Goal: Task Accomplishment & Management: Manage account settings

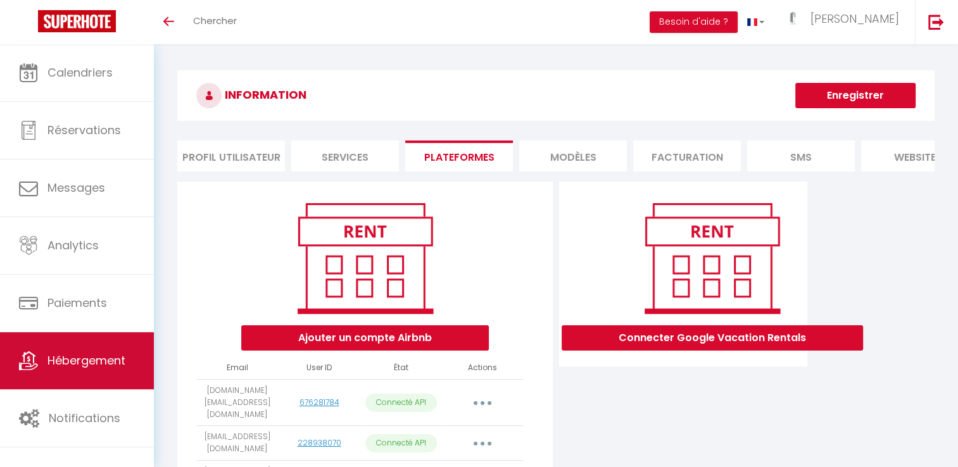
click at [72, 368] on link "Hébergement" at bounding box center [77, 360] width 154 height 57
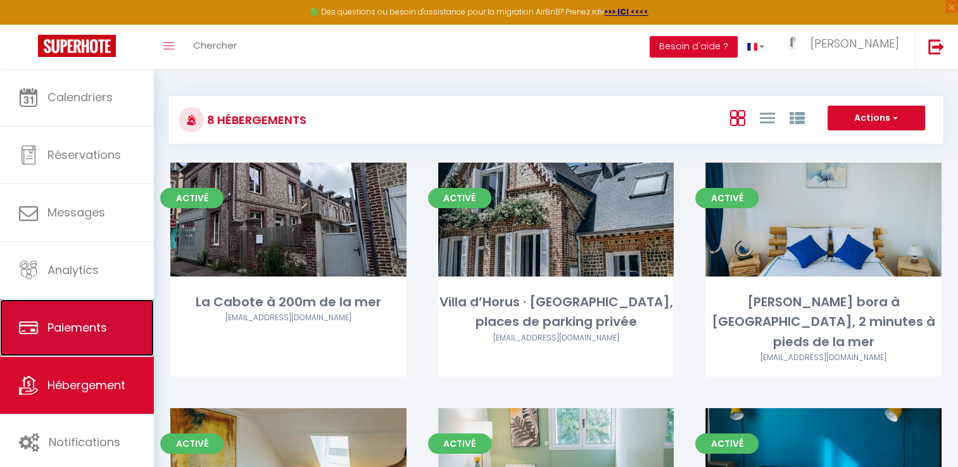
click at [78, 330] on span "Paiements" at bounding box center [77, 328] width 60 height 16
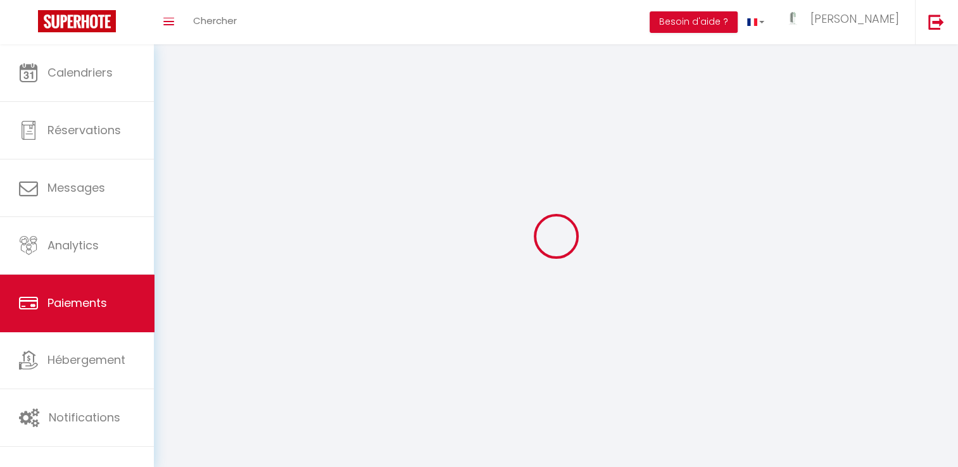
select select "2"
select select "0"
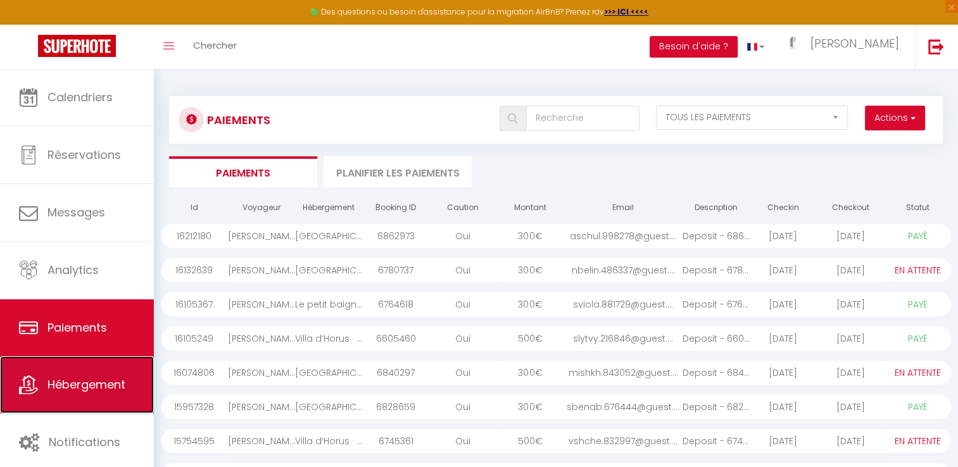
click at [40, 394] on link "Hébergement" at bounding box center [77, 384] width 154 height 57
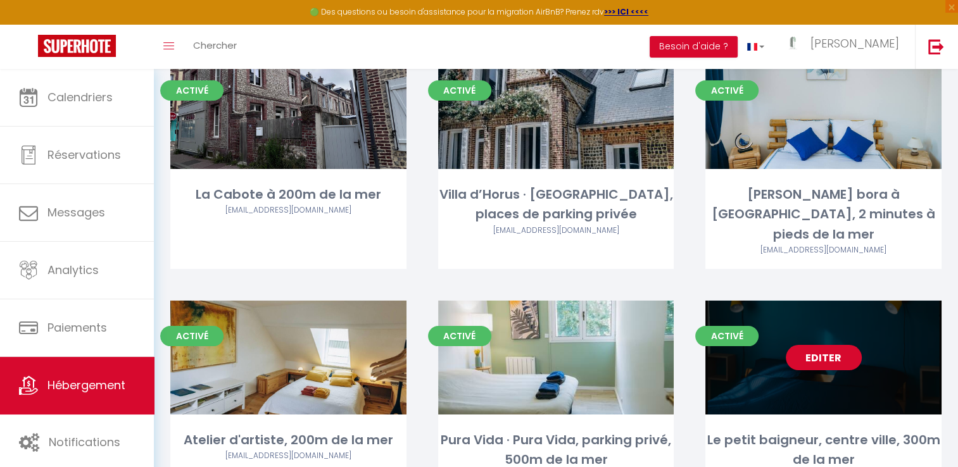
scroll to position [106, 0]
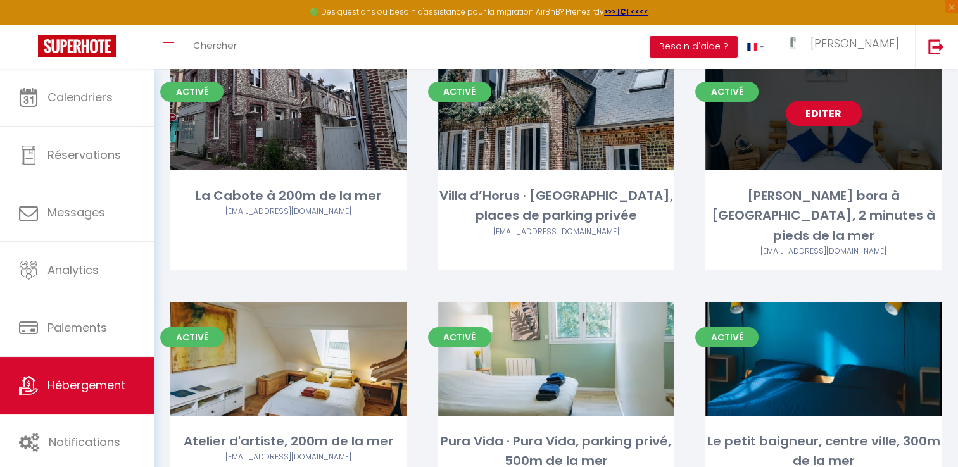
click at [818, 114] on link "Editer" at bounding box center [824, 113] width 76 height 25
select select "3"
select select "2"
select select "1"
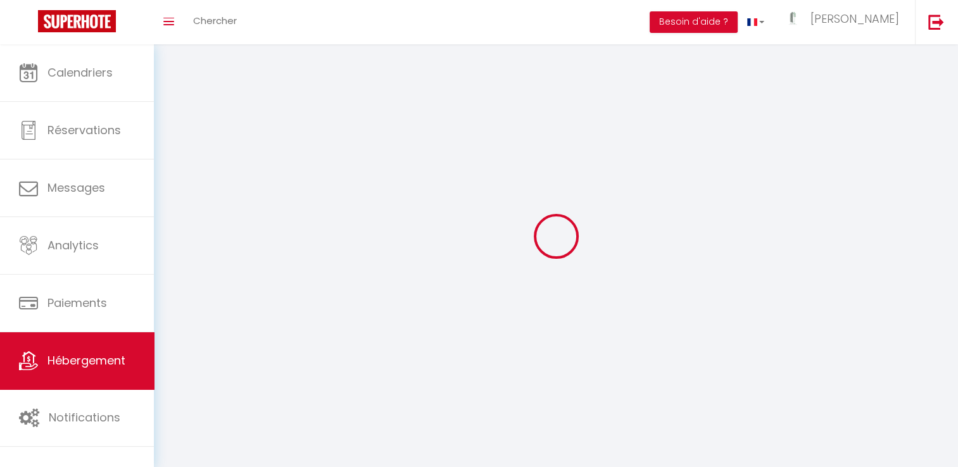
select select
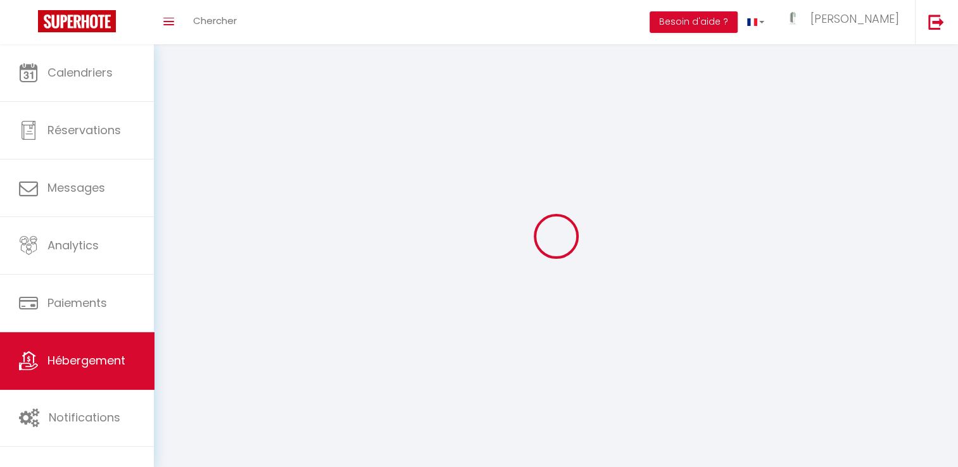
checkbox input "false"
select select
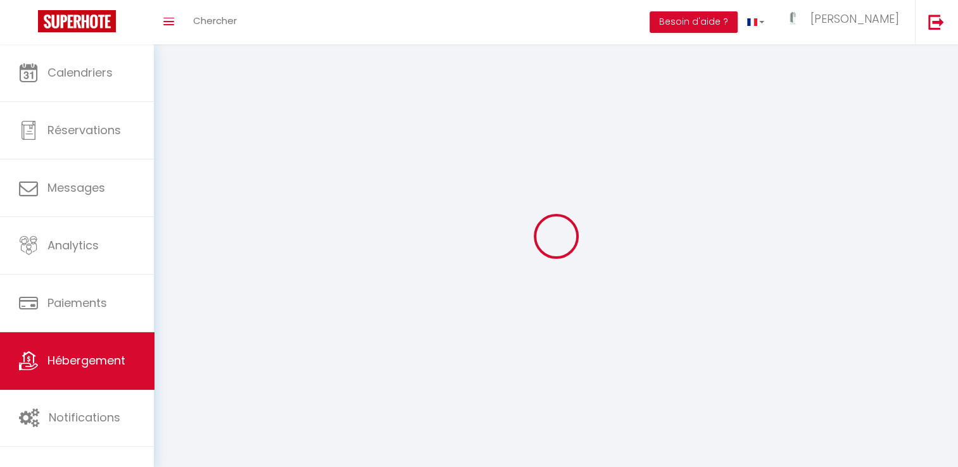
select select
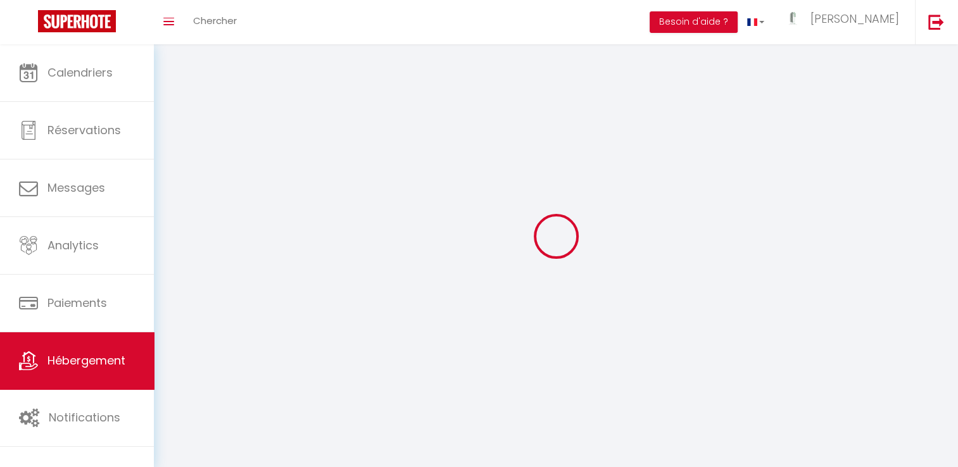
select select
checkbox input "false"
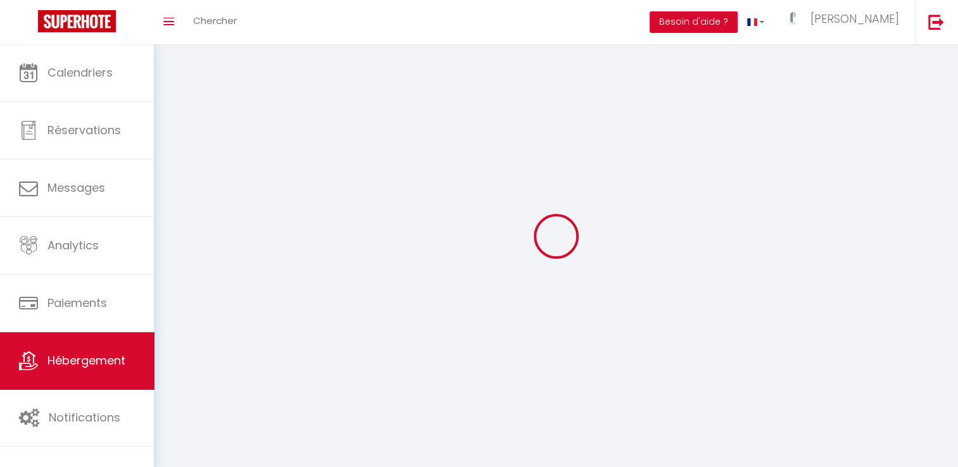
select select
select select "1"
select select
select select "28"
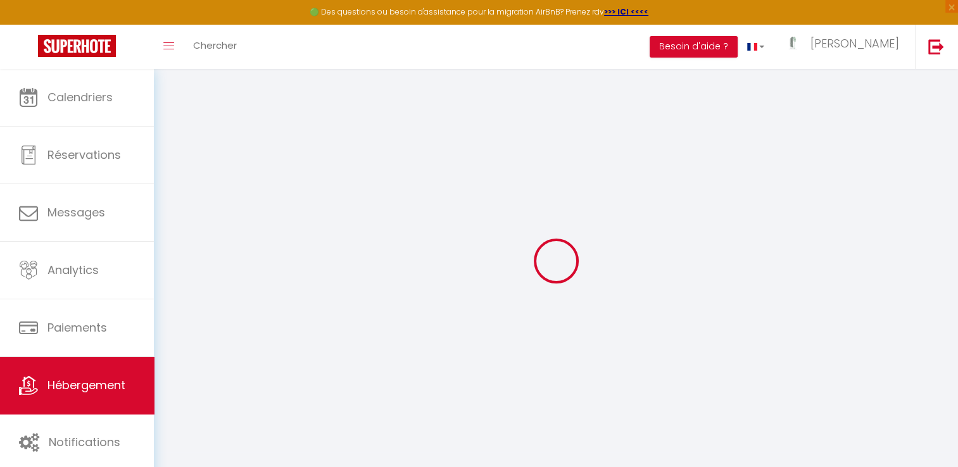
select select
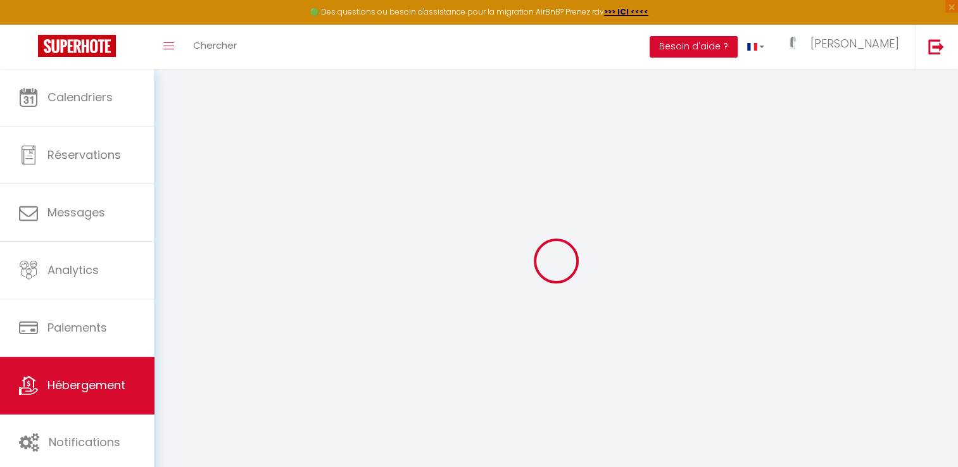
select select
checkbox input "false"
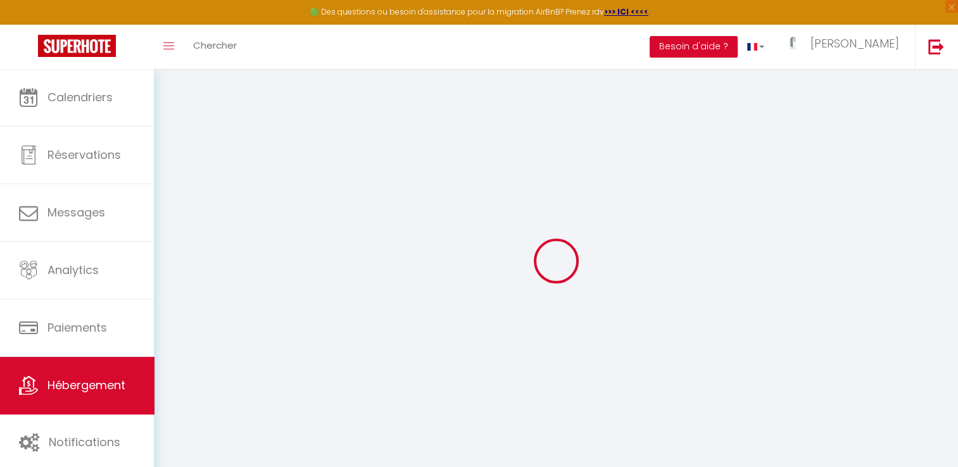
select select
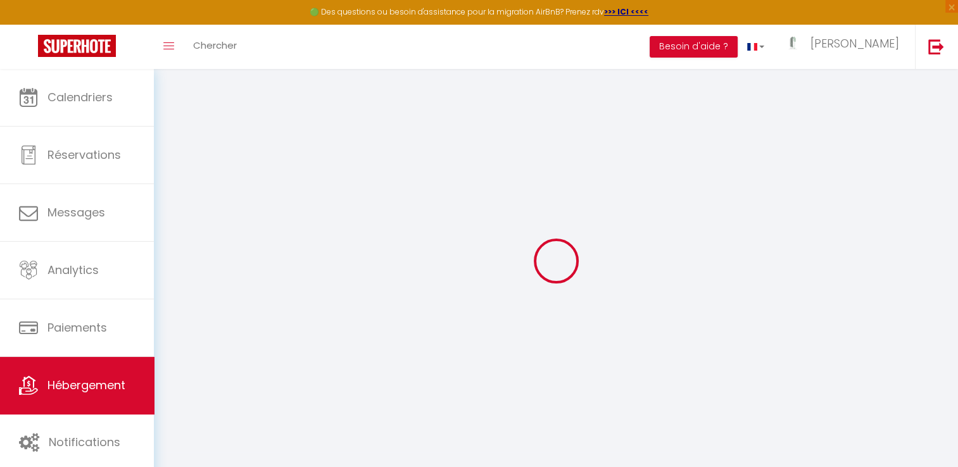
select select
checkbox input "false"
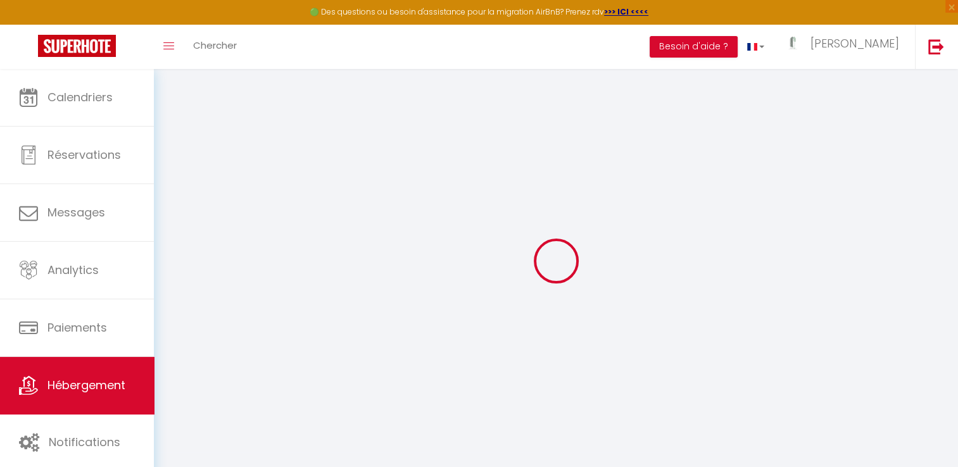
checkbox input "false"
select select
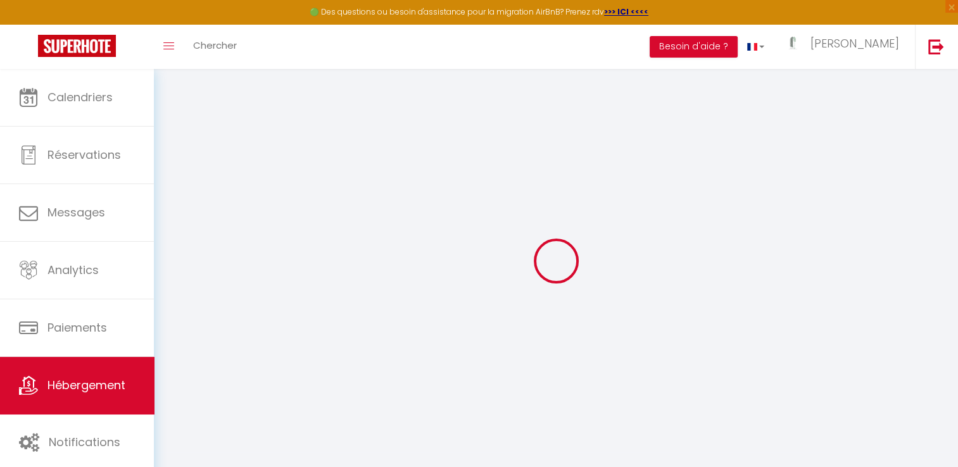
select select
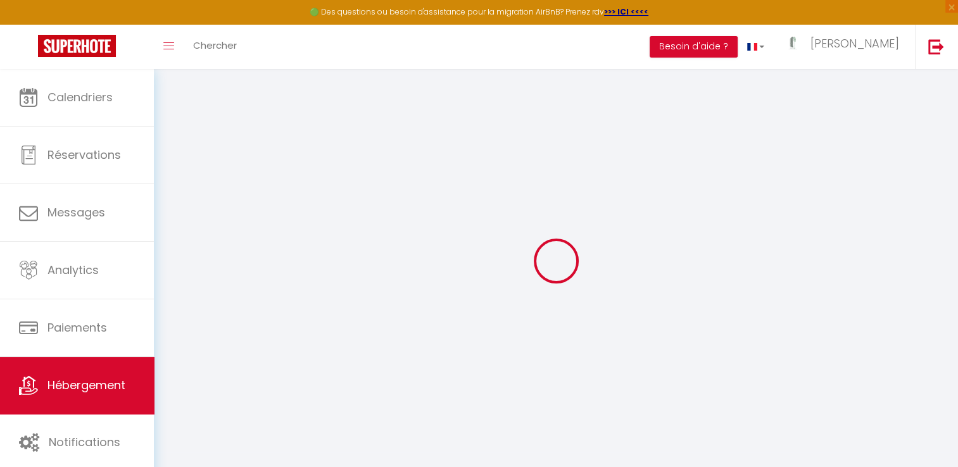
checkbox input "false"
select select
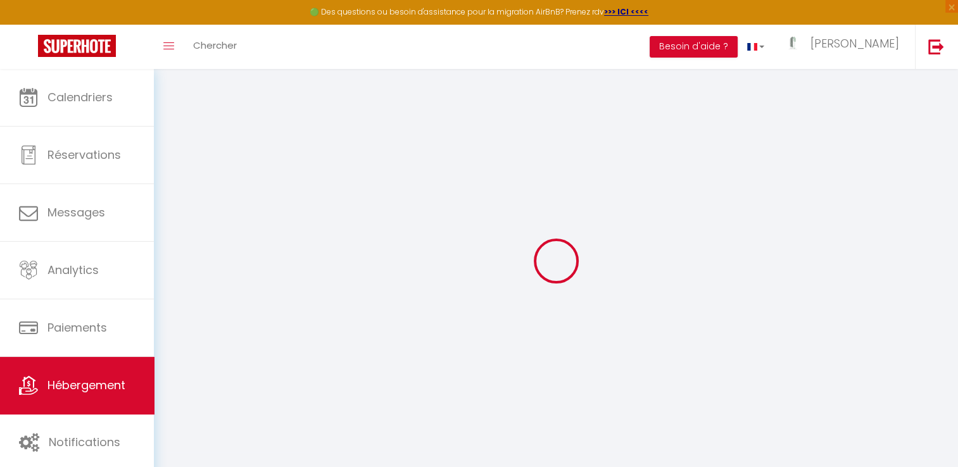
select select
type input "[PERSON_NAME] bora à [GEOGRAPHIC_DATA], 2 minutes à pieds de la mer"
type input "Virginie"
select select "6"
select select "3"
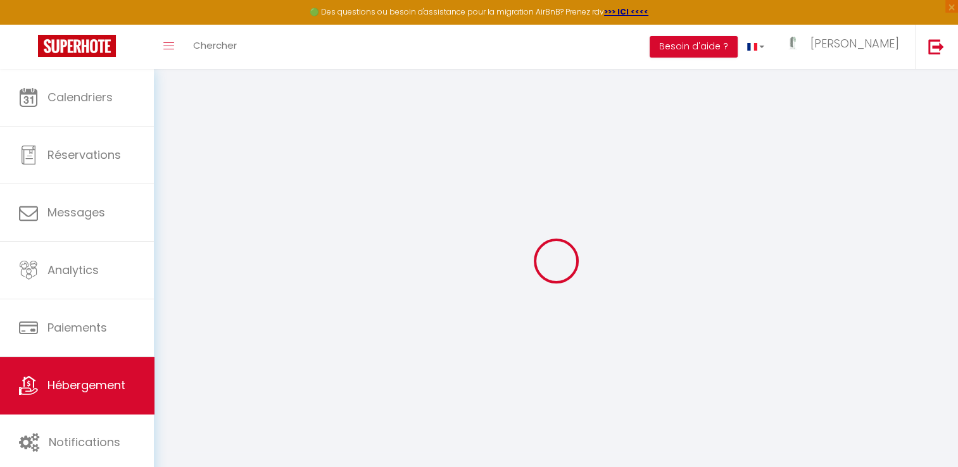
type input "130"
type input "65"
select select
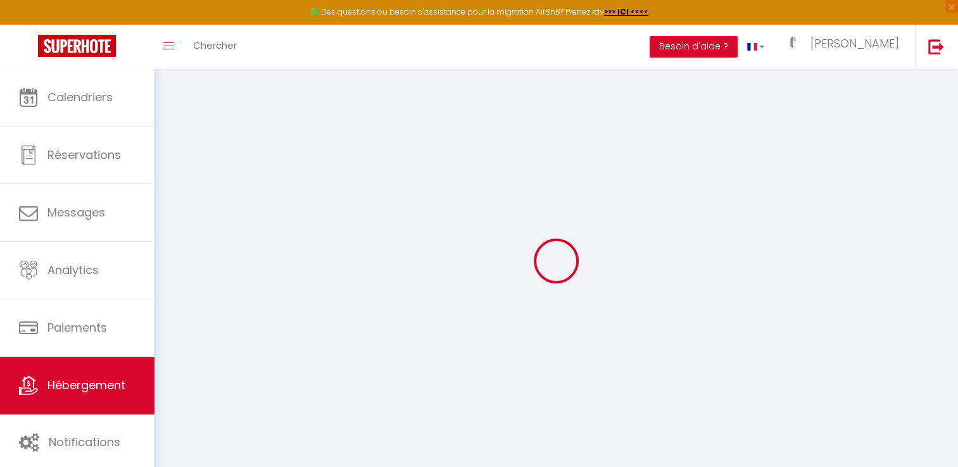
select select
type input "[STREET_ADDRESS][PERSON_NAME]"
type input "76790"
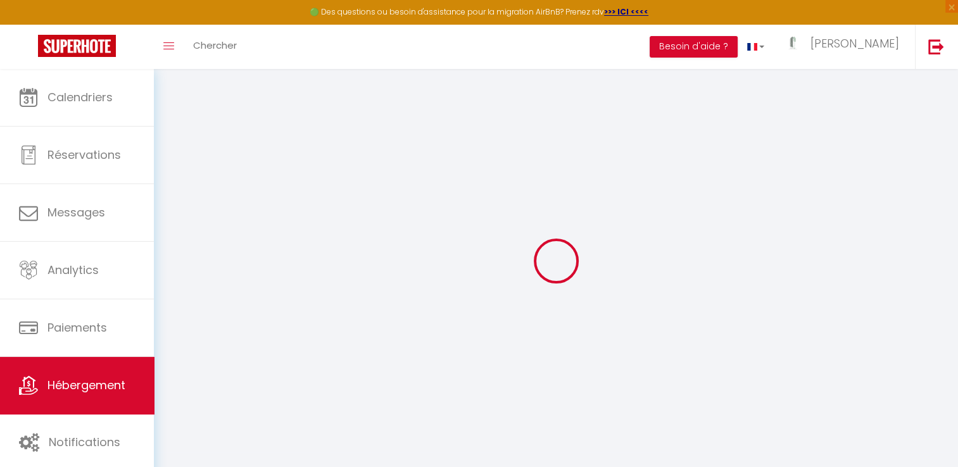
type input "Étretat"
type input "[DOMAIN_NAME][EMAIL_ADDRESS][DOMAIN_NAME]"
select select
checkbox input "false"
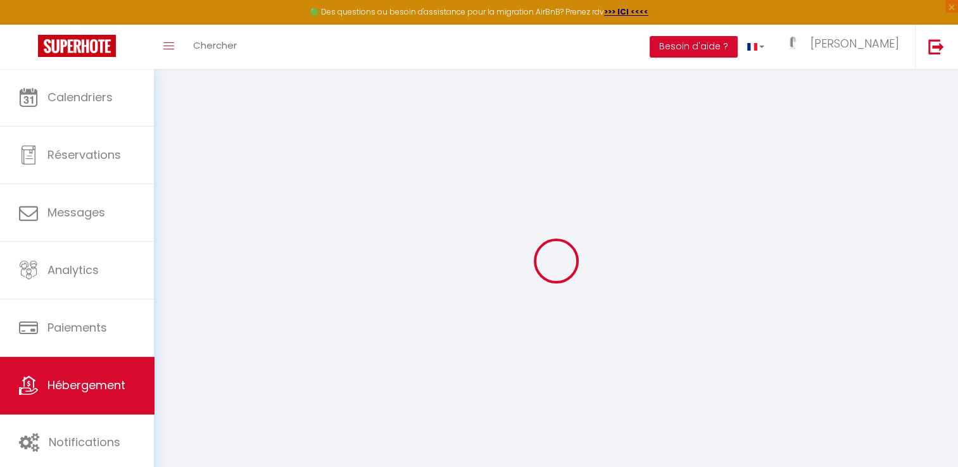
checkbox input "false"
type input "0"
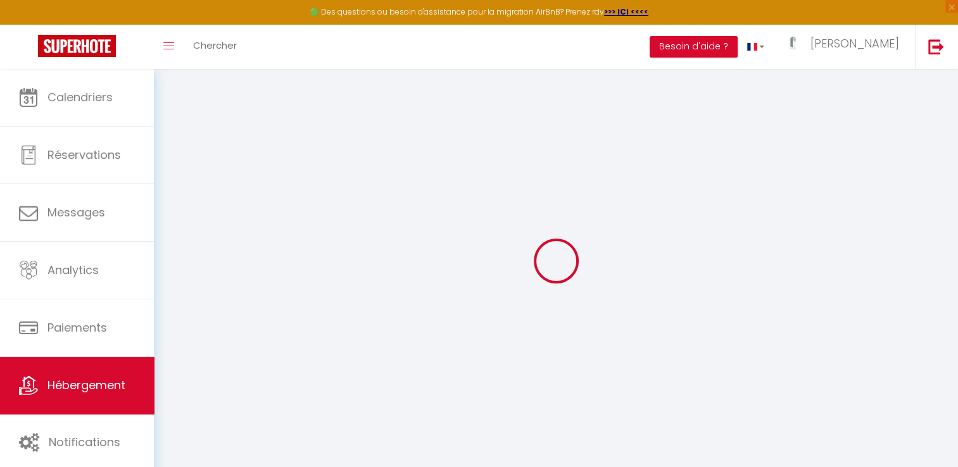
type input "0"
select select
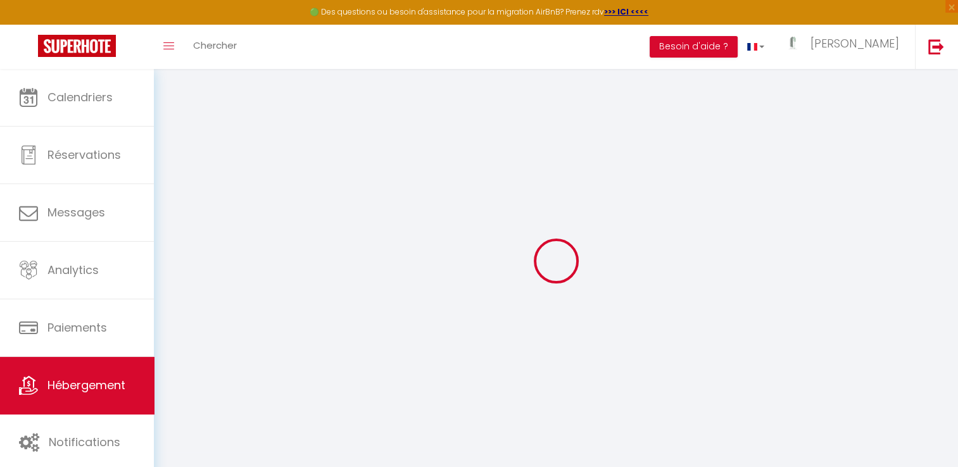
select select
checkbox input "false"
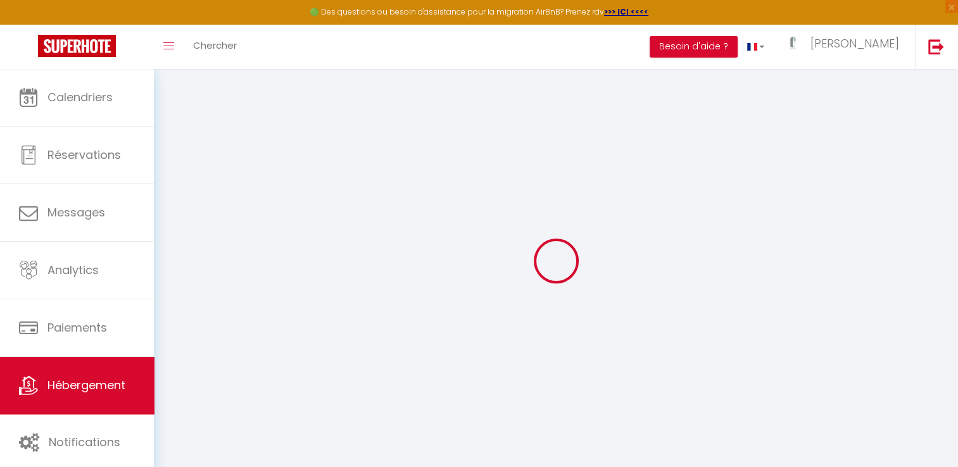
checkbox input "false"
select select
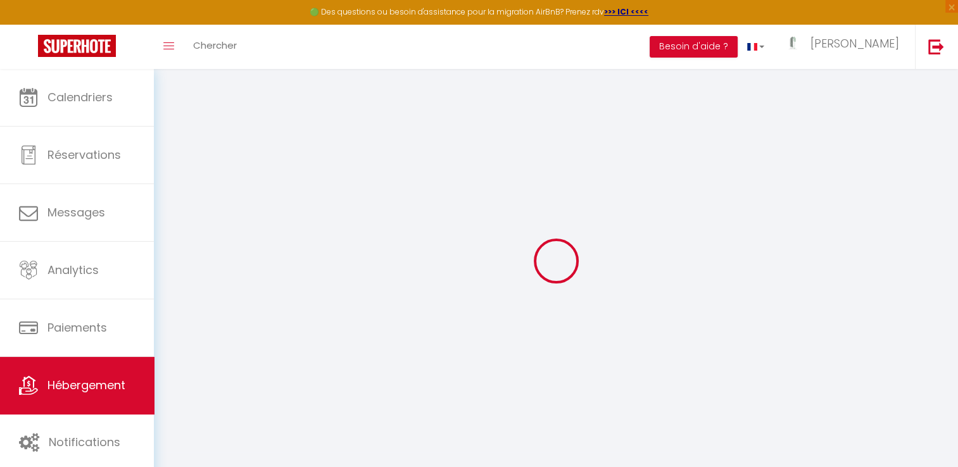
select select
checkbox input "false"
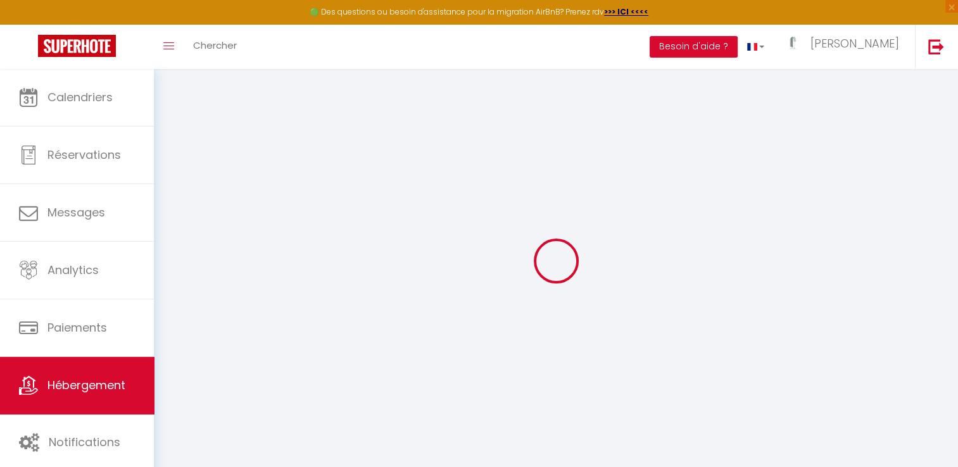
checkbox input "false"
select select
checkbox input "false"
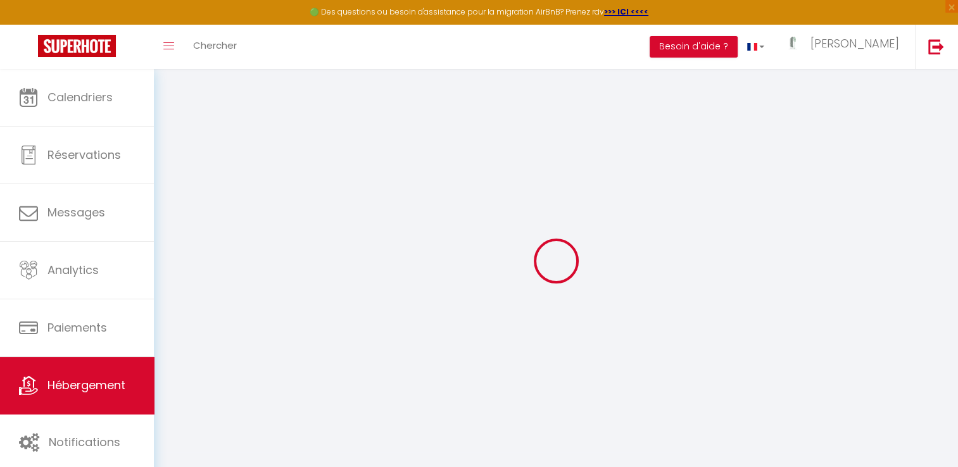
checkbox input "false"
select select
checkbox input "false"
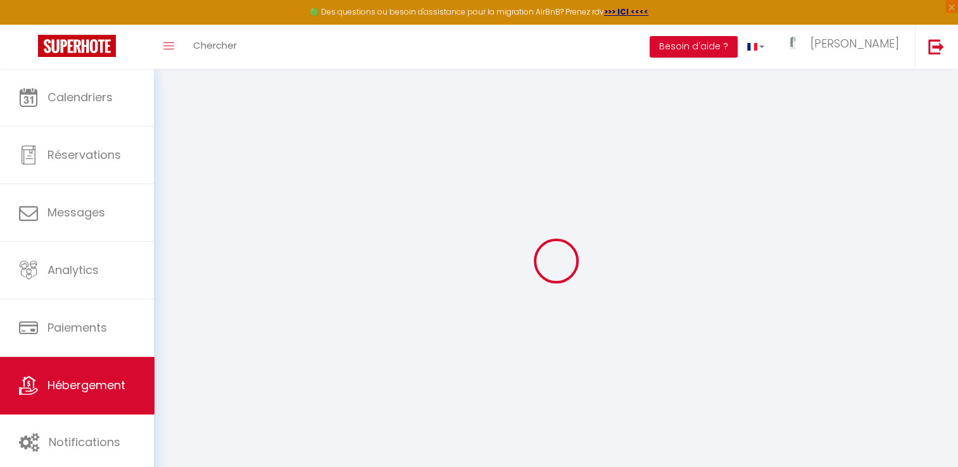
checkbox input "false"
select select "14:00"
select select
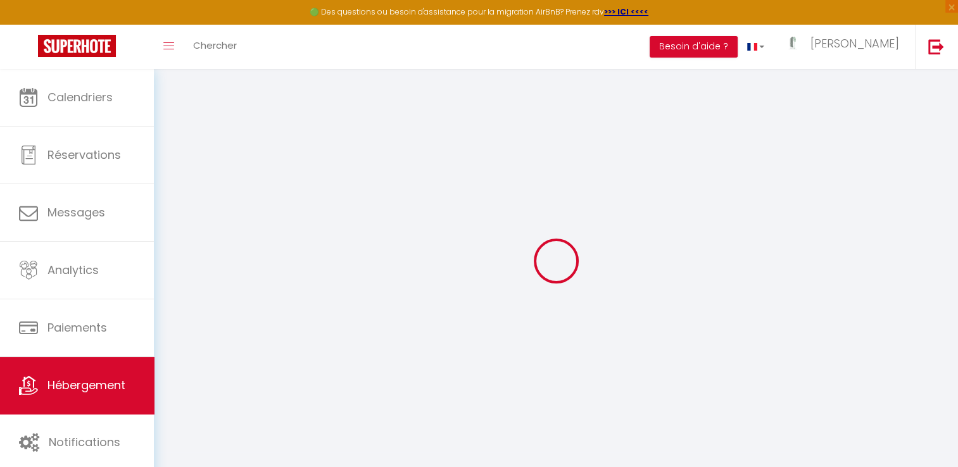
select select "11:00"
select select "30"
select select "120"
select select "12:00"
select select
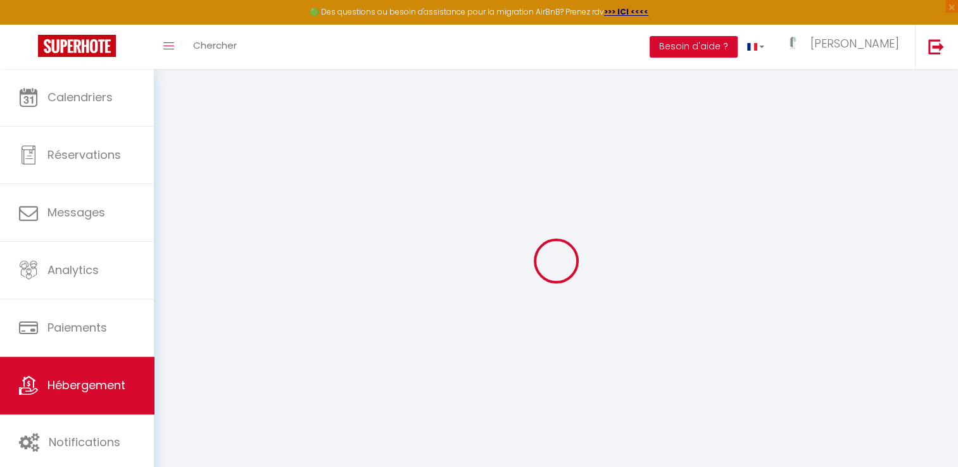
select select
checkbox input "false"
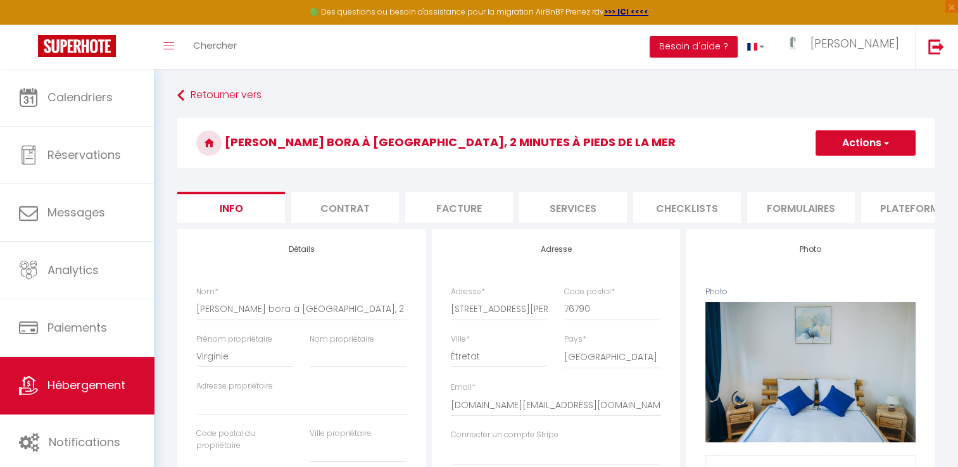
select select
checkbox input "false"
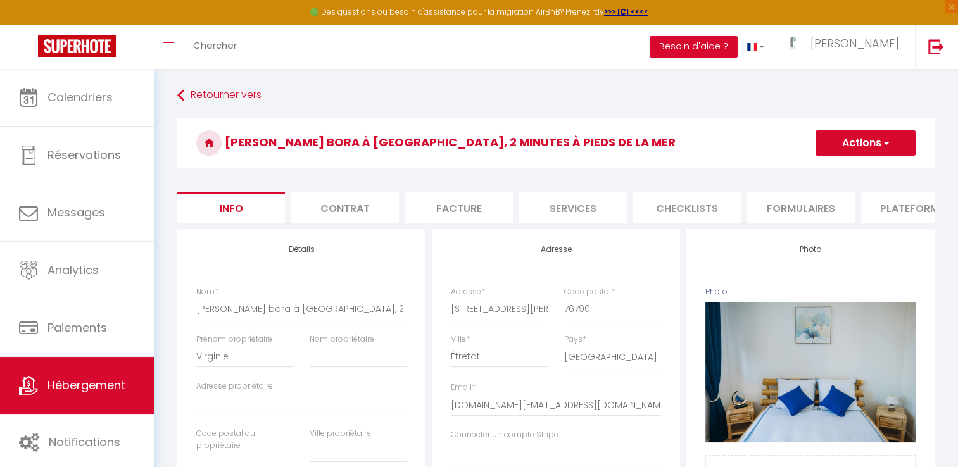
checkbox input "false"
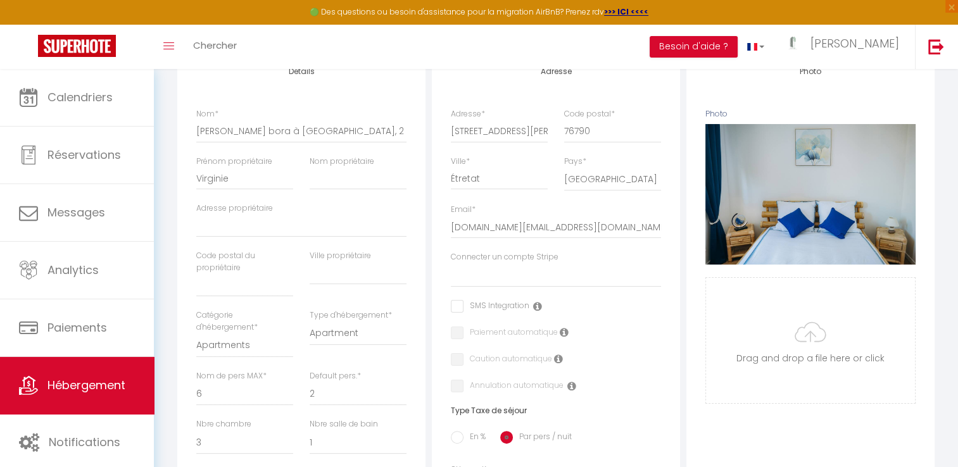
scroll to position [177, 0]
click at [476, 288] on select "Lehoux Pierre Jean sylvie sarrazin Manuel vain" at bounding box center [556, 276] width 210 height 24
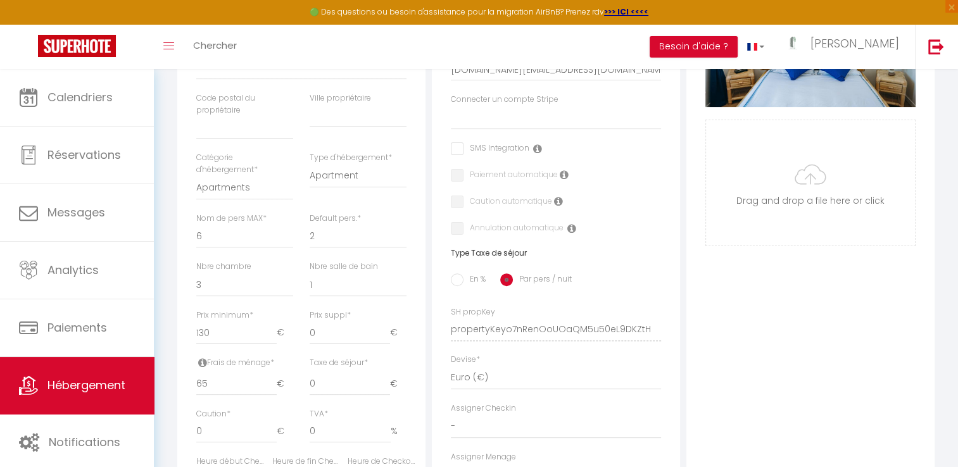
scroll to position [0, 0]
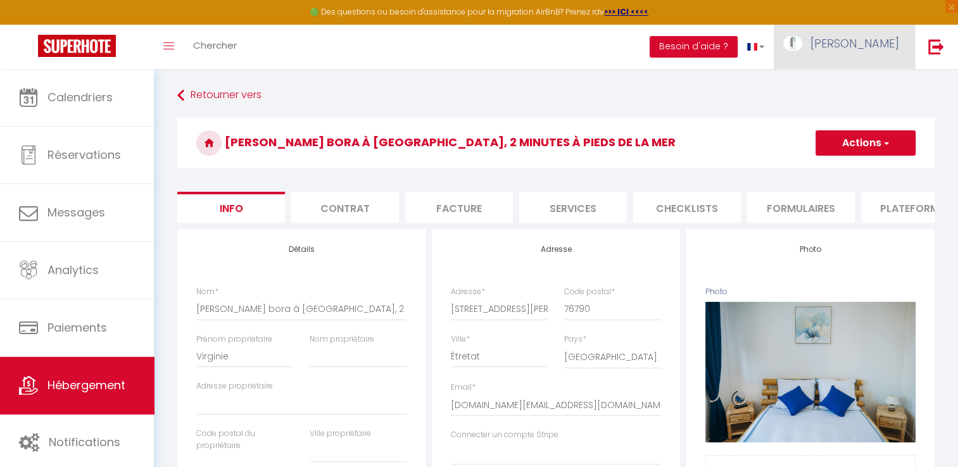
click at [849, 44] on span "[PERSON_NAME]" at bounding box center [854, 43] width 89 height 16
click at [865, 85] on link "Paramètres" at bounding box center [864, 88] width 94 height 22
select select "28"
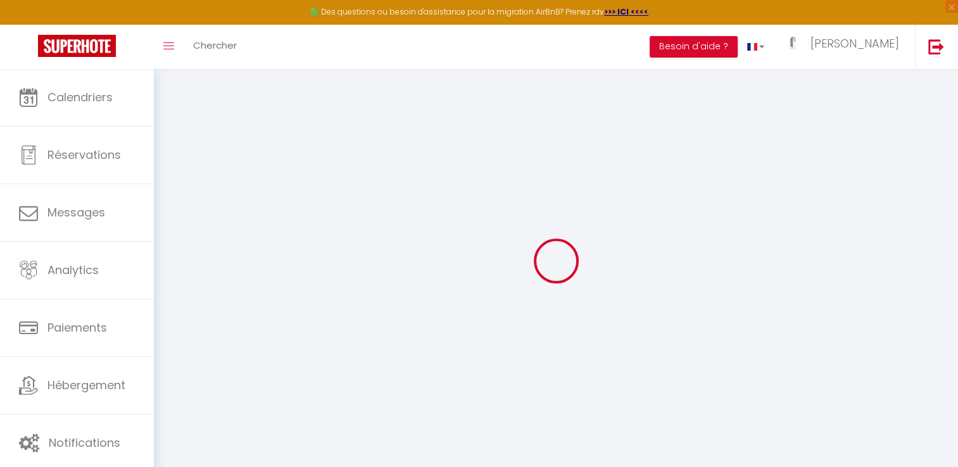
type input "9wxgijPf5FgF3QQ1zn6gWwKcq"
type input "zKl0oN6wsfRuN0aHyTwKfGgOe"
type input "[URL][DOMAIN_NAME]"
select select "fr"
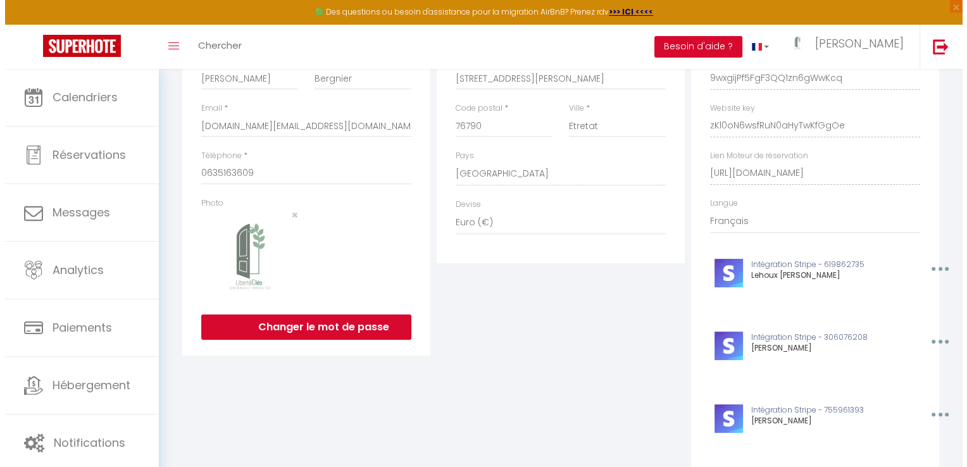
scroll to position [299, 0]
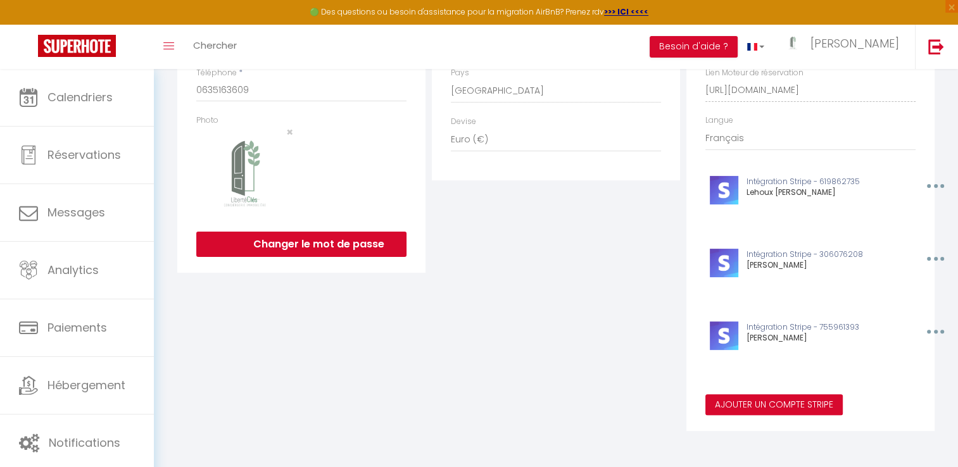
click at [741, 402] on button "Ajouter un compte Stripe" at bounding box center [773, 405] width 137 height 22
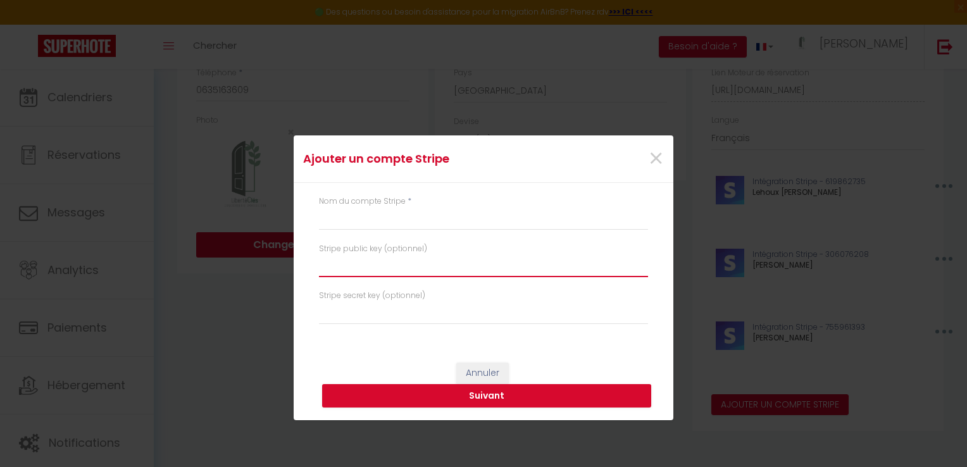
click at [395, 268] on input "text" at bounding box center [483, 265] width 329 height 23
paste input "pk_live_51RoMeRRRxYREBIrBN8Ye4G6Rycxm8ezb45i5jhh0Cf6cWKIUVg0FFQYJ0Ltbqh9Z8R72nH…"
type input "pk_live_51RoMeRRRxYREBIrBN8Ye4G6Rycxm8ezb45i5jhh0Cf6cWKIUVg0FFQYJ0Ltbqh9Z8R72nH…"
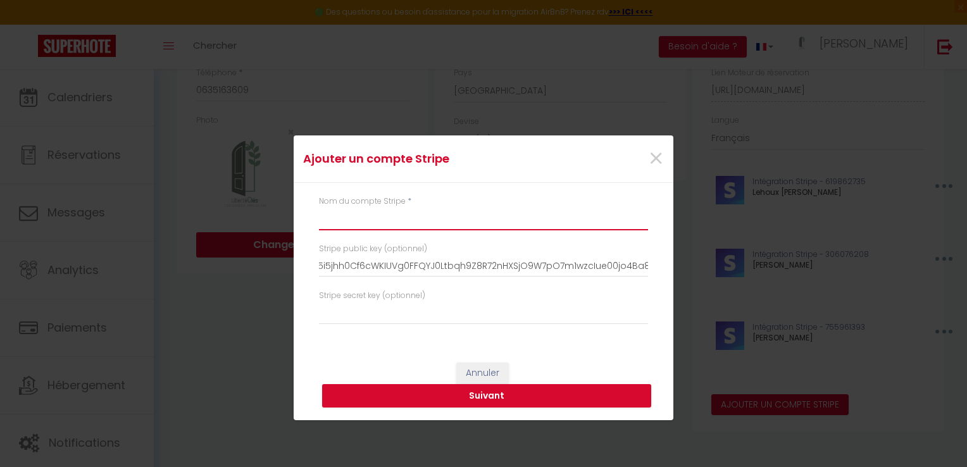
scroll to position [0, 0]
click at [357, 220] on input "text" at bounding box center [483, 219] width 329 height 23
click at [323, 223] on input "couturier Etienne" at bounding box center [483, 219] width 329 height 23
type input "[PERSON_NAME]"
click at [451, 397] on button "Suivant" at bounding box center [486, 396] width 329 height 24
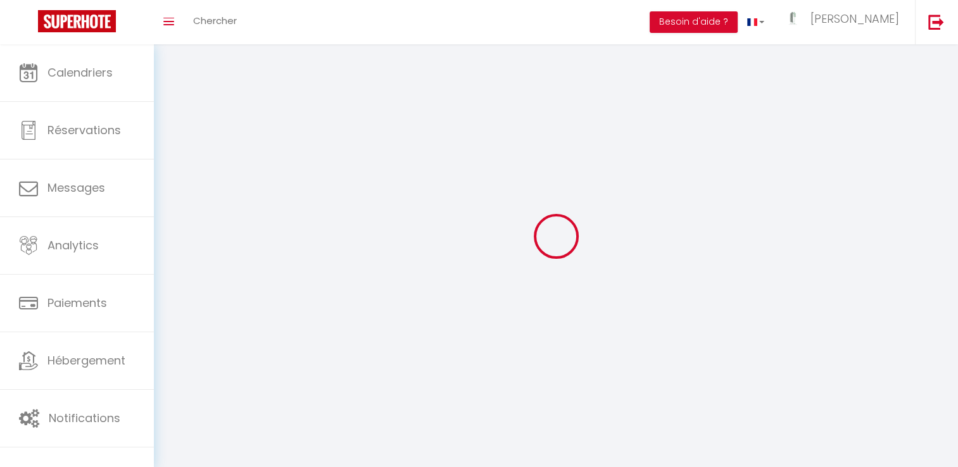
type input "[PERSON_NAME]"
type input "Bergnier"
type input "0635163609"
type input "[STREET_ADDRESS][PERSON_NAME]"
type input "76790"
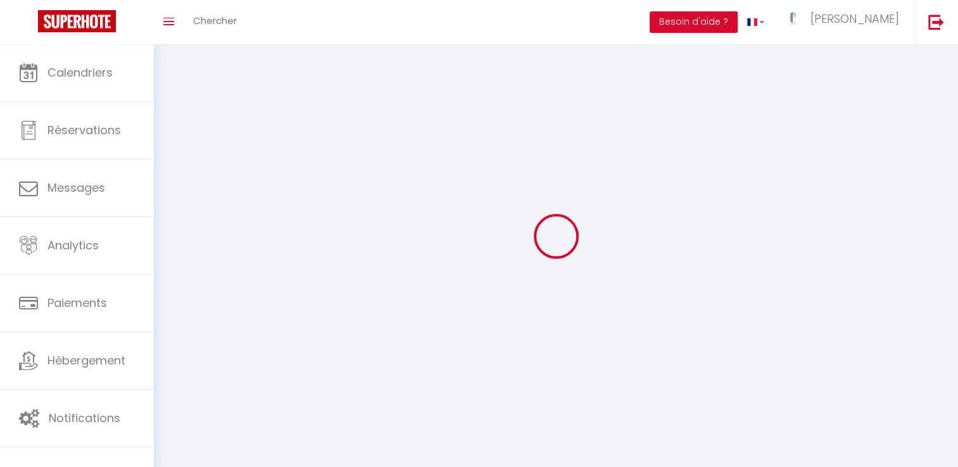
type input "Etretat"
type input "9wxgijPf5FgF3QQ1zn6gWwKcq"
type input "zKl0oN6wsfRuN0aHyTwKfGgOe"
select select "28"
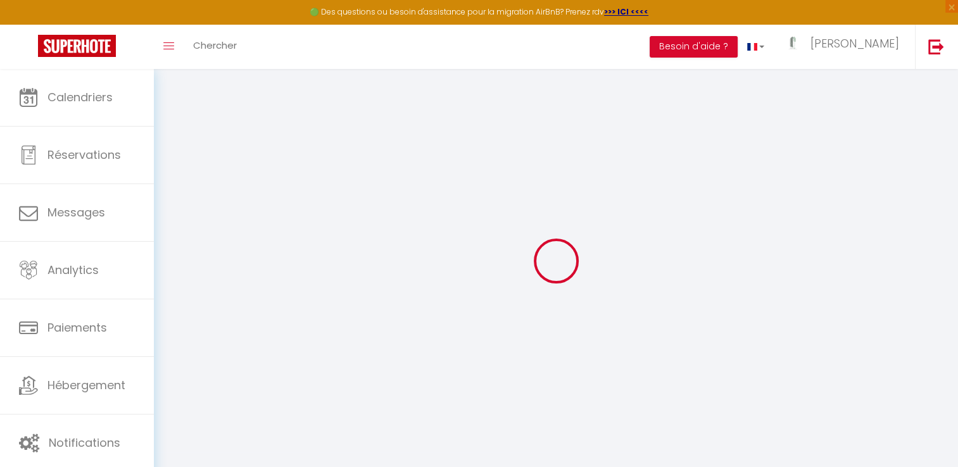
type input "9wxgijPf5FgF3QQ1zn6gWwKcq"
type input "zKl0oN6wsfRuN0aHyTwKfGgOe"
type input "[URL][DOMAIN_NAME]"
select select "fr"
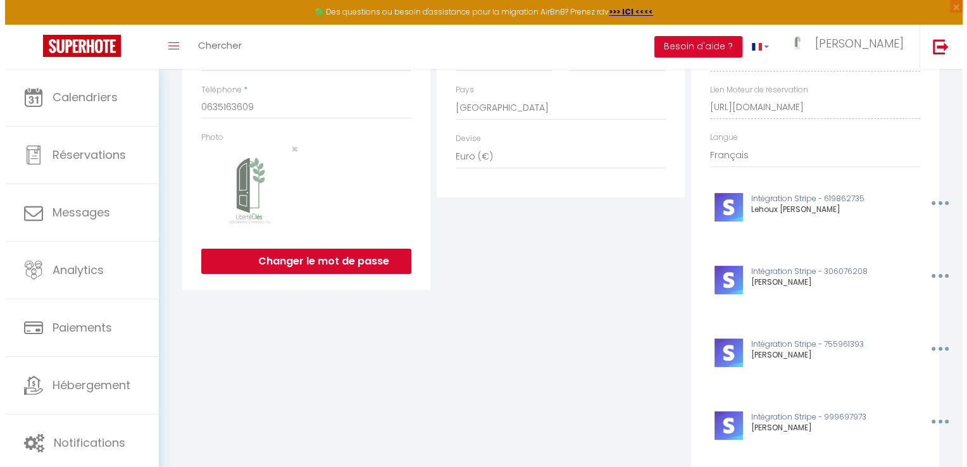
scroll to position [372, 0]
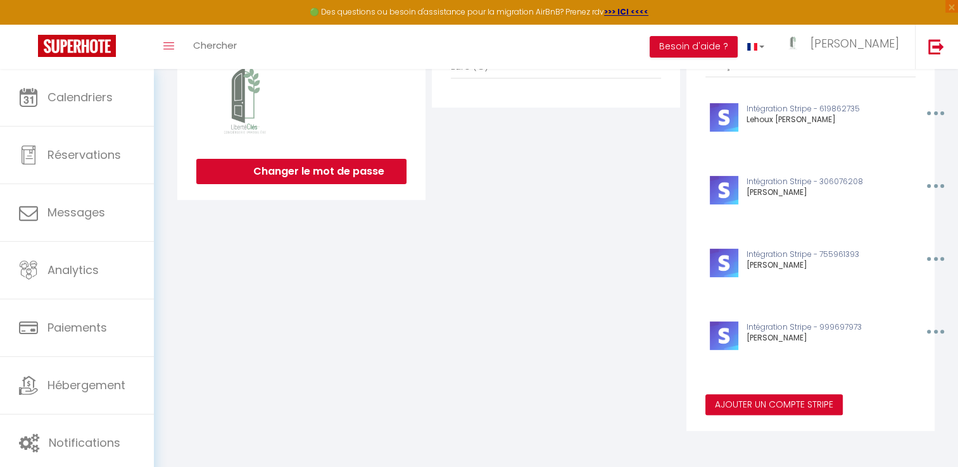
click at [752, 406] on button "Ajouter un compte Stripe" at bounding box center [773, 405] width 137 height 22
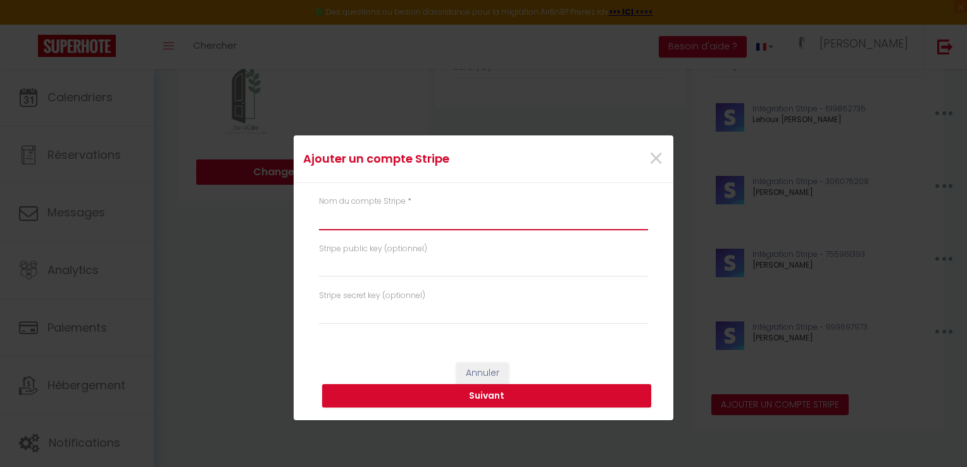
click at [433, 211] on input "text" at bounding box center [483, 219] width 329 height 23
type input "[PERSON_NAME]"
click at [453, 403] on button "Suivant" at bounding box center [486, 396] width 329 height 24
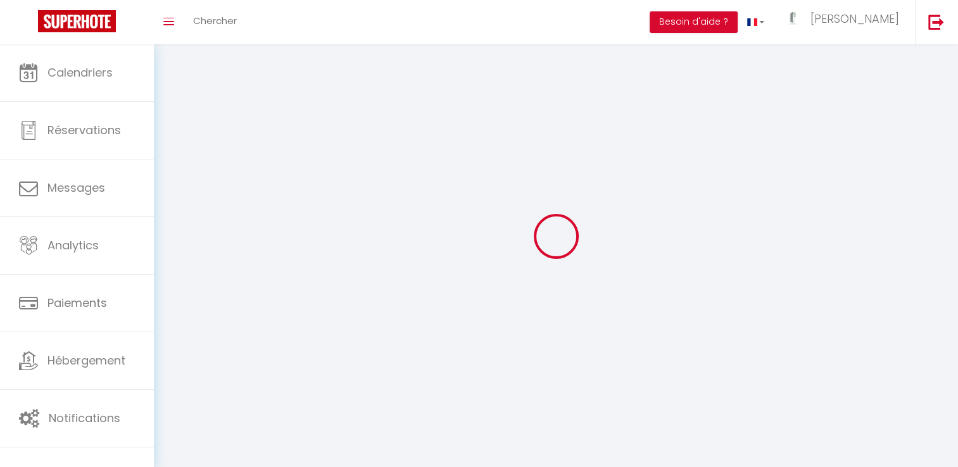
type input "9wxgijPf5FgF3QQ1zn6gWwKcq"
type input "zKl0oN6wsfRuN0aHyTwKfGgOe"
type input "[URL][DOMAIN_NAME]"
select select "fr"
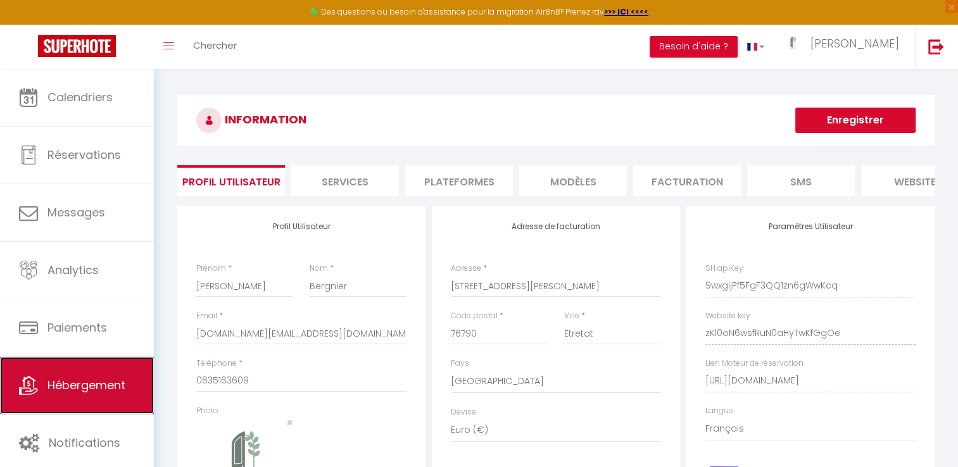
click at [70, 399] on link "Hébergement" at bounding box center [77, 385] width 154 height 57
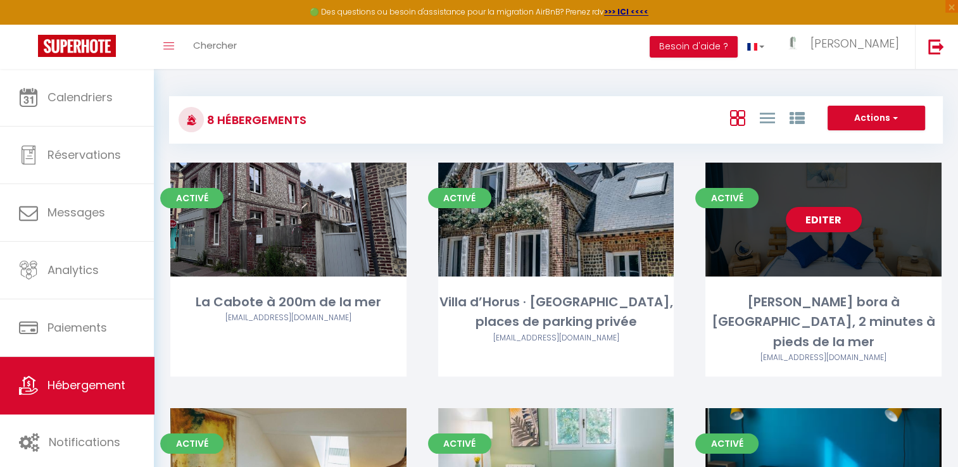
click at [799, 300] on div "[PERSON_NAME] bora à [GEOGRAPHIC_DATA], 2 minutes à pieds de la mer" at bounding box center [823, 322] width 236 height 60
select select "3"
select select "2"
select select "1"
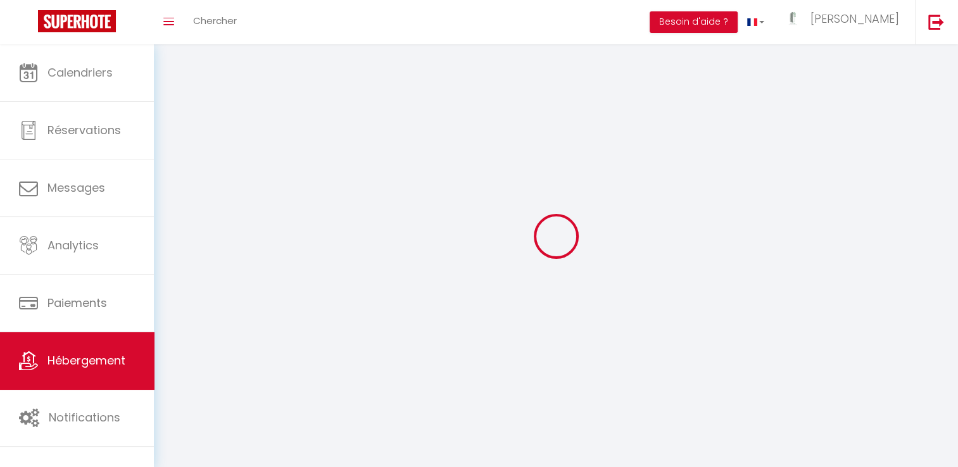
select select
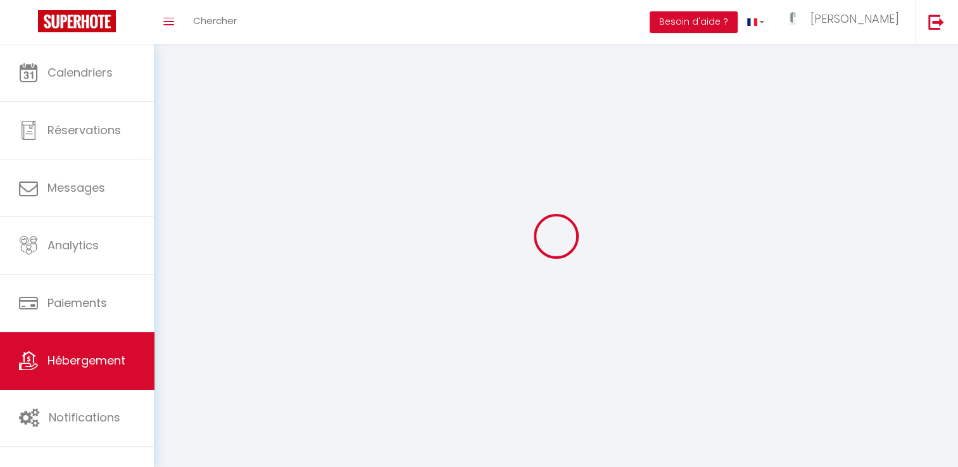
checkbox input "false"
select select
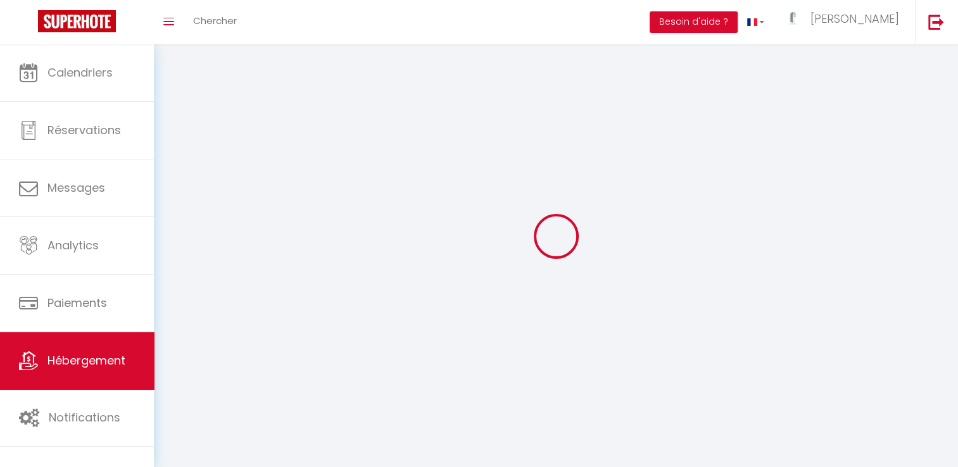
select select
select select "1"
select select
select select "28"
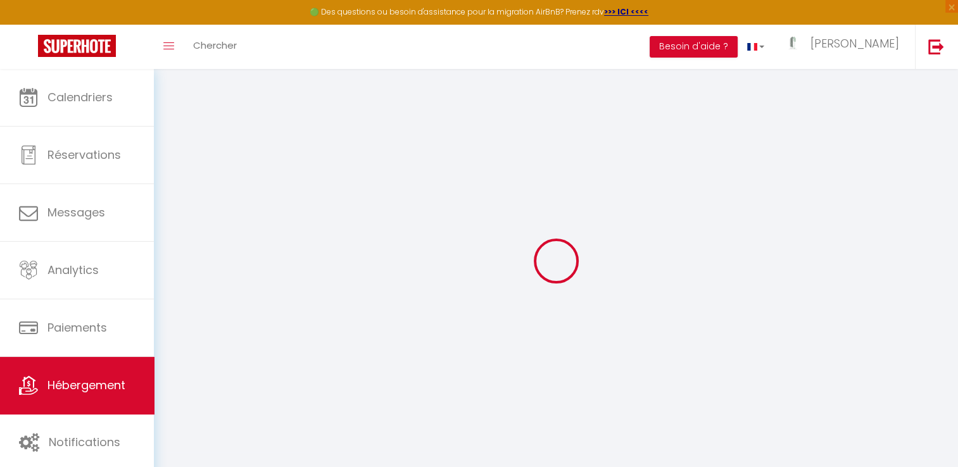
select select
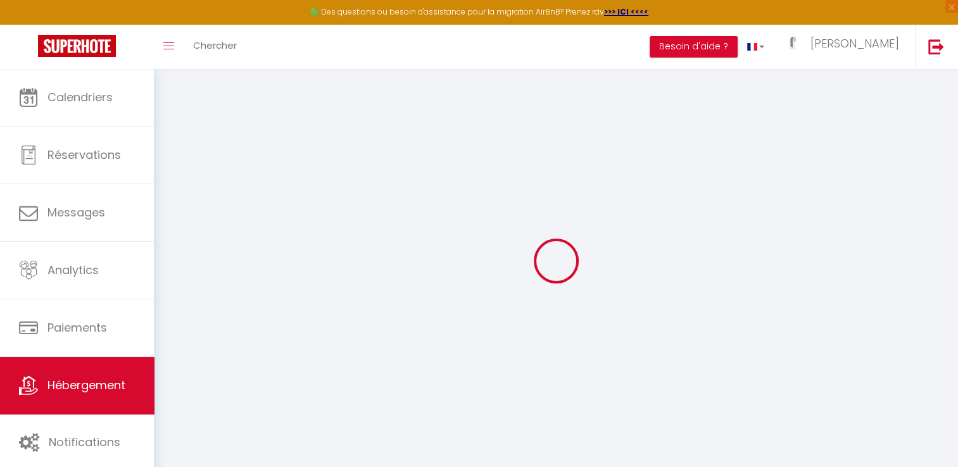
select select
checkbox input "false"
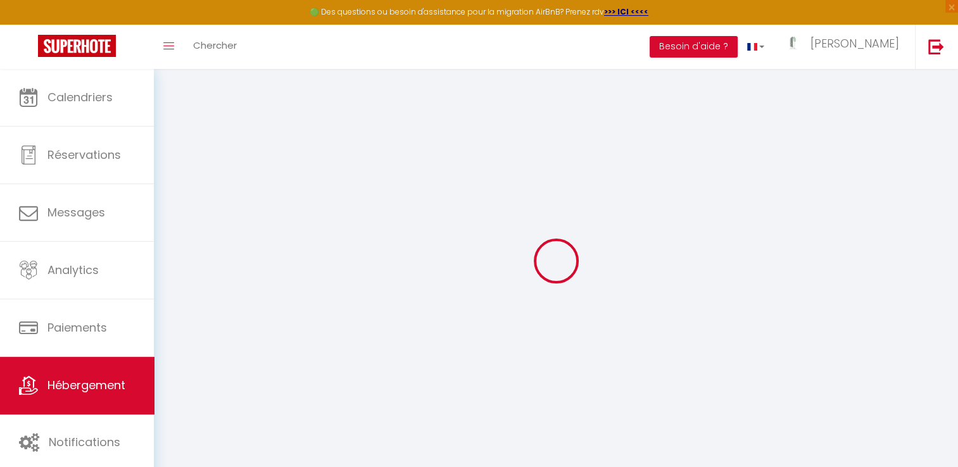
select select
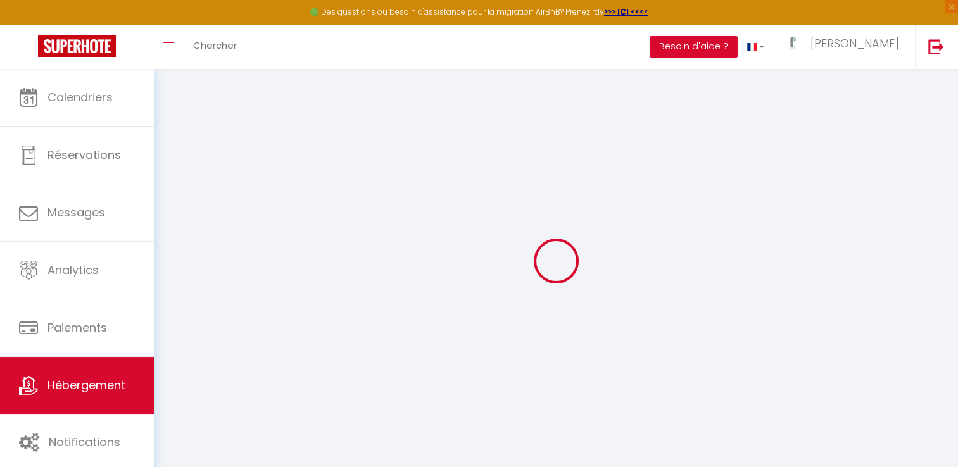
select select
checkbox input "false"
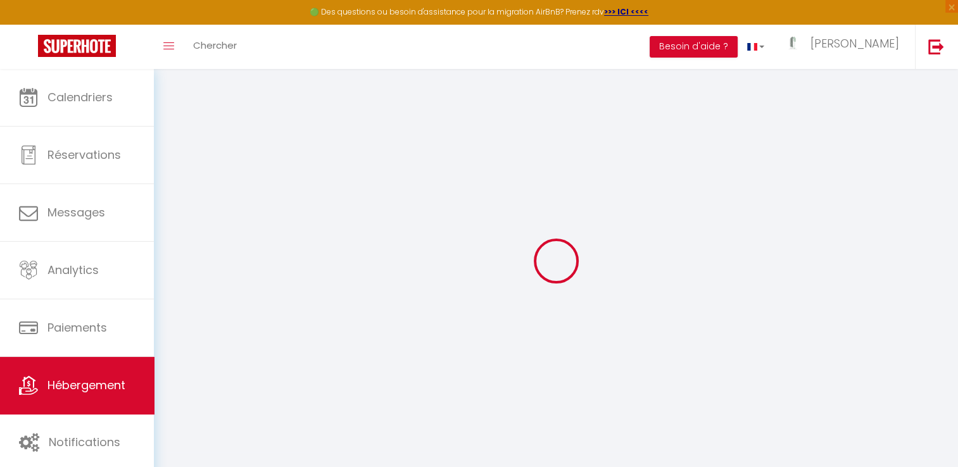
checkbox input "false"
select select
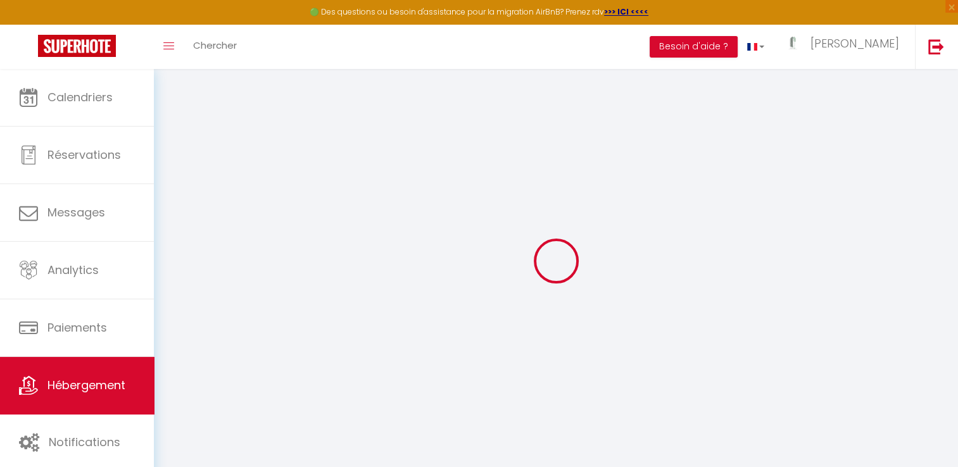
select select
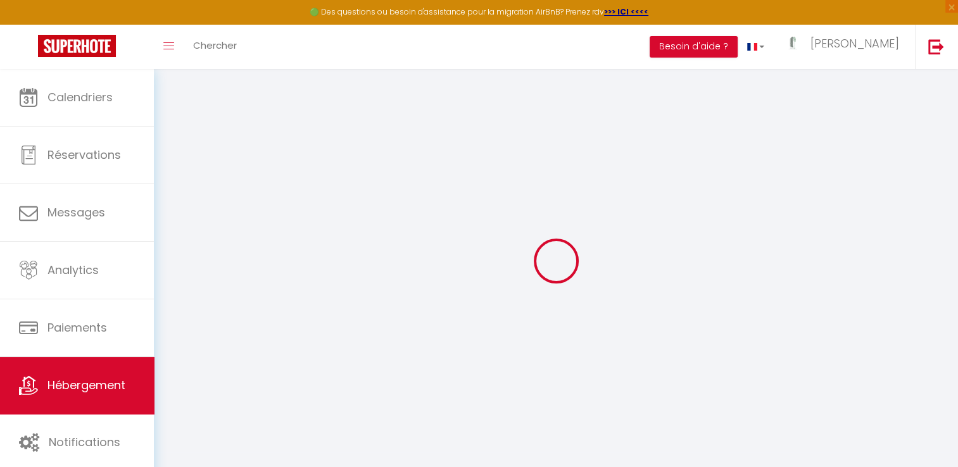
checkbox input "false"
select select
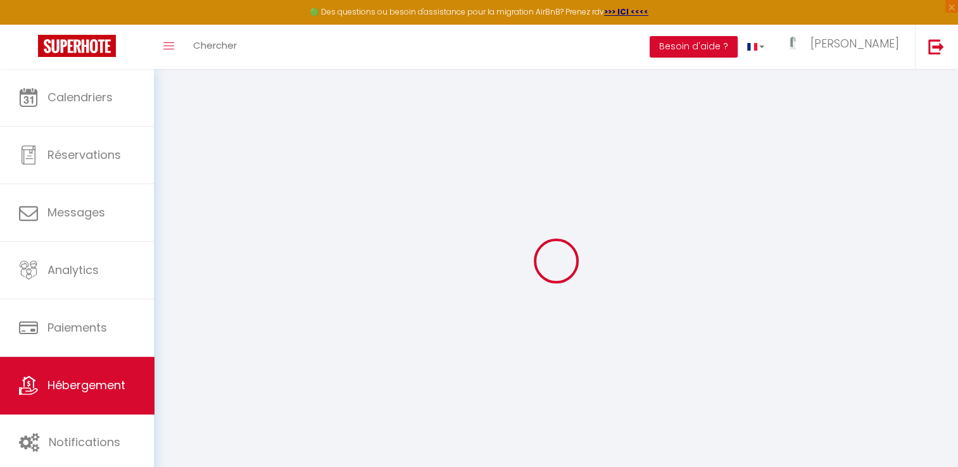
select select
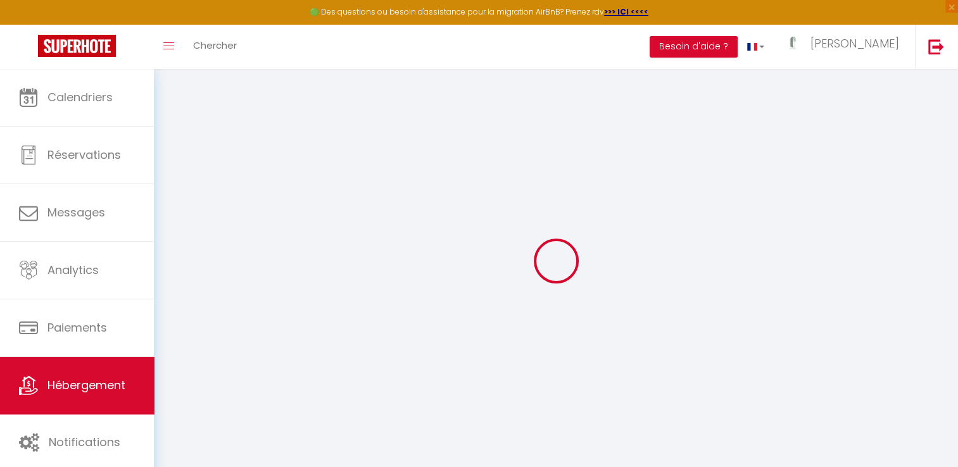
select select
checkbox input "false"
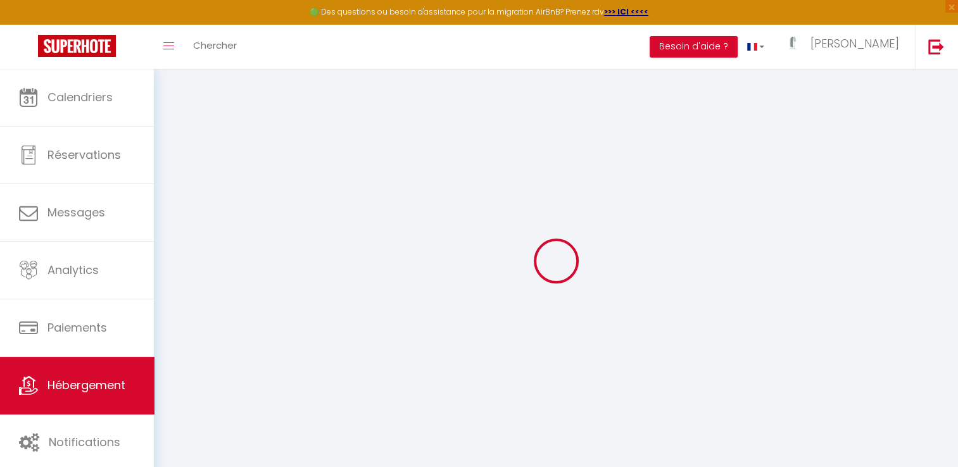
checkbox input "false"
select select
type input "[PERSON_NAME] bora à [GEOGRAPHIC_DATA], 2 minutes à pieds de la mer"
type input "Virginie"
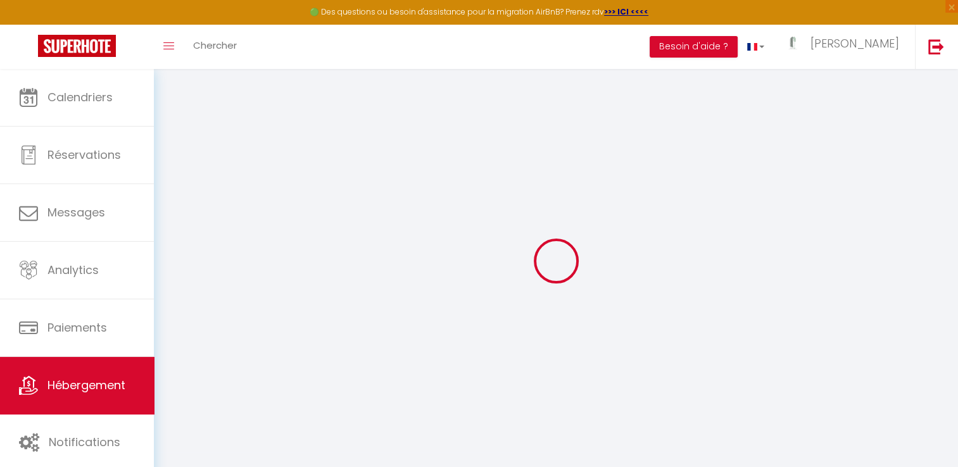
select select "6"
select select "3"
type input "130"
type input "65"
select select
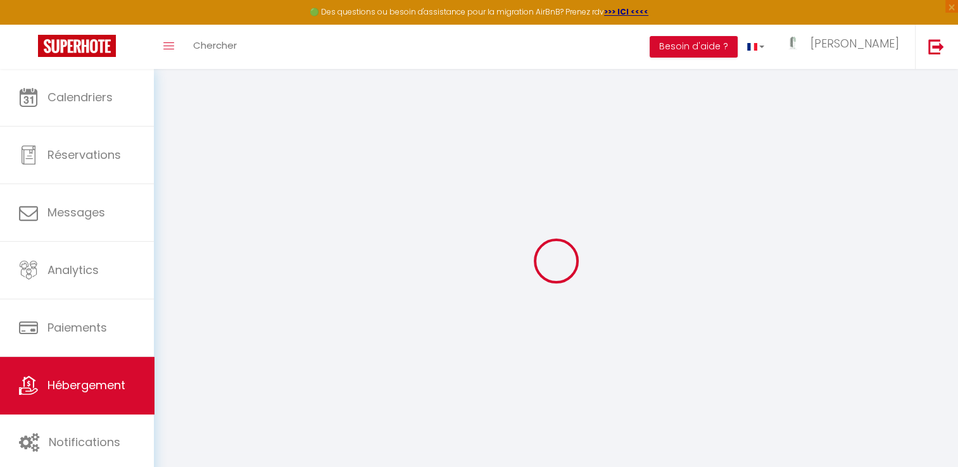
select select
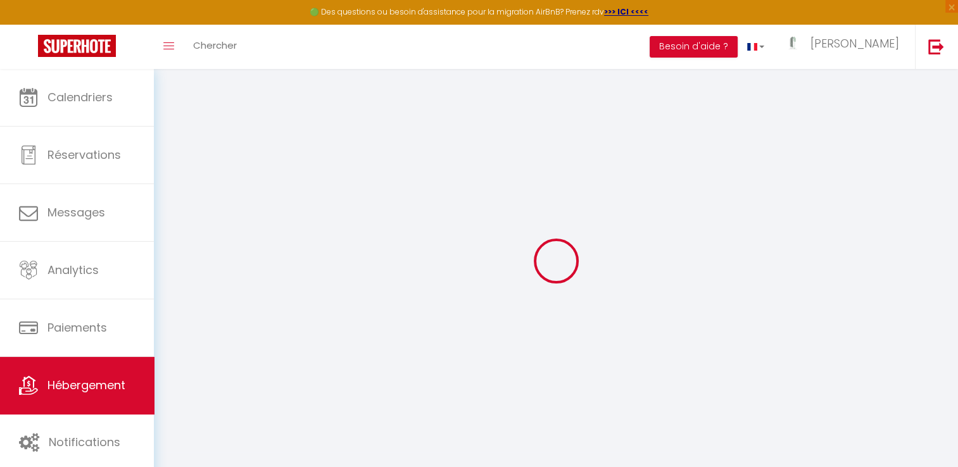
type input "[STREET_ADDRESS][PERSON_NAME]"
type input "76790"
type input "Étretat"
type input "[DOMAIN_NAME][EMAIL_ADDRESS][DOMAIN_NAME]"
select select
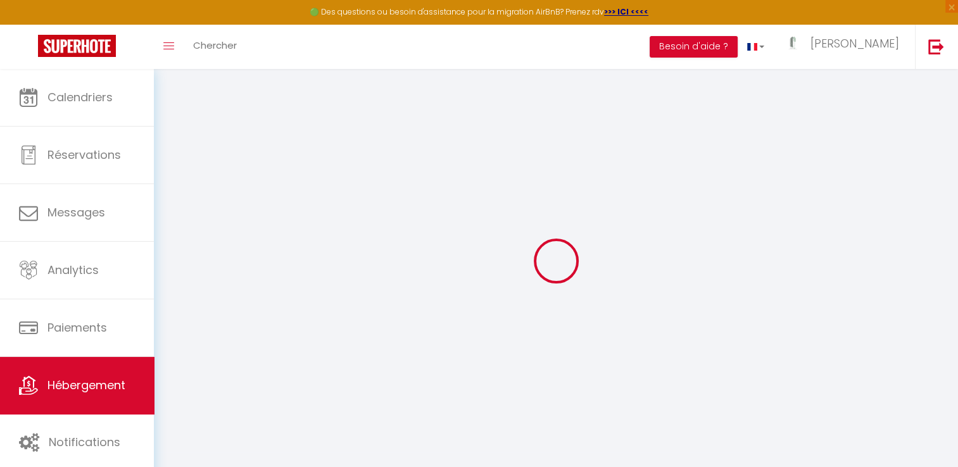
checkbox input "false"
type input "0"
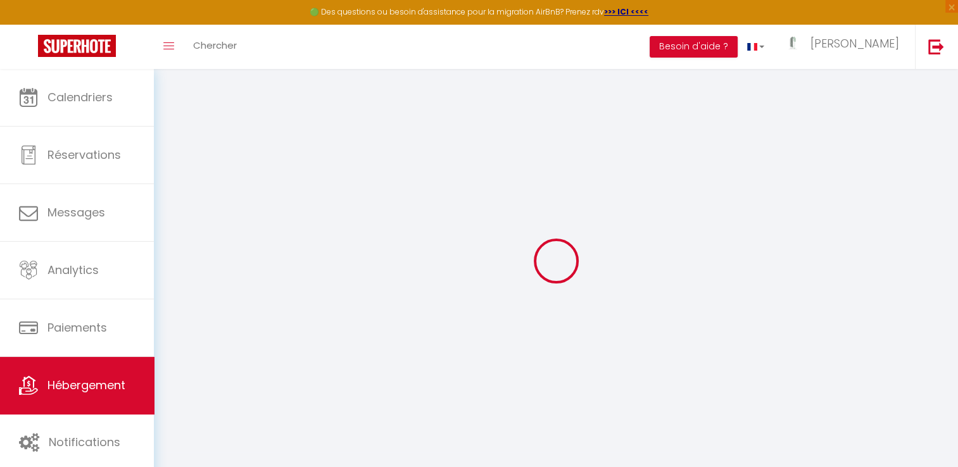
type input "0"
select select
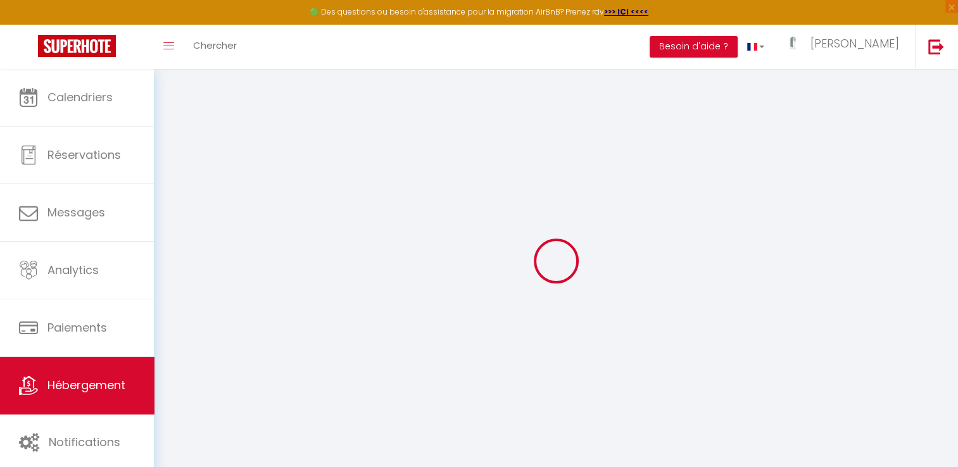
select select
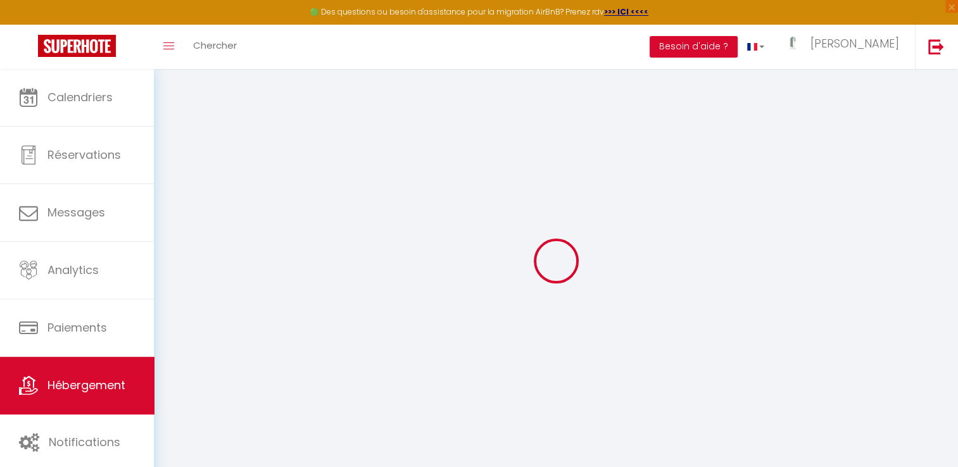
checkbox input "false"
select select
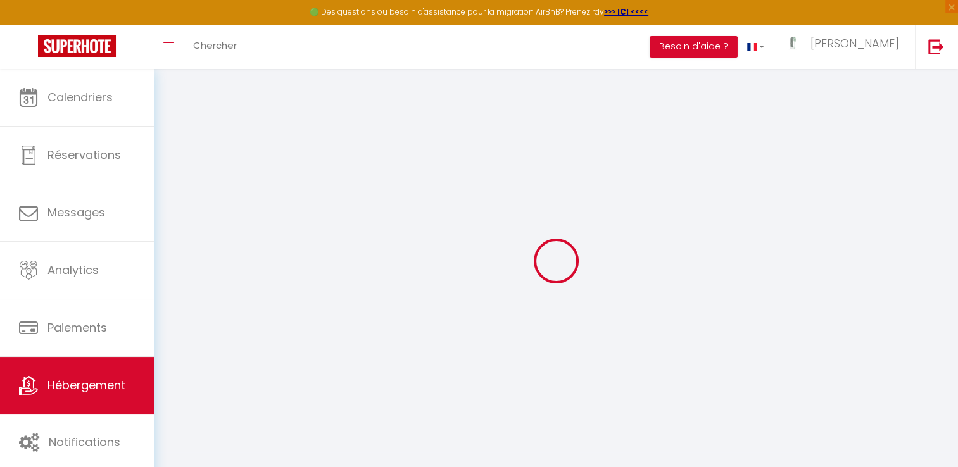
select select
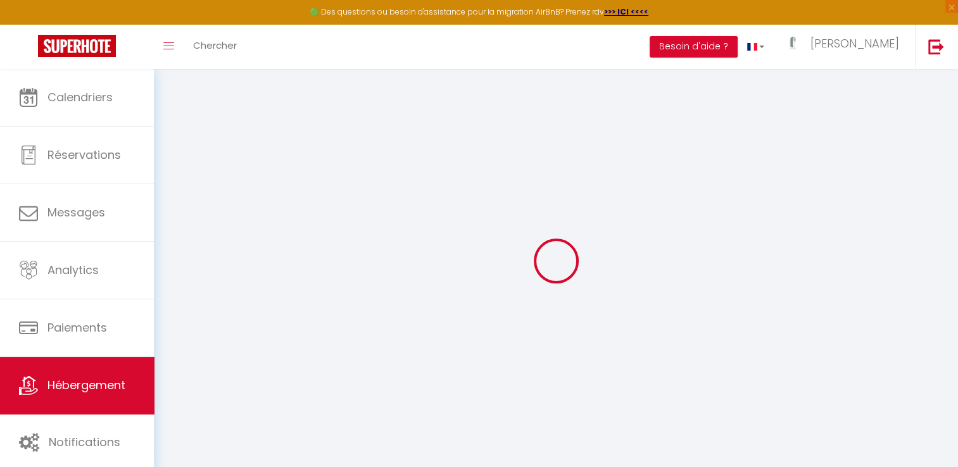
select select
checkbox input "false"
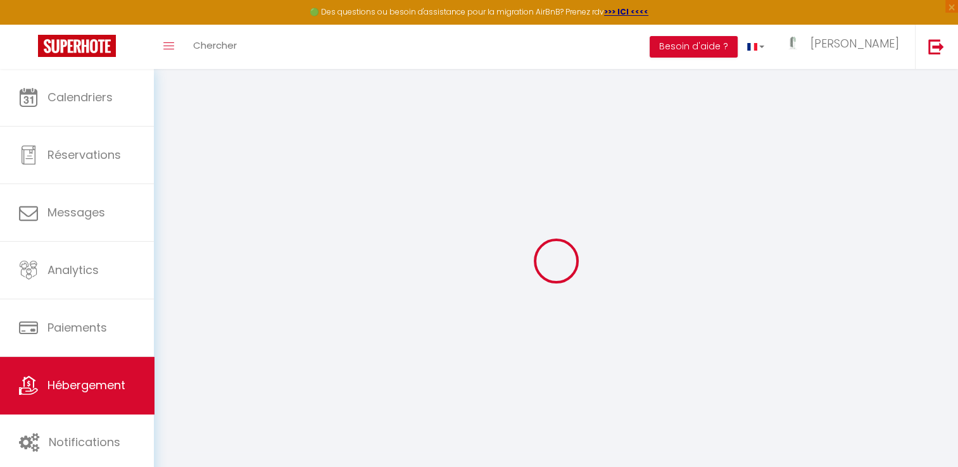
select select
checkbox input "false"
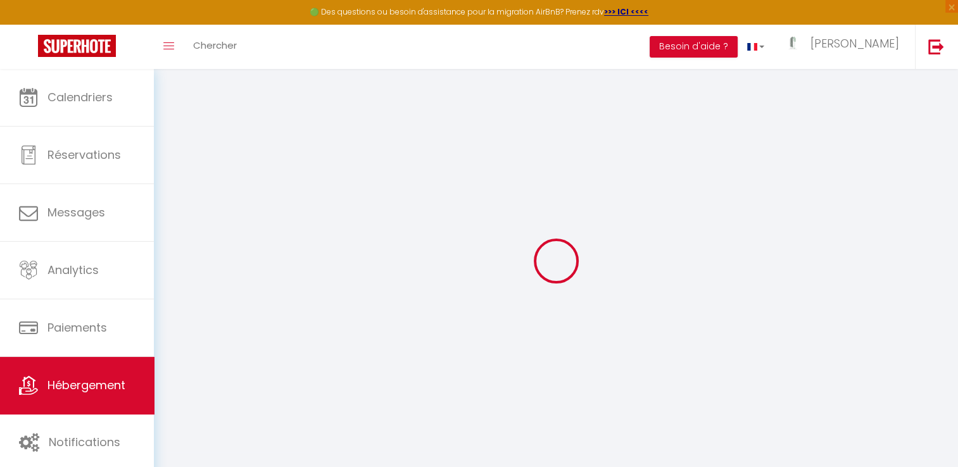
select select
checkbox input "false"
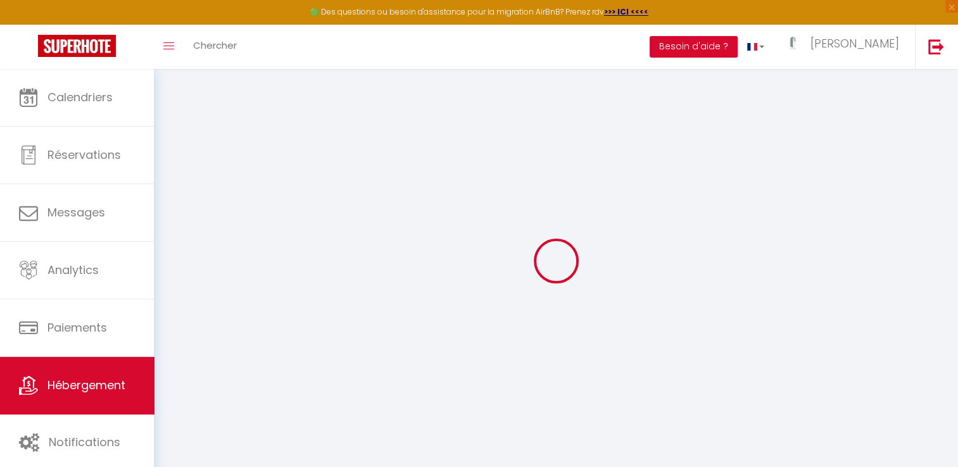
select select "14:00"
select select
select select "11:00"
select select "30"
select select "120"
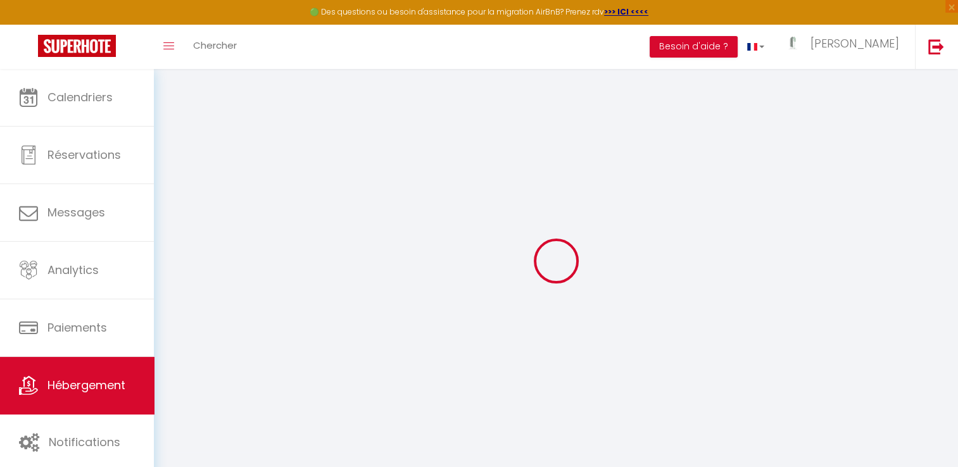
select select "12:00"
select select
checkbox input "false"
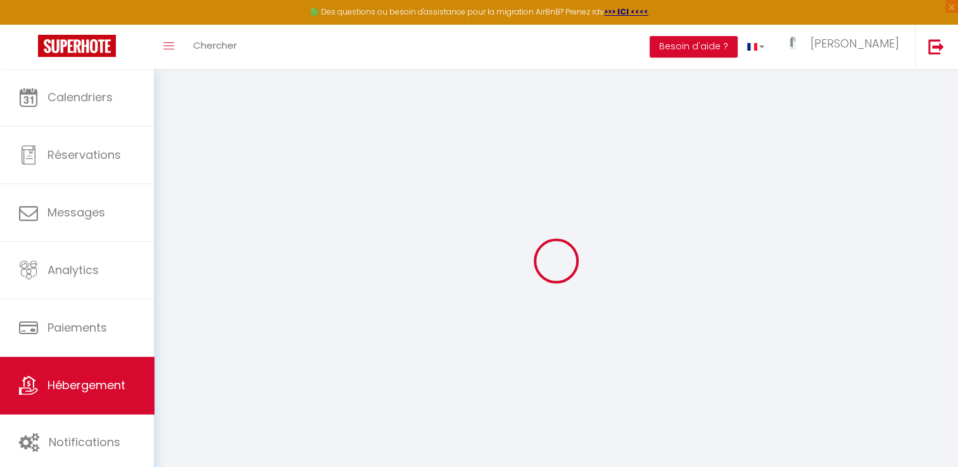
checkbox input "false"
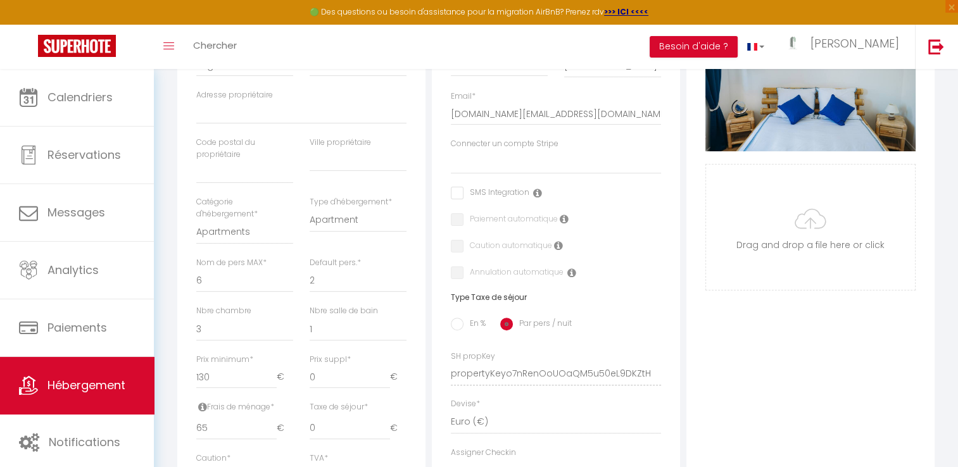
scroll to position [367, 0]
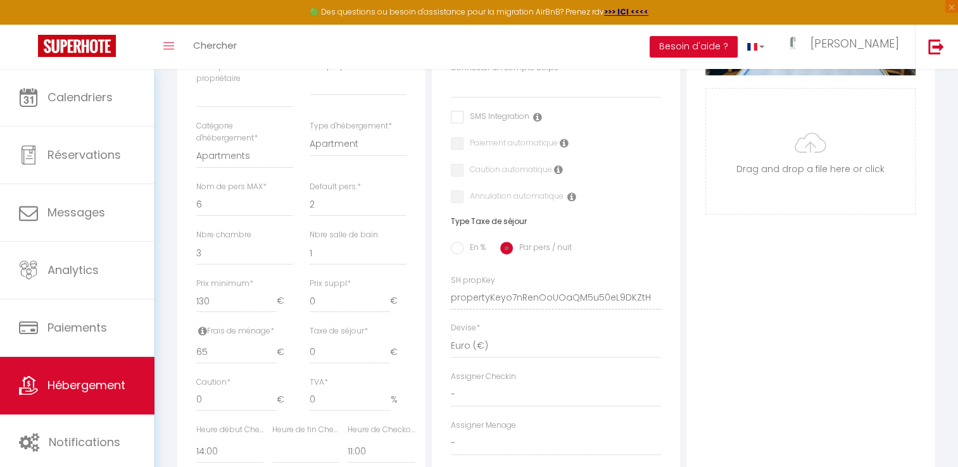
select select
checkbox input "false"
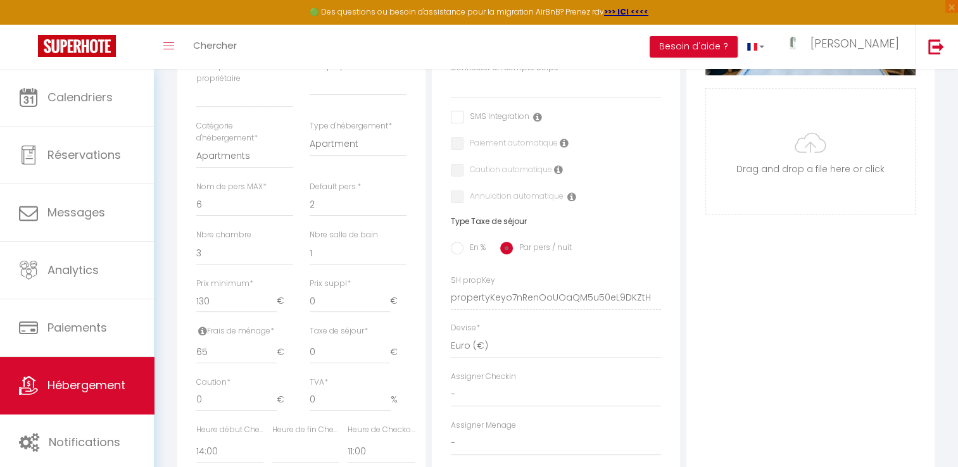
checkbox input "false"
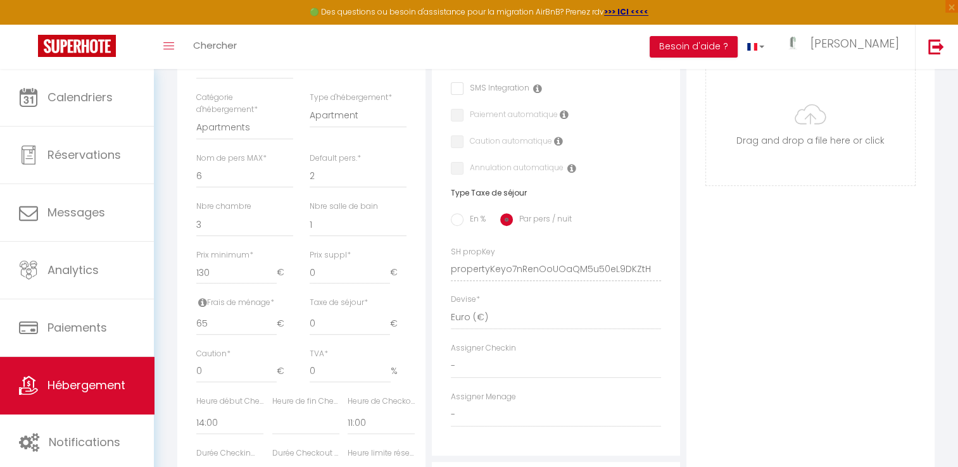
scroll to position [203, 0]
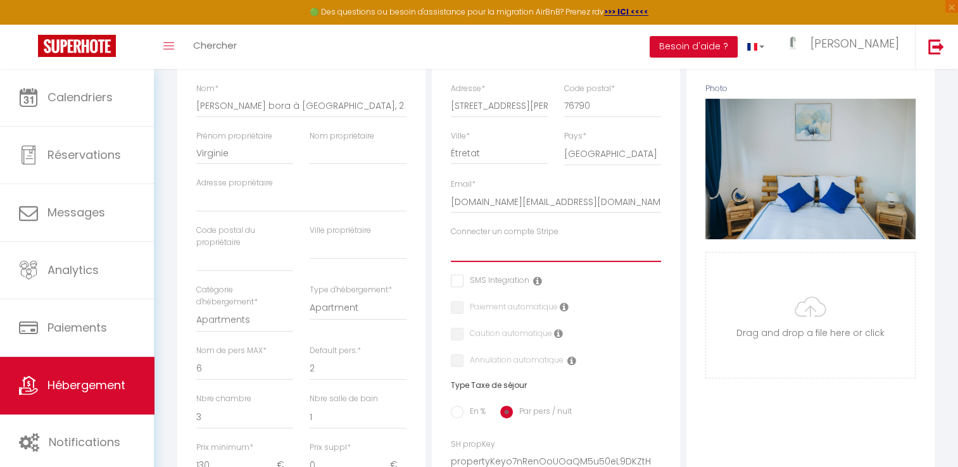
click at [521, 258] on select "Lehoux Pierre Jean sylvie sarrazin Manuel vain Couturier Etienne Vernon Porras" at bounding box center [556, 250] width 210 height 24
select select "16249"
click at [451, 247] on select "Lehoux Pierre Jean sylvie sarrazin Manuel vain Couturier Etienne Vernon Porras" at bounding box center [556, 250] width 210 height 24
select select
checkbox input "false"
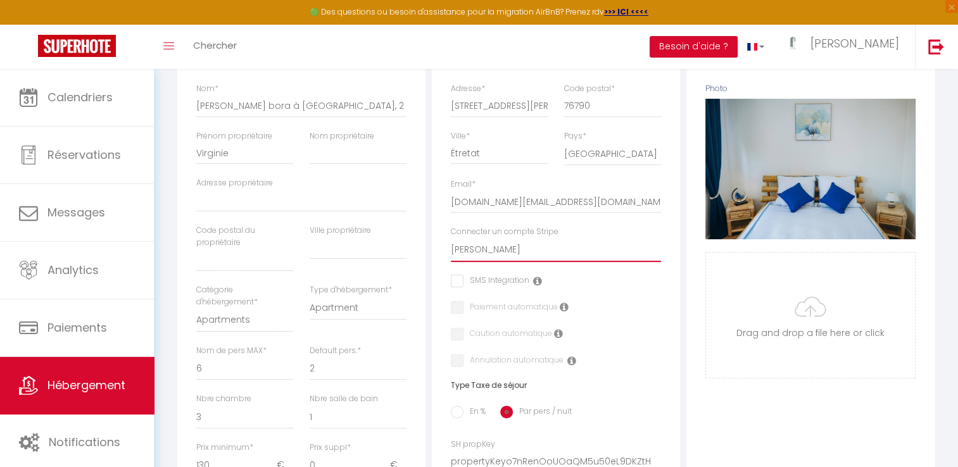
checkbox input "false"
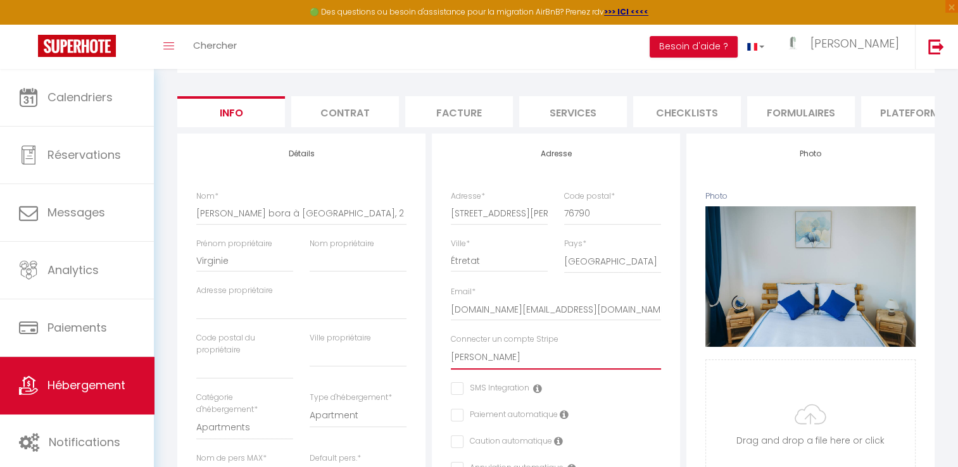
scroll to position [0, 0]
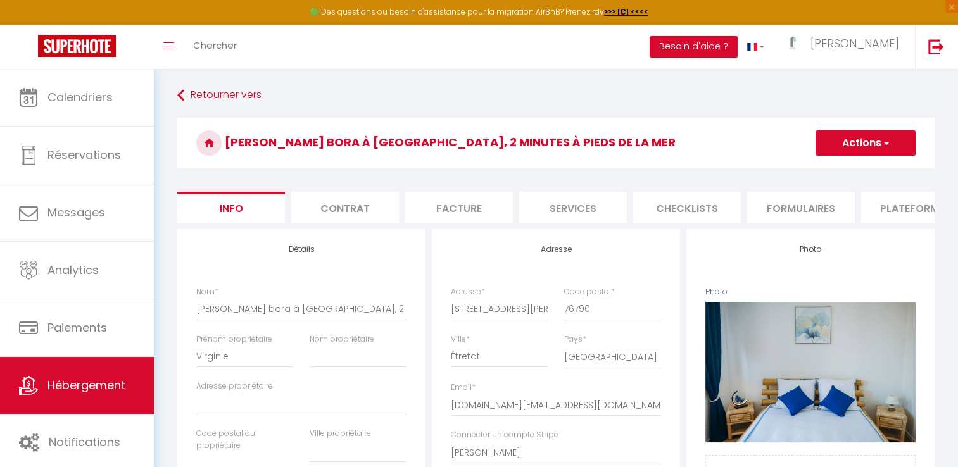
click at [843, 147] on button "Actions" at bounding box center [865, 142] width 100 height 25
click at [814, 170] on input "Enregistrer" at bounding box center [815, 171] width 47 height 13
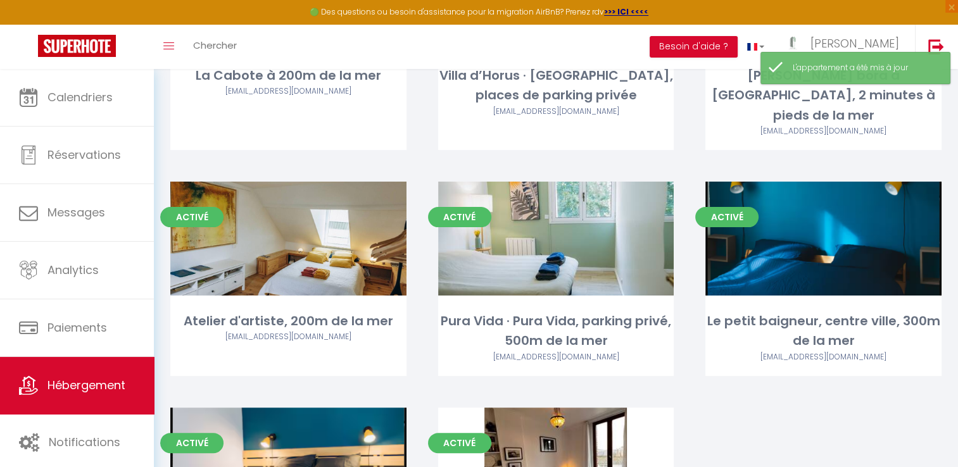
scroll to position [273, 0]
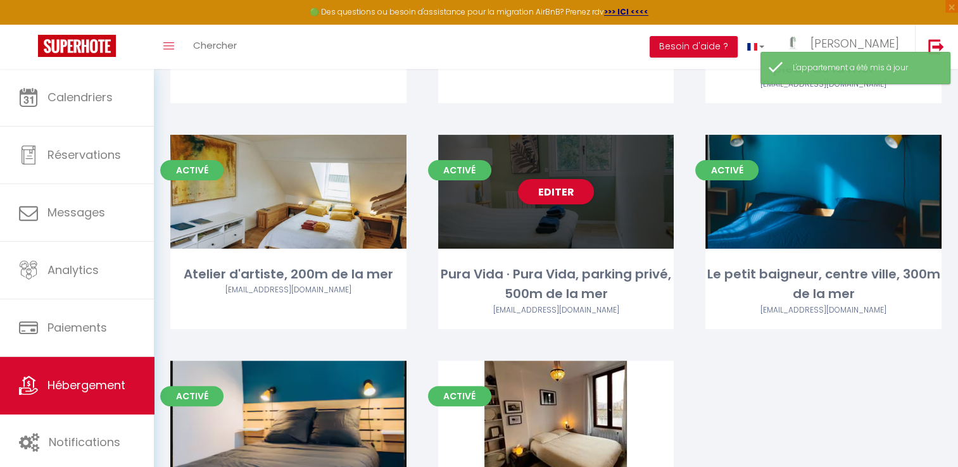
click at [620, 211] on div "Editer" at bounding box center [556, 192] width 236 height 114
select select "3"
select select "2"
select select "1"
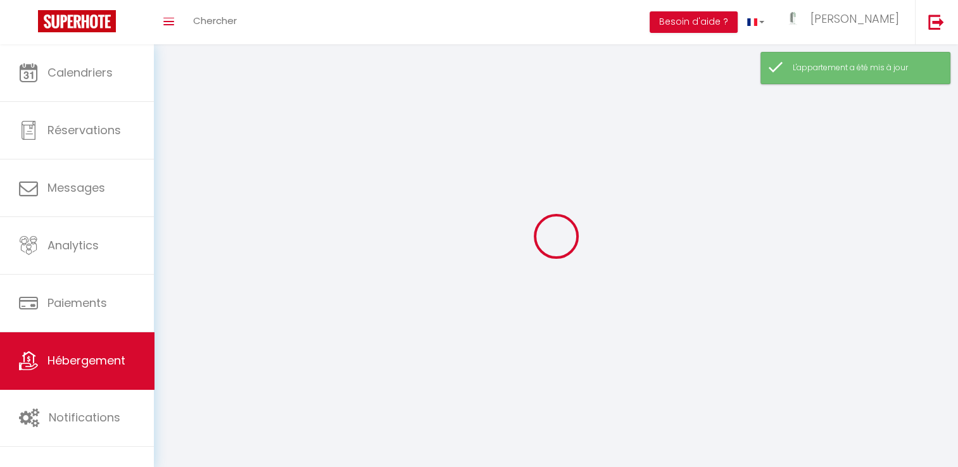
select select
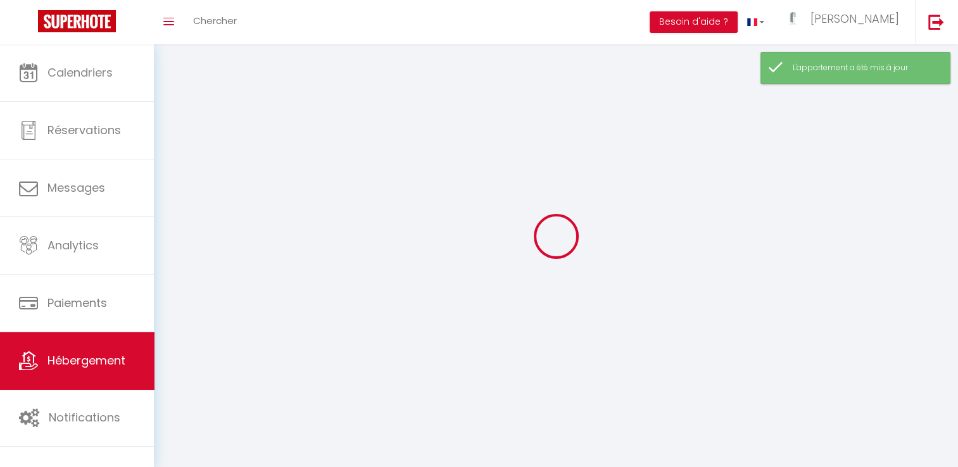
checkbox input "false"
select select
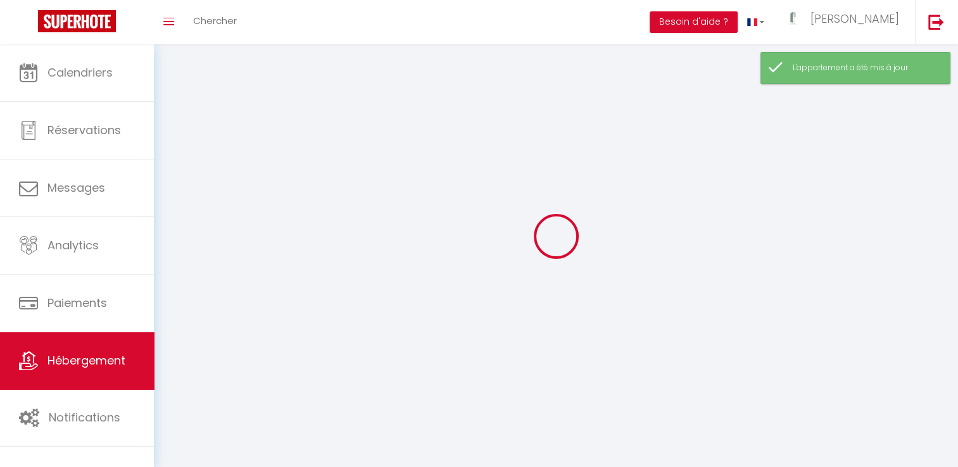
select select
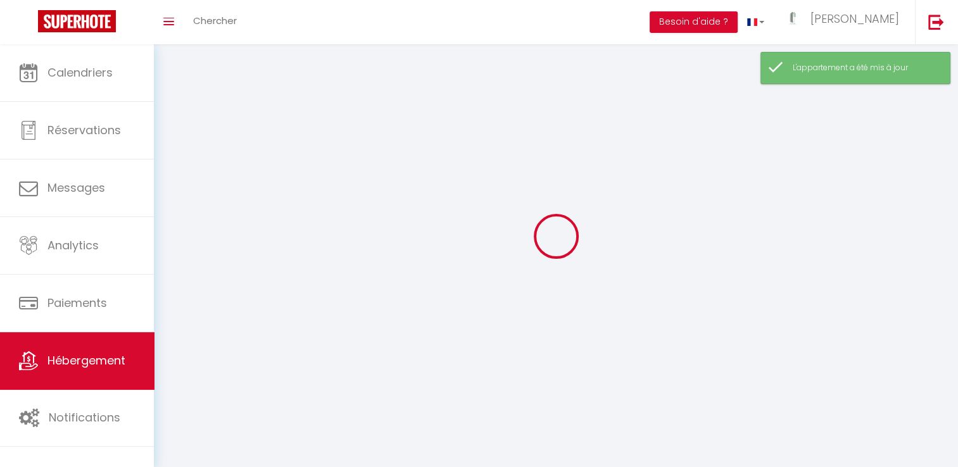
select select
checkbox input "false"
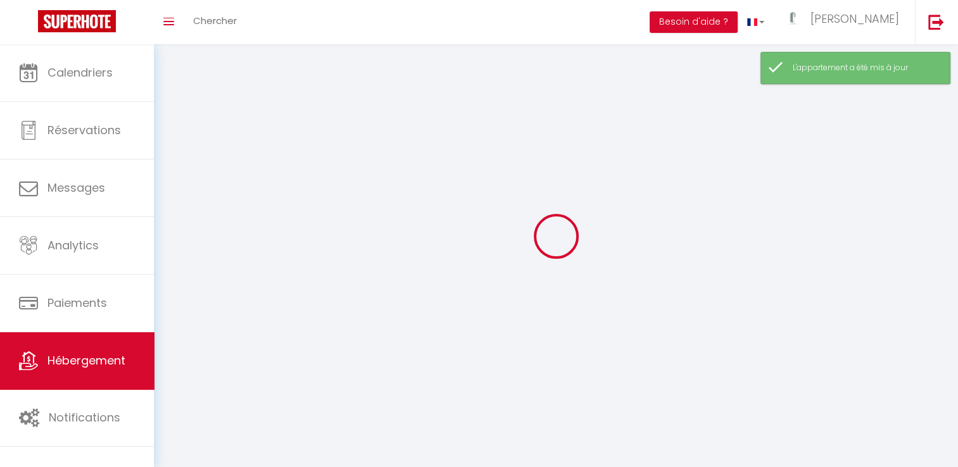
select select
select select "1"
select select
select select "28"
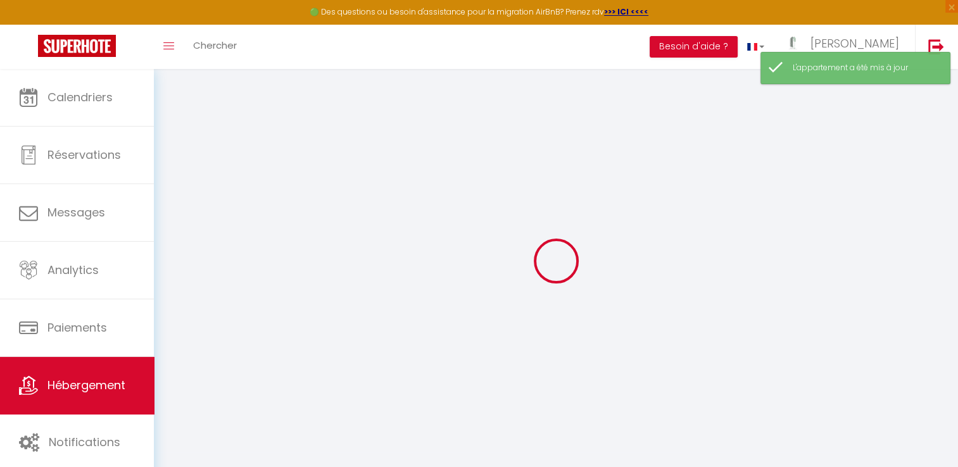
select select
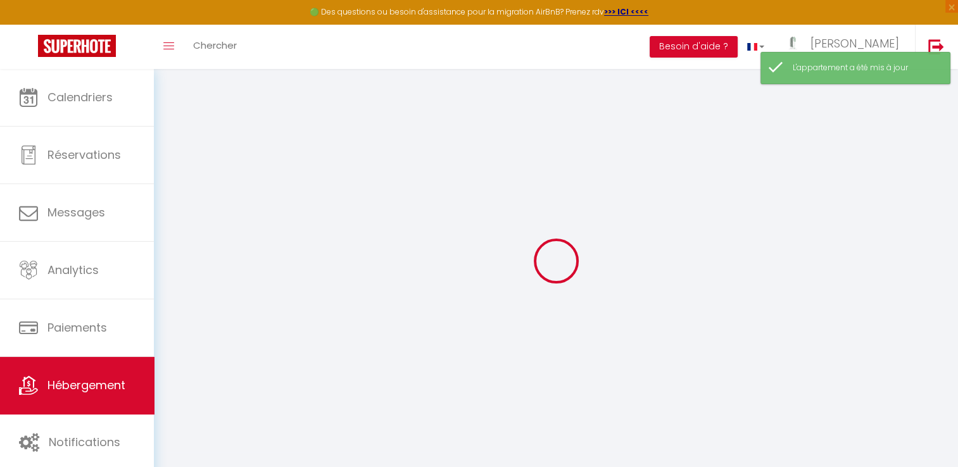
select select
checkbox input "false"
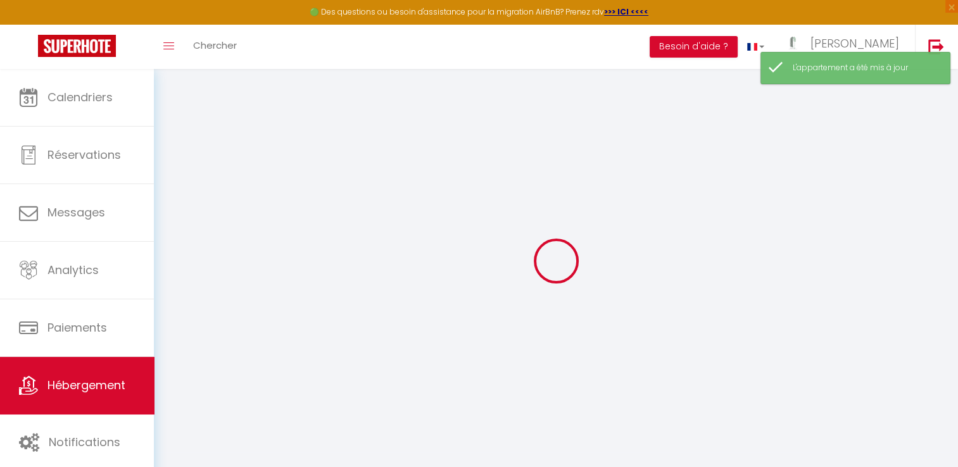
select select
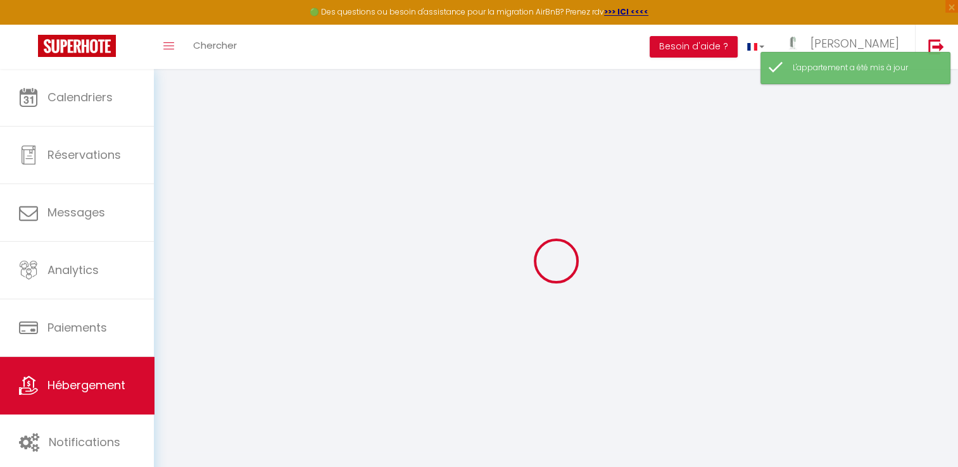
select select
checkbox input "false"
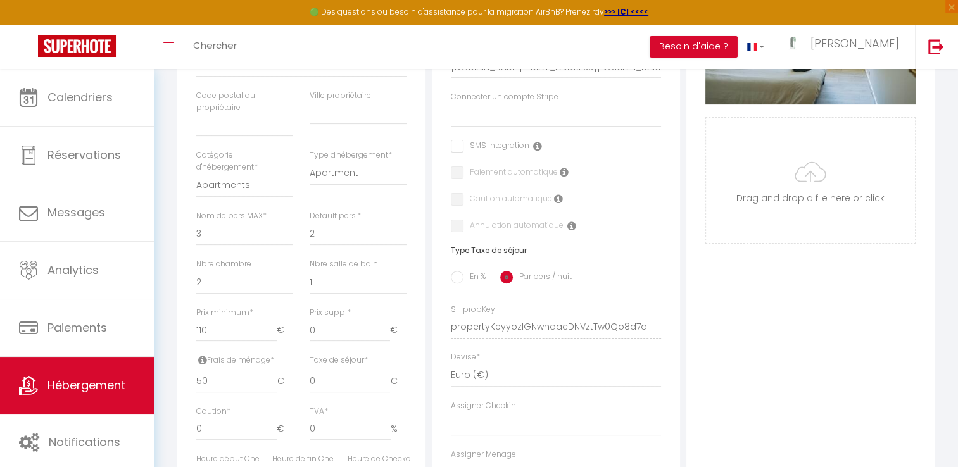
scroll to position [339, 0]
click at [516, 121] on select "Lehoux Pierre Jean sylvie sarrazin Manuel vain Couturier Etienne Vernon Porras" at bounding box center [556, 115] width 210 height 24
click at [451, 111] on select "Lehoux Pierre Jean sylvie sarrazin Manuel vain Couturier Etienne Vernon Porras" at bounding box center [556, 115] width 210 height 24
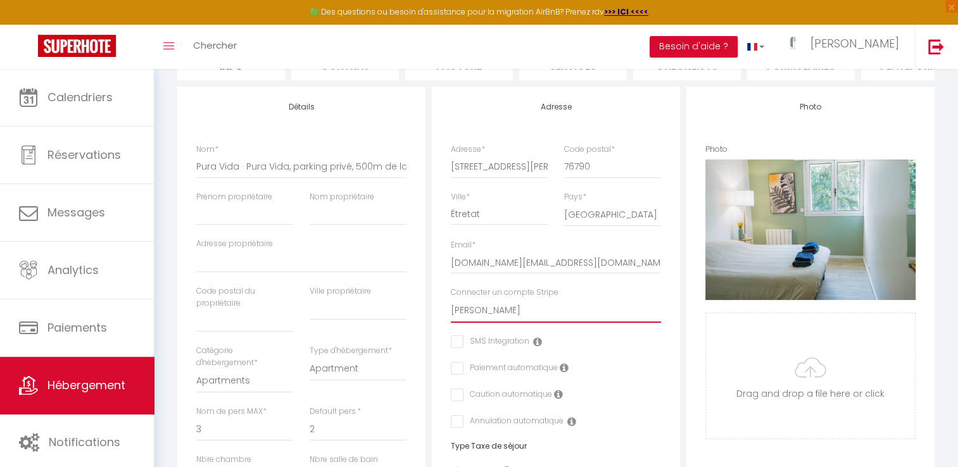
scroll to position [54, 0]
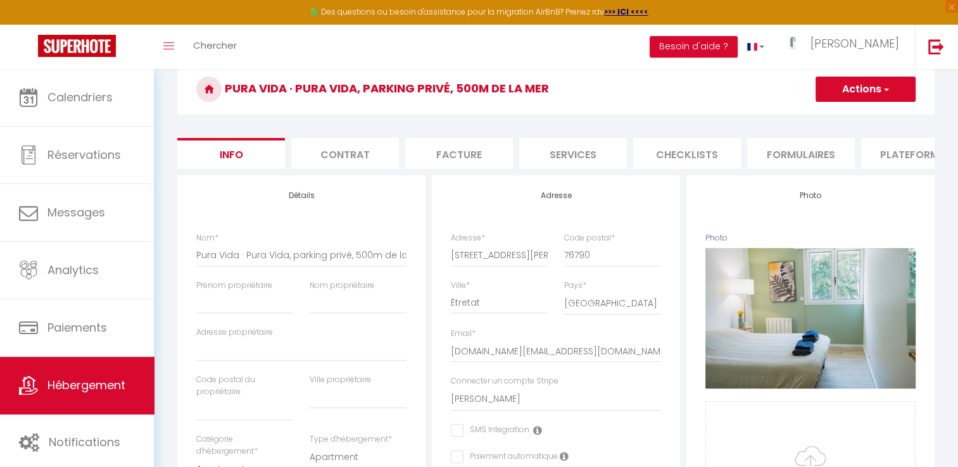
click at [859, 90] on button "Actions" at bounding box center [865, 89] width 100 height 25
click at [838, 112] on input "Enregistrer" at bounding box center [815, 117] width 47 height 13
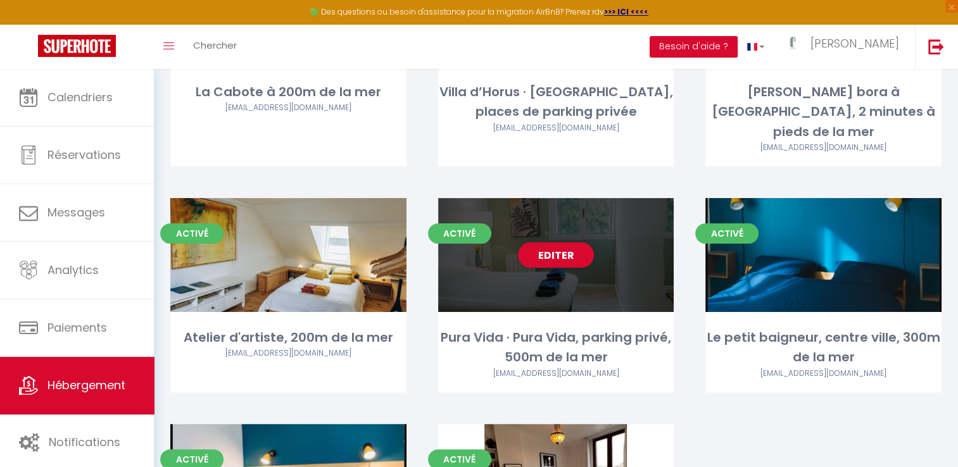
scroll to position [210, 0]
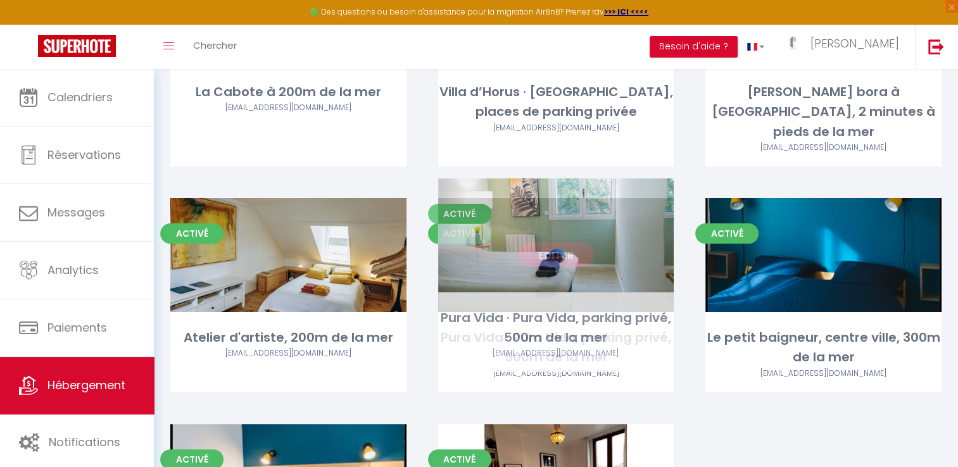
click at [630, 347] on div "Pura Vida · Pura Vida, parking privé, 500m de la mer" at bounding box center [556, 348] width 236 height 40
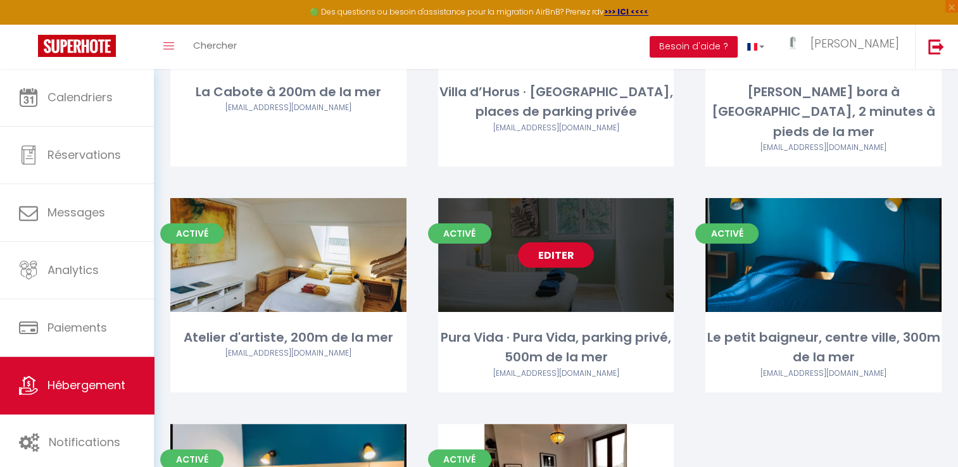
click at [560, 242] on link "Editer" at bounding box center [556, 254] width 76 height 25
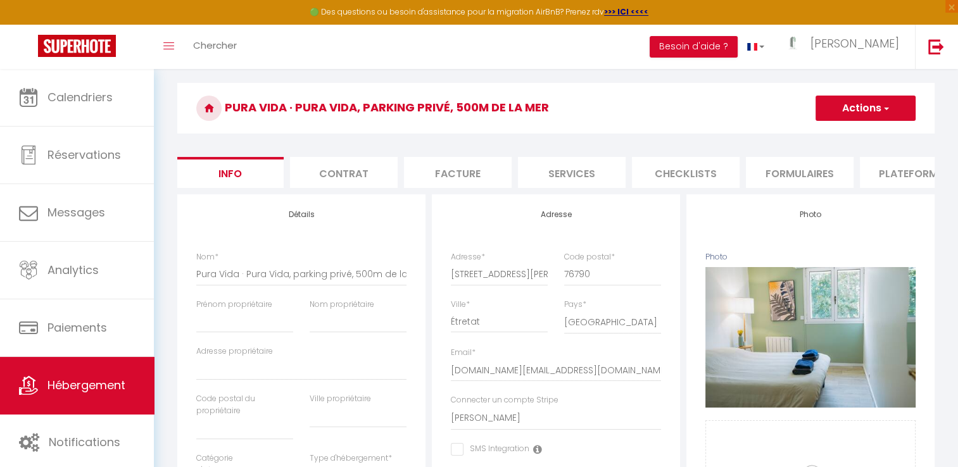
scroll to position [33, 0]
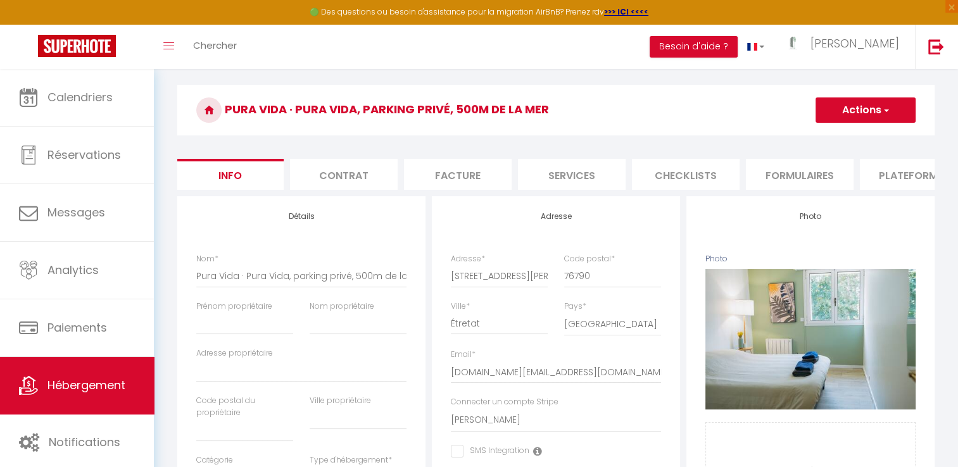
click at [888, 168] on li "Plateformes" at bounding box center [914, 174] width 108 height 31
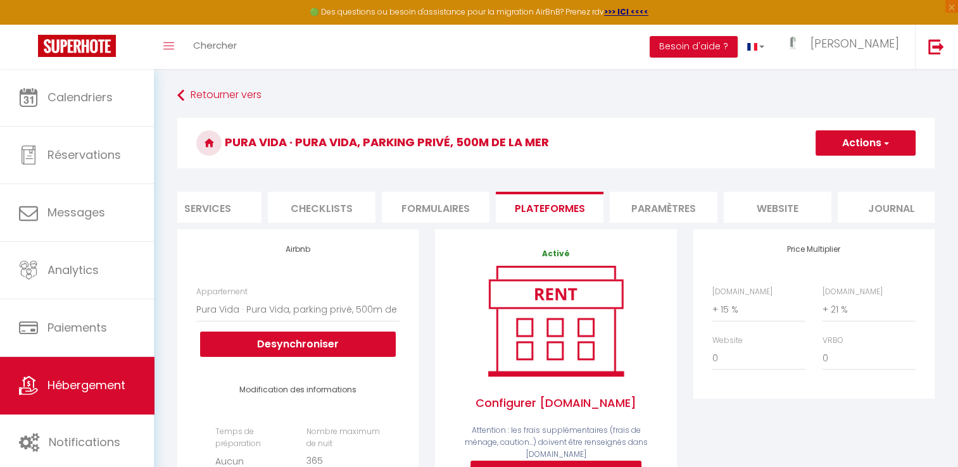
scroll to position [0, 382]
click at [772, 209] on li "website" at bounding box center [760, 207] width 108 height 31
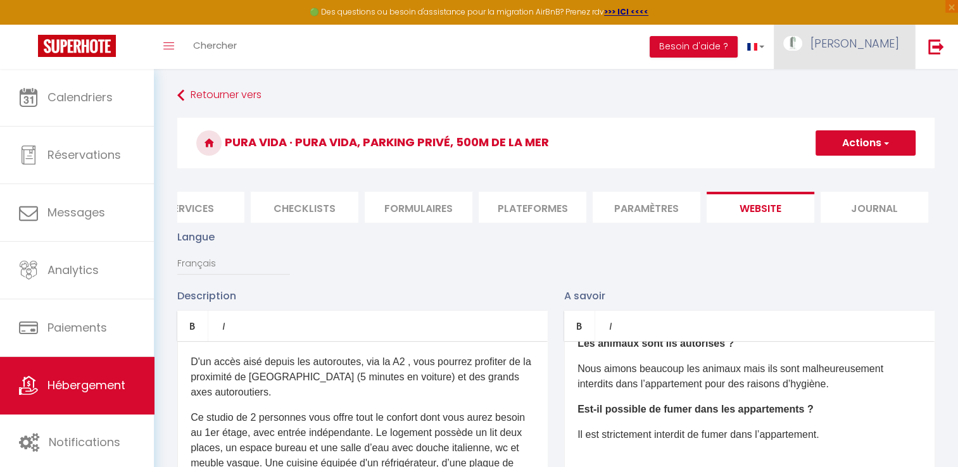
click at [877, 54] on link "[PERSON_NAME]" at bounding box center [844, 47] width 141 height 44
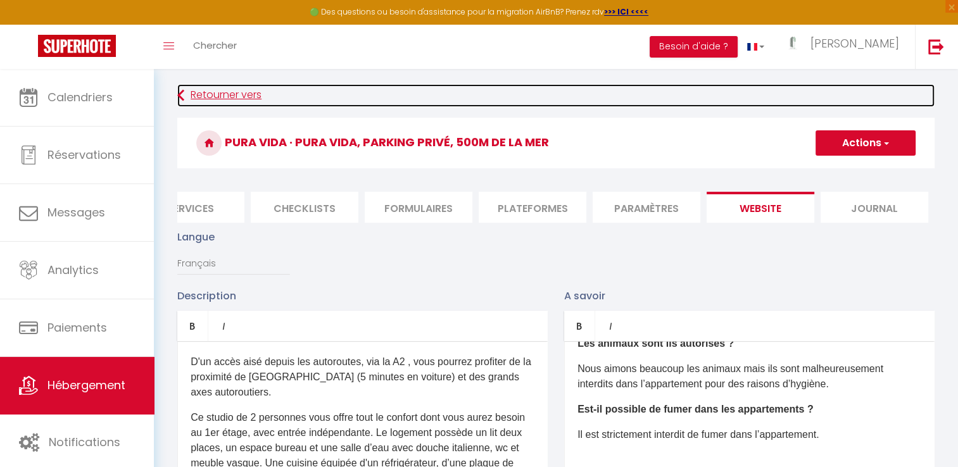
click at [217, 103] on link "Retourner vers" at bounding box center [555, 95] width 757 height 23
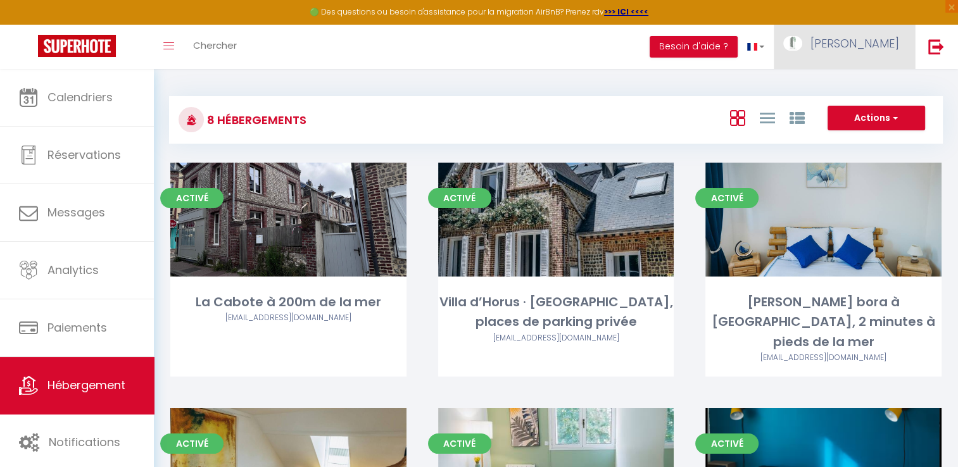
click at [872, 47] on span "[PERSON_NAME]" at bounding box center [854, 43] width 89 height 16
click at [769, 75] on div "8 Hébergements Actions Créer un Hébergement Nouveau groupe Initialiser les appa…" at bounding box center [556, 472] width 804 height 806
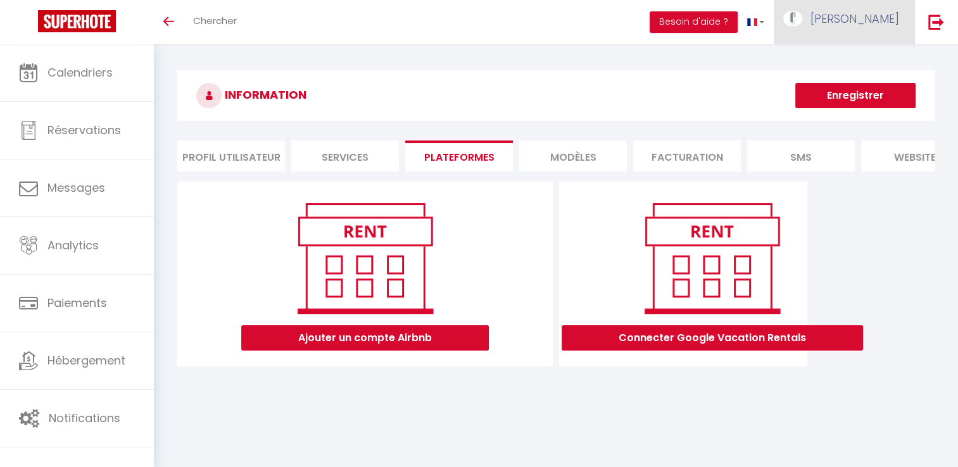
click at [874, 13] on span "[PERSON_NAME]" at bounding box center [854, 19] width 89 height 16
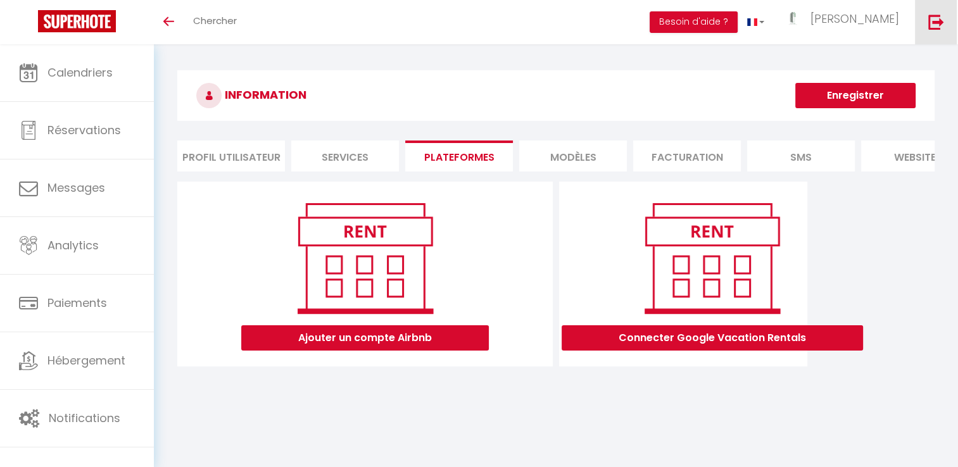
click at [927, 32] on link at bounding box center [936, 22] width 42 height 44
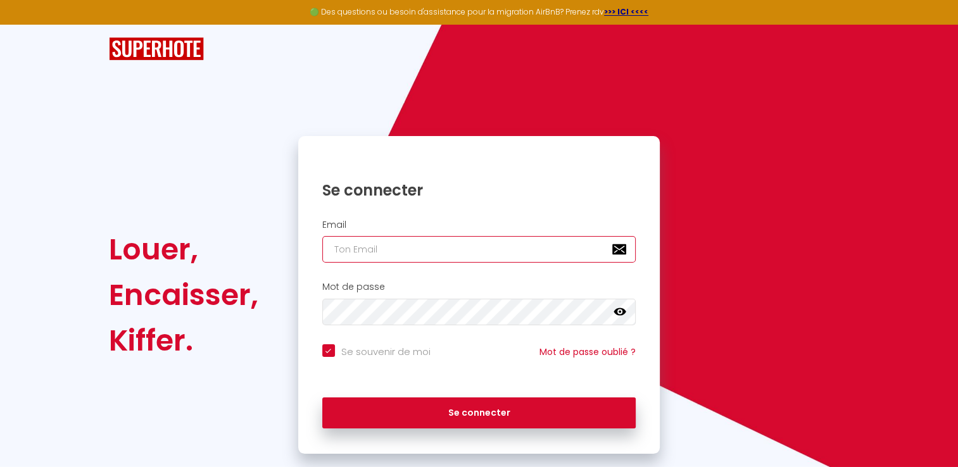
type input "[DOMAIN_NAME][EMAIL_ADDRESS][DOMAIN_NAME]"
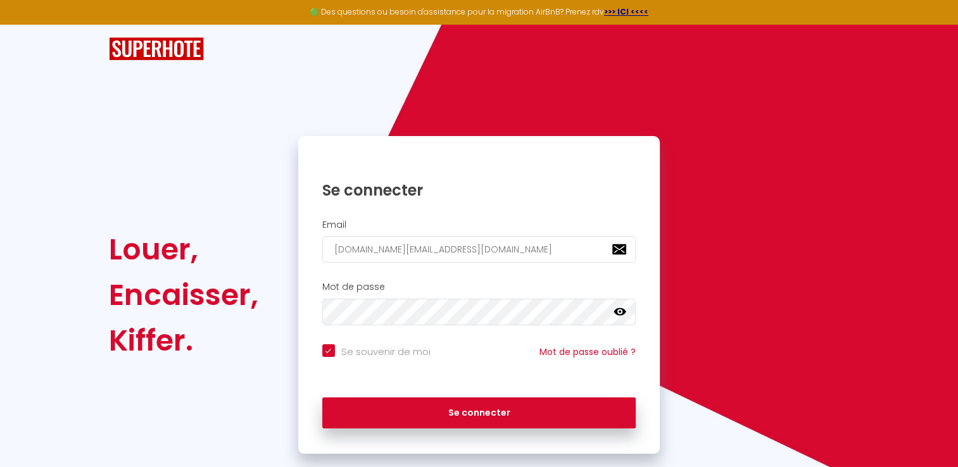
checkbox input "true"
click at [617, 312] on icon at bounding box center [619, 312] width 13 height 8
click at [756, 115] on div "Louer, Encaisser, Kiffer. Se connecter Email libertecles.contact@gmail.com Mot …" at bounding box center [479, 239] width 741 height 429
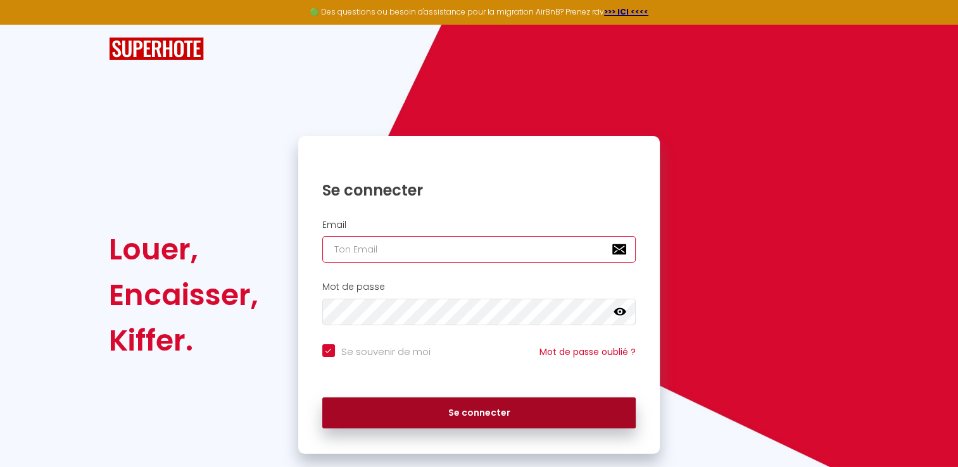
type input "[DOMAIN_NAME][EMAIL_ADDRESS][DOMAIN_NAME]"
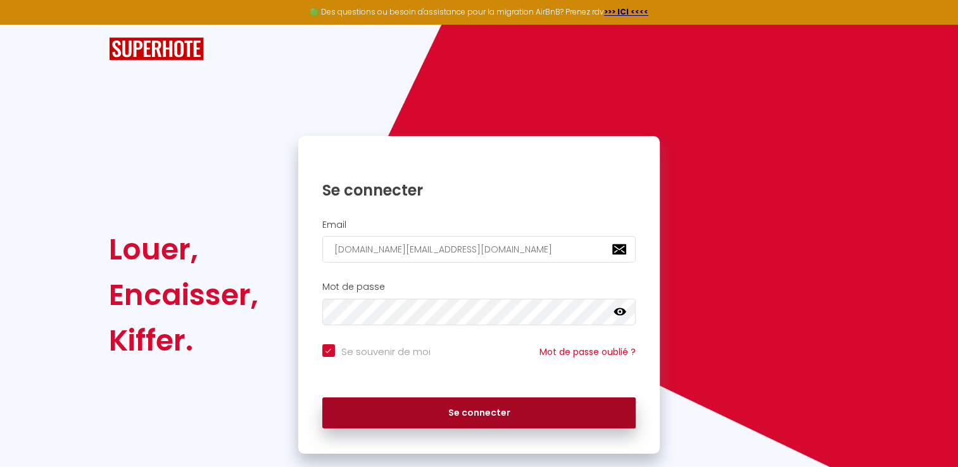
click at [454, 411] on button "Se connecter" at bounding box center [479, 414] width 314 height 32
checkbox input "true"
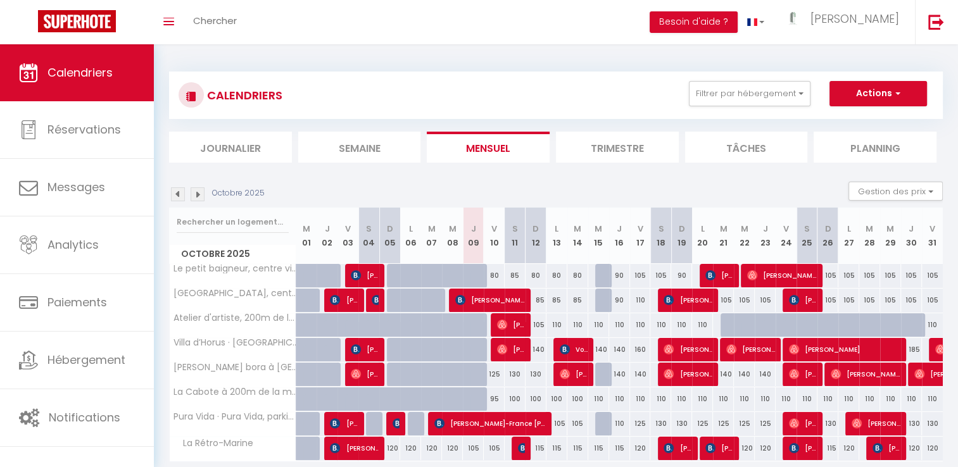
scroll to position [44, 0]
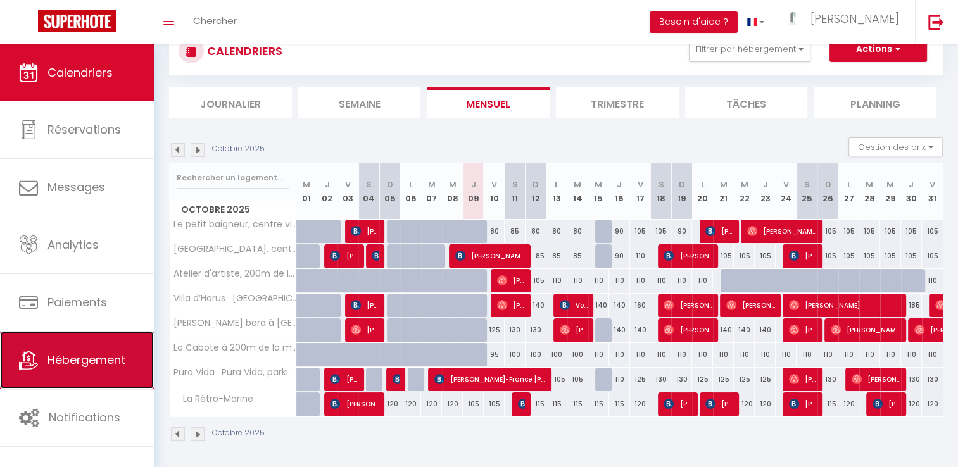
click at [120, 365] on span "Hébergement" at bounding box center [86, 360] width 78 height 16
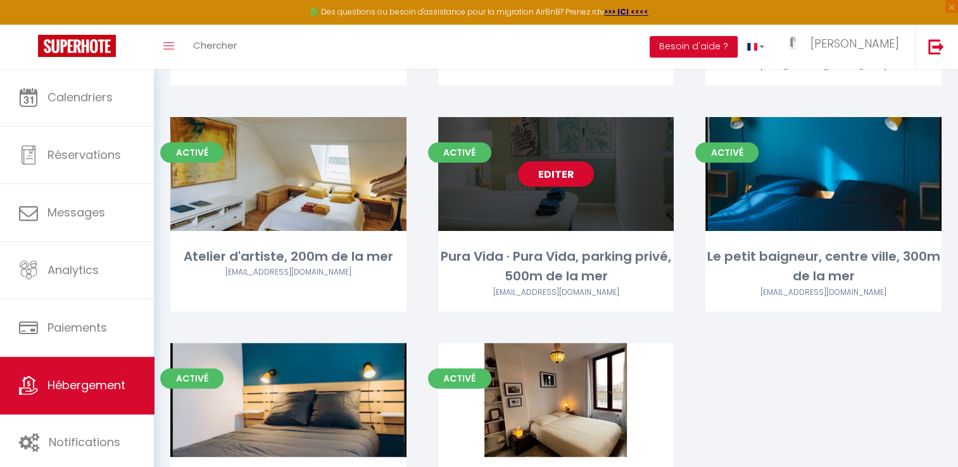
scroll to position [25, 0]
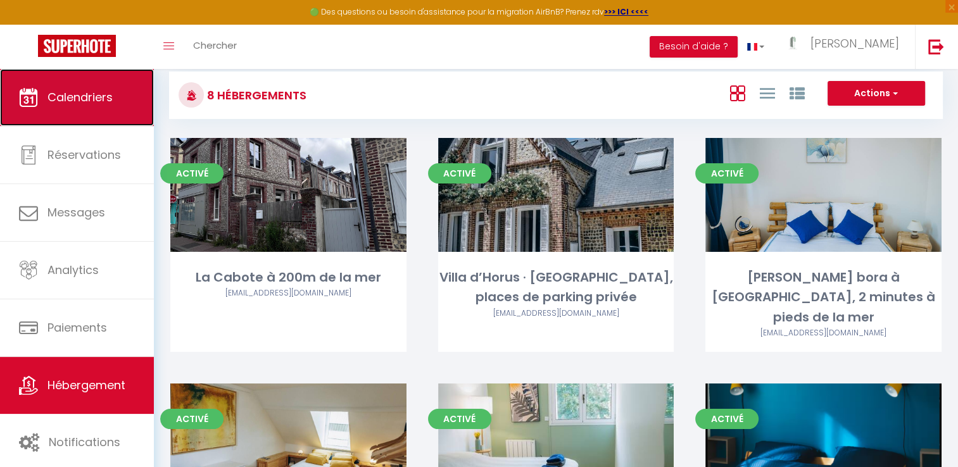
click at [86, 86] on link "Calendriers" at bounding box center [77, 97] width 154 height 57
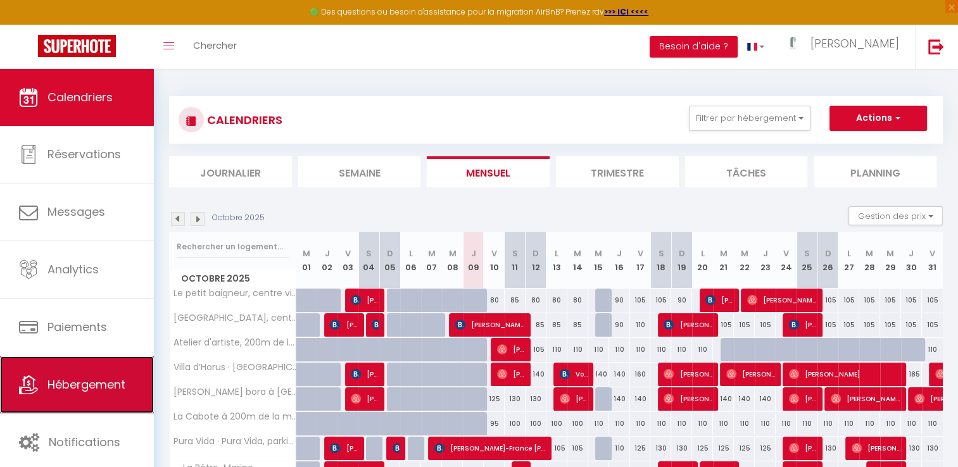
click at [70, 388] on span "Hébergement" at bounding box center [86, 385] width 78 height 16
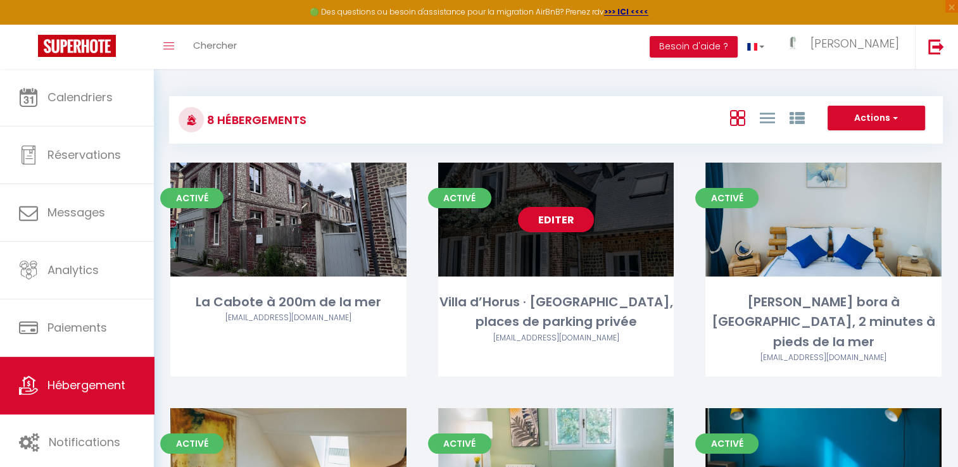
click at [567, 231] on link "Editer" at bounding box center [556, 219] width 76 height 25
select select "3"
select select "2"
select select "1"
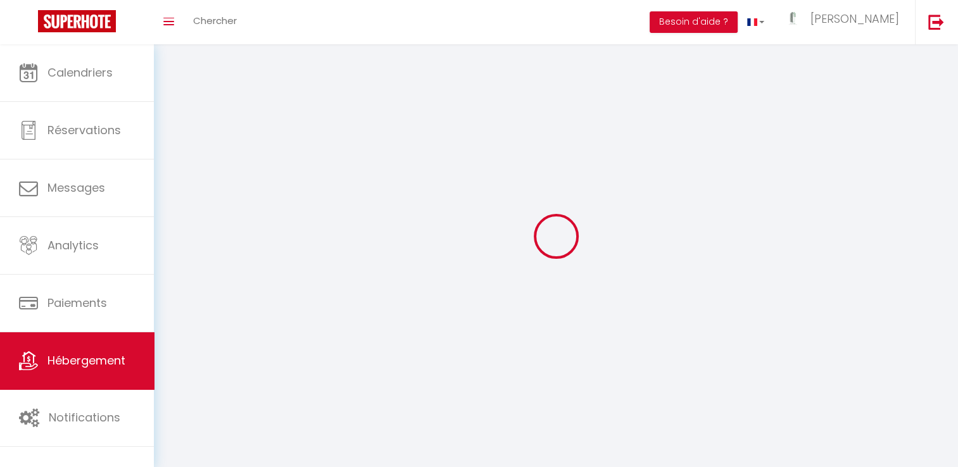
select select
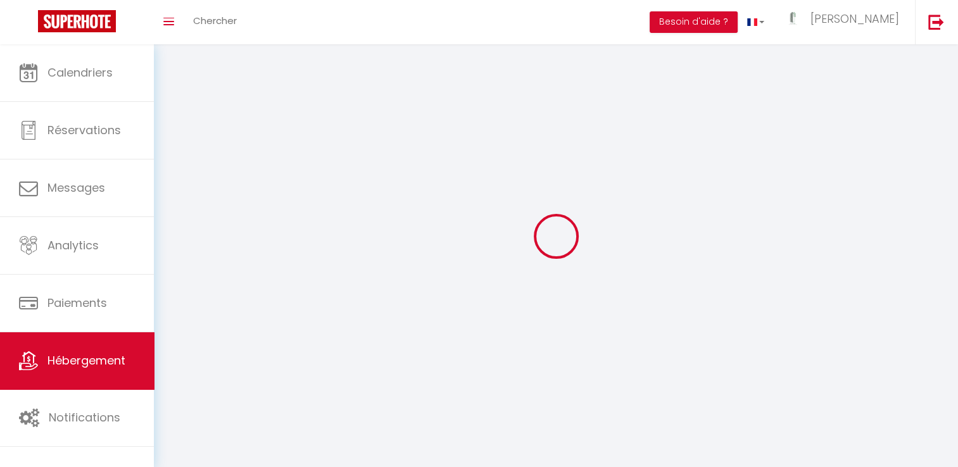
checkbox input "false"
select select
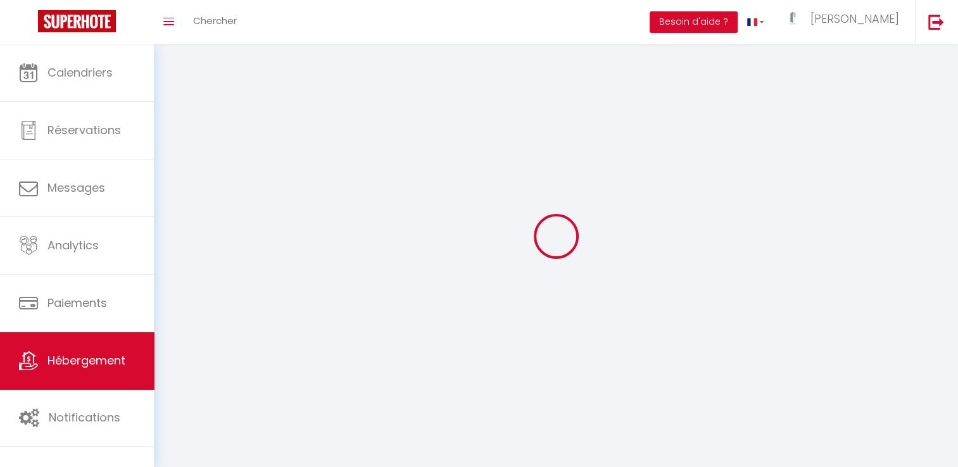
select select
select select "1"
select select
select select "28"
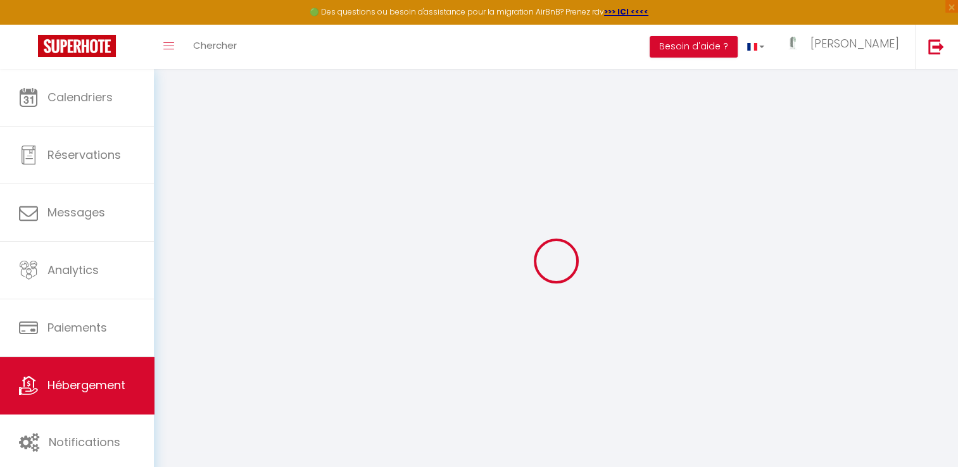
select select
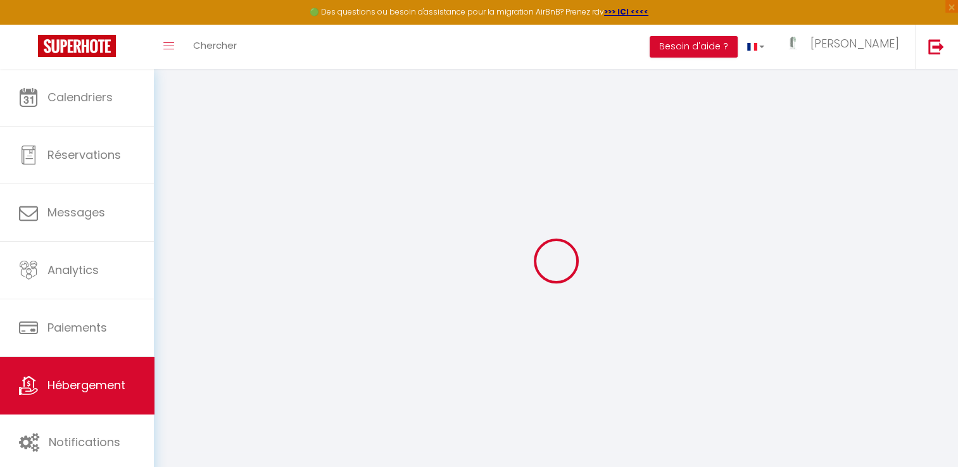
select select
checkbox input "false"
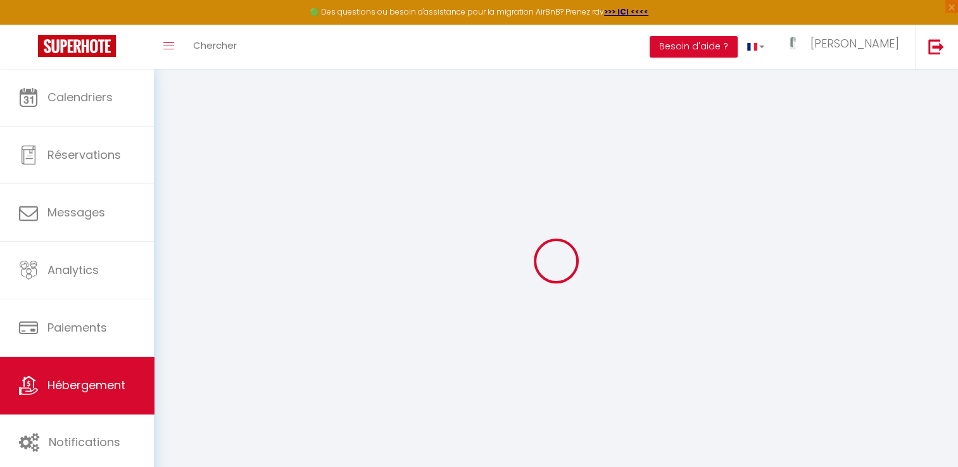
select select
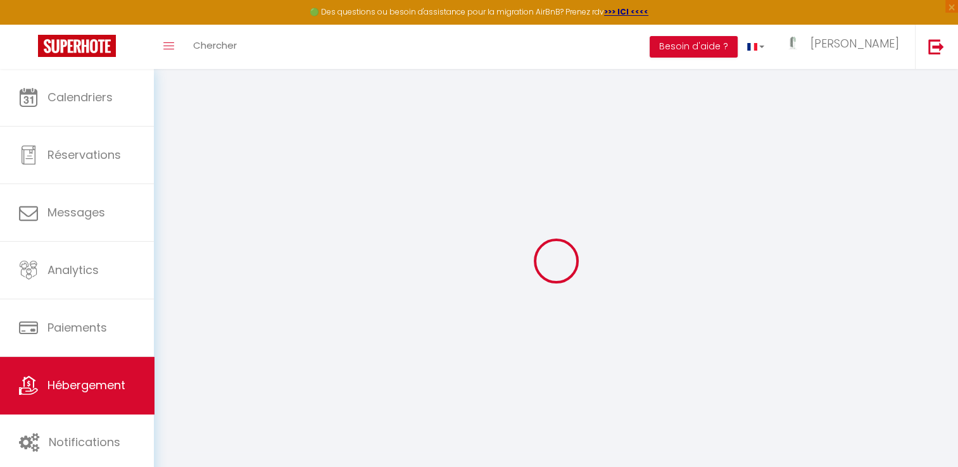
select select
checkbox input "false"
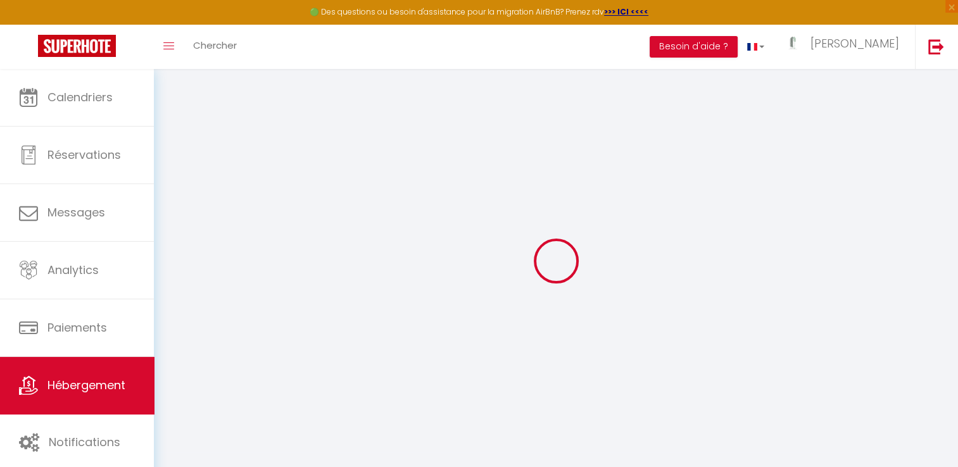
checkbox input "false"
select select
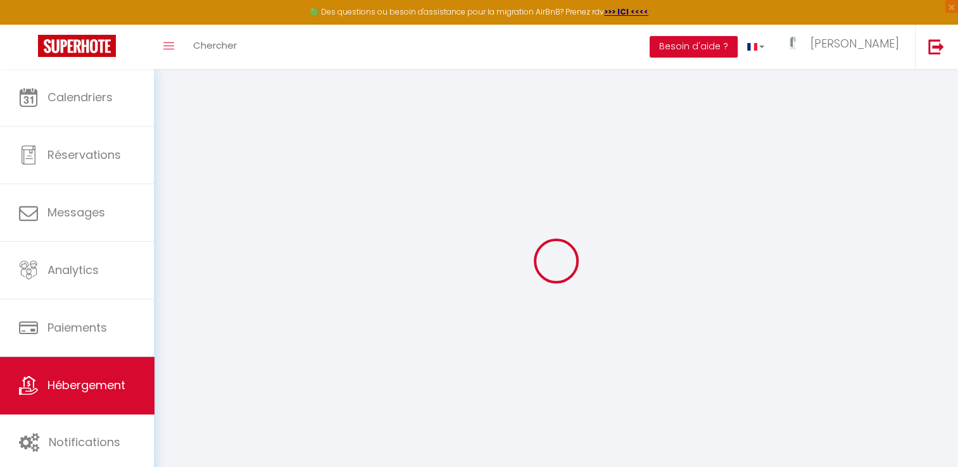
select select
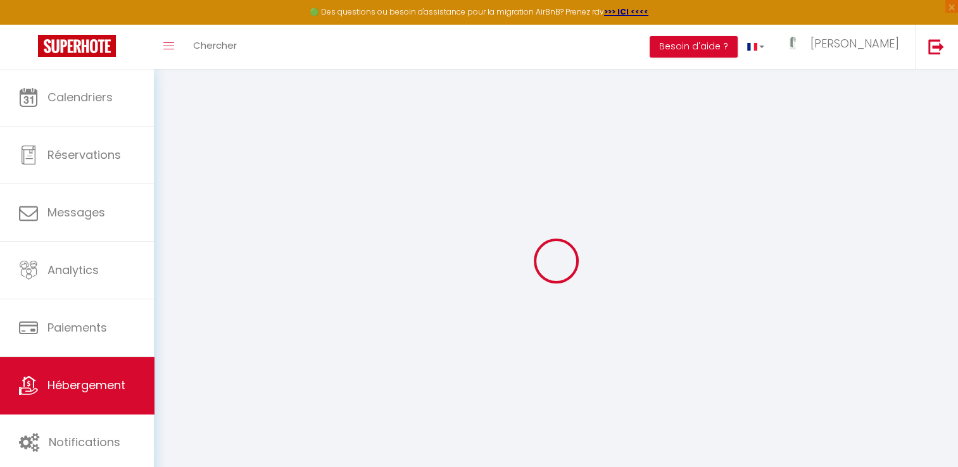
checkbox input "false"
select select
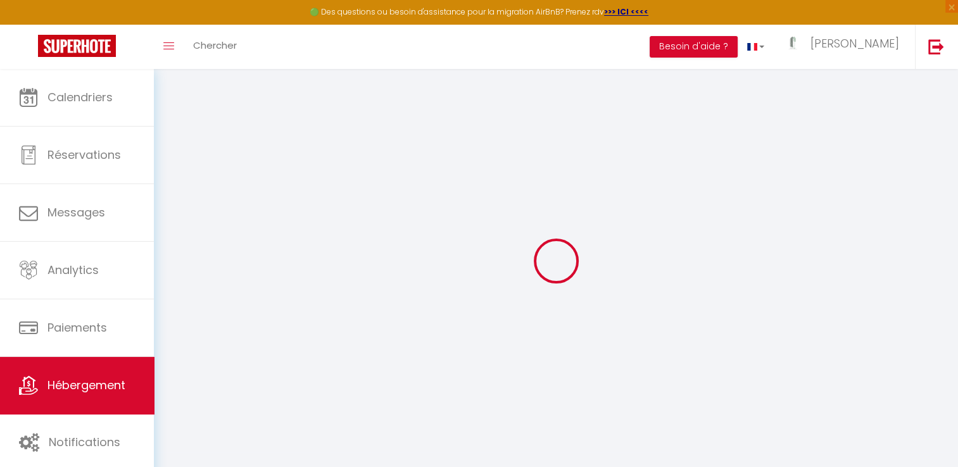
select select
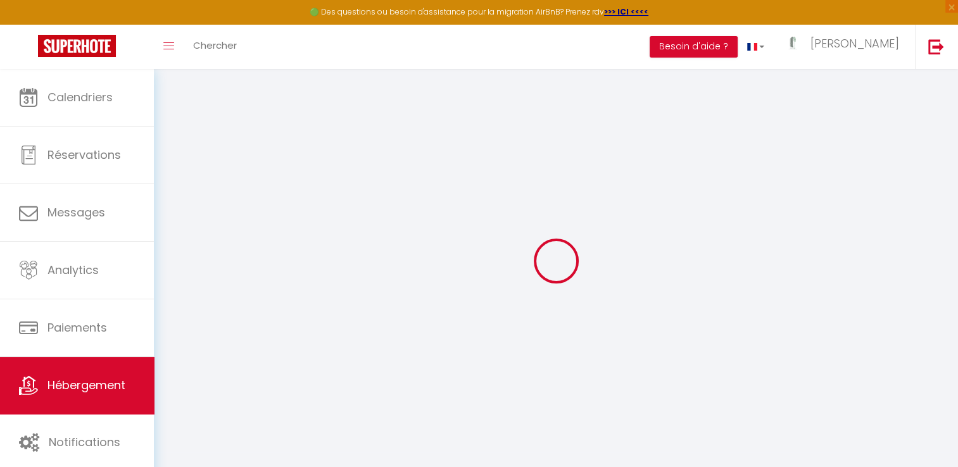
select select
checkbox input "false"
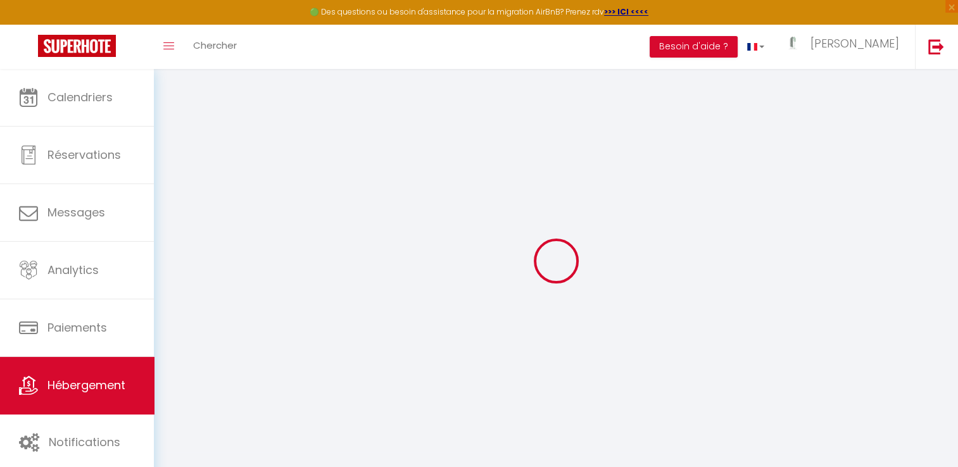
checkbox input "false"
select select
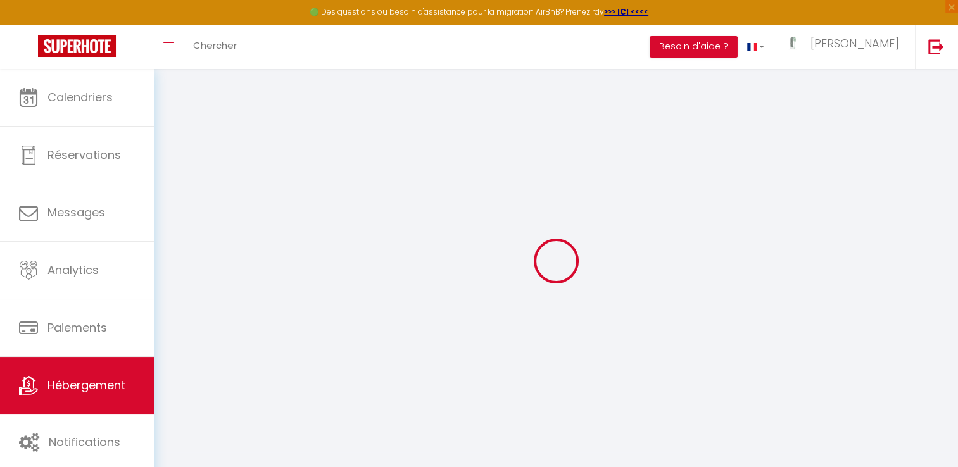
select select
checkbox input "false"
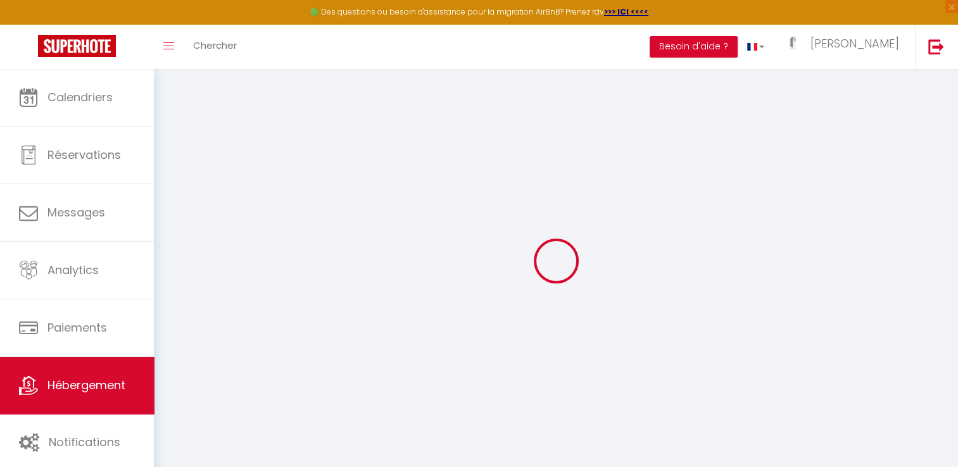
checkbox input "false"
select select
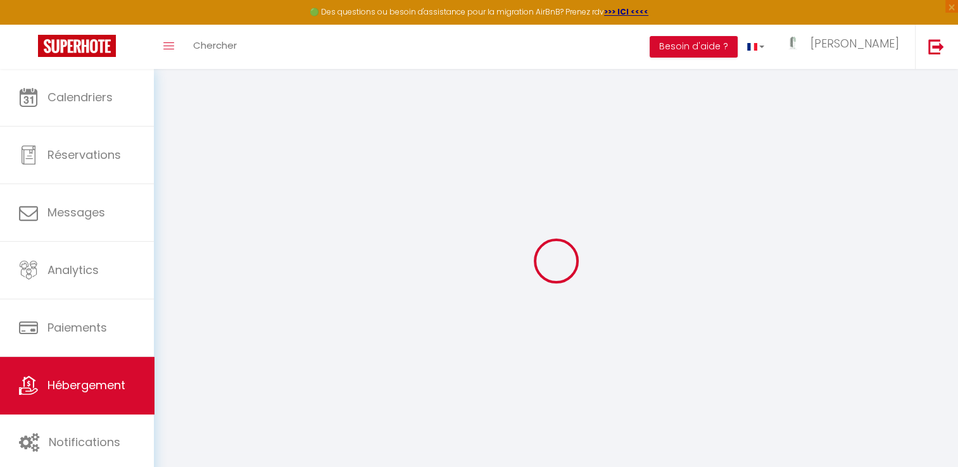
type input "[GEOGRAPHIC_DATA] · [GEOGRAPHIC_DATA], places de parking privée"
type input "[PERSON_NAME]"
type input "[DEMOGRAPHIC_DATA]"
type input "[STREET_ADDRESS]"
type input "76790"
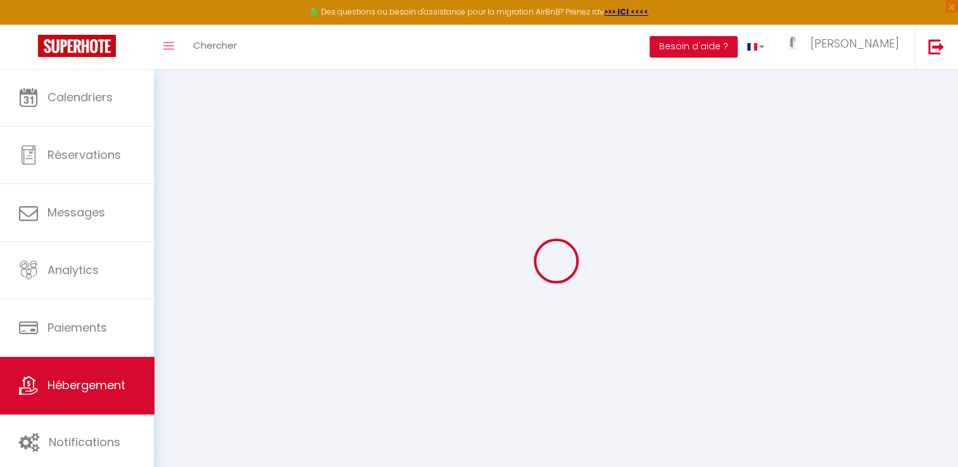
type input "Etretat"
select select "houses"
select select "10"
select select "3"
type input "223"
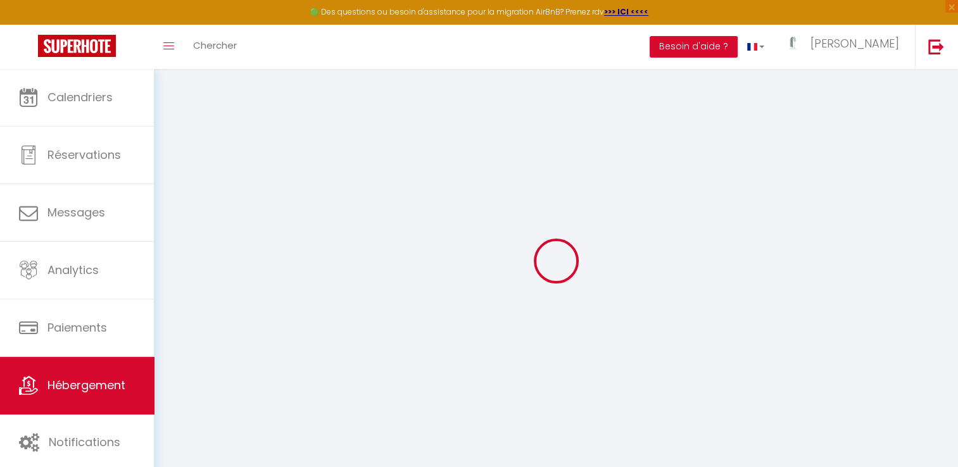
type input "120"
type input "500"
select select
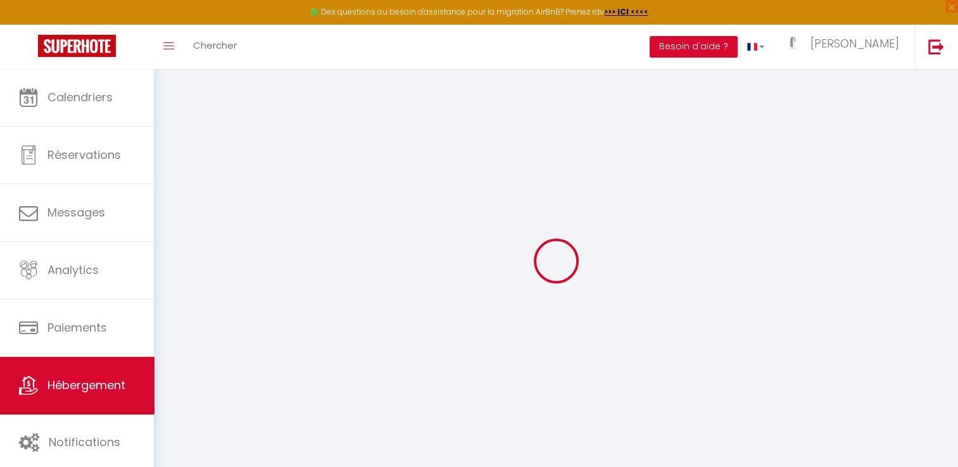
select select
type input "[STREET_ADDRESS]"
type input "76790"
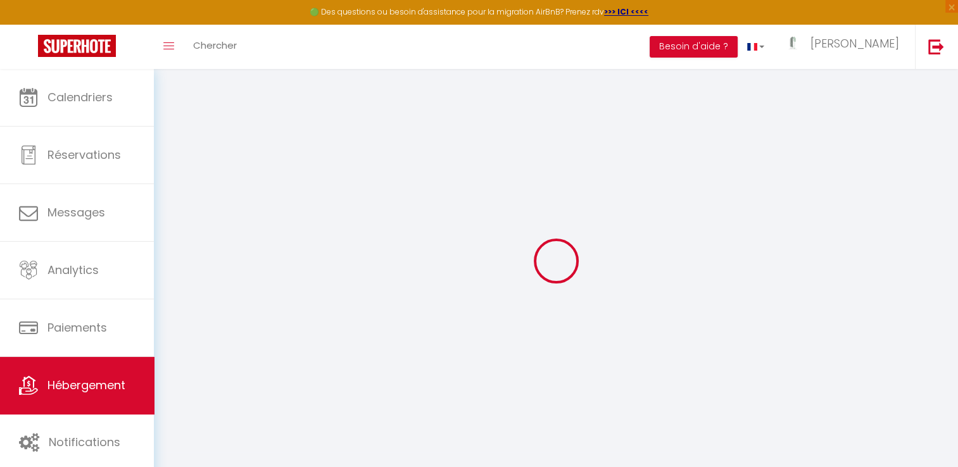
type input "Étretat"
type input "[DOMAIN_NAME][EMAIL_ADDRESS][DOMAIN_NAME]"
select select "15022"
checkbox input "false"
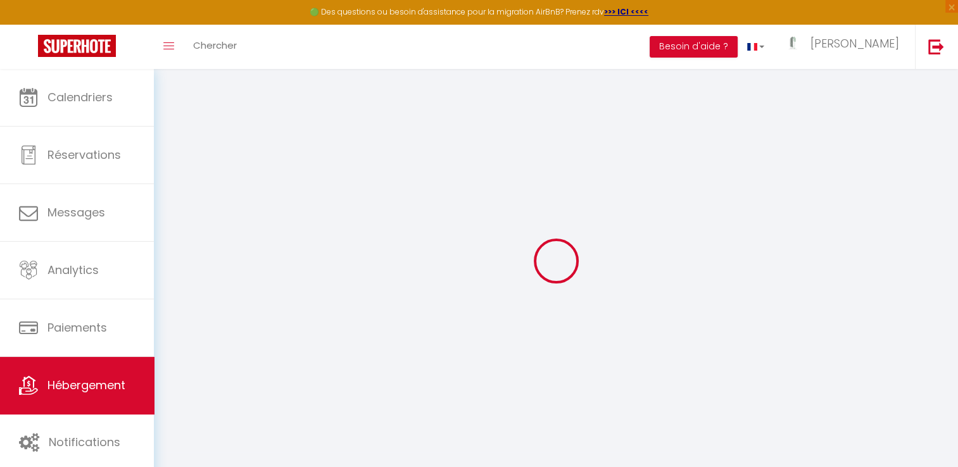
checkbox input "false"
type input "0"
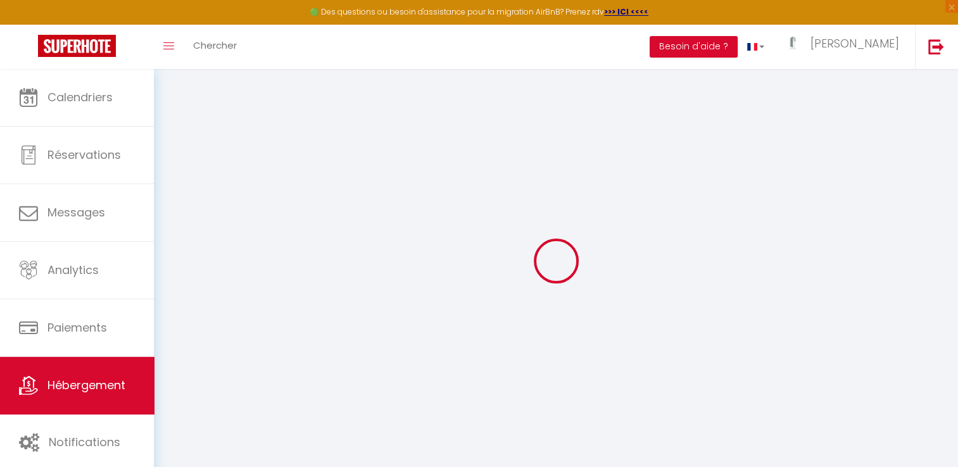
type input "0"
select select
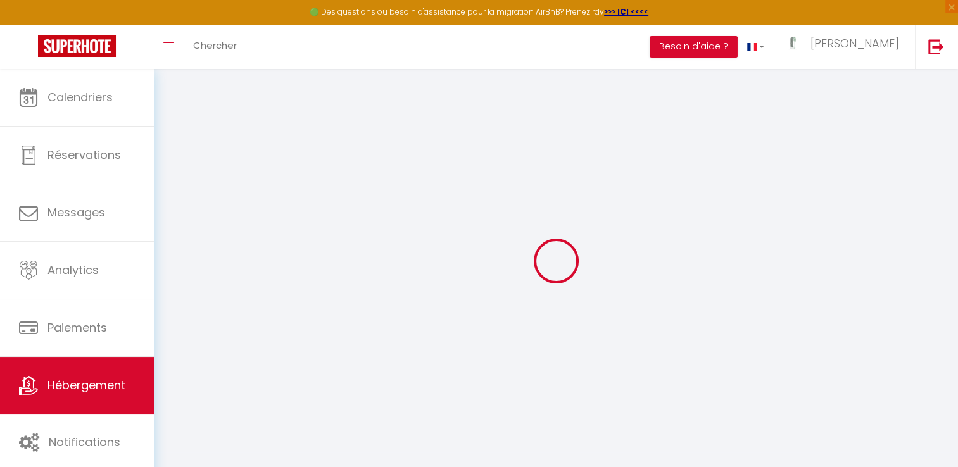
select select
checkbox input "false"
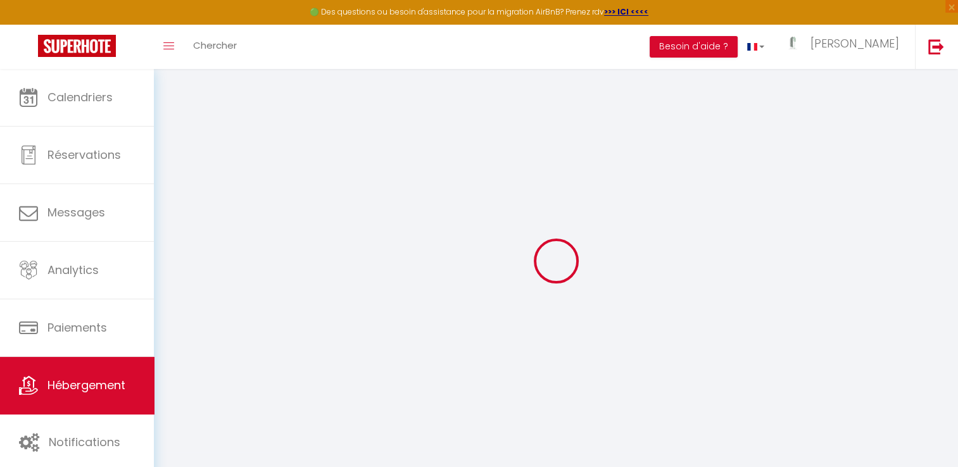
checkbox input "false"
select select
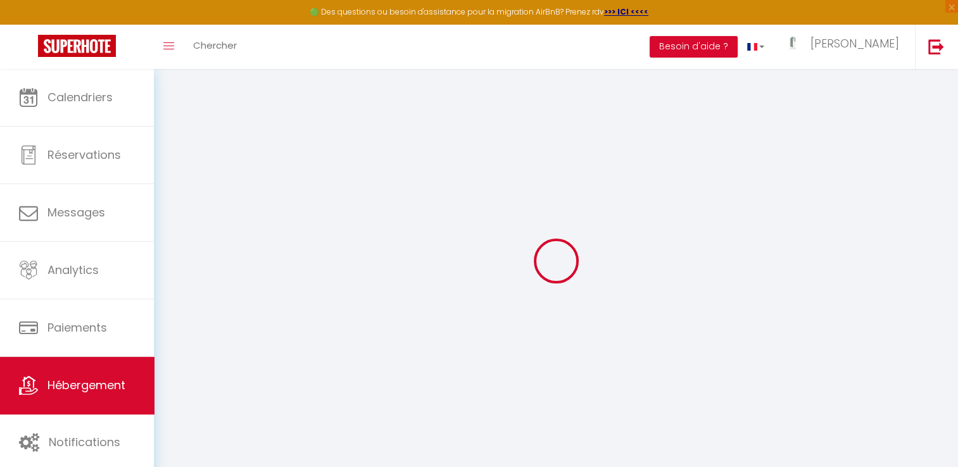
select select
checkbox input "false"
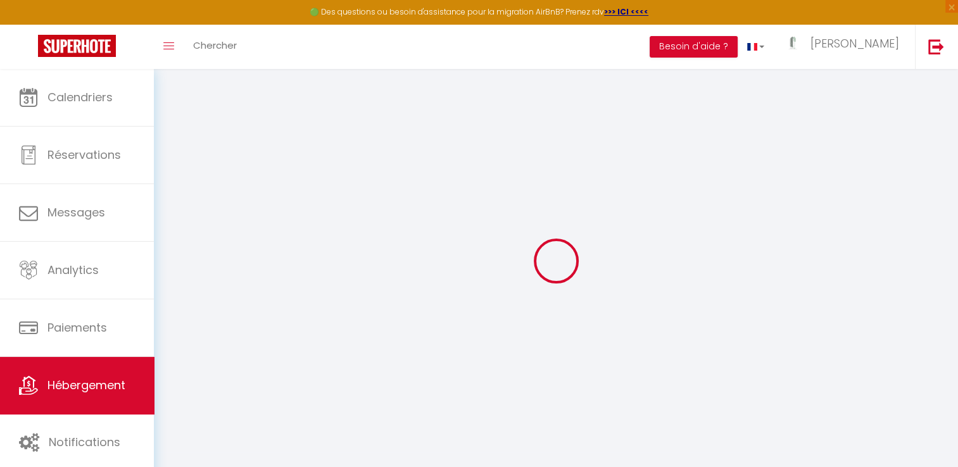
checkbox input "false"
select select "villa"
select select "44623"
checkbox input "false"
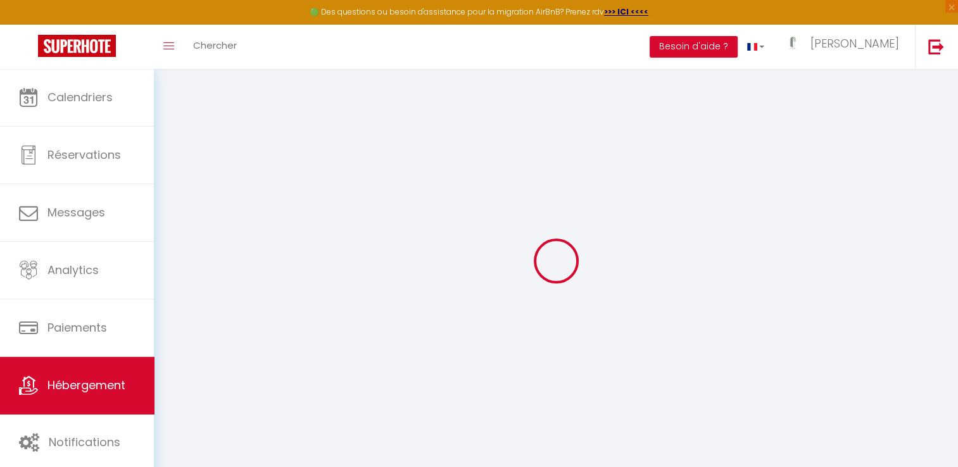
checkbox input "false"
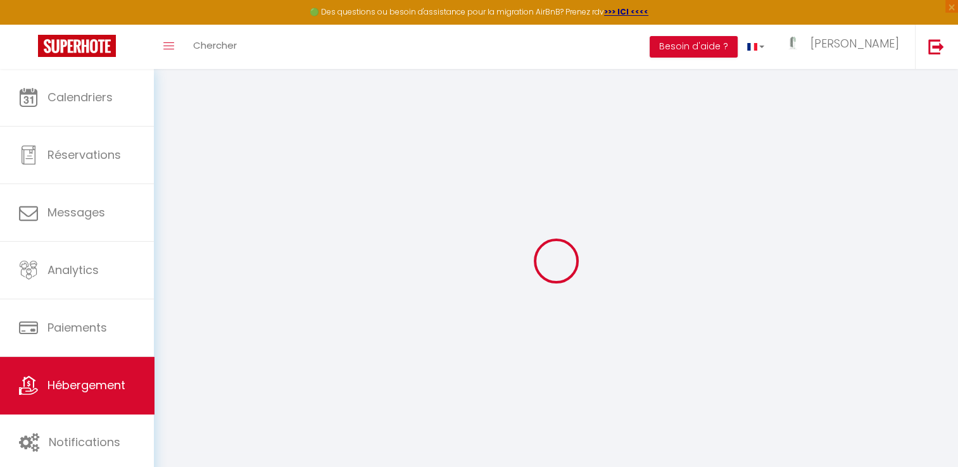
checkbox input "false"
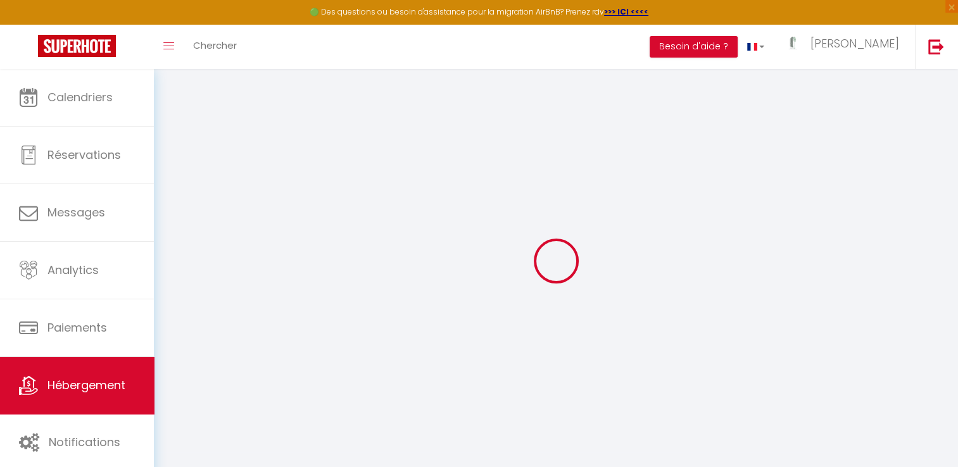
select select "17:00"
select select
select select "11:00"
select select "30"
select select "120"
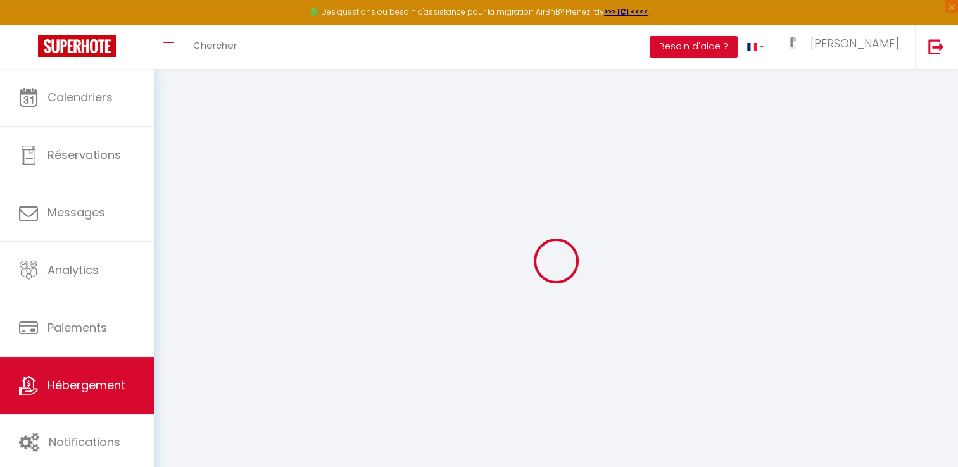
select select "12:00"
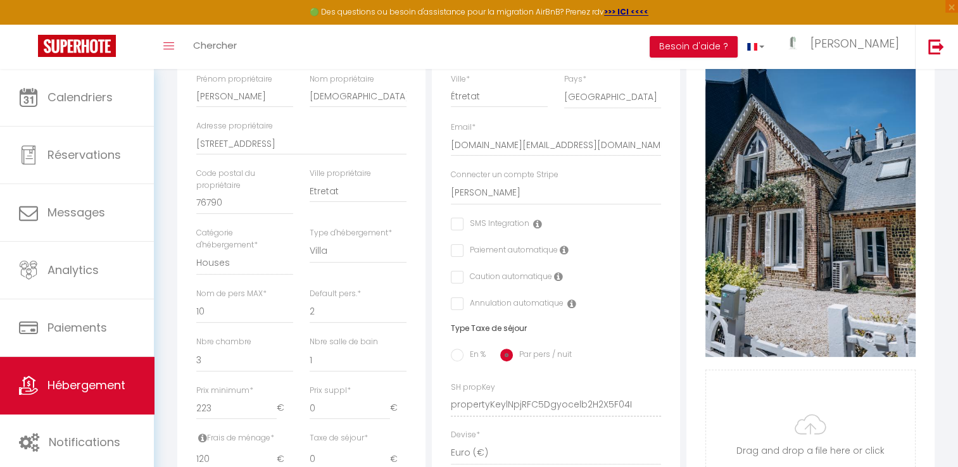
scroll to position [374, 0]
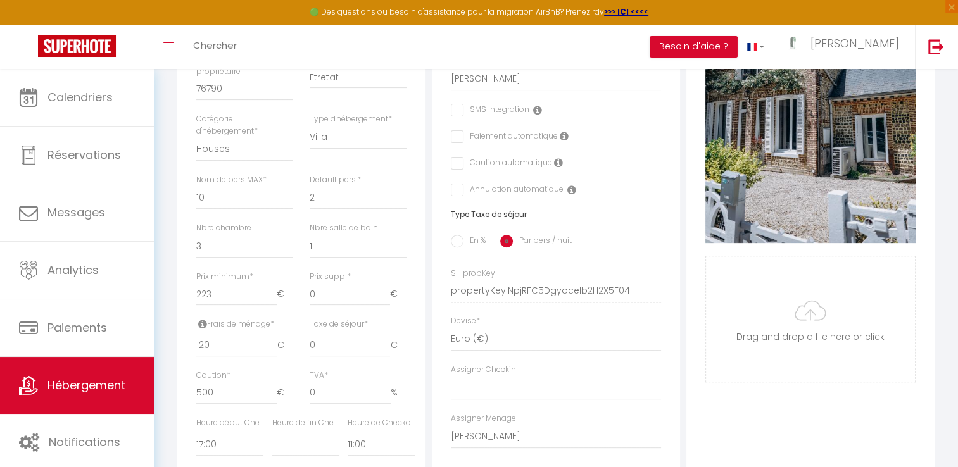
click at [691, 134] on div "Photo Photo Supprimer Drag and drop a file here or click Ooops, something wrong…" at bounding box center [810, 282] width 248 height 854
click at [226, 306] on input "223" at bounding box center [236, 294] width 80 height 23
type input "22"
select select
checkbox input "false"
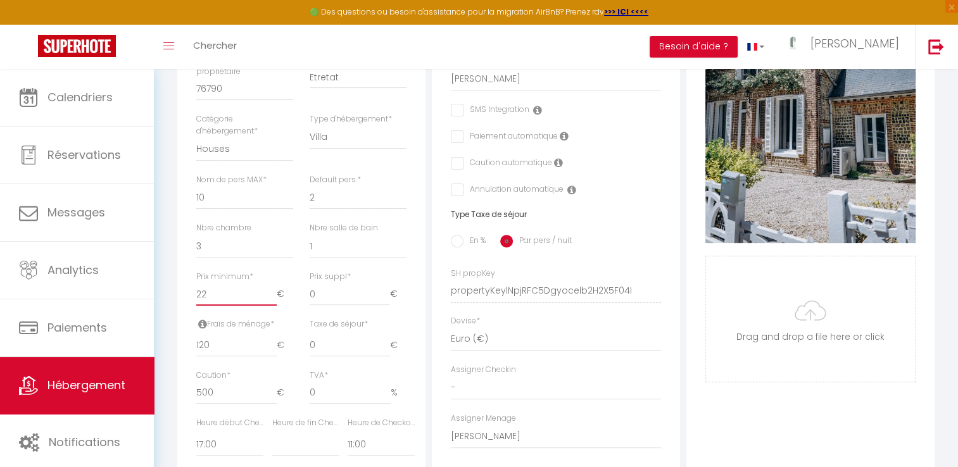
checkbox input "false"
type input "2"
select select
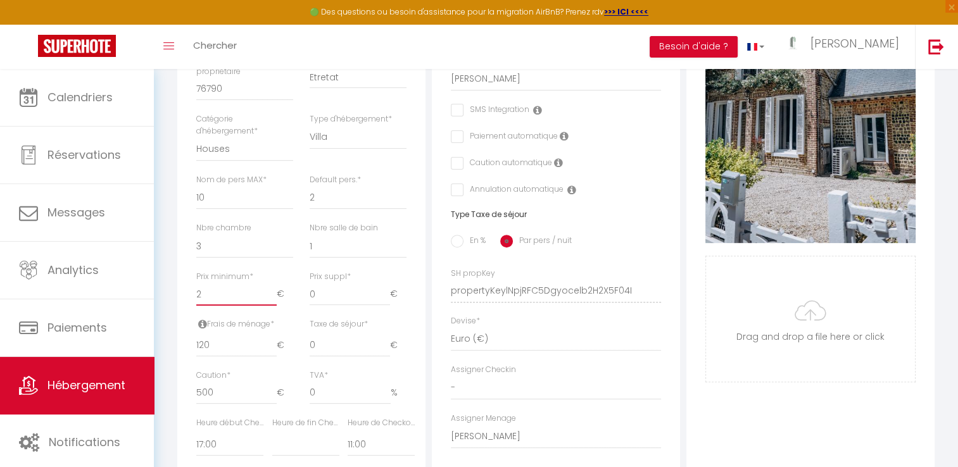
checkbox input "false"
select select
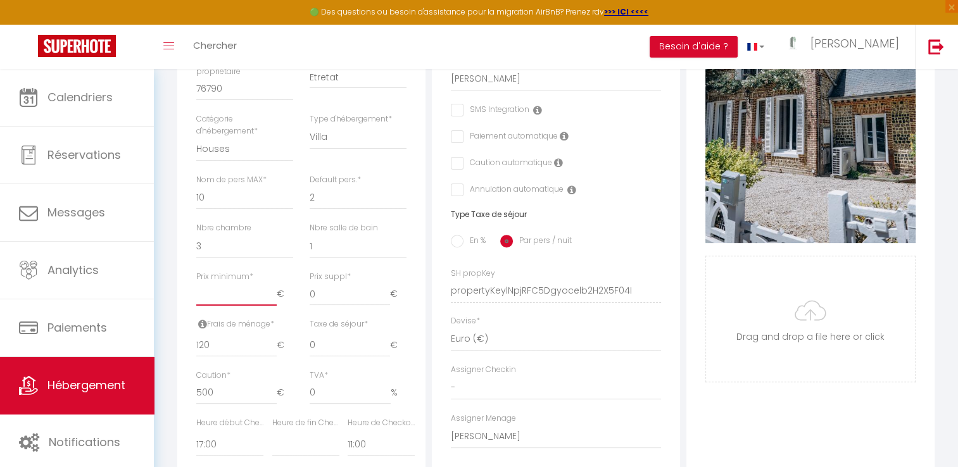
checkbox input "false"
type input "1"
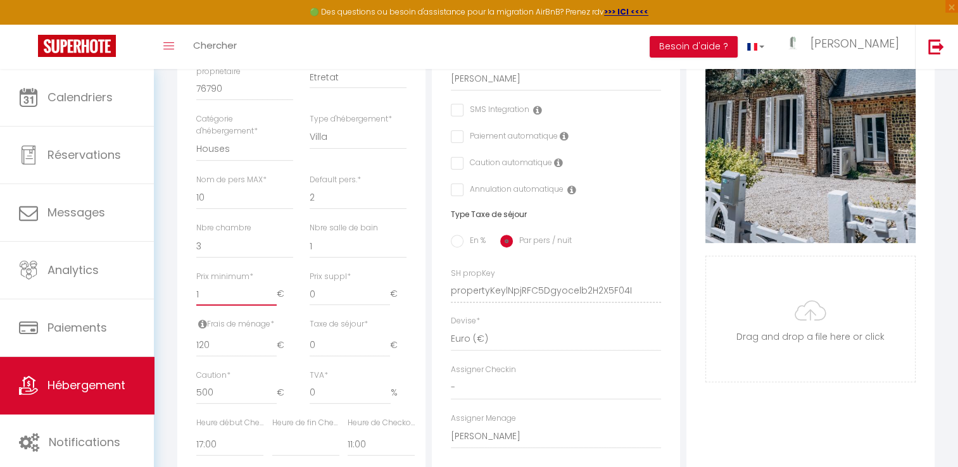
select select
checkbox input "false"
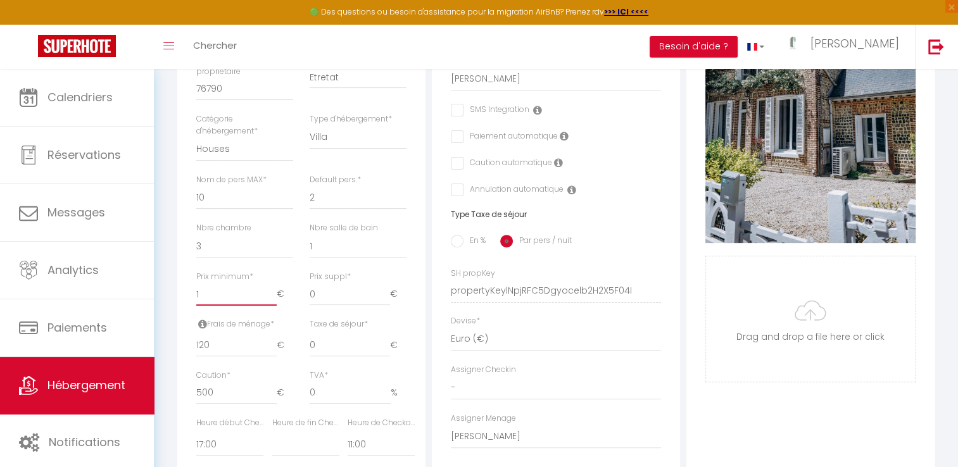
type input "16"
select select
checkbox input "false"
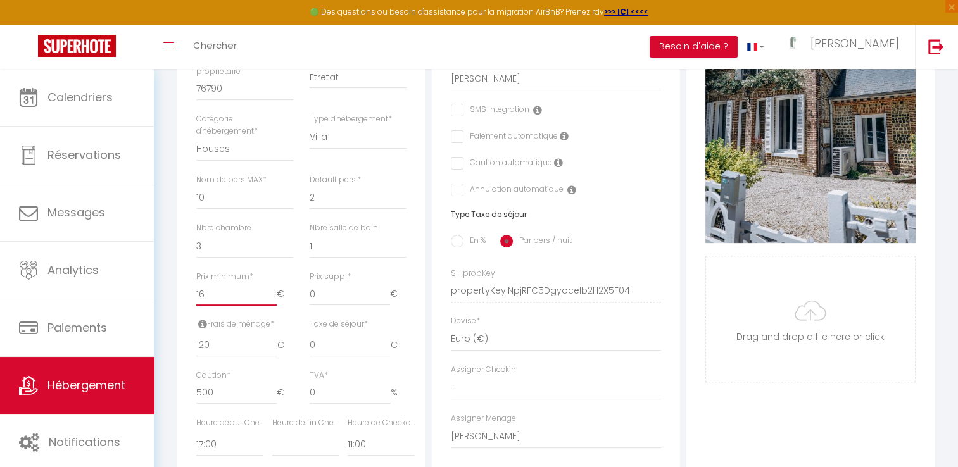
checkbox input "false"
type input "160"
select select
checkbox input "false"
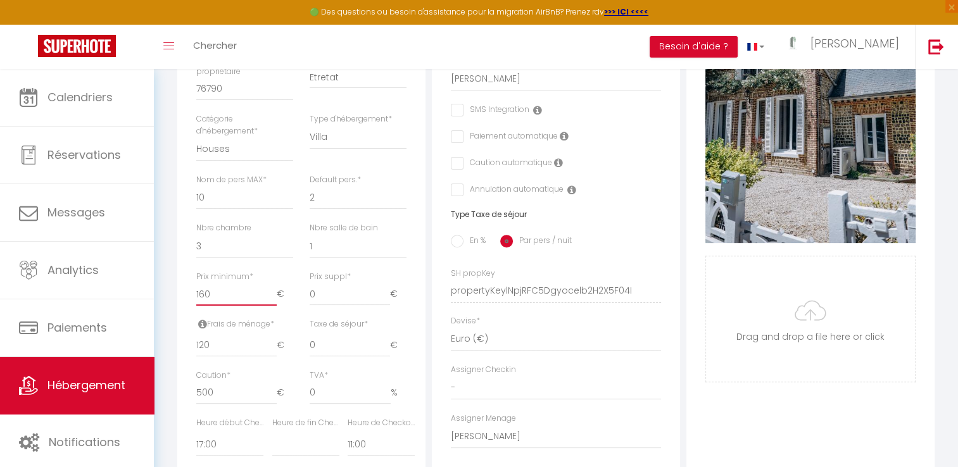
checkbox input "false"
type input "159"
select select
checkbox input "false"
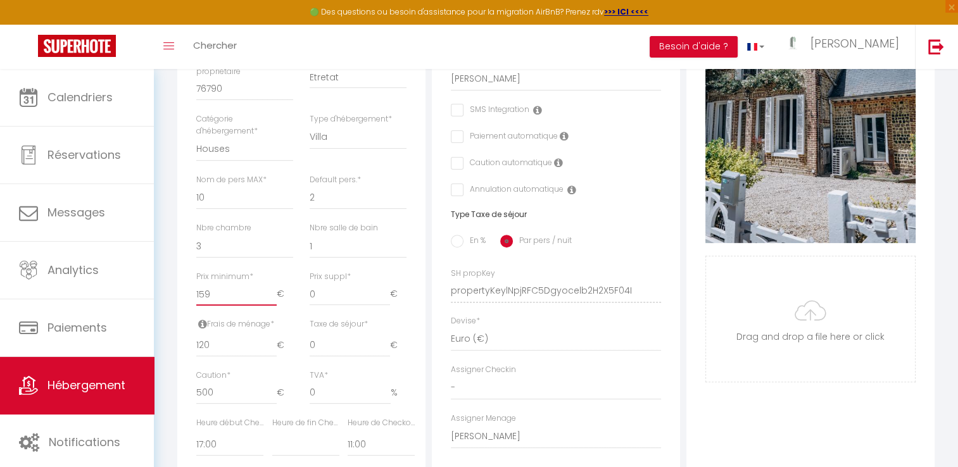
checkbox input "false"
type input "158"
select select
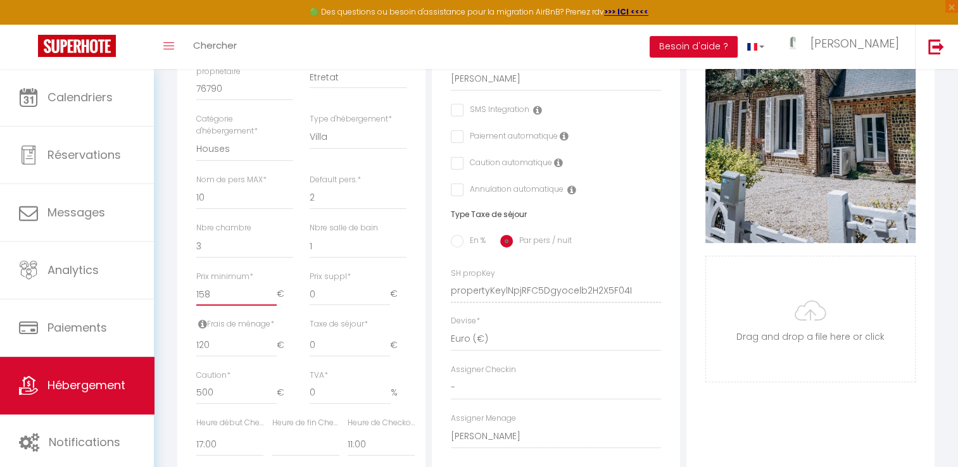
checkbox input "false"
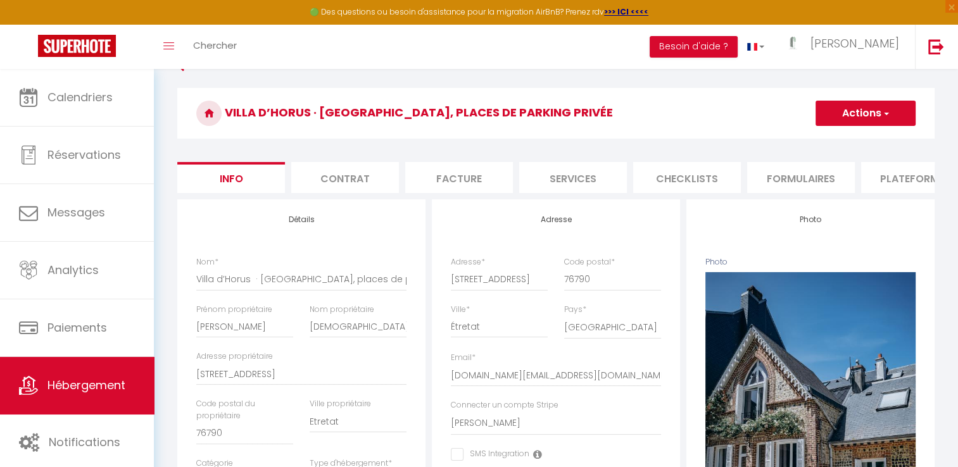
scroll to position [0, 0]
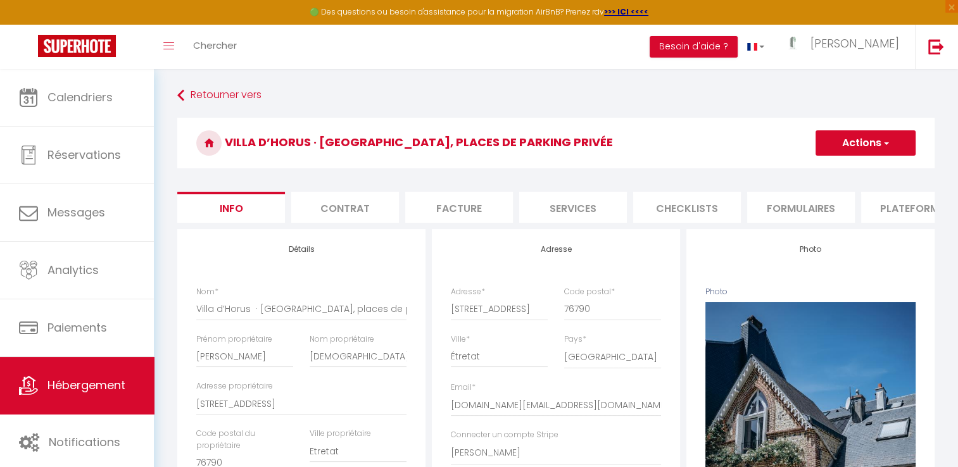
type input "158"
click at [856, 148] on button "Actions" at bounding box center [865, 142] width 100 height 25
click at [826, 171] on input "Enregistrer" at bounding box center [815, 171] width 47 height 13
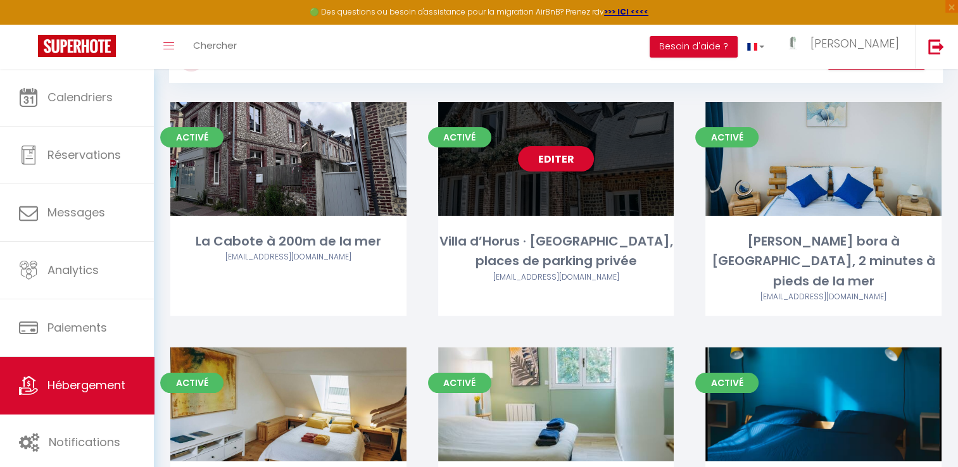
scroll to position [30, 0]
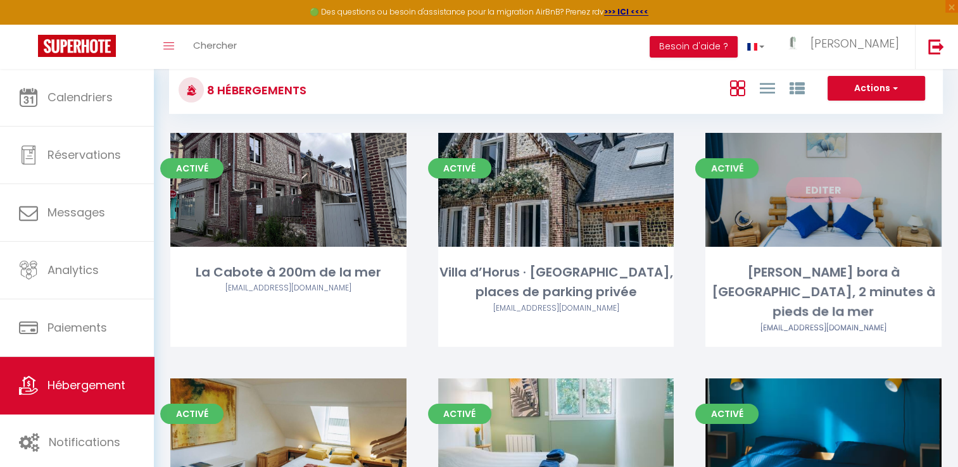
click at [837, 197] on link "Editer" at bounding box center [824, 189] width 76 height 25
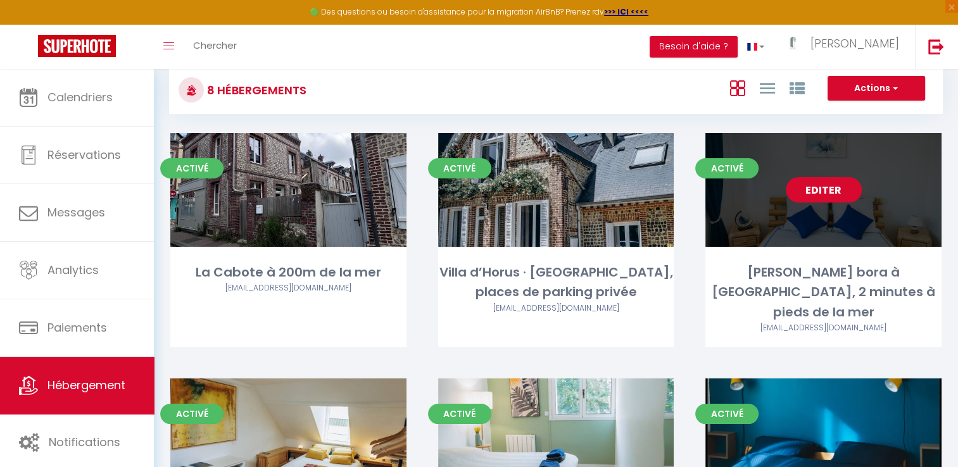
click at [831, 190] on link "Editer" at bounding box center [824, 189] width 76 height 25
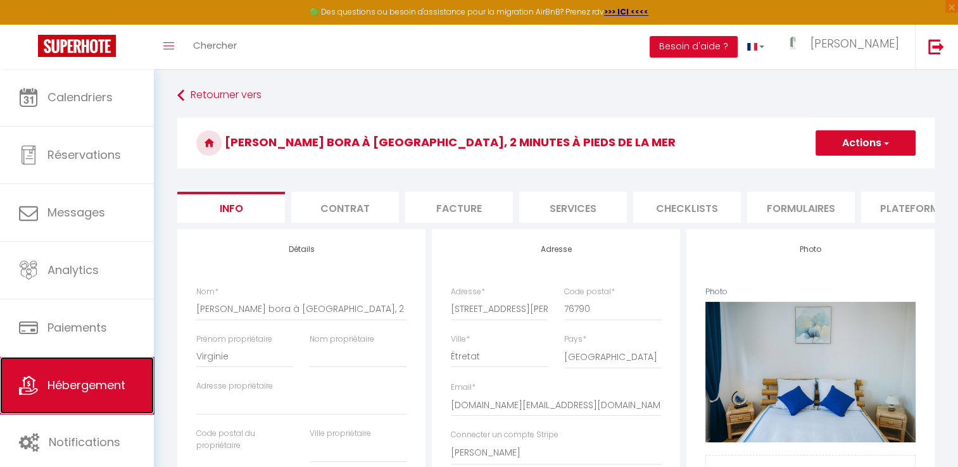
click at [71, 377] on span "Hébergement" at bounding box center [86, 385] width 78 height 16
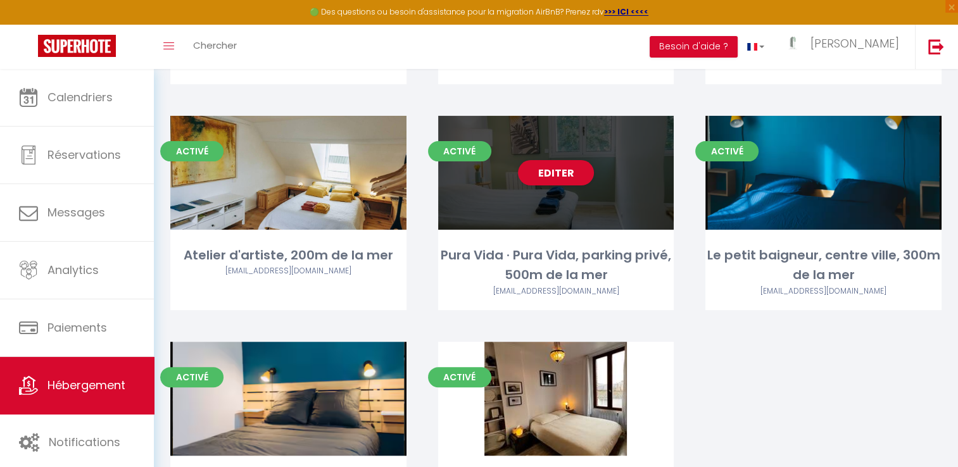
scroll to position [5, 0]
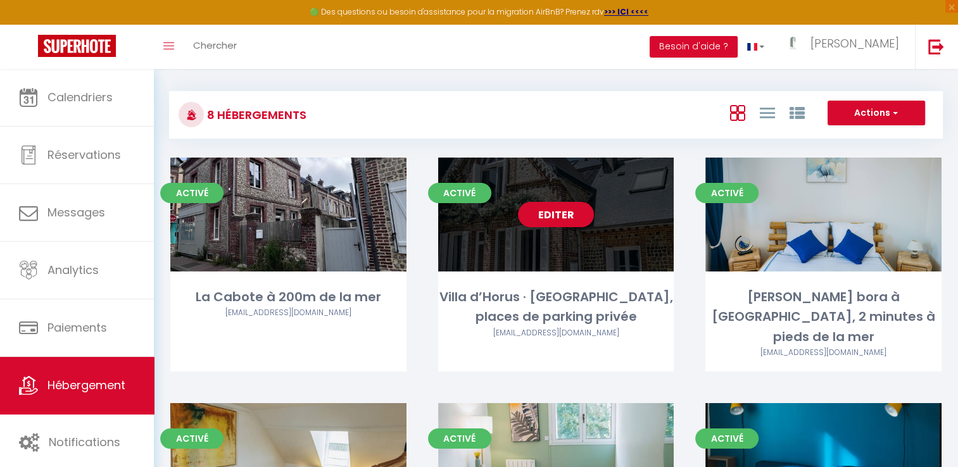
click at [562, 196] on div "Editer" at bounding box center [556, 215] width 236 height 114
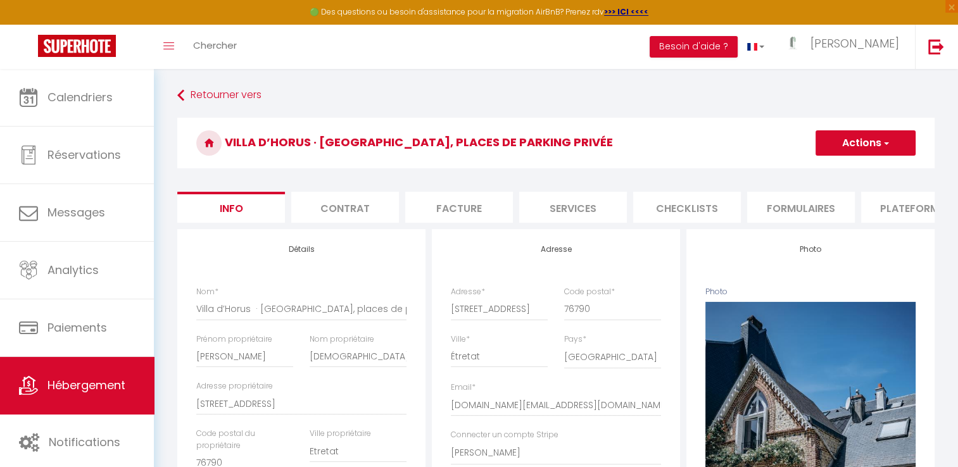
scroll to position [291, 0]
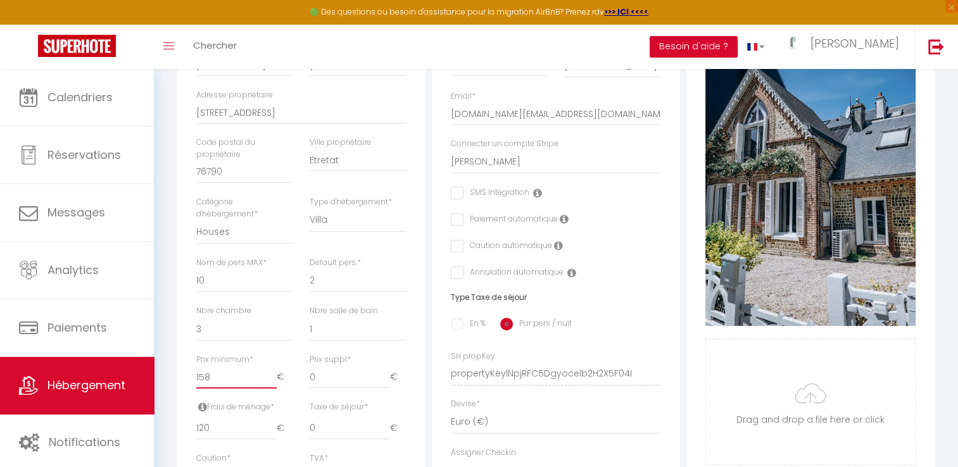
click at [227, 383] on input "158" at bounding box center [236, 377] width 80 height 23
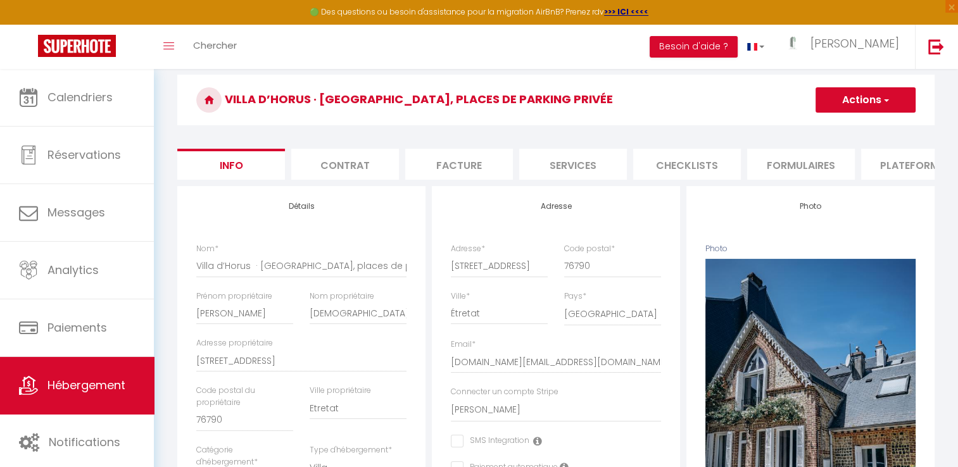
scroll to position [43, 0]
click at [867, 108] on button "Actions" at bounding box center [865, 99] width 100 height 25
click at [827, 129] on input "Enregistrer" at bounding box center [815, 128] width 47 height 13
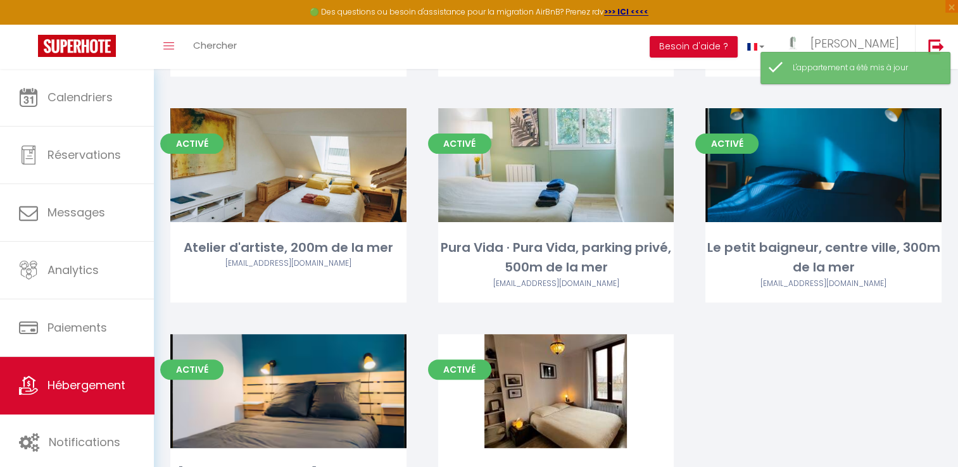
scroll to position [315, 0]
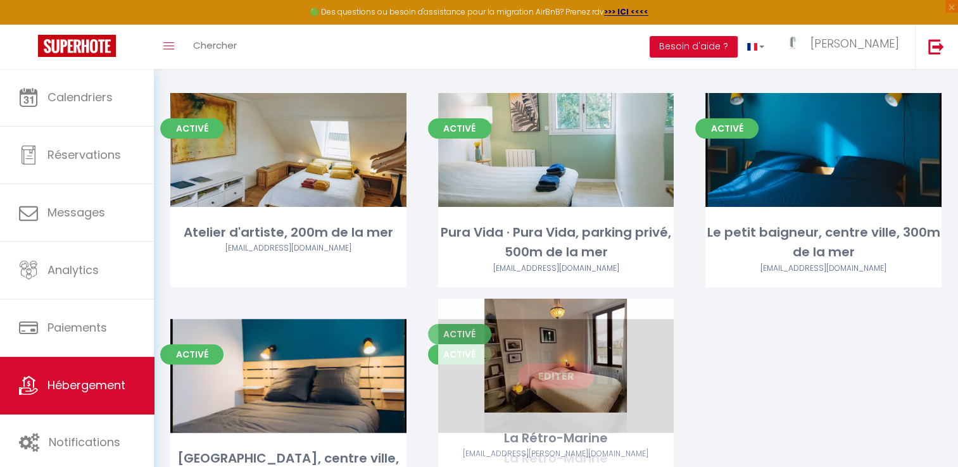
click at [561, 363] on link "Editer" at bounding box center [556, 375] width 76 height 25
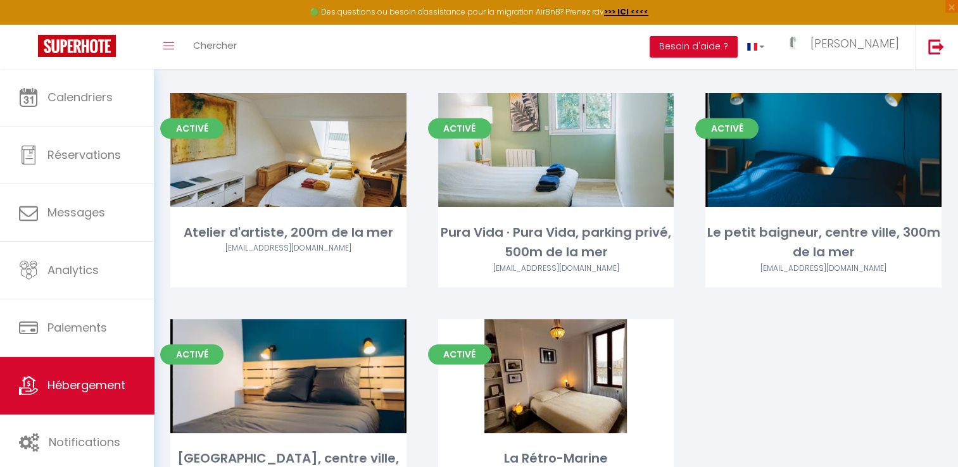
drag, startPoint x: 558, startPoint y: 364, endPoint x: 693, endPoint y: 422, distance: 146.0
click at [693, 422] on div "Activé Editer La Cabote à 200m de la mer aissalattaoui4@gmail.com Activé Editer…" at bounding box center [555, 195] width 803 height 697
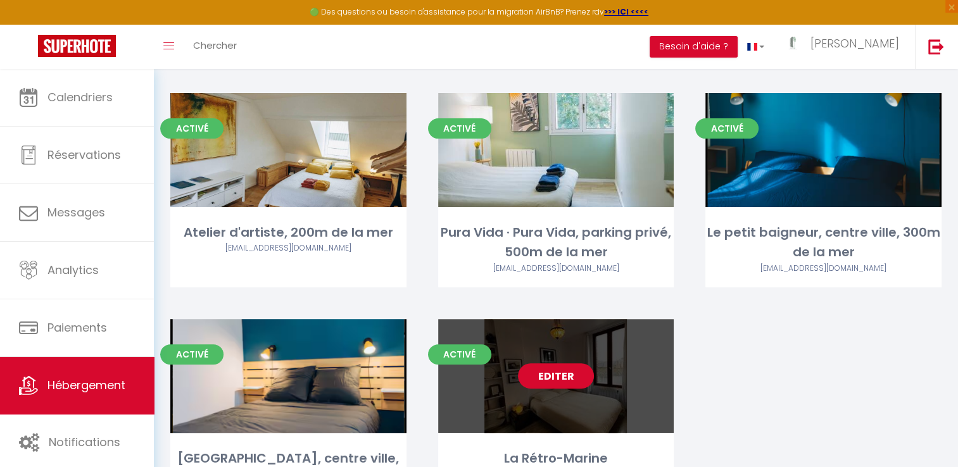
click at [553, 363] on link "Editer" at bounding box center [556, 375] width 76 height 25
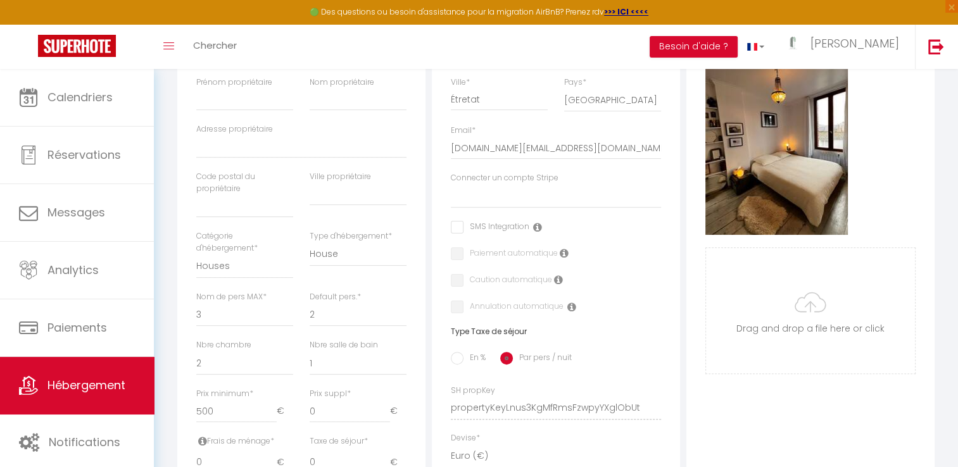
scroll to position [256, 0]
click at [499, 201] on select "Lehoux Pierre Jean sylvie sarrazin Manuel vain Couturier Etienne Vernon Porras" at bounding box center [556, 197] width 210 height 24
click at [484, 209] on select "Lehoux Pierre Jean sylvie sarrazin Manuel vain Couturier Etienne Vernon Porras" at bounding box center [556, 197] width 210 height 24
click at [493, 200] on select "Lehoux Pierre Jean sylvie sarrazin Manuel vain Couturier Etienne Vernon Porras" at bounding box center [556, 197] width 210 height 24
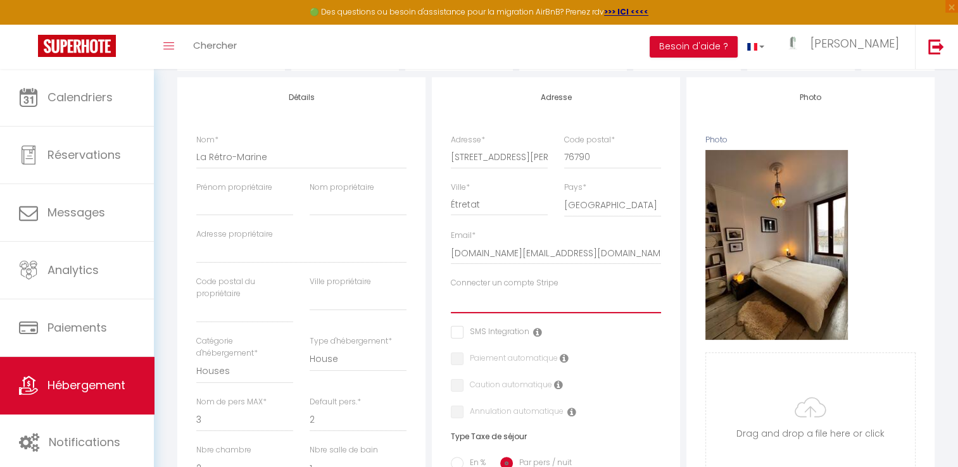
scroll to position [113, 0]
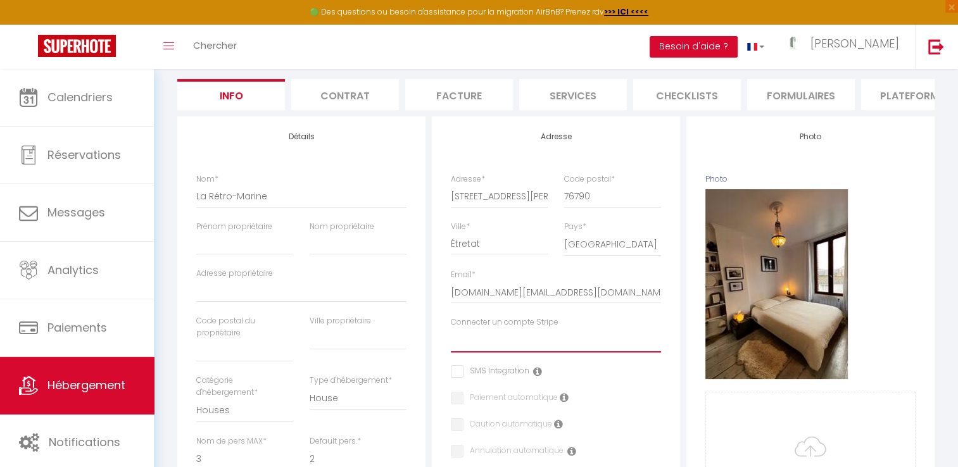
click at [509, 344] on select "Lehoux Pierre Jean sylvie sarrazin Manuel vain Couturier Etienne Vernon Porras" at bounding box center [556, 341] width 210 height 24
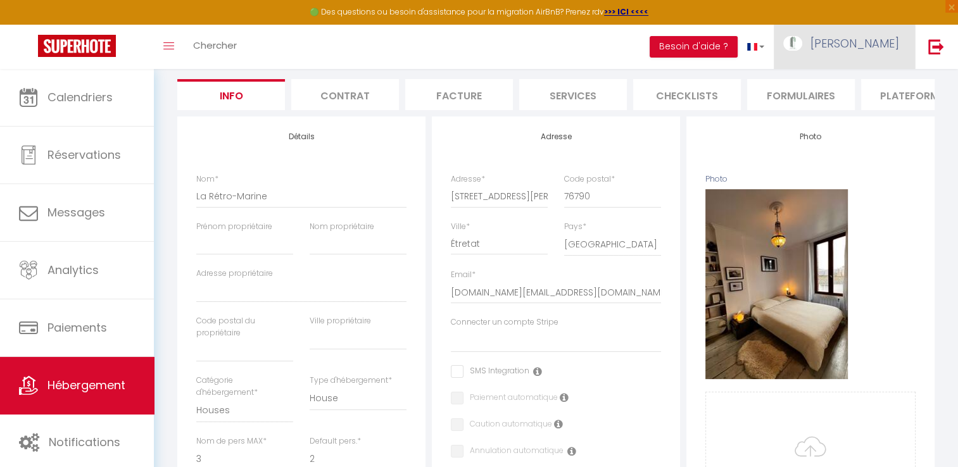
click at [866, 41] on span "[PERSON_NAME]" at bounding box center [854, 43] width 89 height 16
click at [867, 88] on link "Paramètres" at bounding box center [864, 88] width 94 height 22
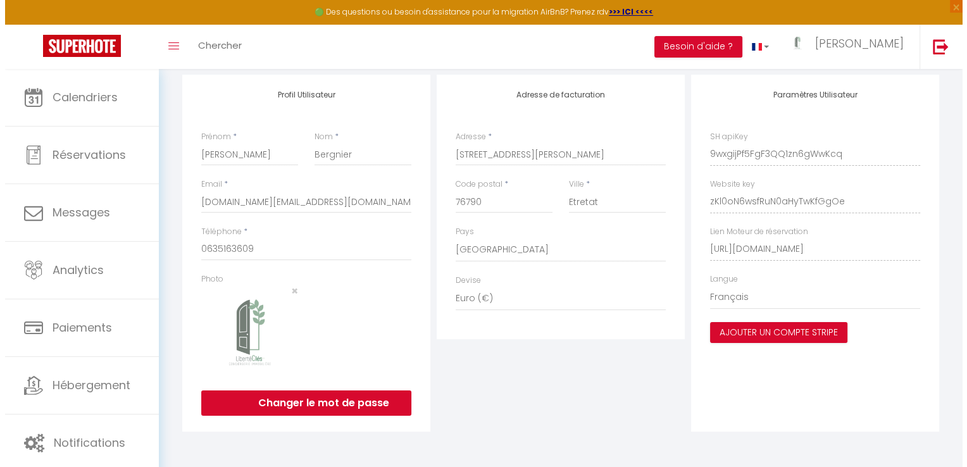
scroll to position [445, 0]
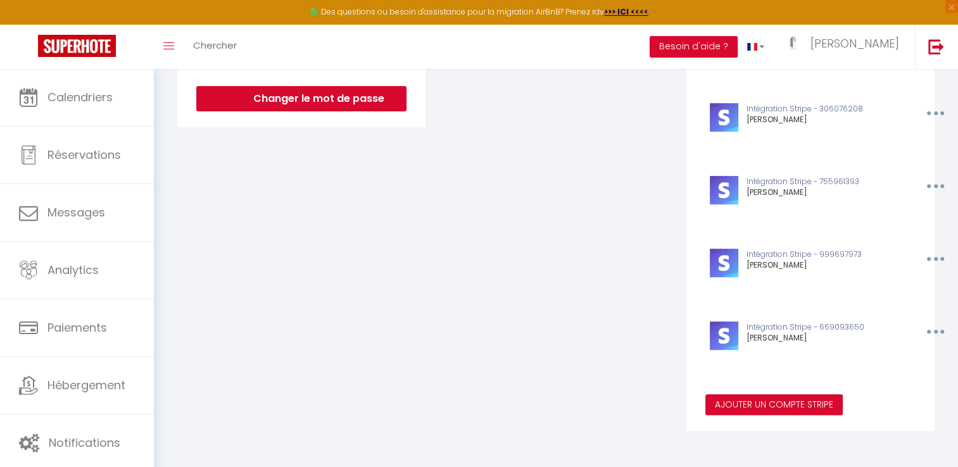
click at [721, 394] on button "Ajouter un compte Stripe" at bounding box center [773, 405] width 137 height 22
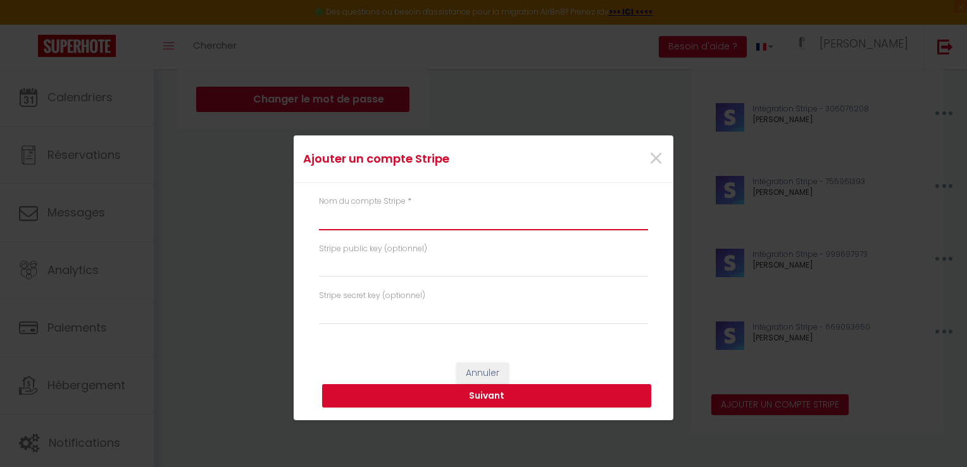
click at [367, 224] on input "text" at bounding box center [483, 219] width 329 height 23
click at [501, 384] on button "Suivant" at bounding box center [486, 396] width 329 height 24
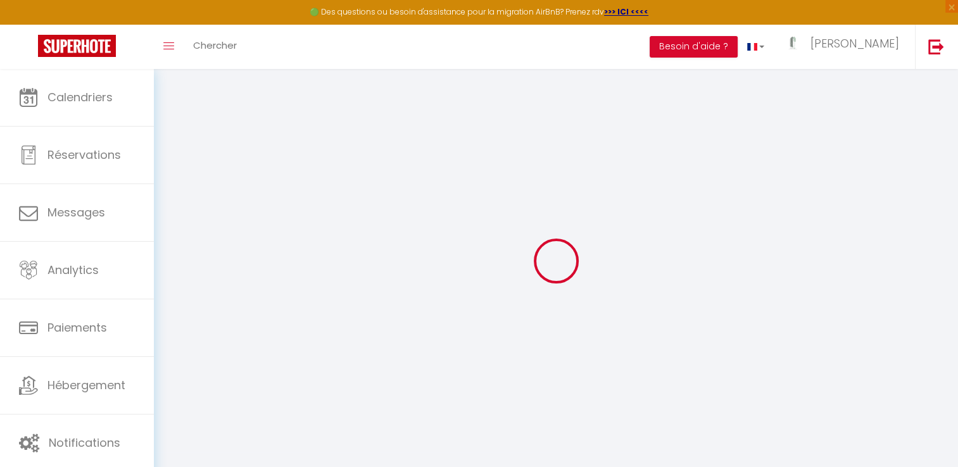
type input "9wxgijPf5FgF3QQ1zn6gWwKcq"
type input "zKl0oN6wsfRuN0aHyTwKfGgOe"
type input "[URL][DOMAIN_NAME]"
select select "fr"
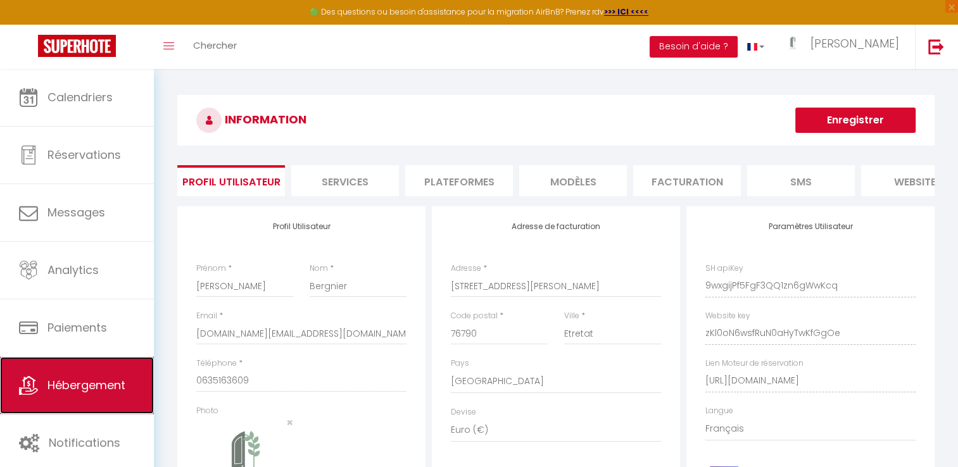
drag, startPoint x: 111, startPoint y: 371, endPoint x: 83, endPoint y: 389, distance: 33.9
click at [83, 389] on span "Hébergement" at bounding box center [86, 385] width 78 height 16
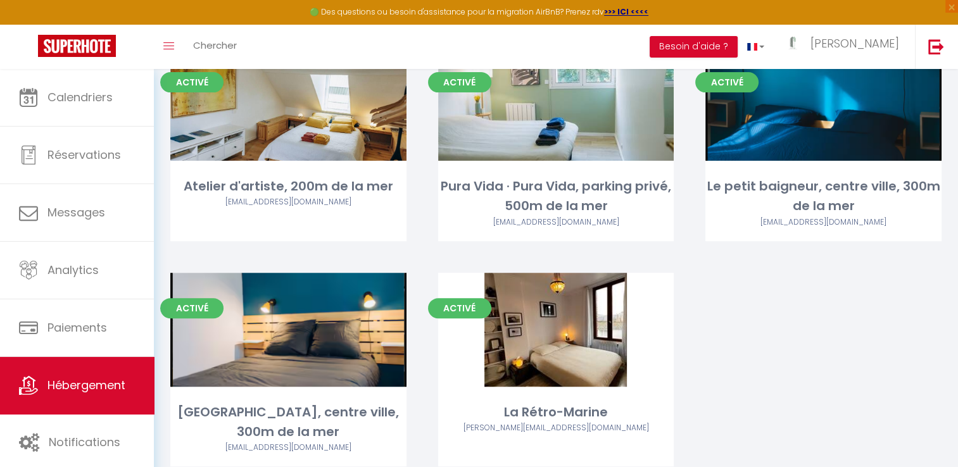
scroll to position [362, 0]
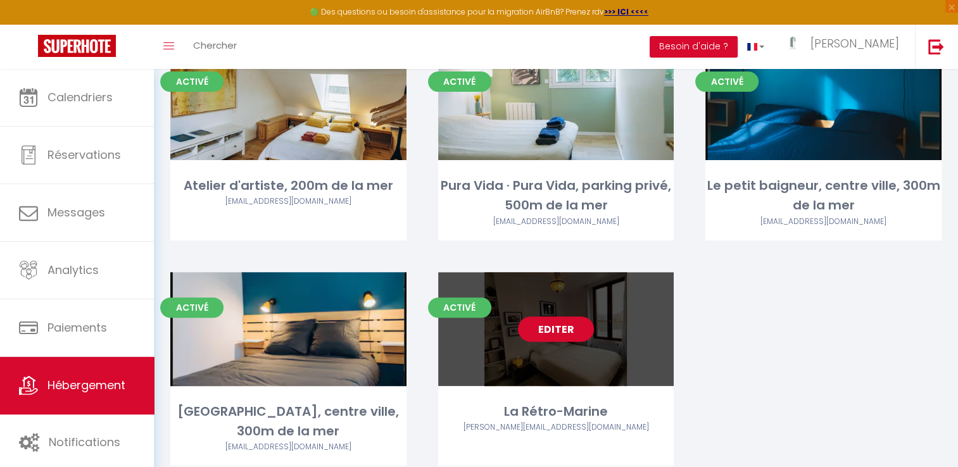
click at [562, 317] on link "Editer" at bounding box center [556, 329] width 76 height 25
select select "3"
select select "2"
select select "1"
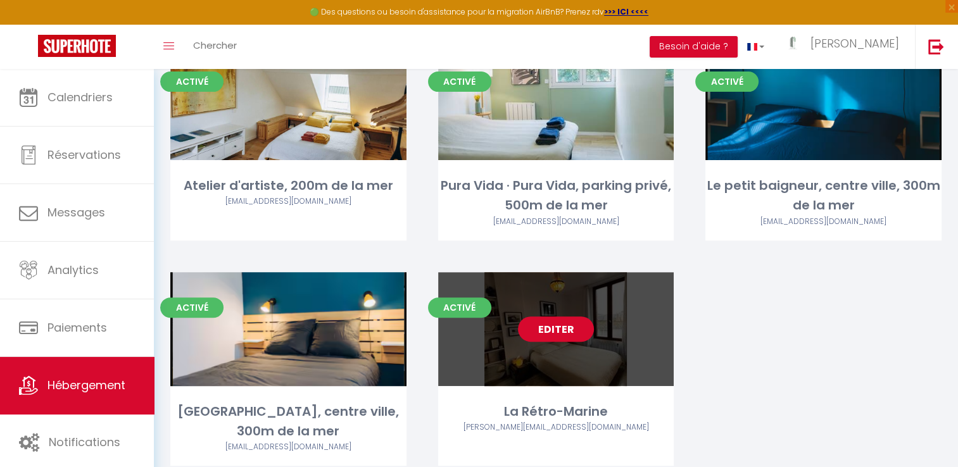
select select
select select "28"
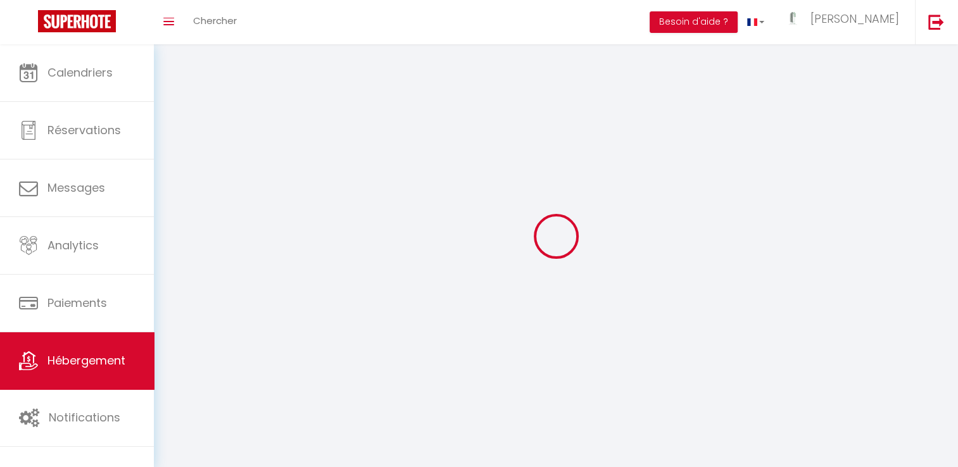
select select
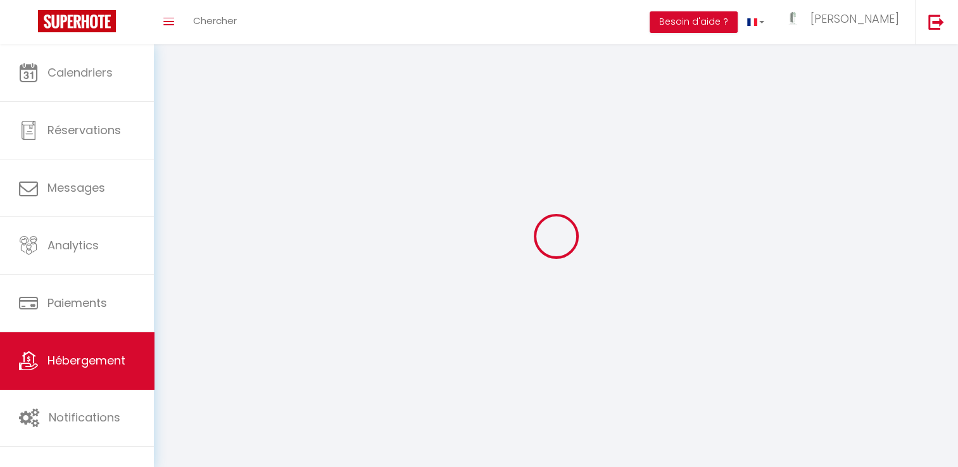
select select
checkbox input "false"
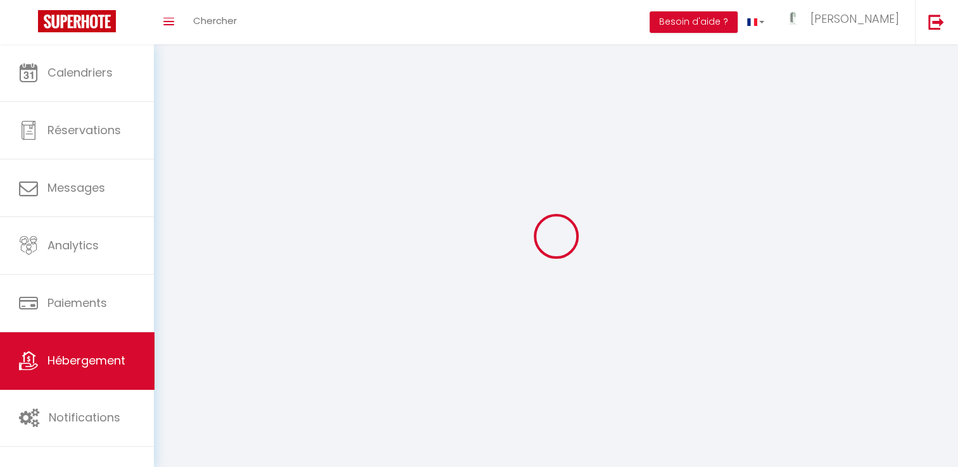
select select
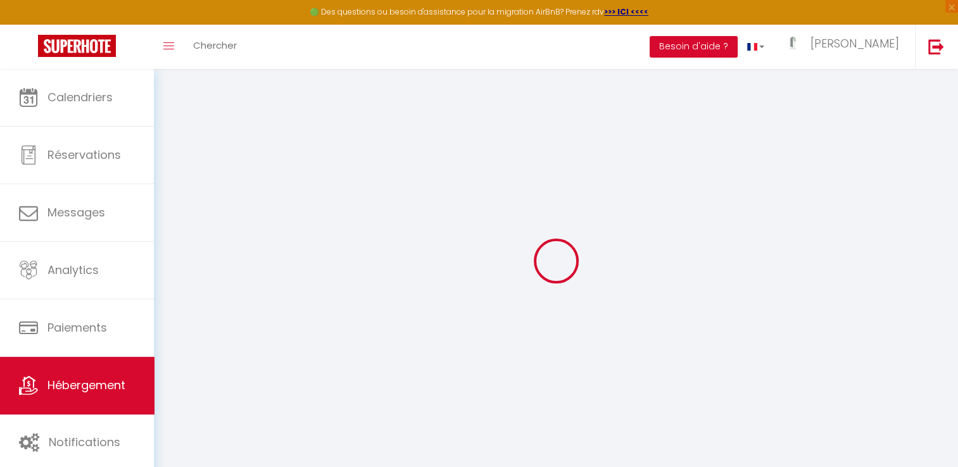
select select
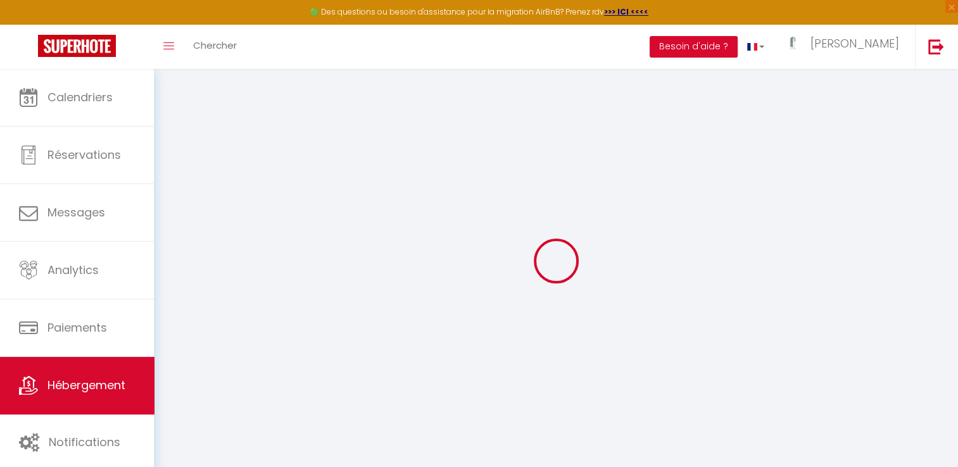
select select
checkbox input "false"
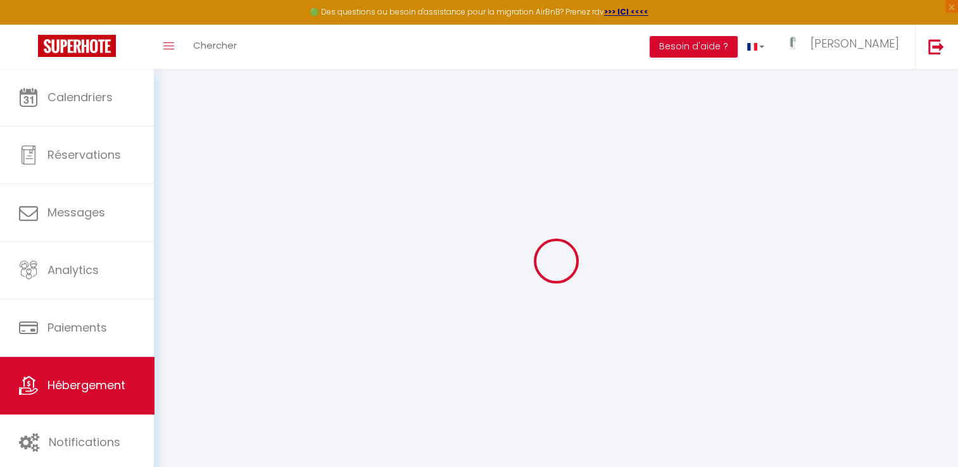
select select
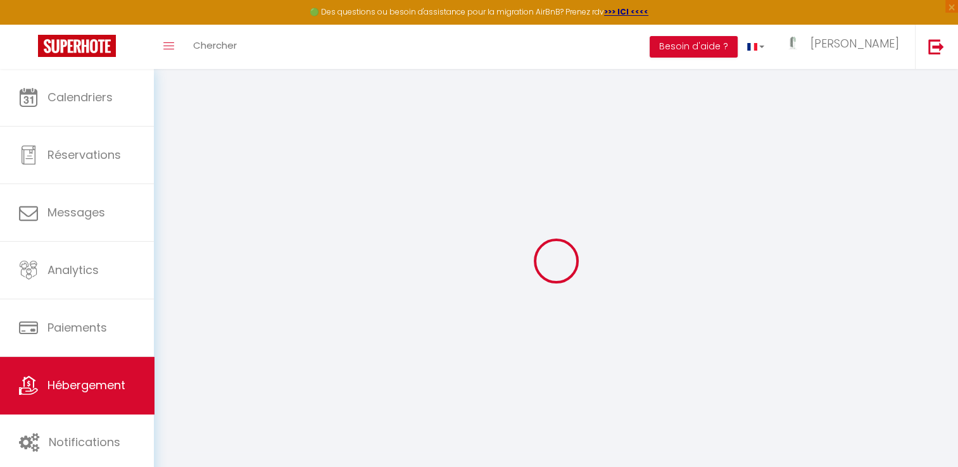
select select
checkbox input "false"
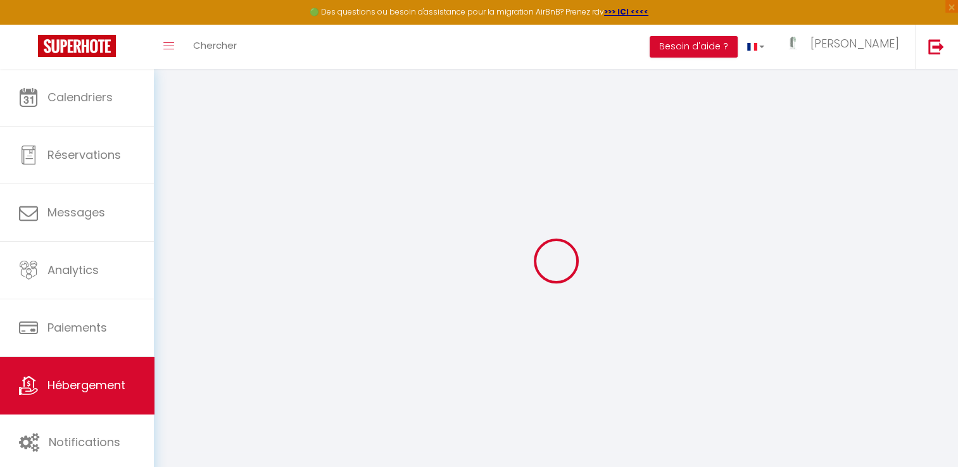
checkbox input "false"
select select
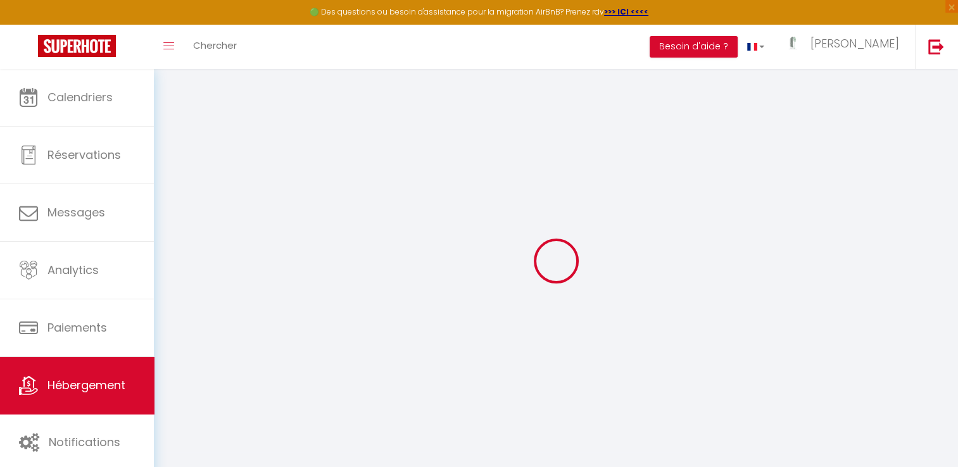
select select
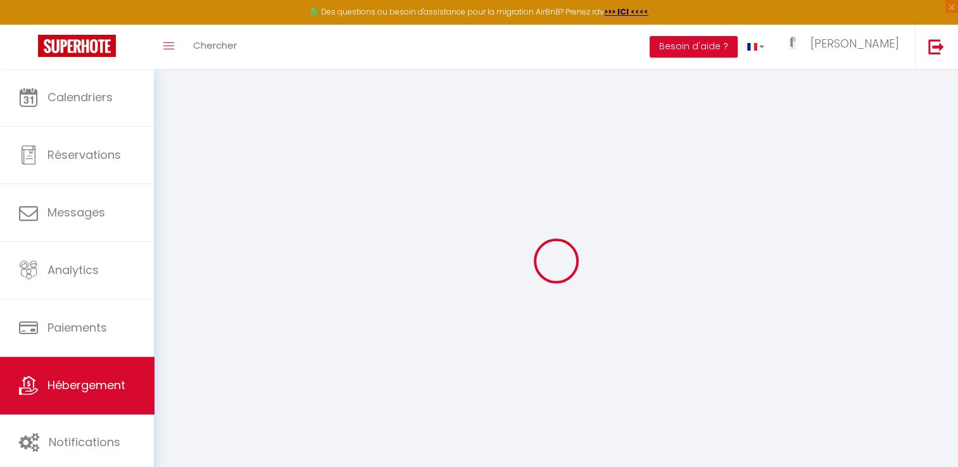
checkbox input "false"
select select
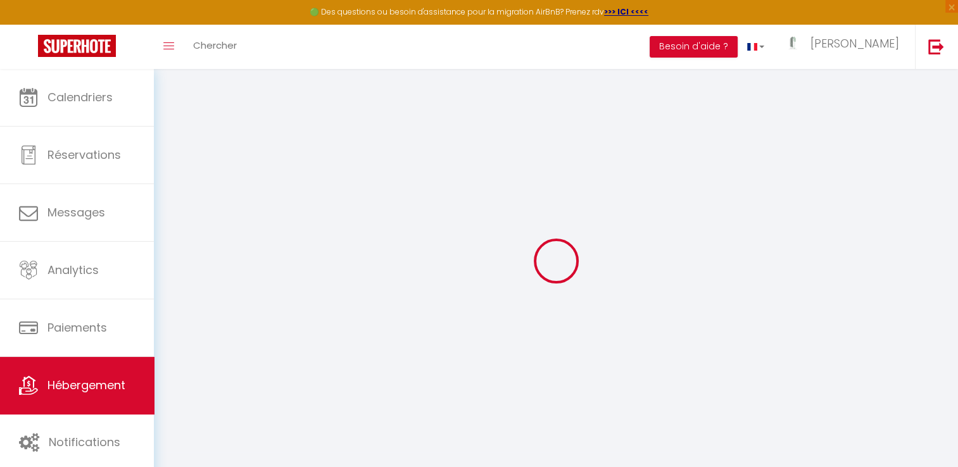
select select
type input "La Rétro-Marine"
select select "houses"
select select "2"
type input "500"
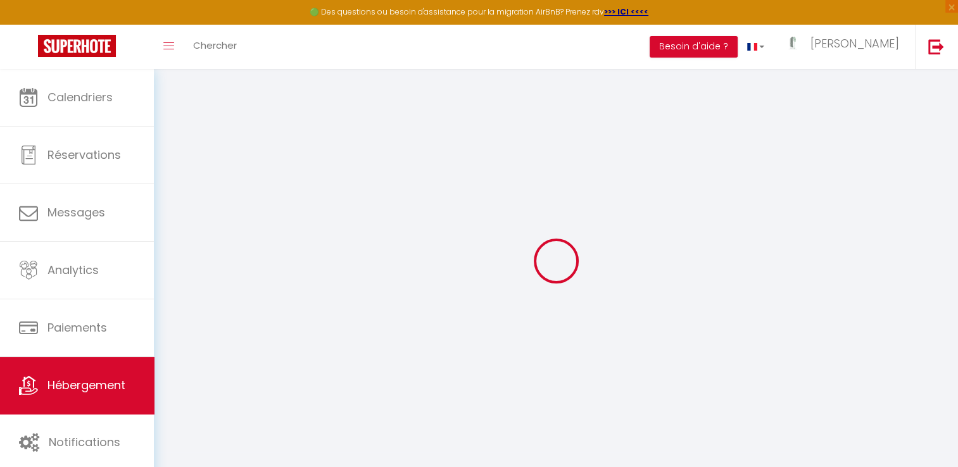
select select
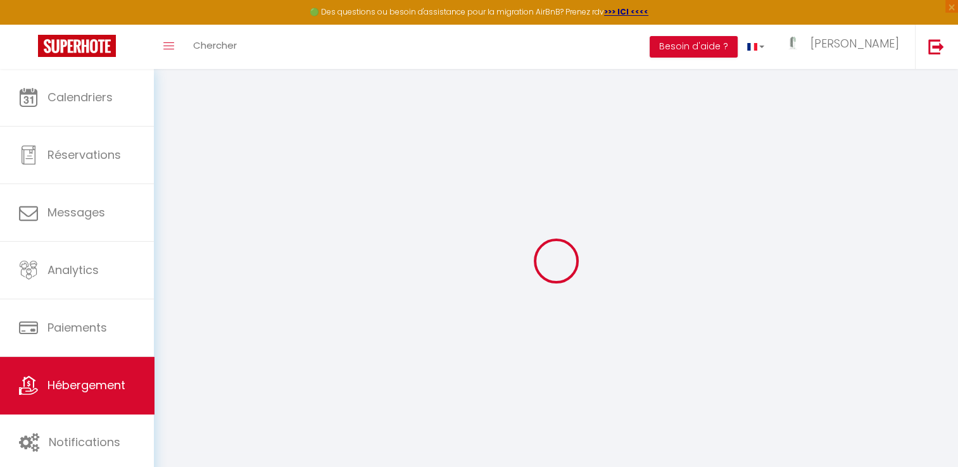
type input "[STREET_ADDRESS][PERSON_NAME]"
type input "76790"
type input "Étretat"
type input "[DOMAIN_NAME][EMAIL_ADDRESS][DOMAIN_NAME]"
select select
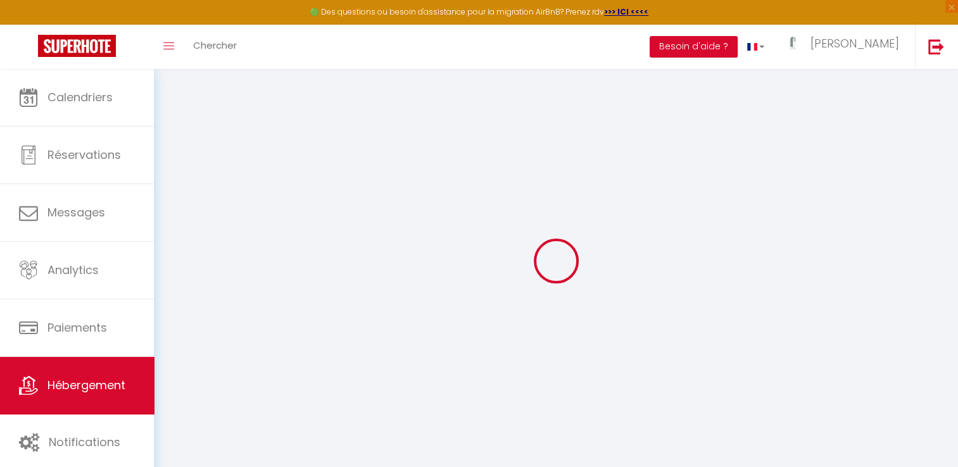
checkbox input "false"
type input "0"
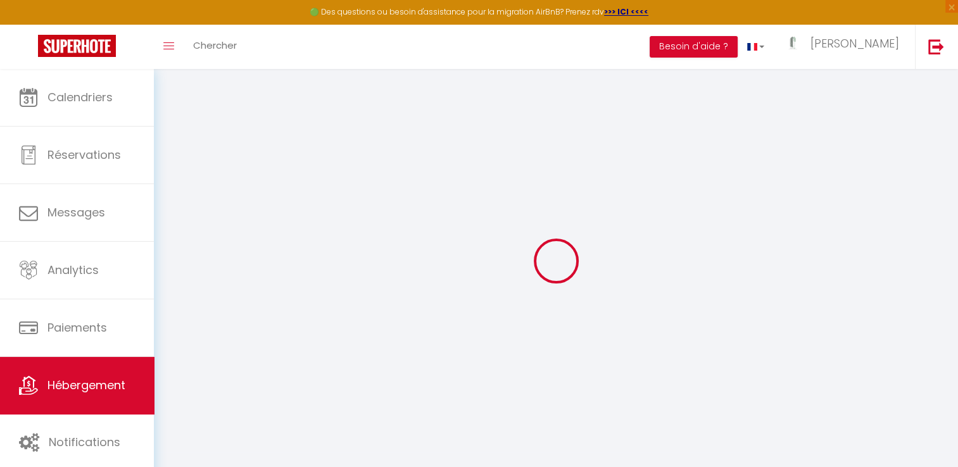
type input "0"
select select
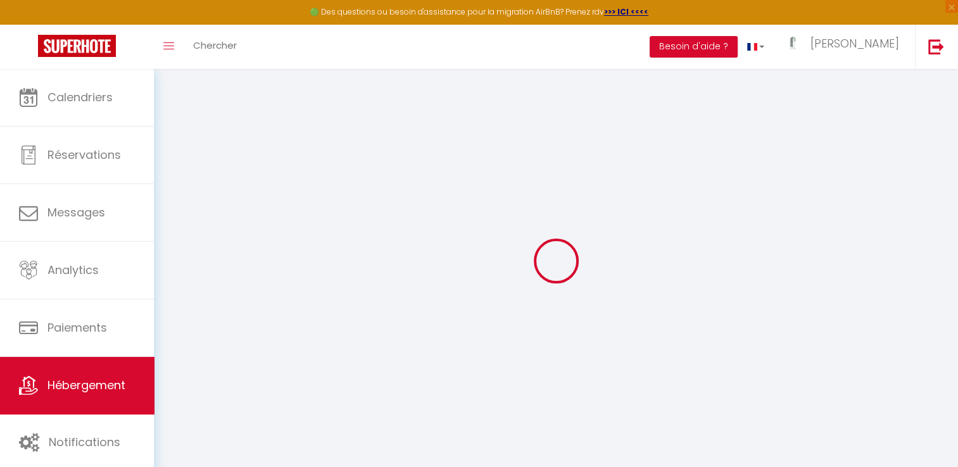
select select
checkbox input "false"
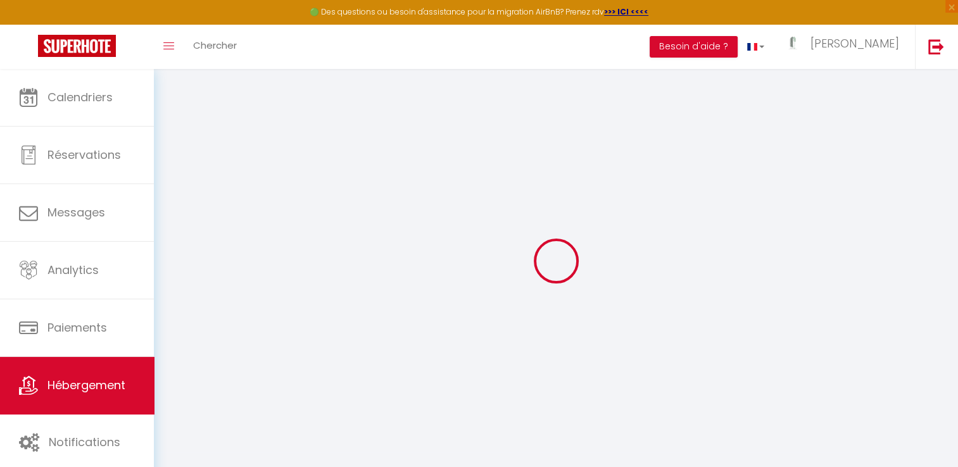
checkbox input "false"
select select
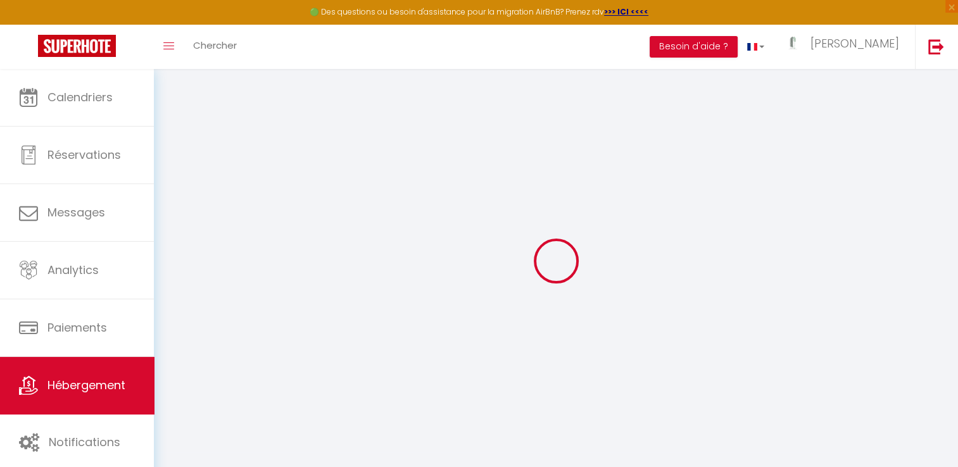
checkbox input "false"
select select "17:00"
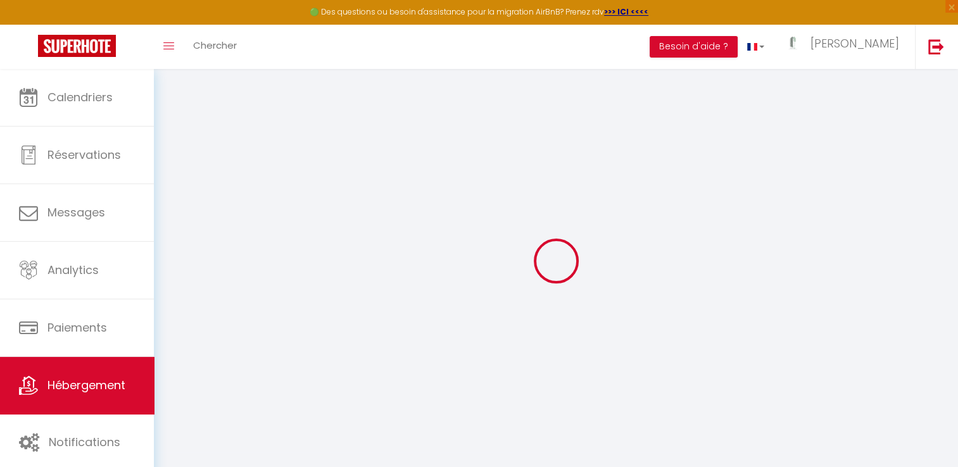
select select "23:45"
select select "11:00"
select select "30"
select select "120"
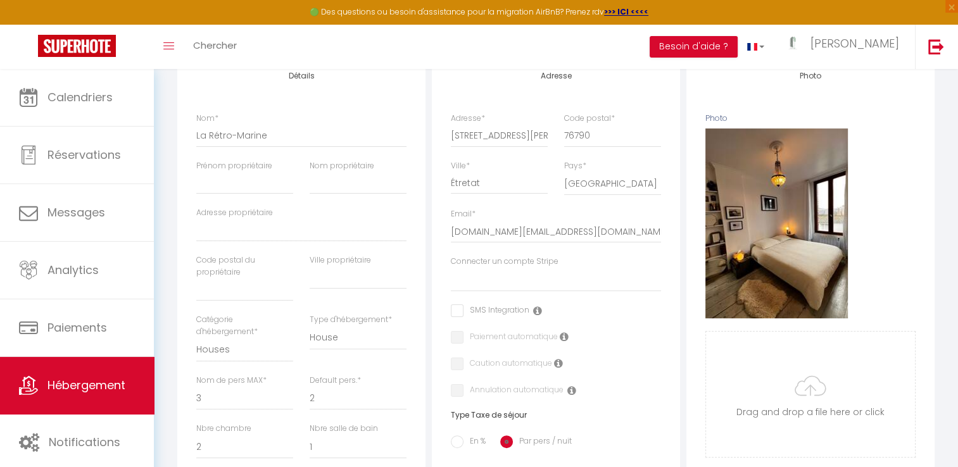
scroll to position [166, 0]
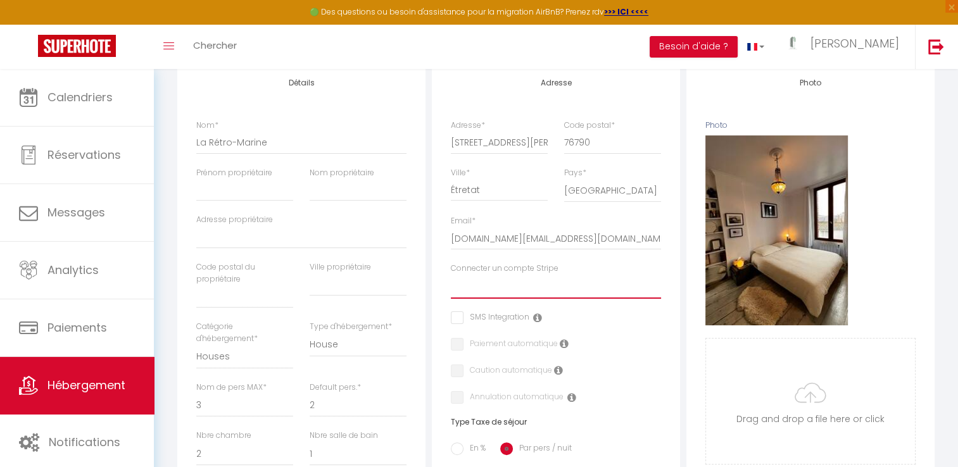
click at [532, 295] on select "Lehoux [PERSON_NAME] [PERSON_NAME] Couturier [PERSON_NAME] [PERSON_NAME]" at bounding box center [556, 287] width 210 height 24
select select "16253"
click at [451, 284] on select "Lehoux [PERSON_NAME] [PERSON_NAME] Couturier [PERSON_NAME] [PERSON_NAME]" at bounding box center [556, 287] width 210 height 24
checkbox input "false"
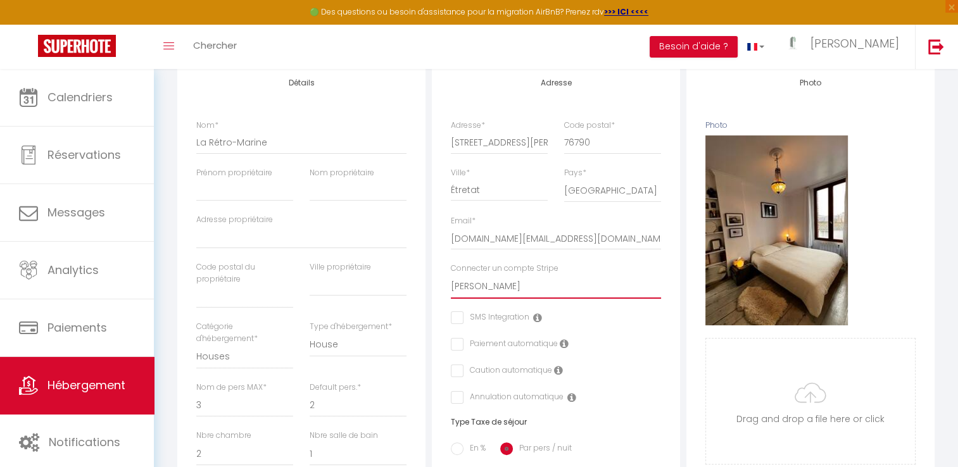
checkbox input "false"
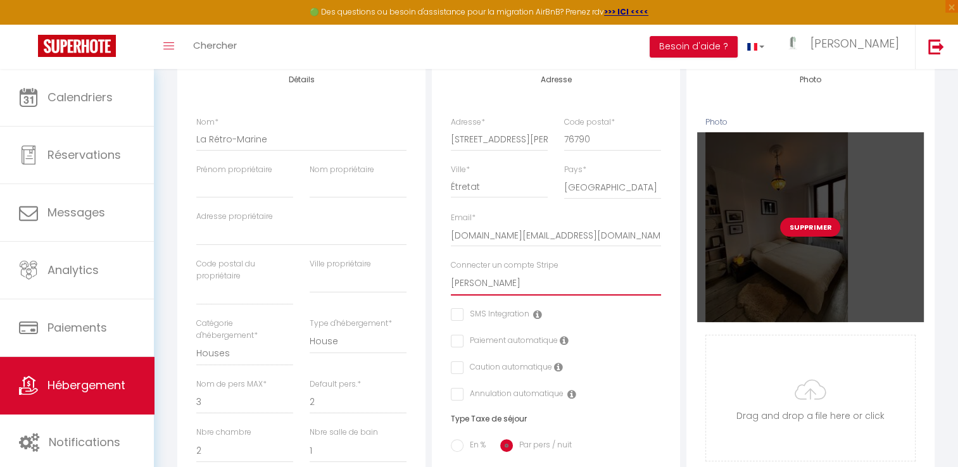
scroll to position [0, 0]
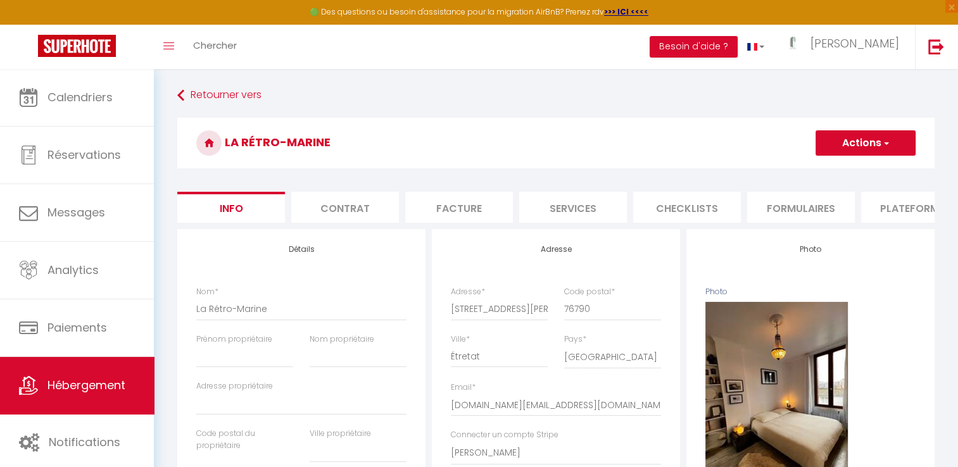
click at [869, 141] on button "Actions" at bounding box center [865, 142] width 100 height 25
click at [819, 173] on input "Enregistrer" at bounding box center [815, 171] width 47 height 13
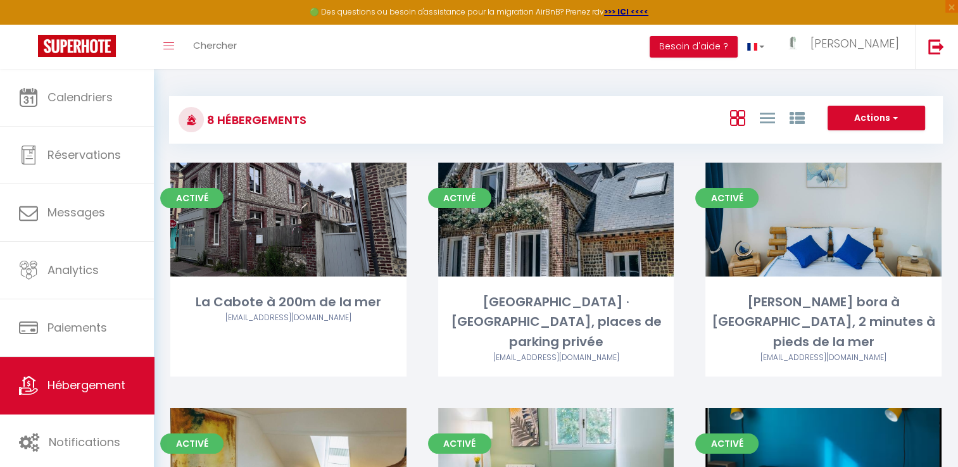
drag, startPoint x: 819, startPoint y: 173, endPoint x: 476, endPoint y: 80, distance: 355.5
click at [476, 80] on div "8 Hébergements Actions Créer un Hébergement Nouveau groupe Initialiser les appa…" at bounding box center [556, 472] width 804 height 806
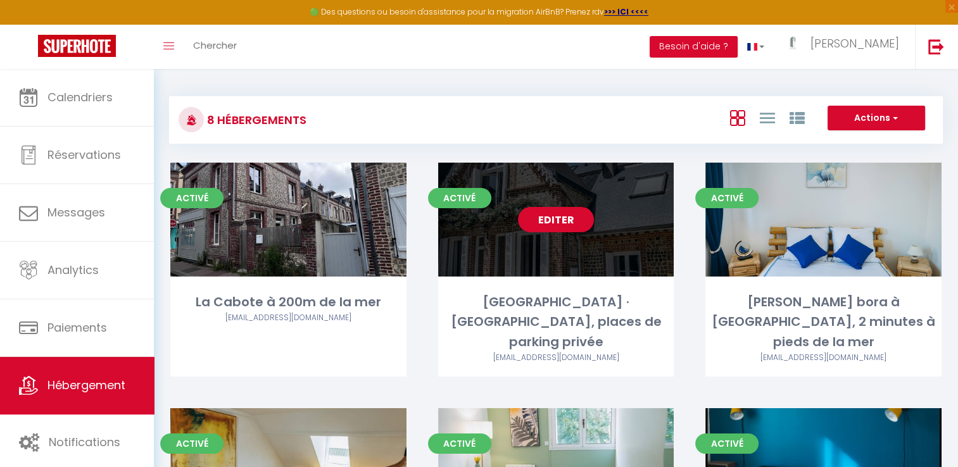
click at [560, 223] on link "Editer" at bounding box center [556, 219] width 76 height 25
click at [562, 212] on link "Editer" at bounding box center [556, 219] width 76 height 25
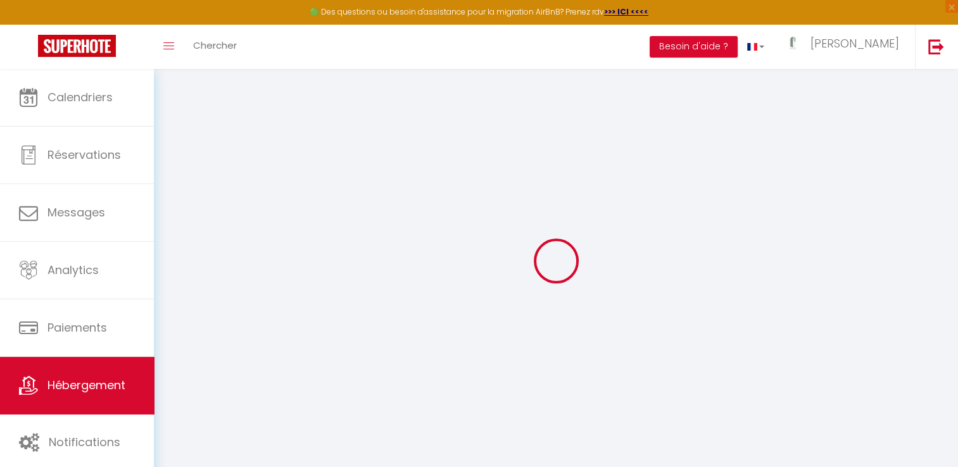
select select
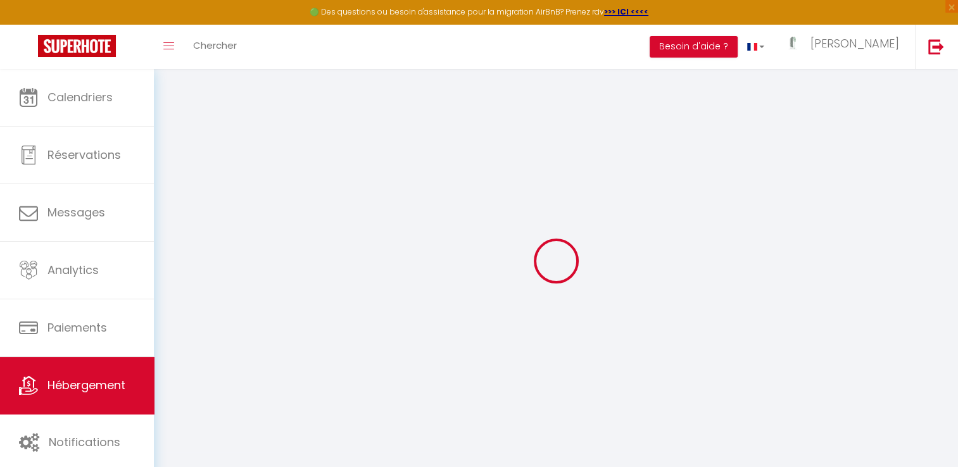
select select
checkbox input "false"
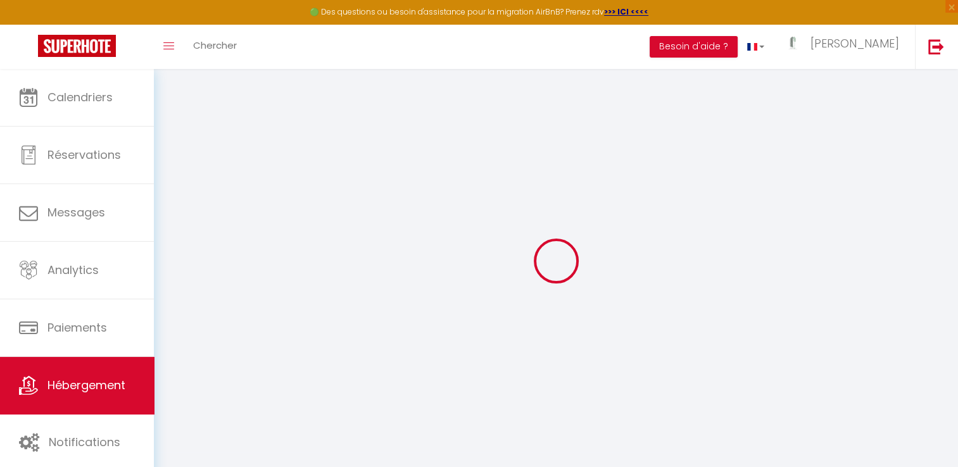
select select
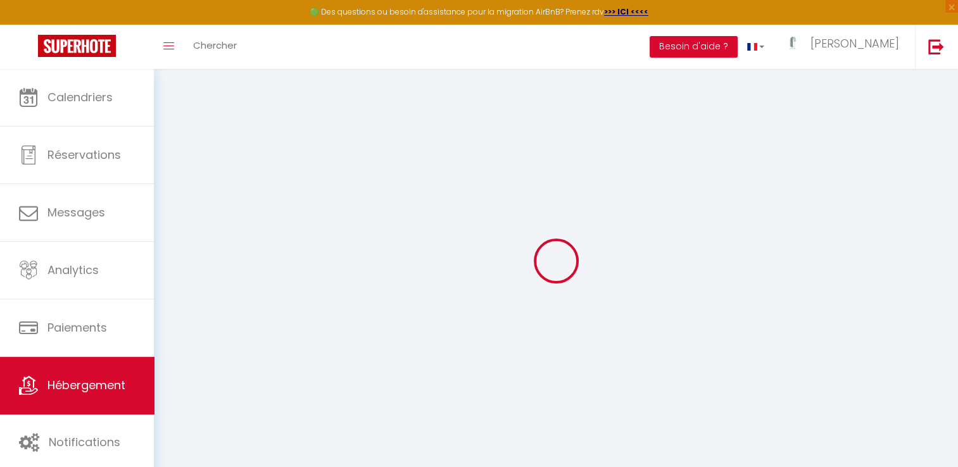
select select
checkbox input "false"
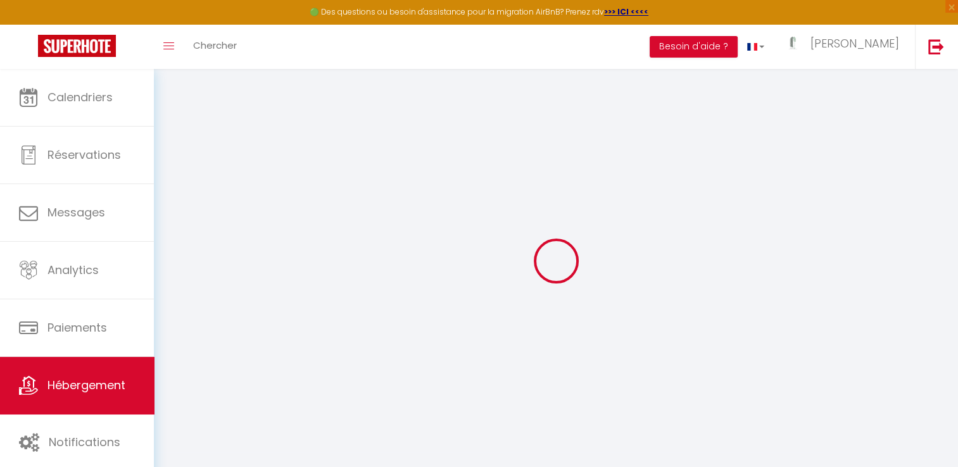
checkbox input "false"
select select
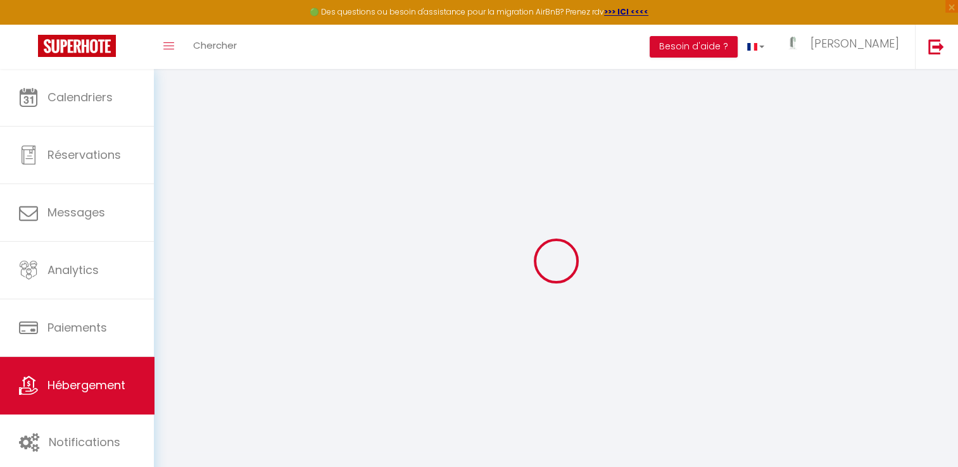
select select
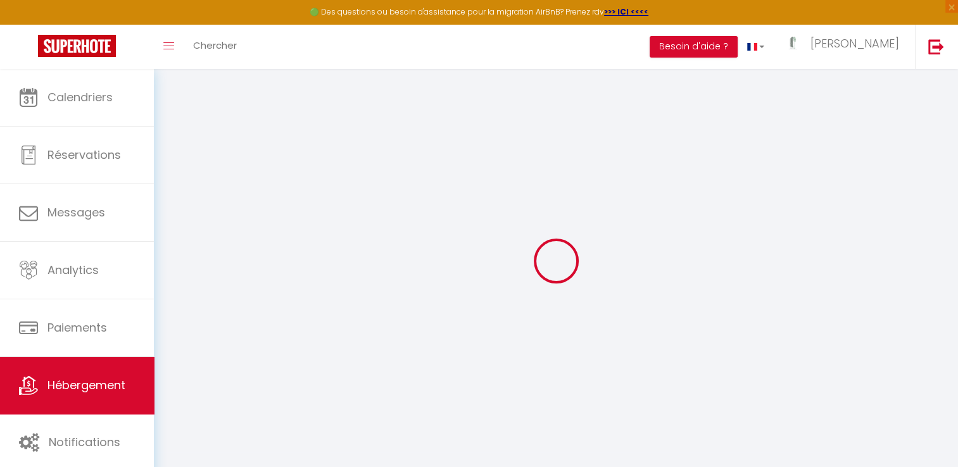
checkbox input "false"
select select
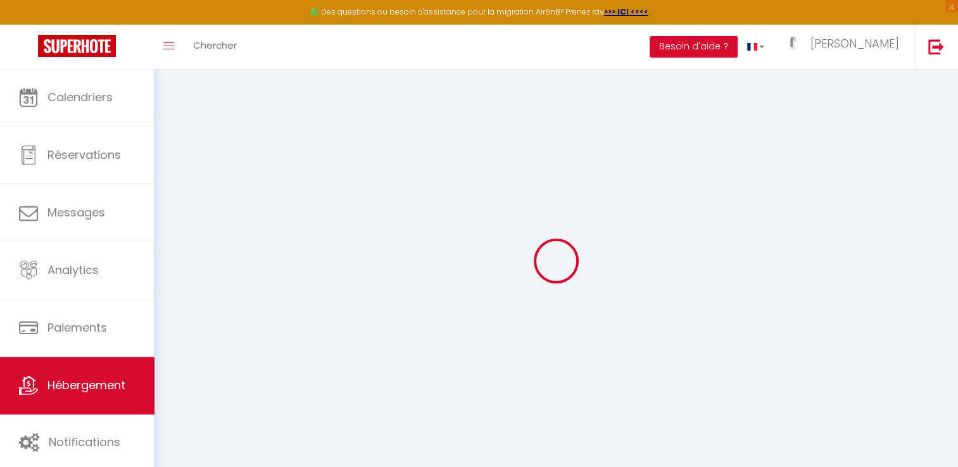
select select
type input "[GEOGRAPHIC_DATA] · [GEOGRAPHIC_DATA], places de parking privée"
type input "[PERSON_NAME]"
type input "[DEMOGRAPHIC_DATA]"
type input "[STREET_ADDRESS]"
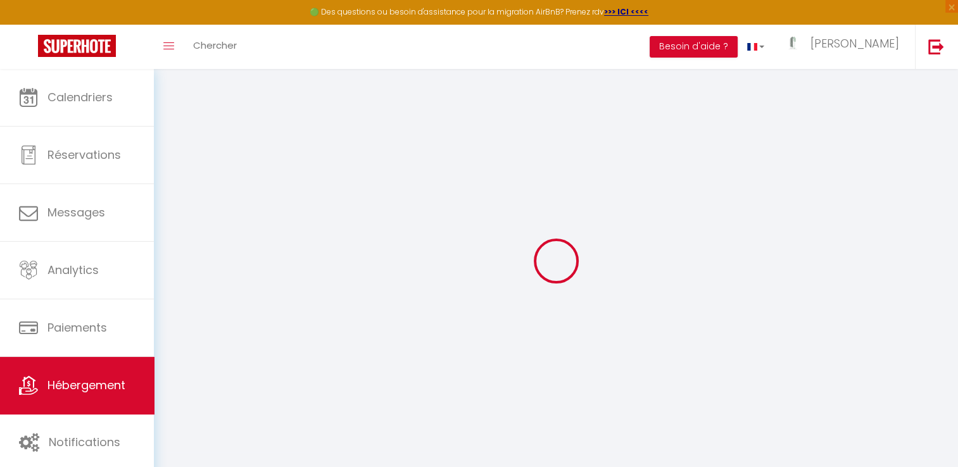
type input "76790"
type input "Etretat"
select select "houses"
select select "10"
select select "3"
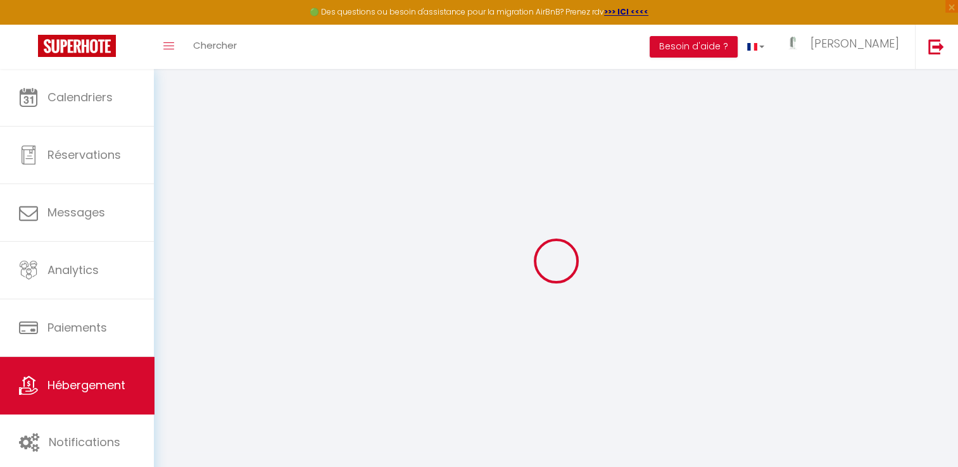
type input "170"
type input "120"
type input "500"
select select
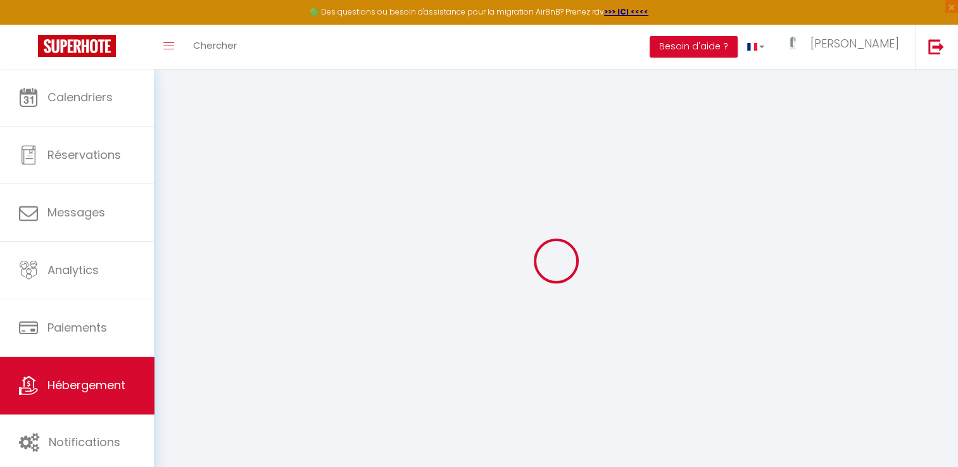
select select
type input "[STREET_ADDRESS]"
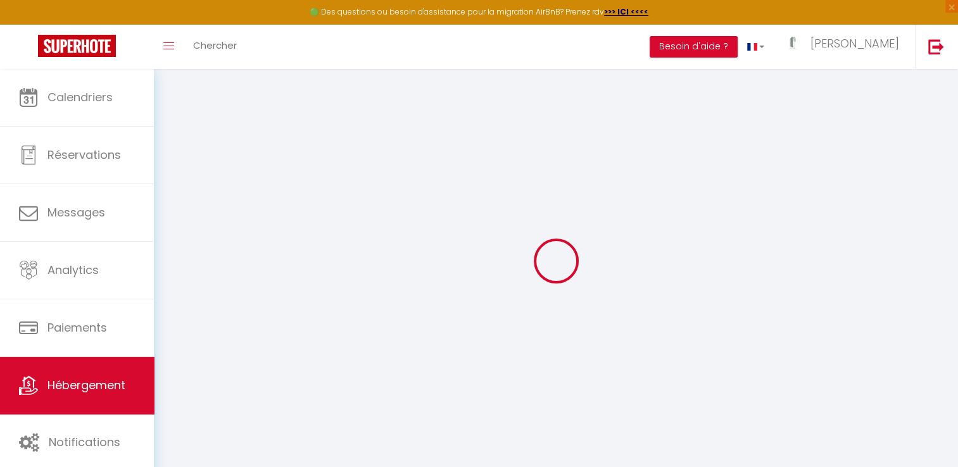
type input "76790"
type input "Étretat"
type input "[DOMAIN_NAME][EMAIL_ADDRESS][DOMAIN_NAME]"
select select "15022"
checkbox input "false"
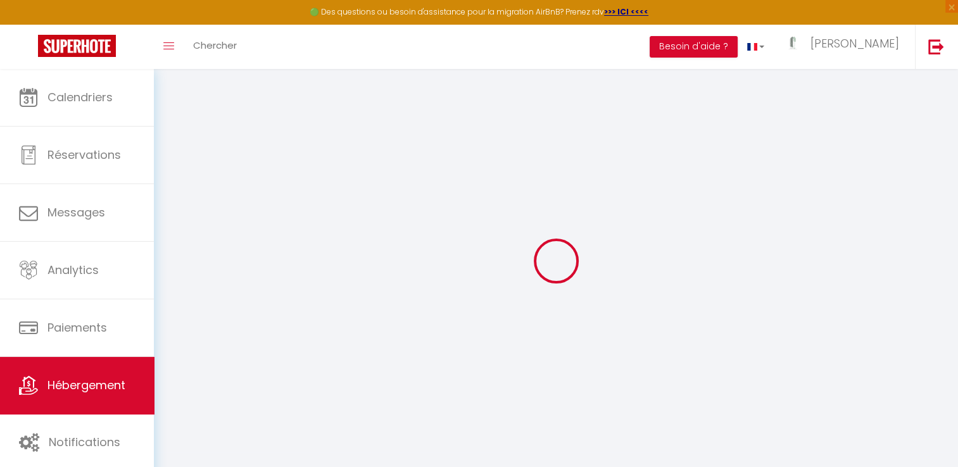
checkbox input "false"
type input "0"
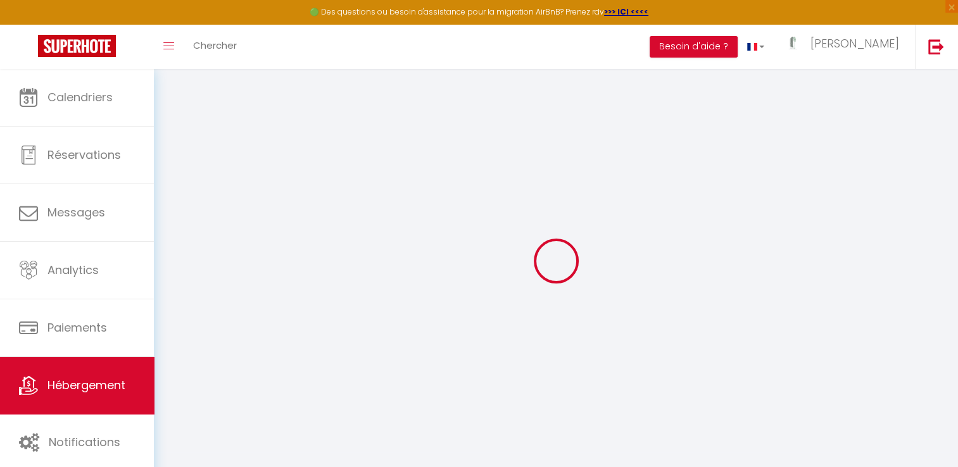
type input "0"
select select "villa"
select select "44623"
select select
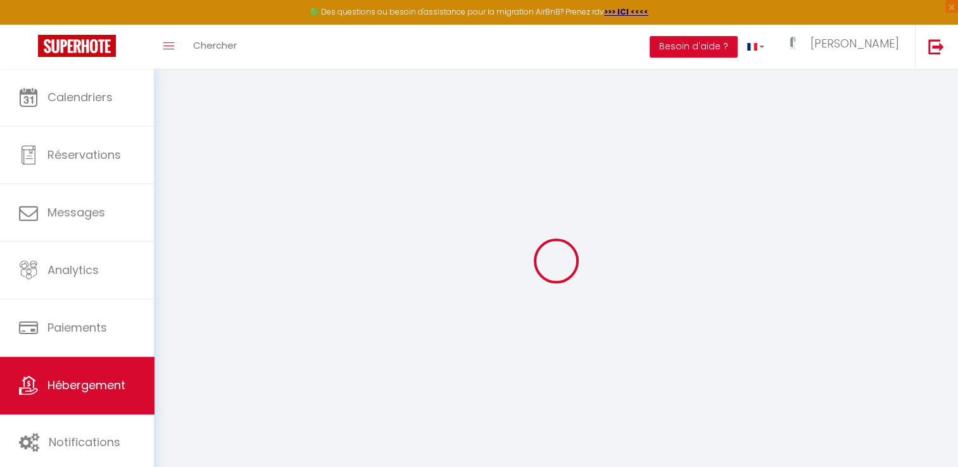
select select
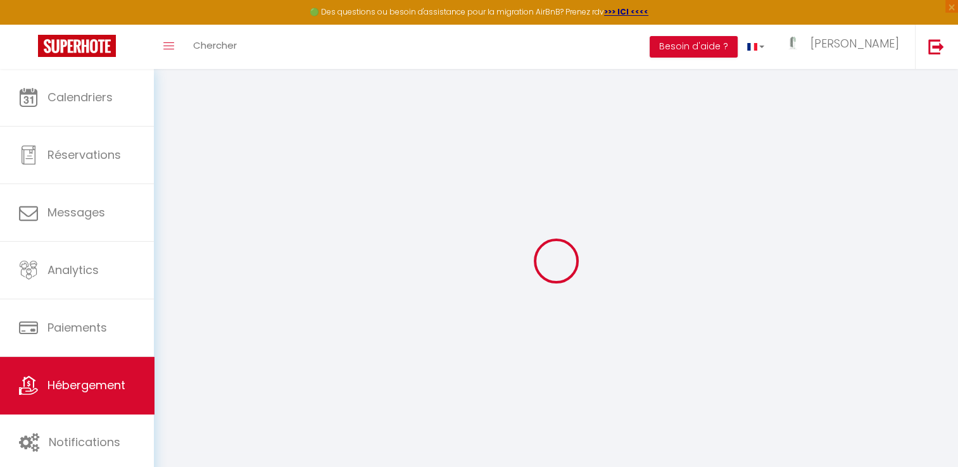
checkbox input "false"
select select
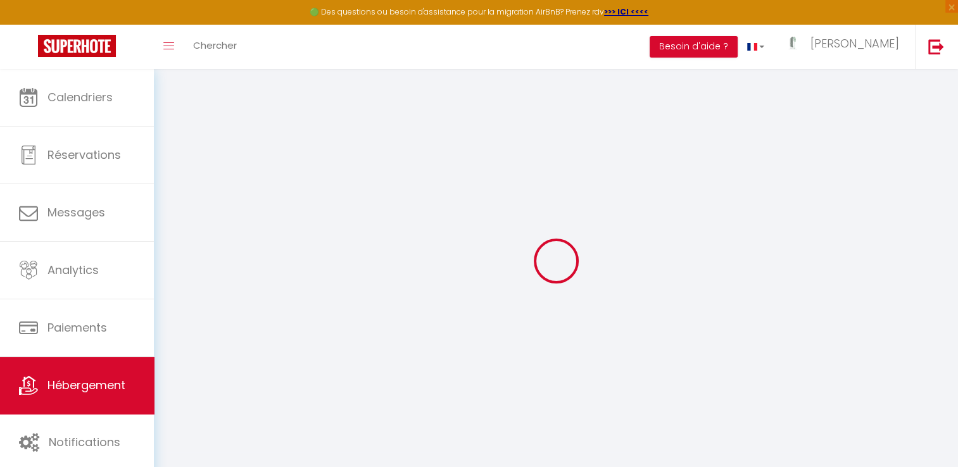
select select
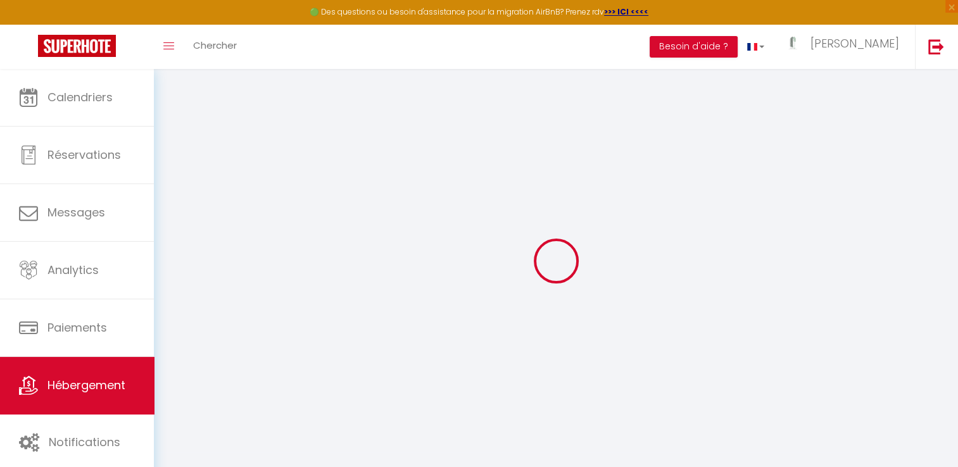
checkbox input "false"
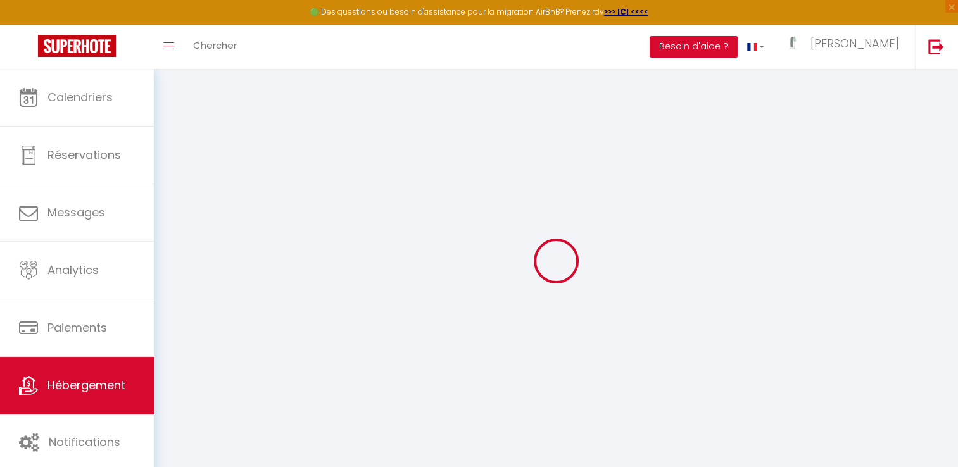
checkbox input "false"
select select "17:00"
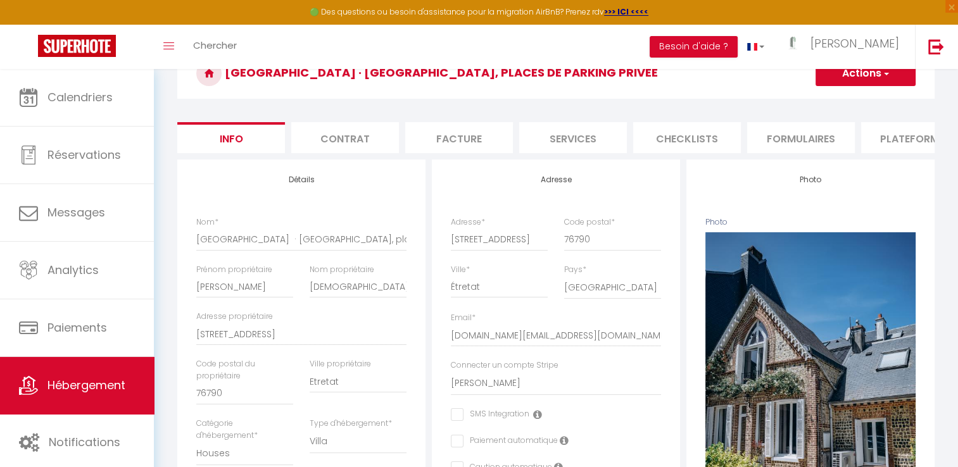
scroll to position [48, 0]
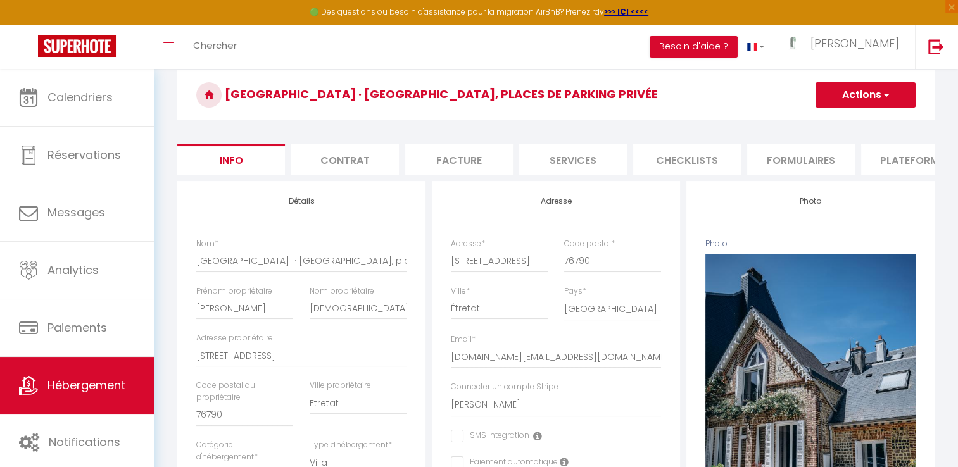
click at [898, 166] on li "Plateformes" at bounding box center [915, 159] width 108 height 31
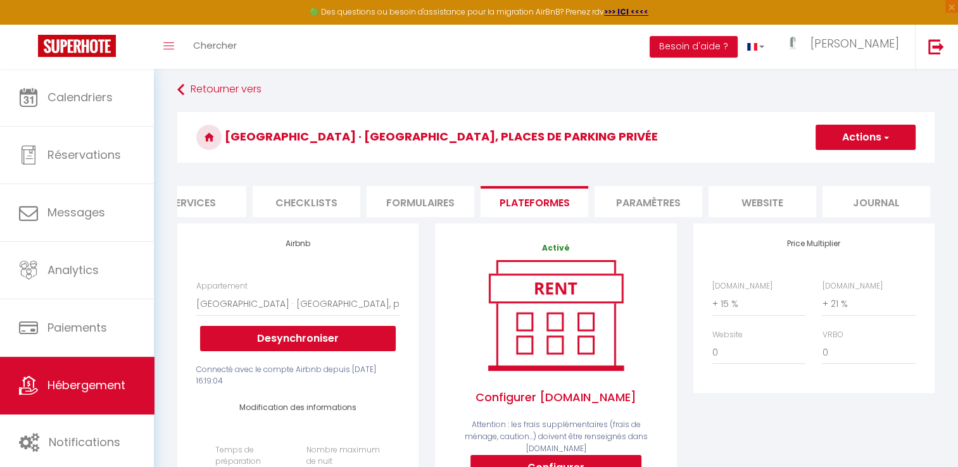
scroll to position [0, 382]
click at [755, 198] on li "website" at bounding box center [760, 201] width 108 height 31
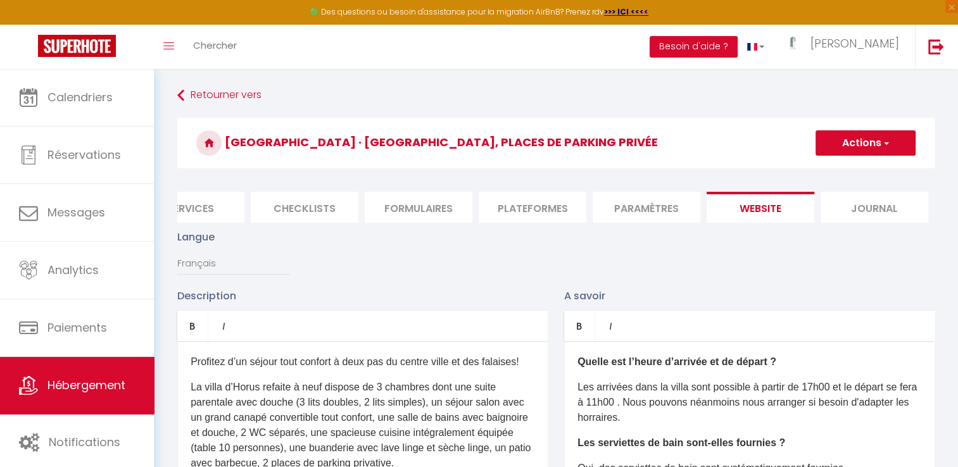
click at [637, 217] on li "Paramètres" at bounding box center [647, 207] width 108 height 31
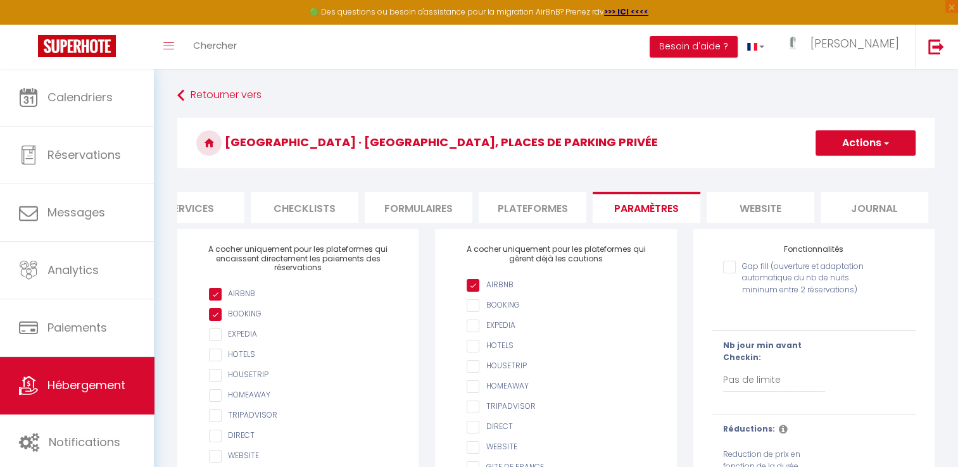
click at [727, 273] on input "Gap fill (ouverture et adaptation automatique du nb de nuits mininum entre 2 ré…" at bounding box center [796, 267] width 147 height 13
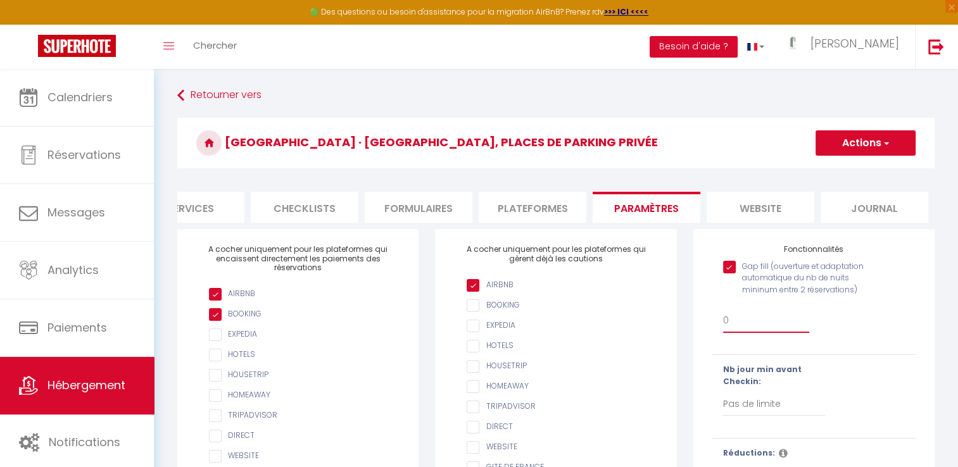
click at [736, 330] on select "0 + 1 % + 2 % + 3 % + 4 % + 5 % + 6 % + 7 % + 8 % + 9 % + 10 % + 11 % + 12 % + …" at bounding box center [766, 321] width 87 height 24
click at [723, 318] on select "0 + 1 % + 2 % + 3 % + 4 % + 5 % + 6 % + 7 % + 8 % + 9 % + 10 % + 11 % + 12 % + …" at bounding box center [766, 321] width 87 height 24
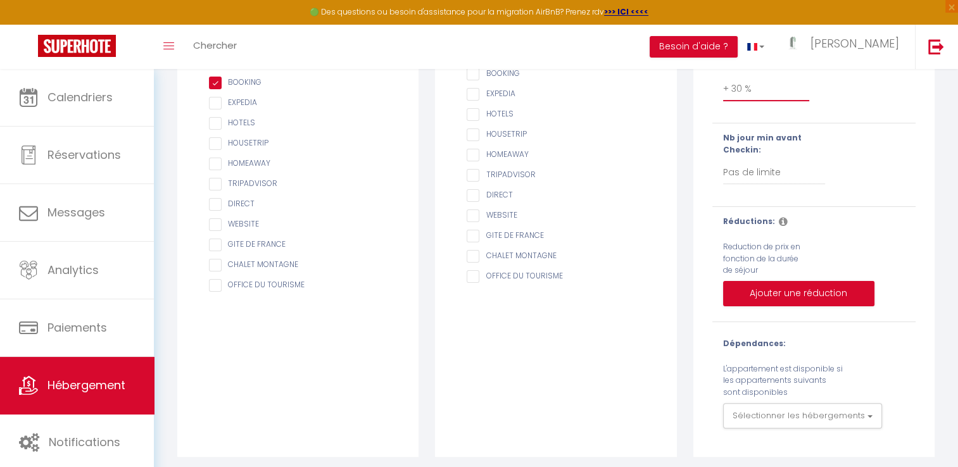
scroll to position [246, 0]
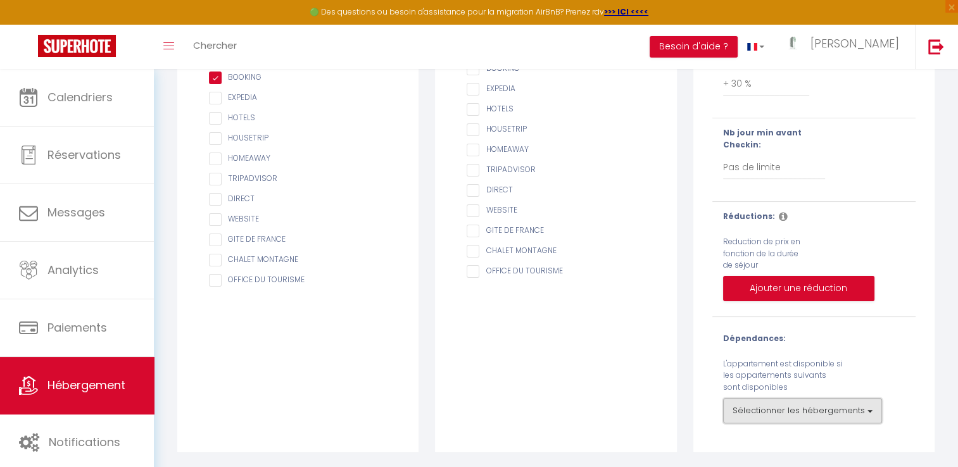
click at [858, 417] on button "Sélectionner les hébergements" at bounding box center [802, 410] width 159 height 25
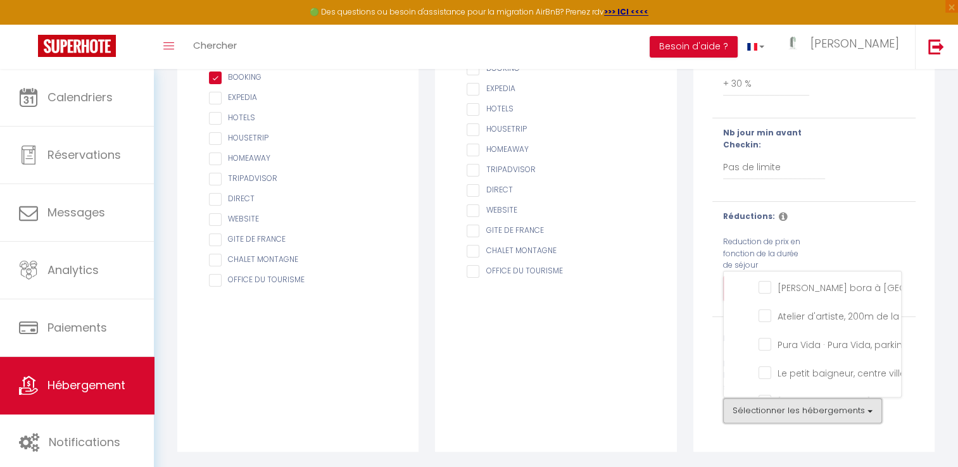
scroll to position [68, 0]
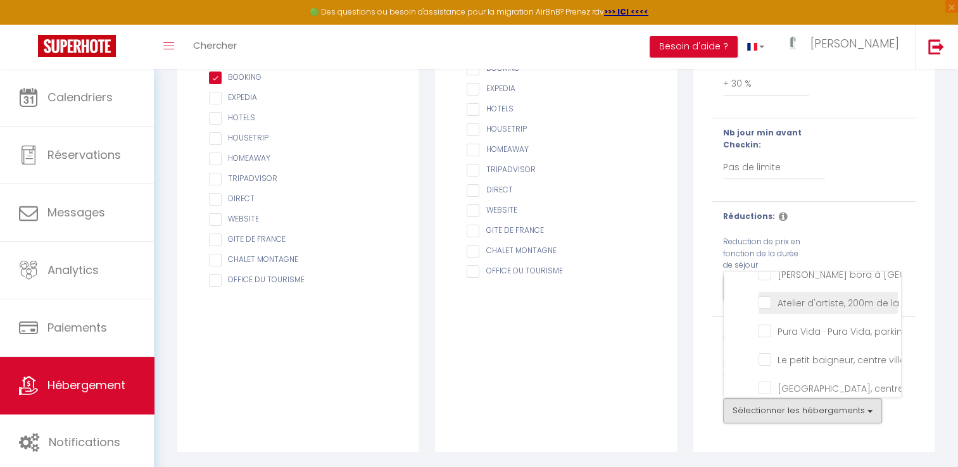
click at [763, 299] on mer "Atelier d'artiste, 200m de la mer" at bounding box center [827, 302] width 139 height 13
click at [765, 330] on mer "Pura Vida · Pura Vida, parking privé, 500m de la mer" at bounding box center [827, 330] width 139 height 13
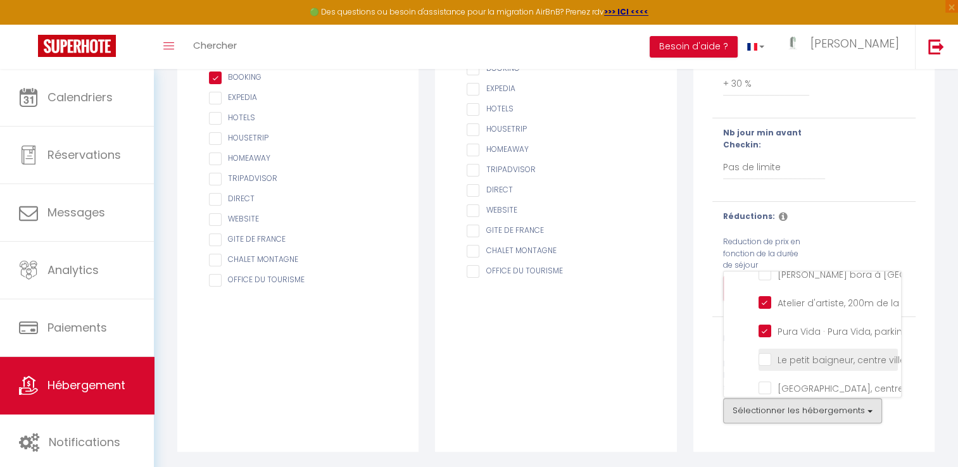
click at [765, 355] on mer "Le petit baigneur, centre ville, 300m de la mer" at bounding box center [827, 359] width 139 height 13
click at [765, 382] on mer "[GEOGRAPHIC_DATA], centre ville, 300m de la mer" at bounding box center [827, 387] width 139 height 13
click at [767, 276] on mer "[PERSON_NAME] bora à [GEOGRAPHIC_DATA], 2 minutes à pieds de la mer" at bounding box center [827, 273] width 139 height 13
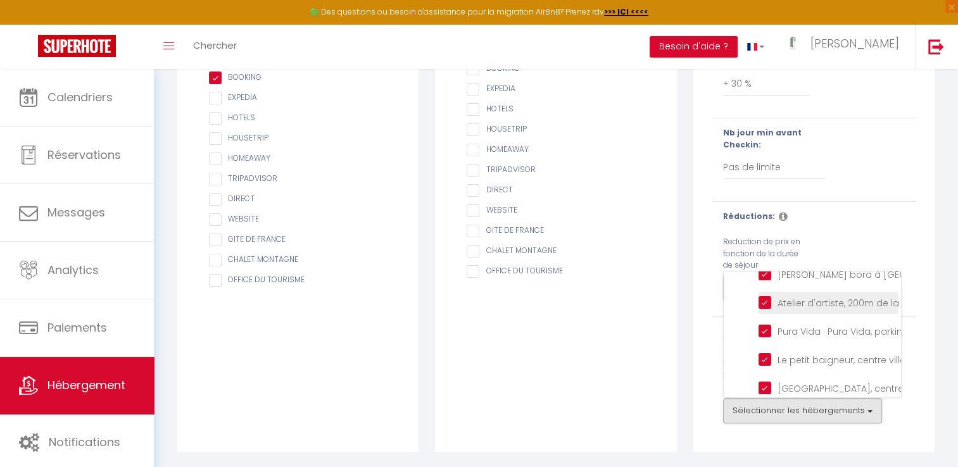
scroll to position [104, 0]
click at [766, 379] on Rétro-Marine "La Rétro-Marine" at bounding box center [827, 385] width 139 height 13
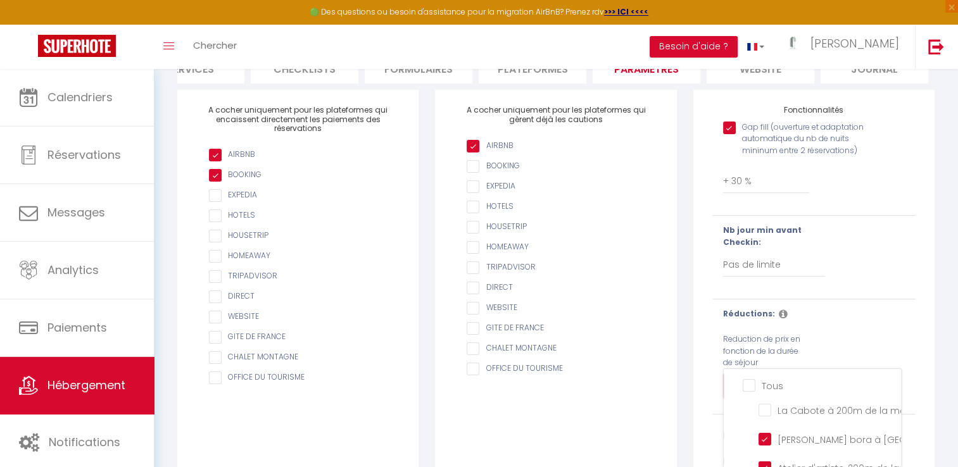
scroll to position [123, 0]
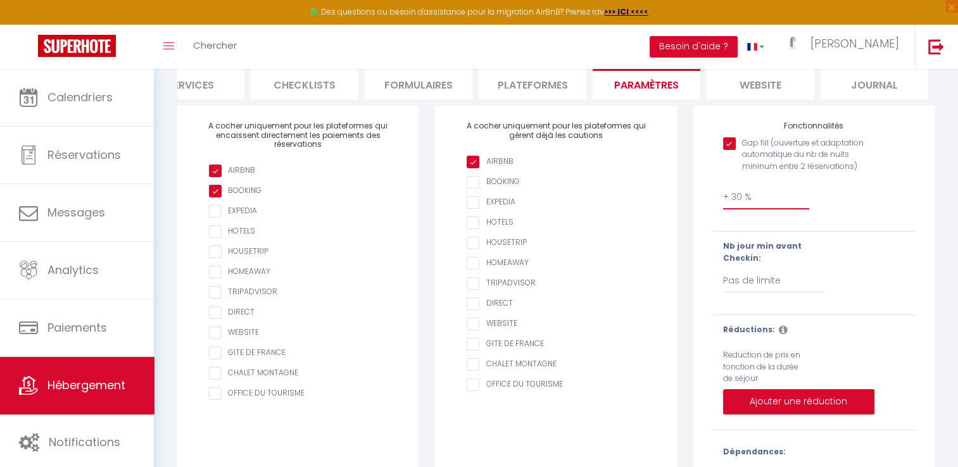
click at [739, 208] on select "0 + 1 % + 2 % + 3 % + 4 % + 5 % + 6 % + 7 % + 8 % + 9 % + 10 % + 11 % + 12 % + …" at bounding box center [766, 197] width 87 height 24
click at [723, 195] on select "0 + 1 % + 2 % + 3 % + 4 % + 5 % + 6 % + 7 % + 8 % + 9 % + 10 % + 11 % + 12 % + …" at bounding box center [766, 197] width 87 height 24
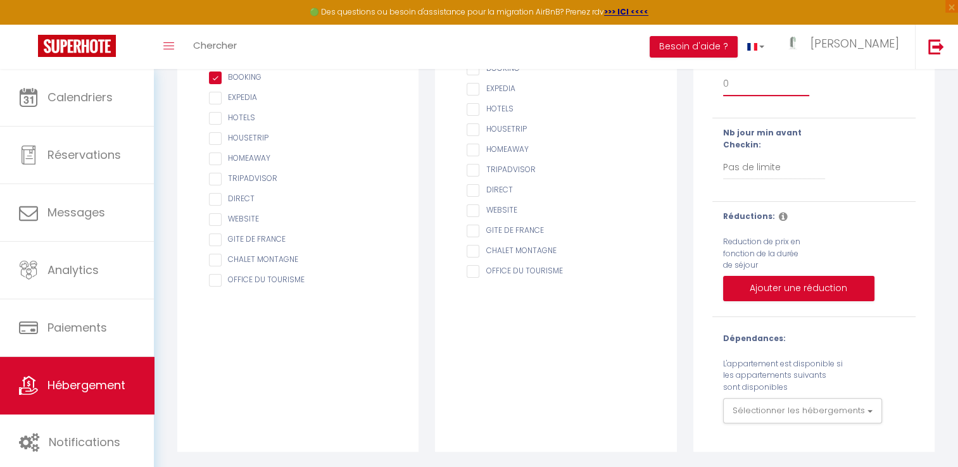
scroll to position [0, 0]
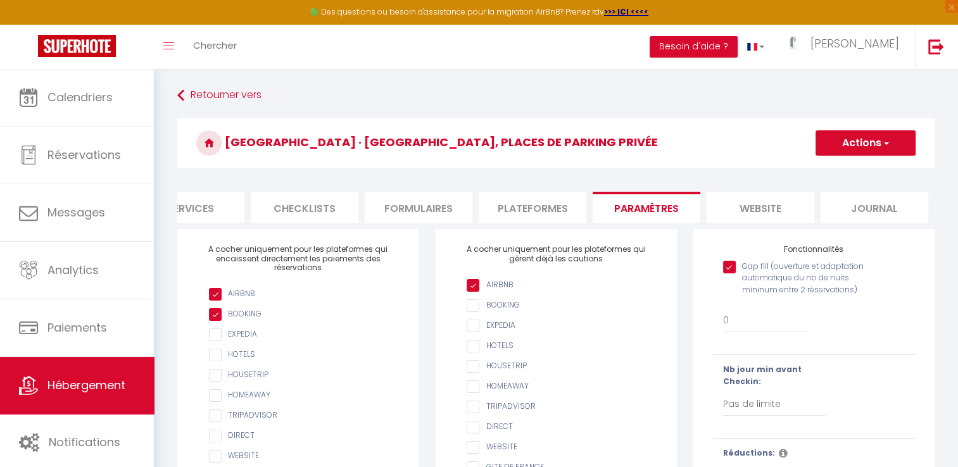
click at [870, 149] on button "Actions" at bounding box center [865, 142] width 100 height 25
click at [858, 170] on input "Enregistrer" at bounding box center [850, 171] width 47 height 13
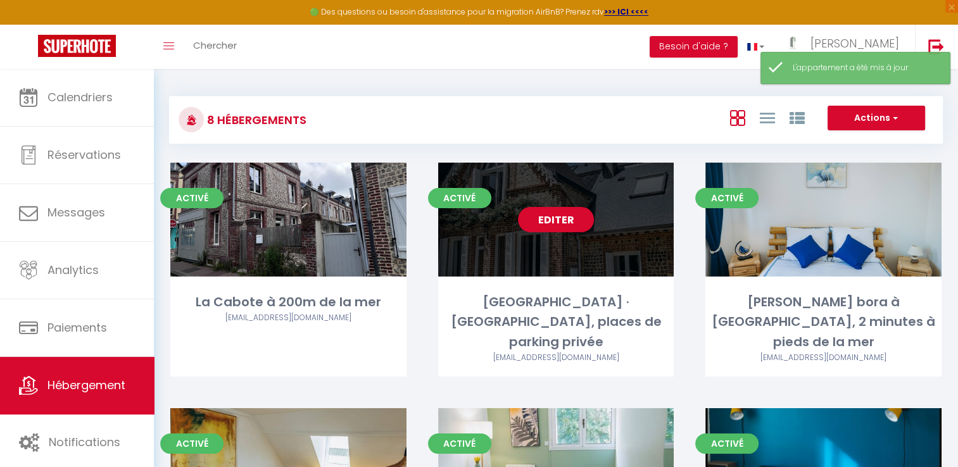
click at [555, 218] on link "Editer" at bounding box center [556, 219] width 76 height 25
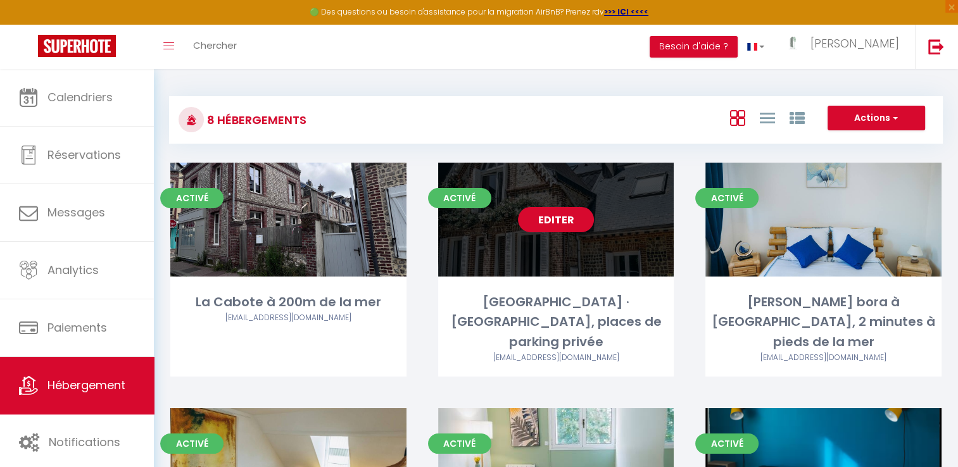
click at [560, 217] on link "Editer" at bounding box center [556, 219] width 76 height 25
drag, startPoint x: 560, startPoint y: 217, endPoint x: 522, endPoint y: 227, distance: 39.9
click at [522, 227] on link "Editer" at bounding box center [556, 219] width 76 height 25
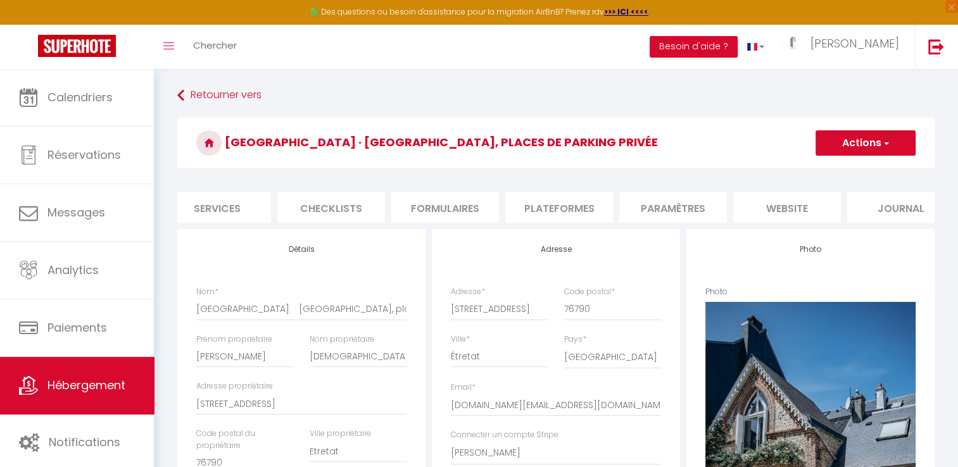
scroll to position [0, 382]
click at [777, 199] on li "website" at bounding box center [760, 207] width 108 height 31
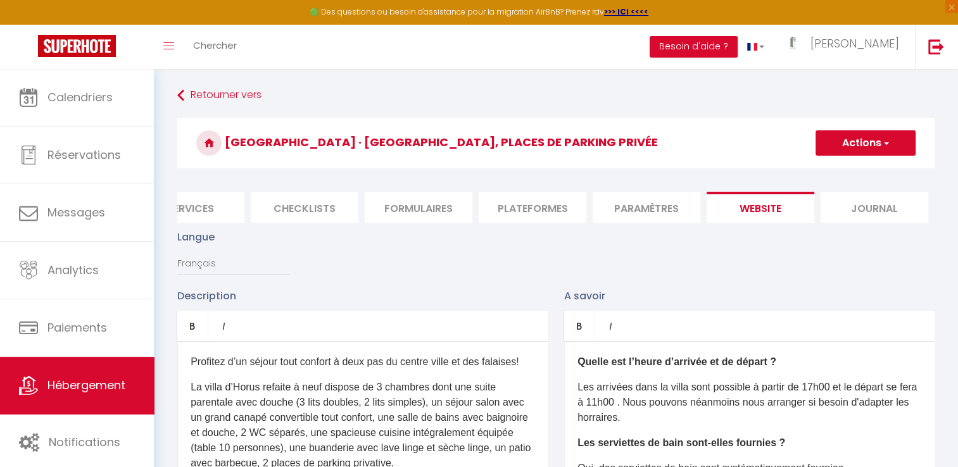
click at [663, 209] on li "Paramètres" at bounding box center [647, 207] width 108 height 31
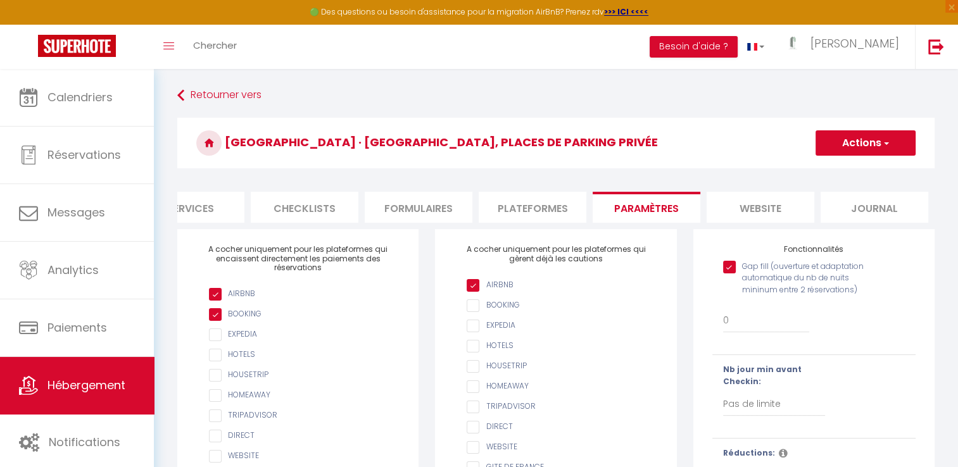
scroll to position [52, 0]
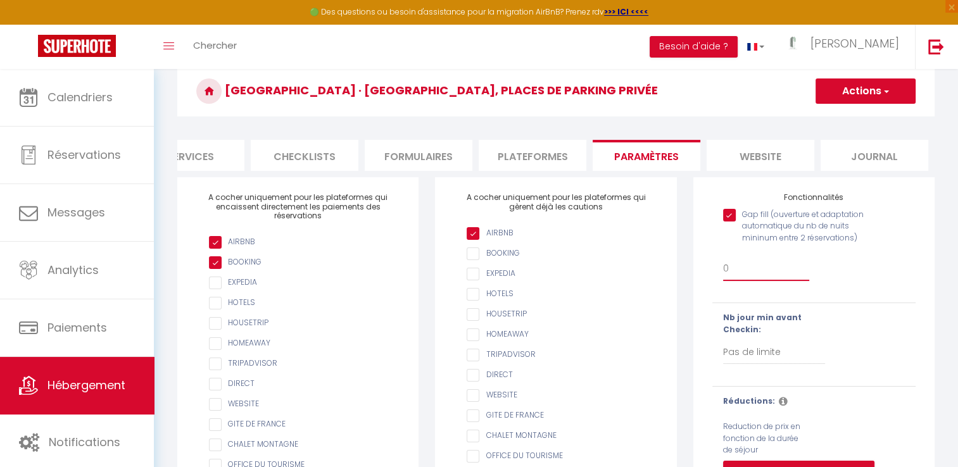
click at [732, 279] on select "0 + 1 % + 2 % + 3 % + 4 % + 5 % + 6 % + 7 % + 8 % + 9 % + 10 % + 11 % + 12 % + …" at bounding box center [766, 269] width 87 height 24
click at [723, 266] on select "0 + 1 % + 2 % + 3 % + 4 % + 5 % + 6 % + 7 % + 8 % + 9 % + 10 % + 11 % + 12 % + …" at bounding box center [766, 269] width 87 height 24
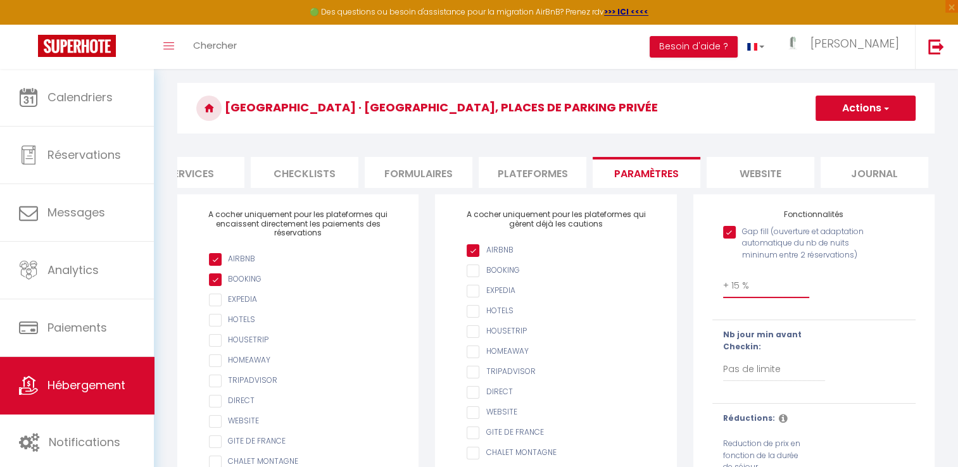
scroll to position [5, 0]
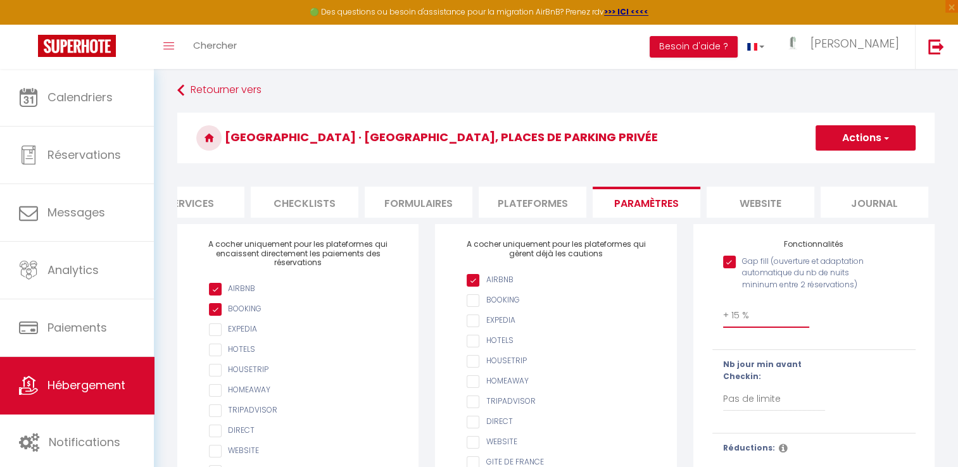
click at [748, 320] on select "0 + 1 % + 2 % + 3 % + 4 % + 5 % + 6 % + 7 % + 8 % + 9 % + 10 % + 11 % + 12 % + …" at bounding box center [766, 316] width 87 height 24
click at [723, 313] on select "0 + 1 % + 2 % + 3 % + 4 % + 5 % + 6 % + 7 % + 8 % + 9 % + 10 % + 11 % + 12 % + …" at bounding box center [766, 316] width 87 height 24
click at [97, 379] on span "Hébergement" at bounding box center [86, 385] width 78 height 16
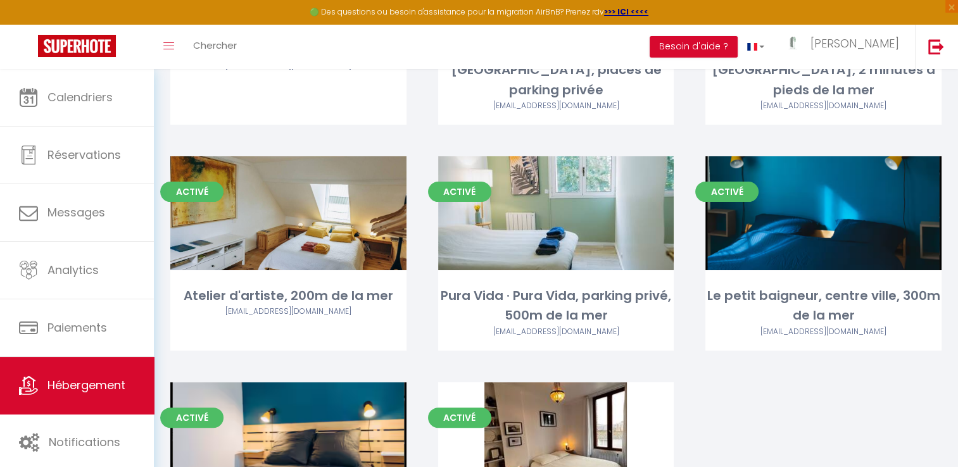
scroll to position [253, 0]
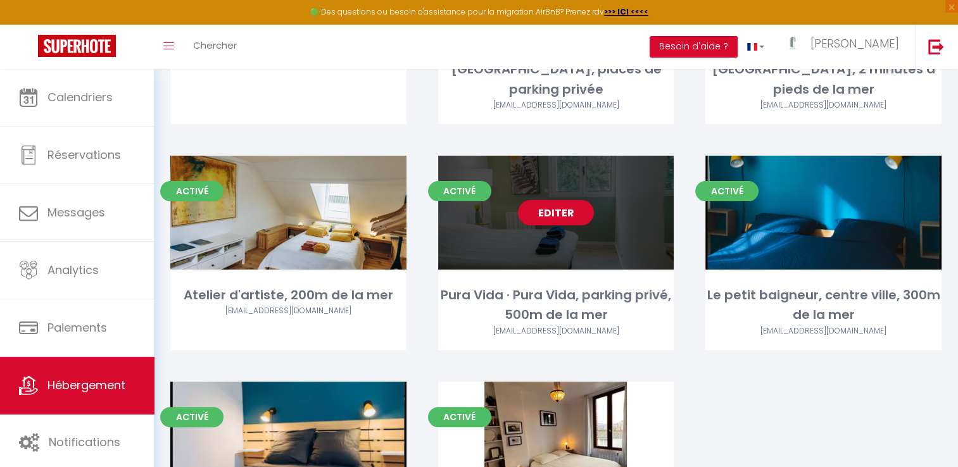
click at [565, 200] on link "Editer" at bounding box center [556, 212] width 76 height 25
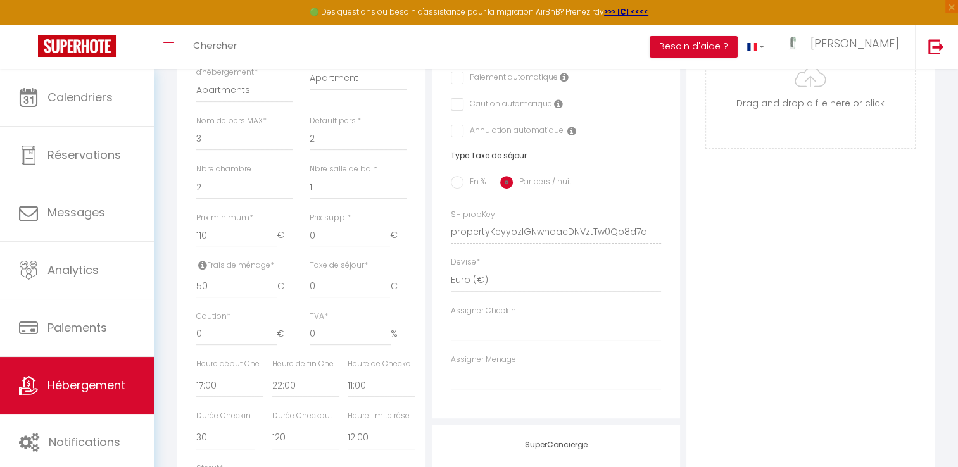
scroll to position [434, 0]
click at [218, 241] on input "110" at bounding box center [236, 234] width 80 height 23
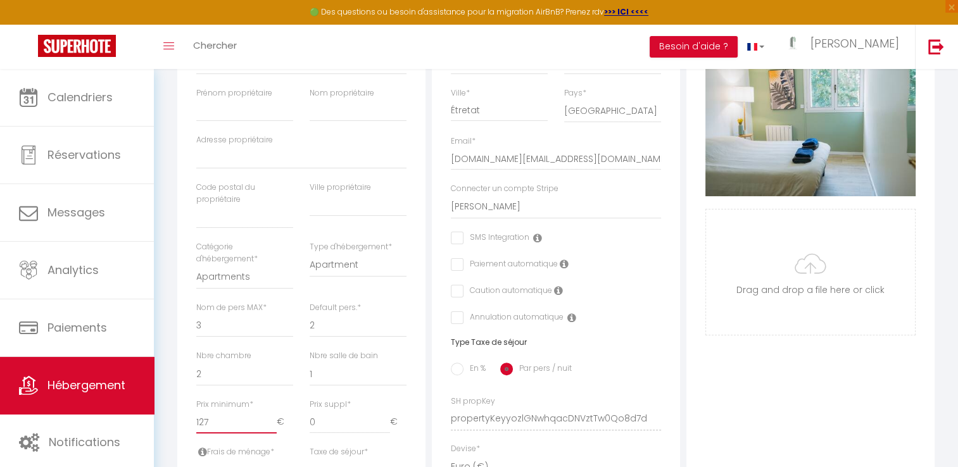
scroll to position [0, 0]
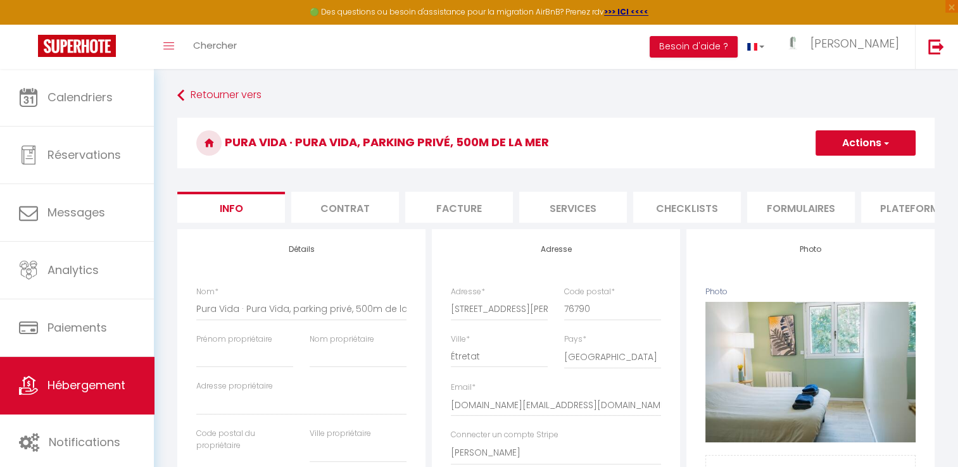
click at [859, 143] on button "Actions" at bounding box center [865, 142] width 100 height 25
click at [819, 169] on input "Enregistrer" at bounding box center [815, 171] width 47 height 13
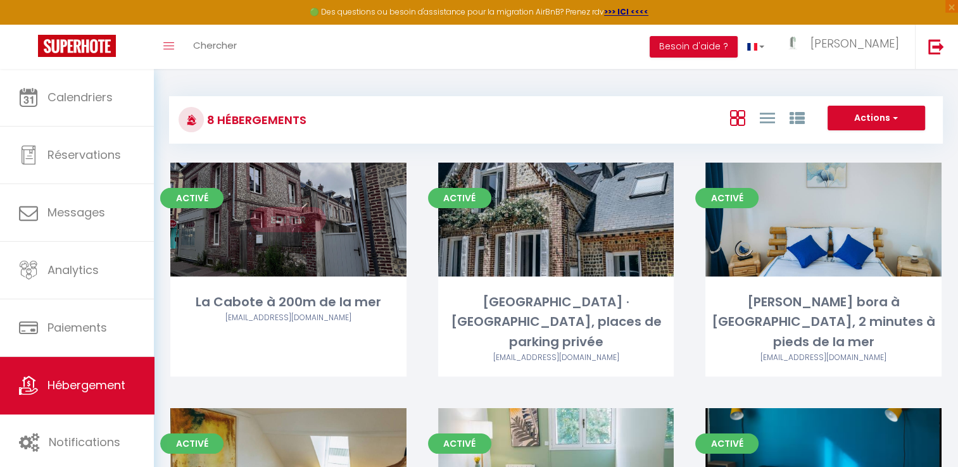
click at [299, 224] on link "Editer" at bounding box center [288, 219] width 76 height 25
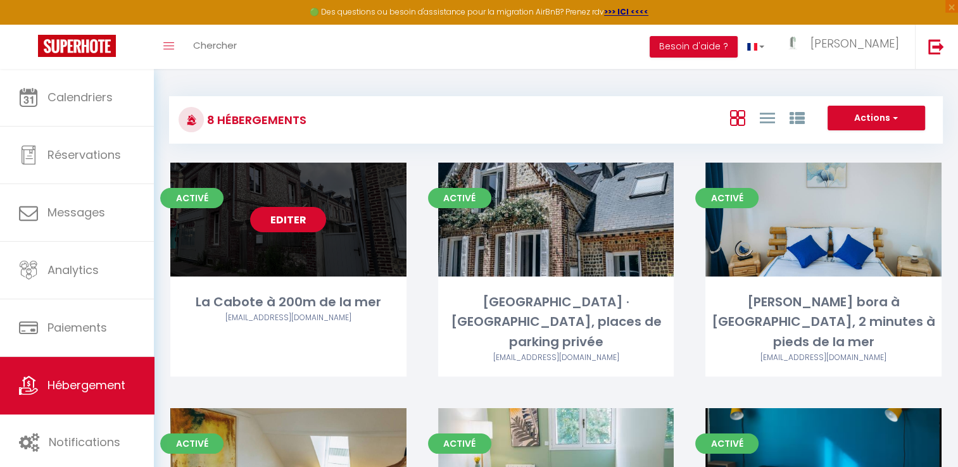
click at [290, 219] on link "Editer" at bounding box center [288, 219] width 76 height 25
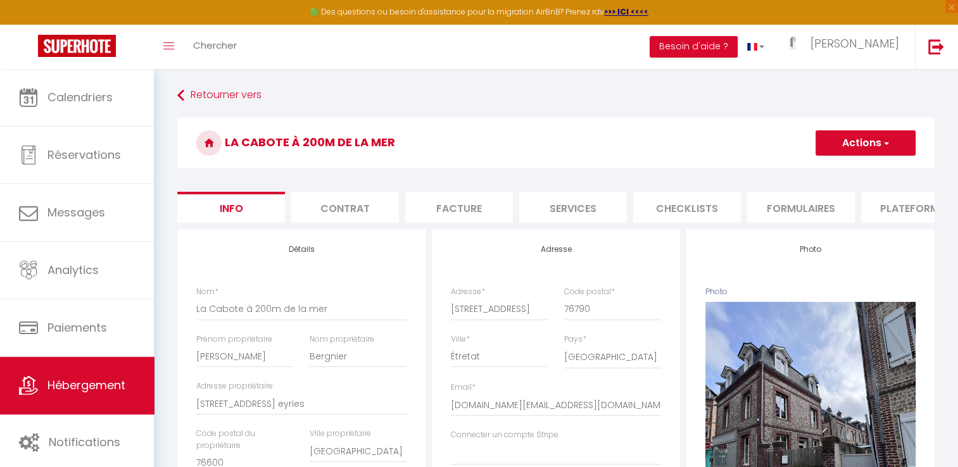
click at [348, 208] on li "Contrat" at bounding box center [345, 207] width 108 height 31
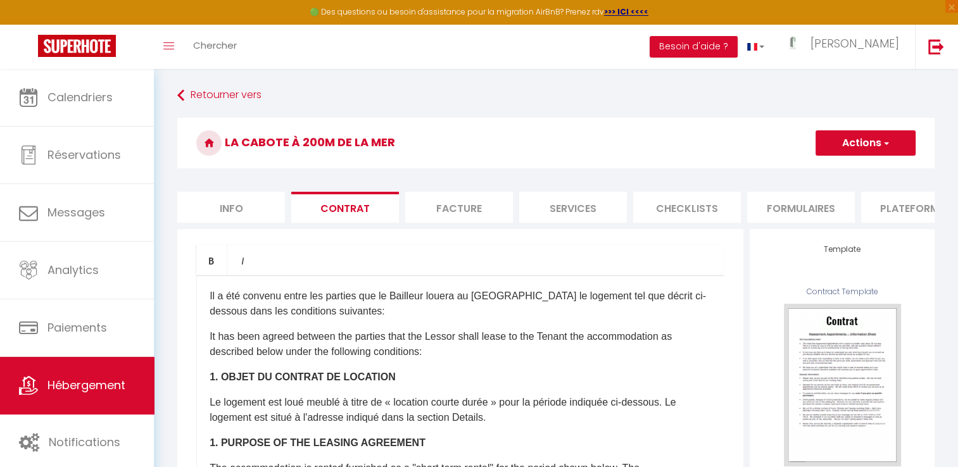
click at [441, 197] on li "Facture" at bounding box center [459, 207] width 108 height 31
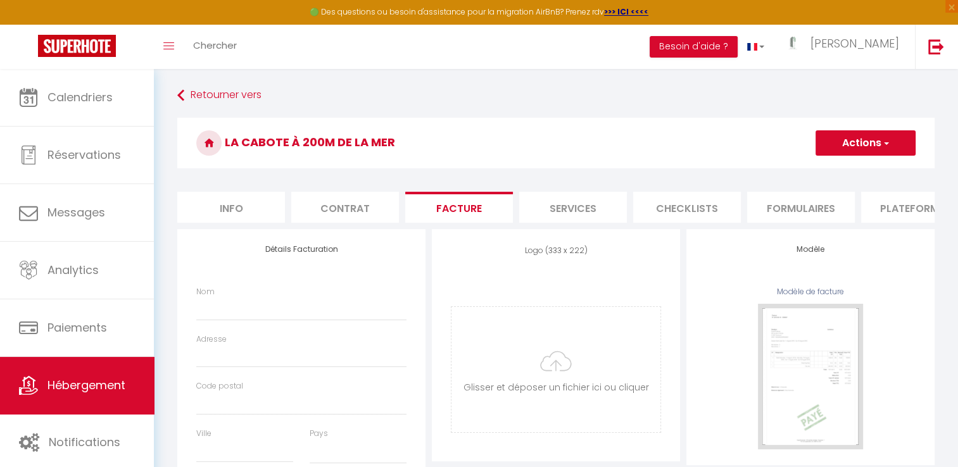
click at [567, 213] on li "Services" at bounding box center [573, 207] width 108 height 31
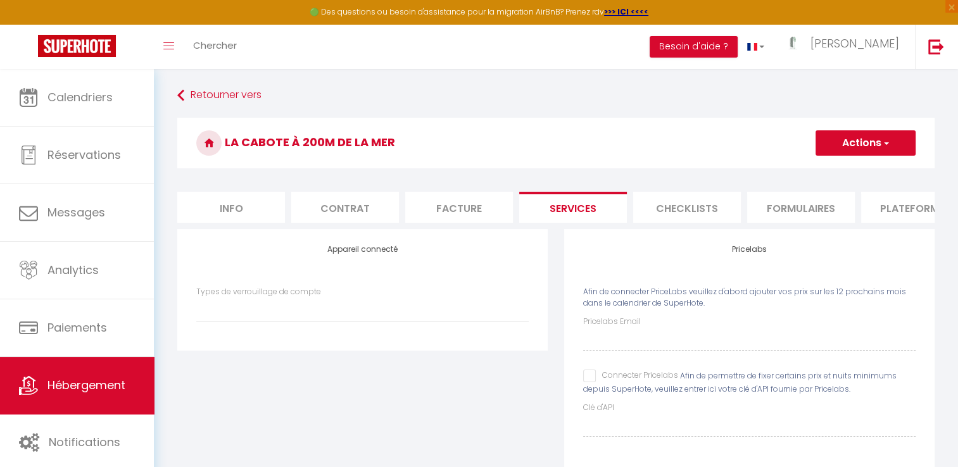
click at [677, 212] on li "Checklists" at bounding box center [687, 207] width 108 height 31
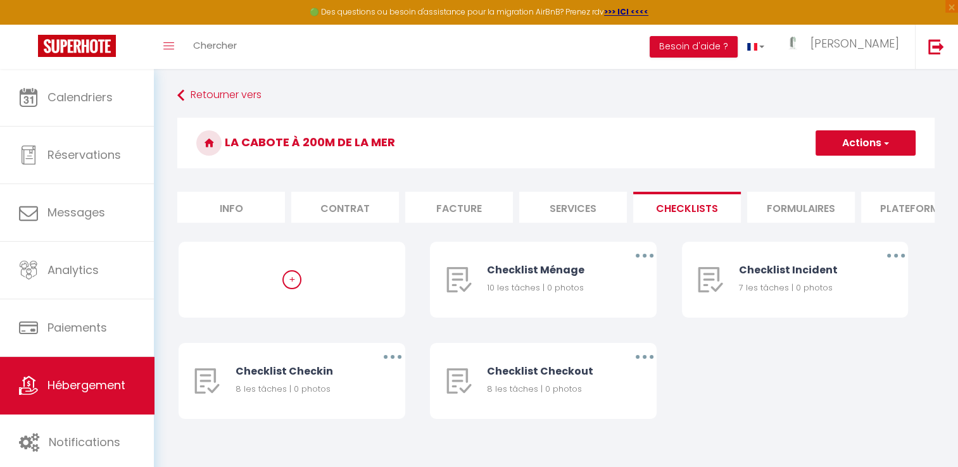
click at [791, 216] on li "Formulaires" at bounding box center [801, 207] width 108 height 31
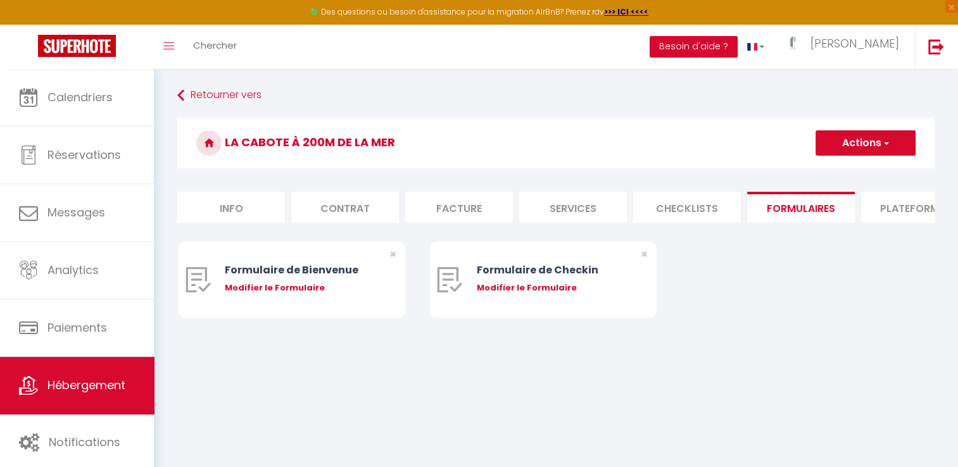
click at [907, 213] on li "Plateformes" at bounding box center [915, 207] width 108 height 31
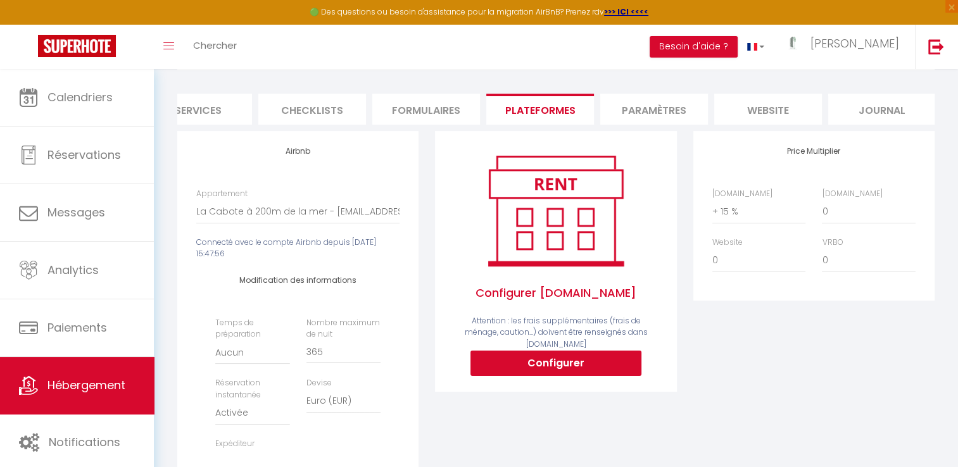
scroll to position [0, 380]
click at [676, 113] on li "Paramètres" at bounding box center [649, 109] width 108 height 31
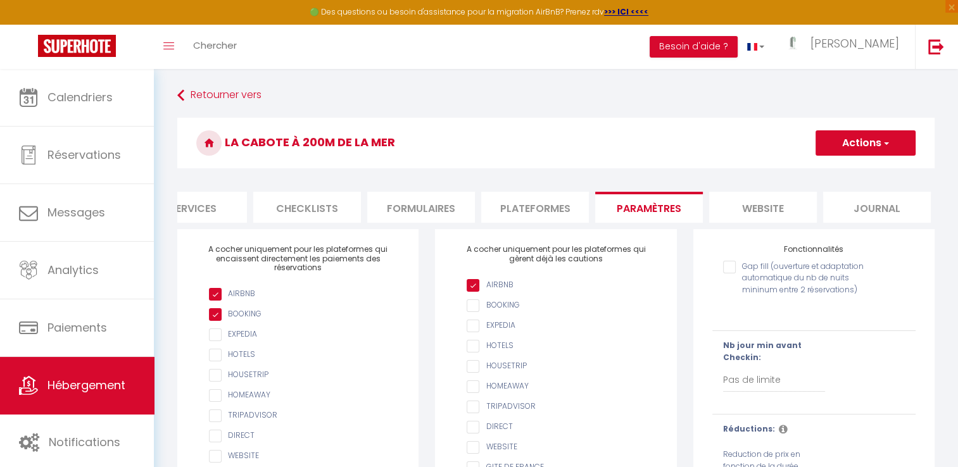
click at [770, 205] on li "website" at bounding box center [763, 207] width 108 height 31
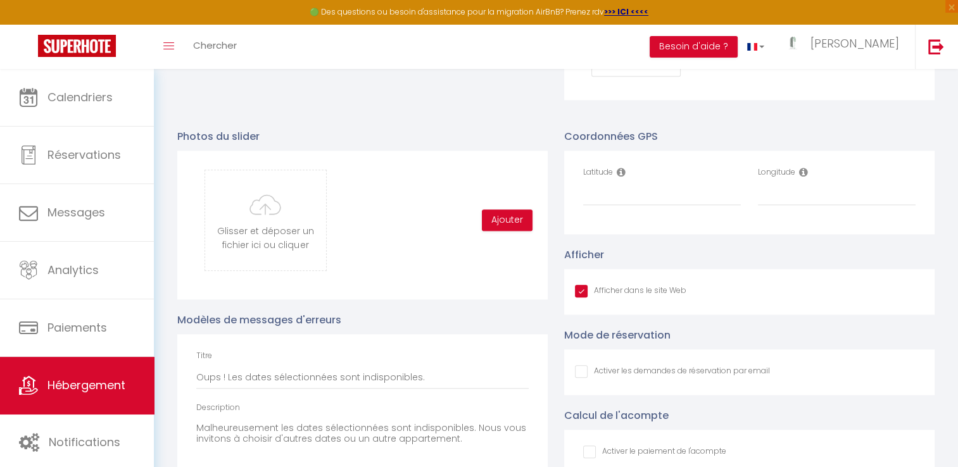
scroll to position [1283, 0]
click at [604, 204] on input "Latitude" at bounding box center [662, 195] width 158 height 23
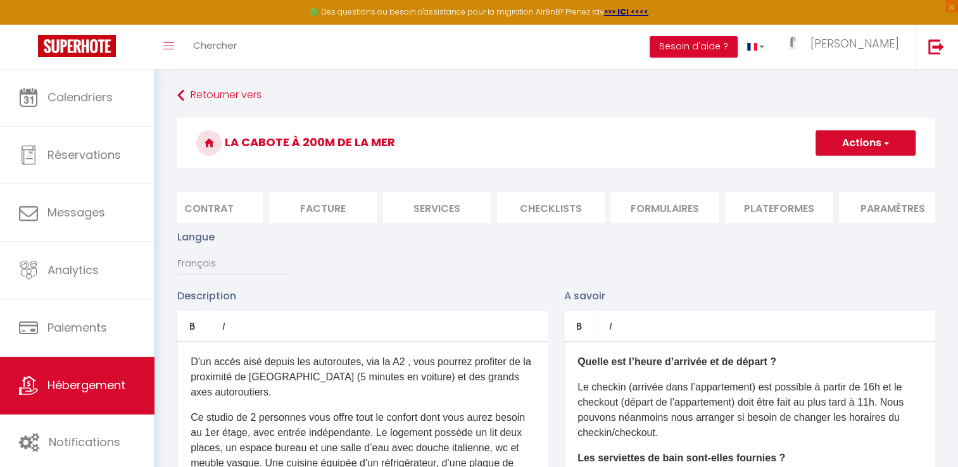
scroll to position [0, 0]
click at [248, 214] on li "Info" at bounding box center [231, 207] width 108 height 31
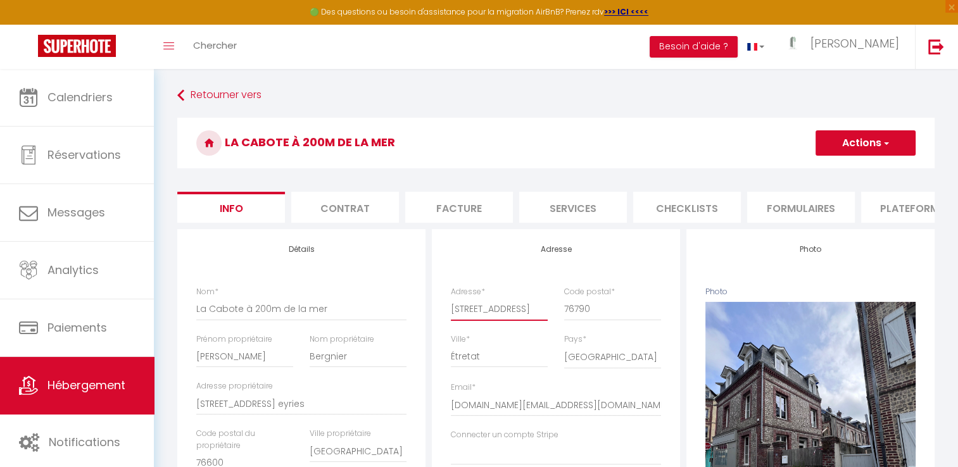
click at [525, 320] on input "[STREET_ADDRESS]" at bounding box center [499, 309] width 97 height 23
click at [545, 315] on input "[STREET_ADDRESS]" at bounding box center [499, 309] width 97 height 23
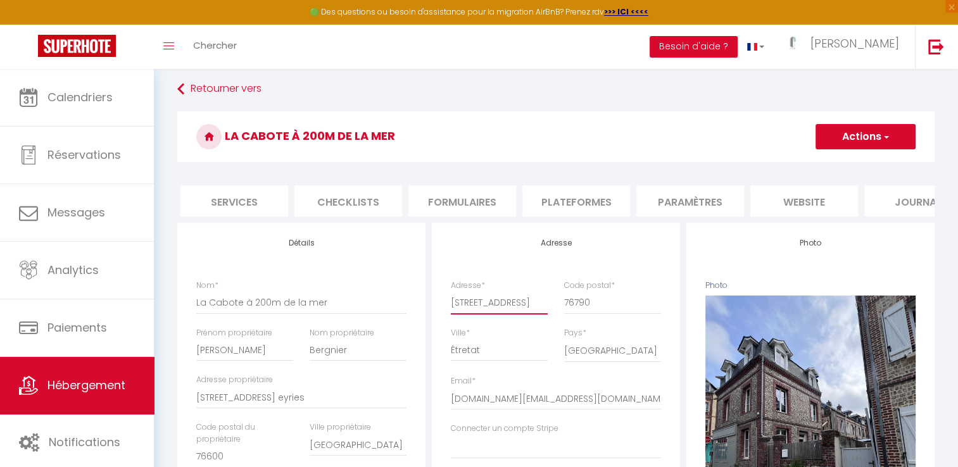
scroll to position [0, 382]
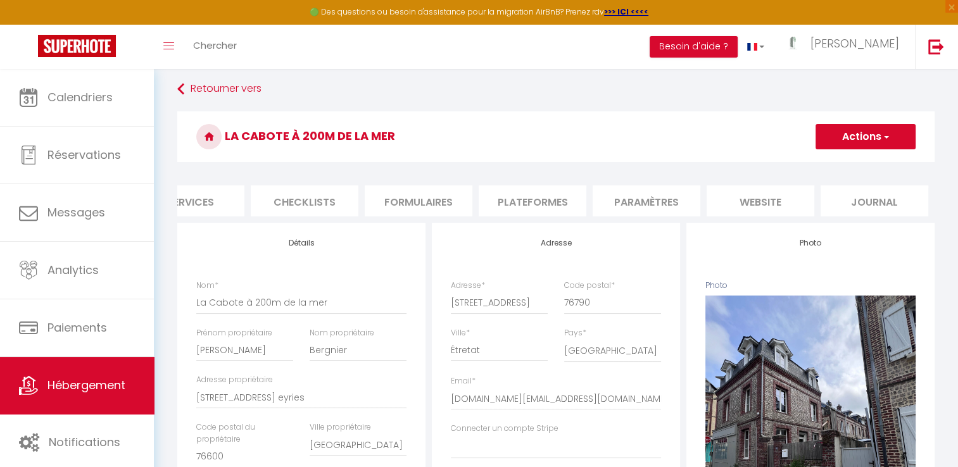
click at [678, 204] on li "Paramètres" at bounding box center [647, 200] width 108 height 31
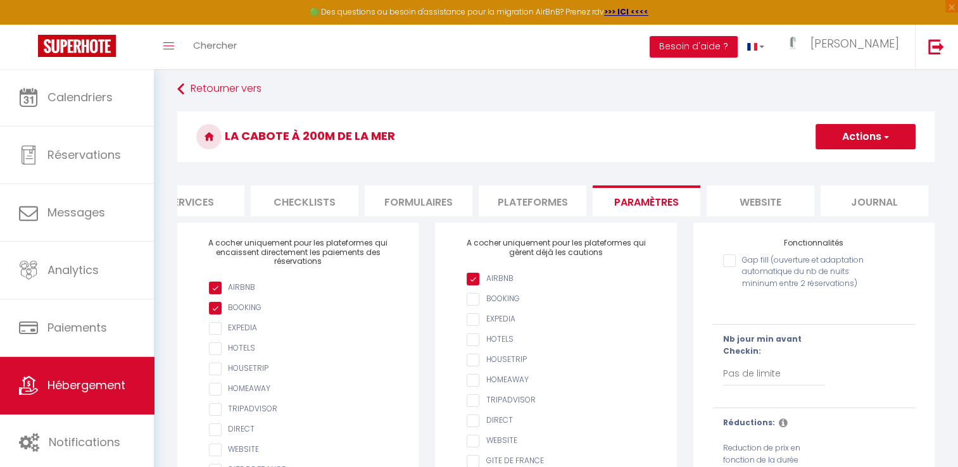
click at [739, 205] on li "website" at bounding box center [760, 200] width 108 height 31
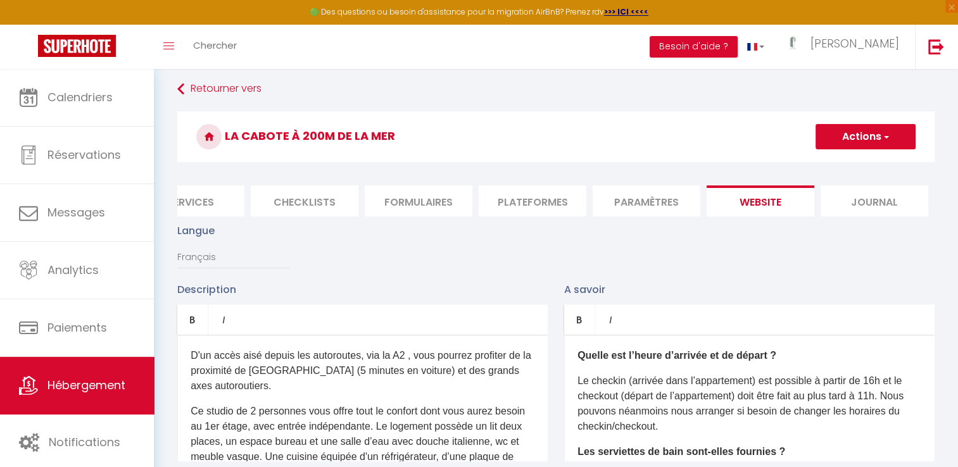
click at [872, 203] on li "Journal" at bounding box center [874, 200] width 108 height 31
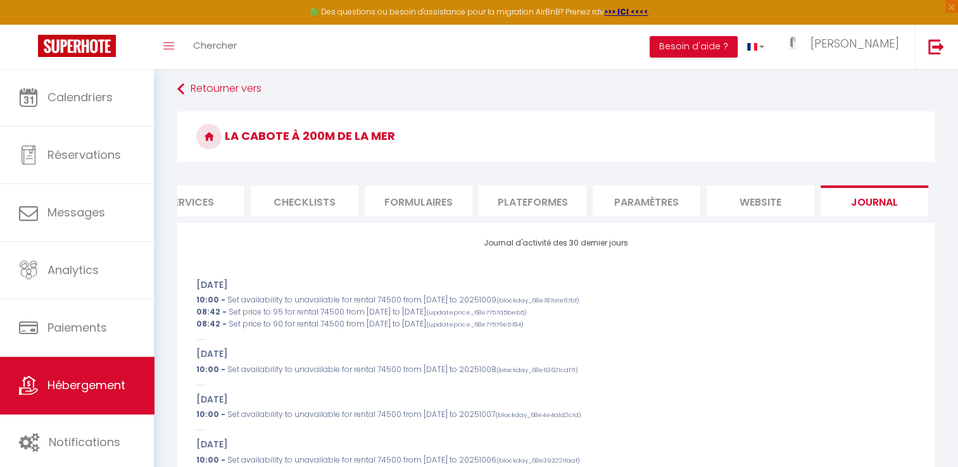
click at [517, 201] on li "Plateformes" at bounding box center [533, 200] width 108 height 31
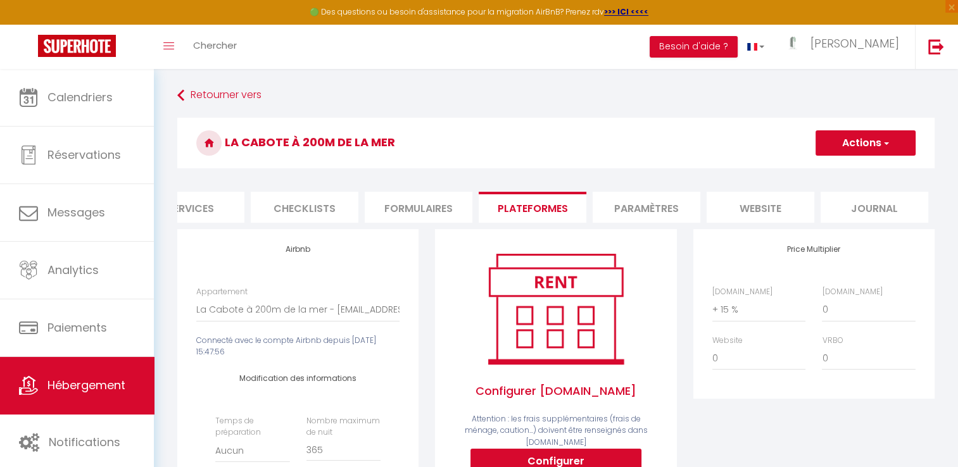
click at [417, 206] on li "Formulaires" at bounding box center [419, 207] width 108 height 31
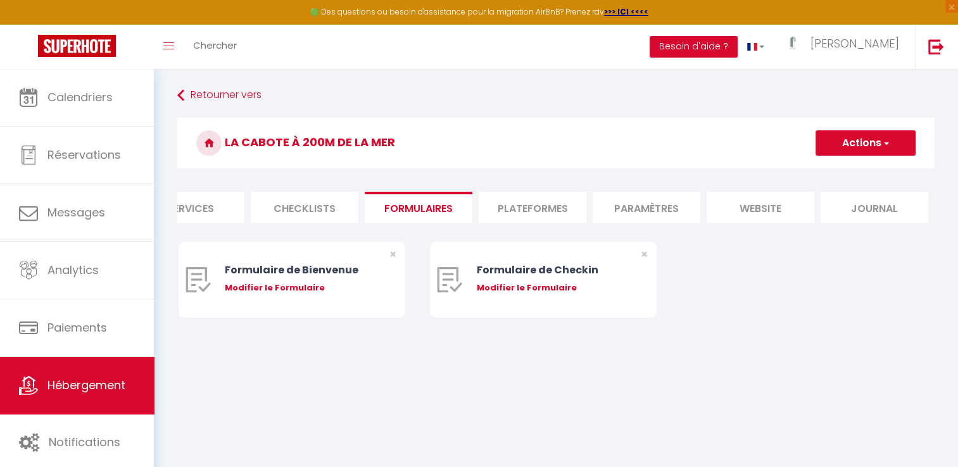
click at [514, 205] on li "Plateformes" at bounding box center [533, 207] width 108 height 31
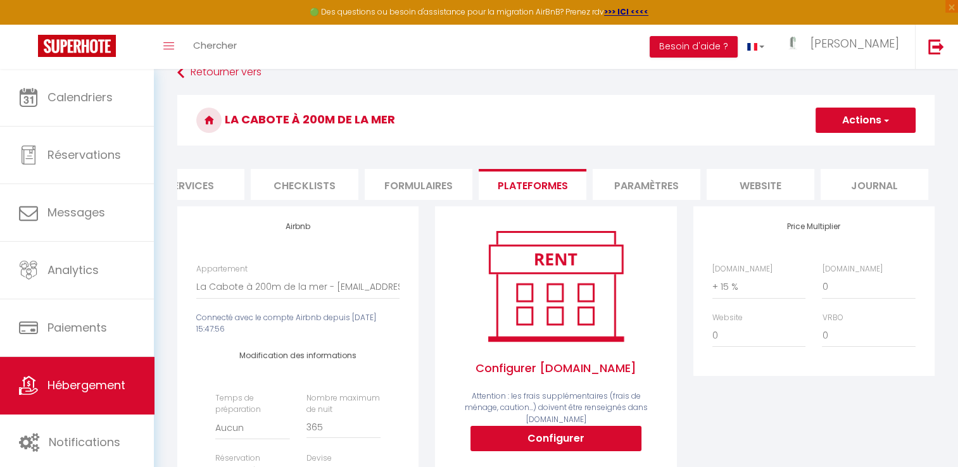
scroll to position [22, 0]
click at [425, 175] on li "Formulaires" at bounding box center [419, 185] width 108 height 31
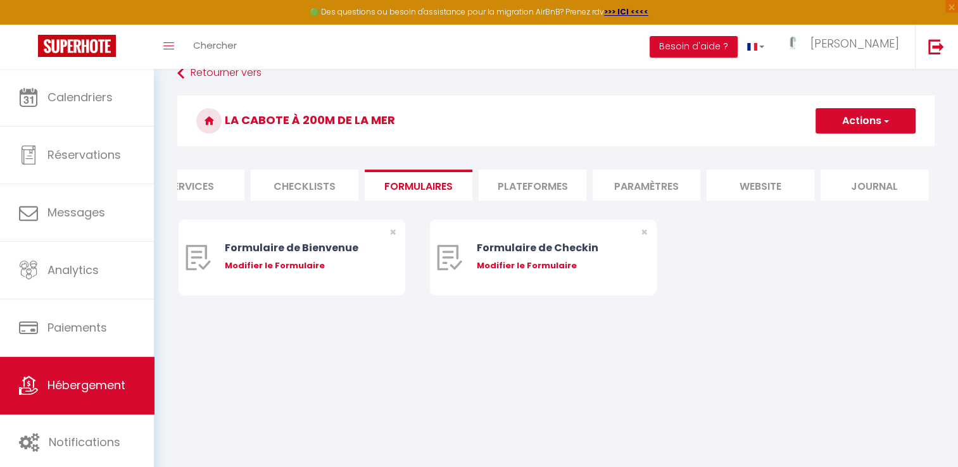
click at [322, 180] on li "Checklists" at bounding box center [305, 185] width 108 height 31
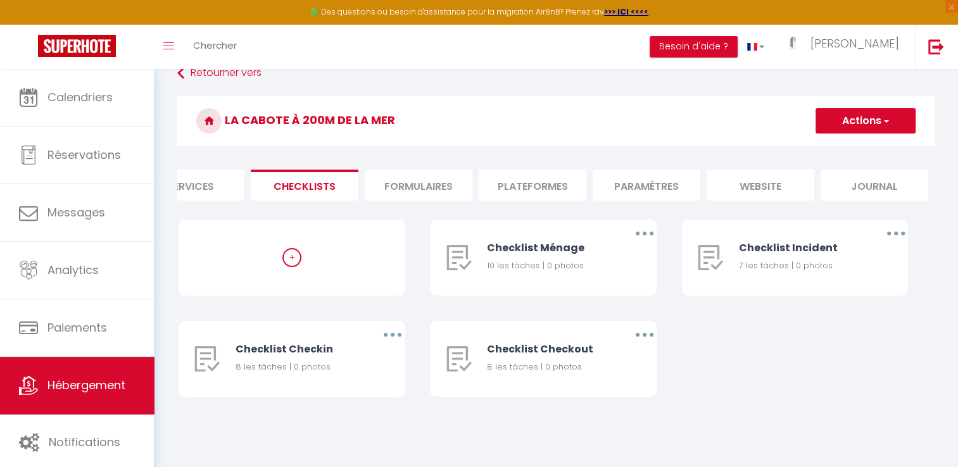
click at [216, 181] on li "Services" at bounding box center [191, 185] width 108 height 31
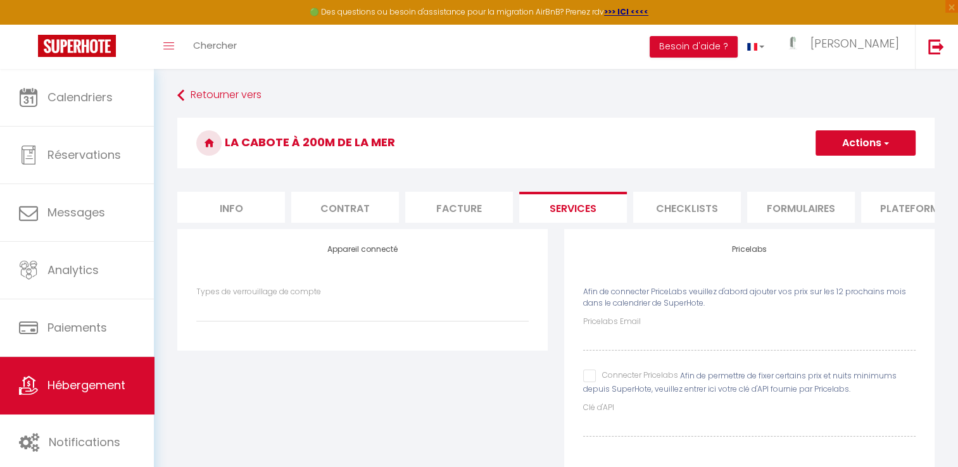
click at [213, 213] on li "Info" at bounding box center [231, 207] width 108 height 31
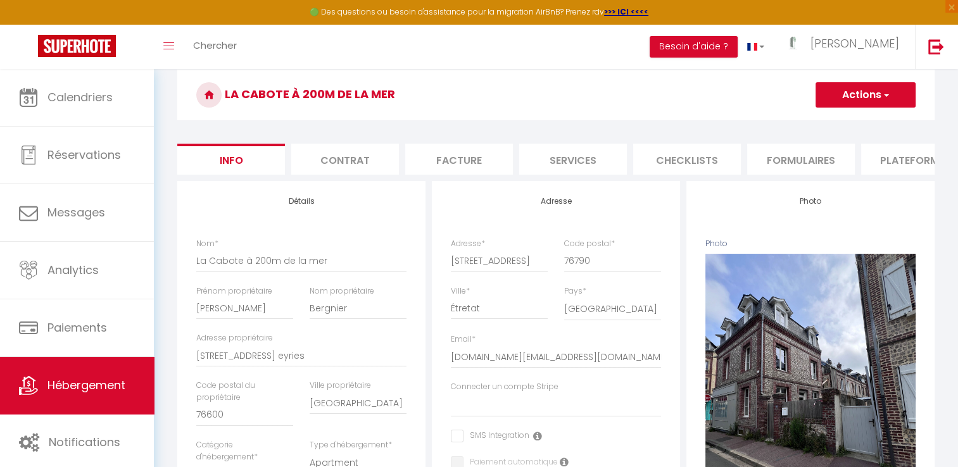
scroll to position [47, 0]
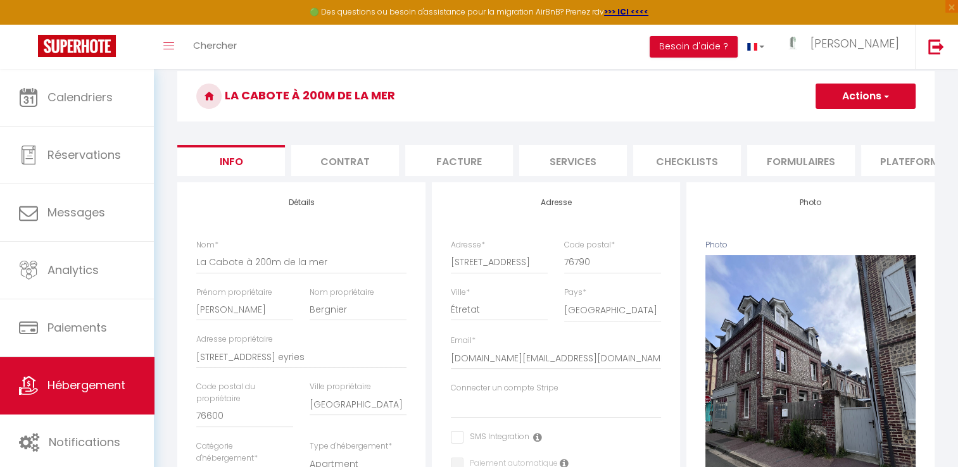
click at [576, 161] on li "Services" at bounding box center [573, 160] width 108 height 31
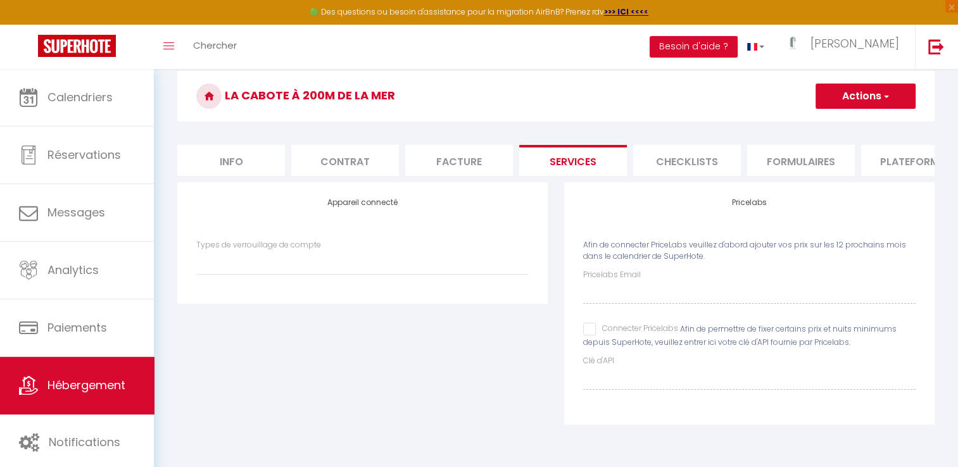
click at [704, 162] on li "Checklists" at bounding box center [687, 160] width 108 height 31
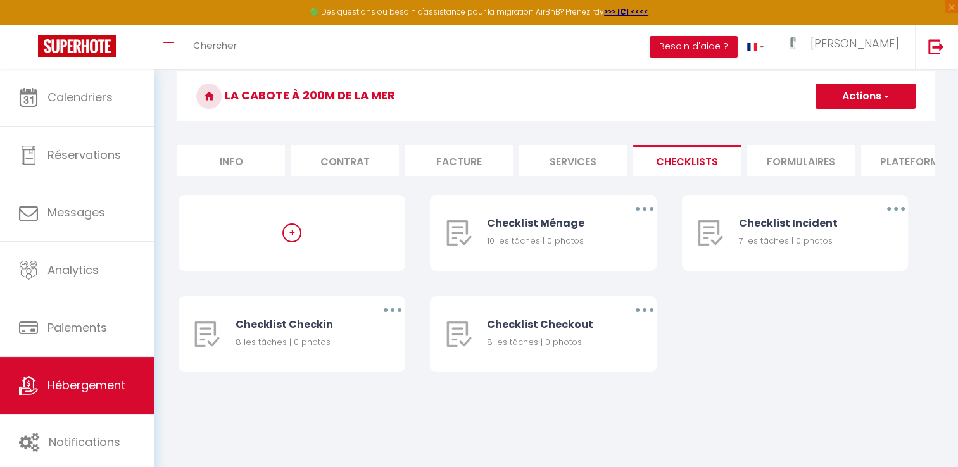
click at [785, 168] on li "Formulaires" at bounding box center [801, 160] width 108 height 31
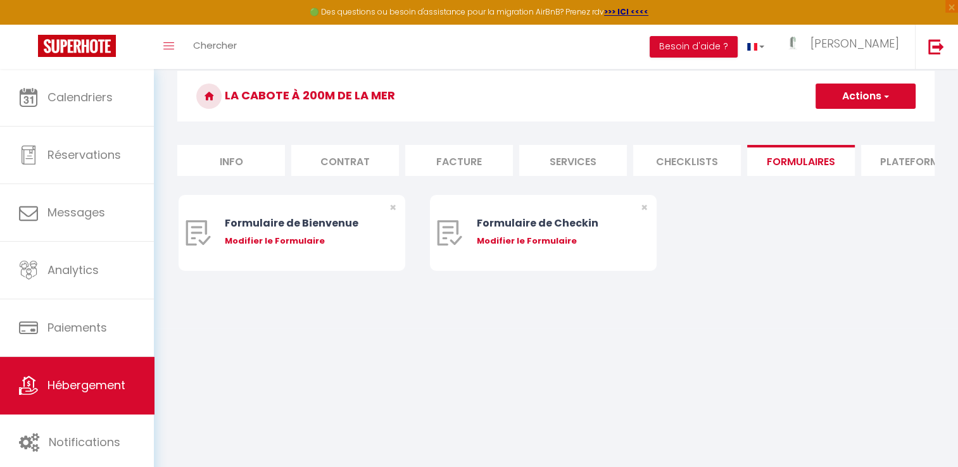
click at [895, 154] on li "Plateformes" at bounding box center [915, 160] width 108 height 31
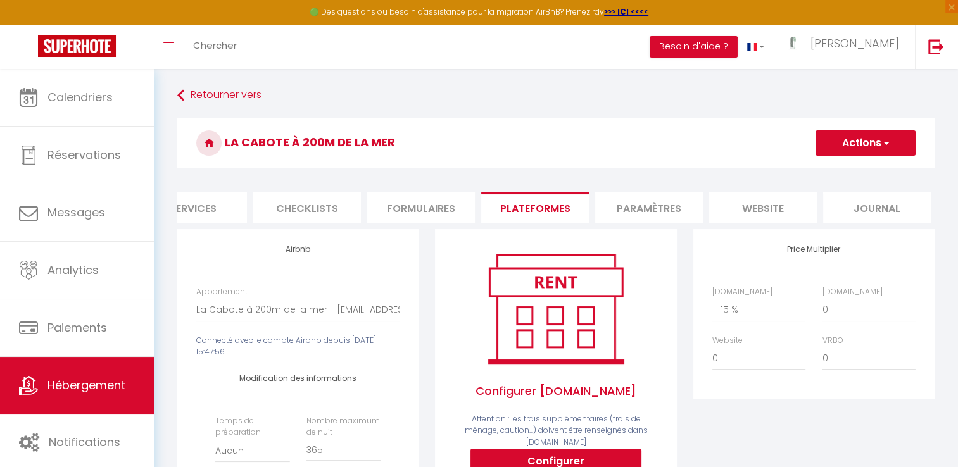
scroll to position [0, 382]
click at [775, 213] on li "website" at bounding box center [760, 207] width 108 height 31
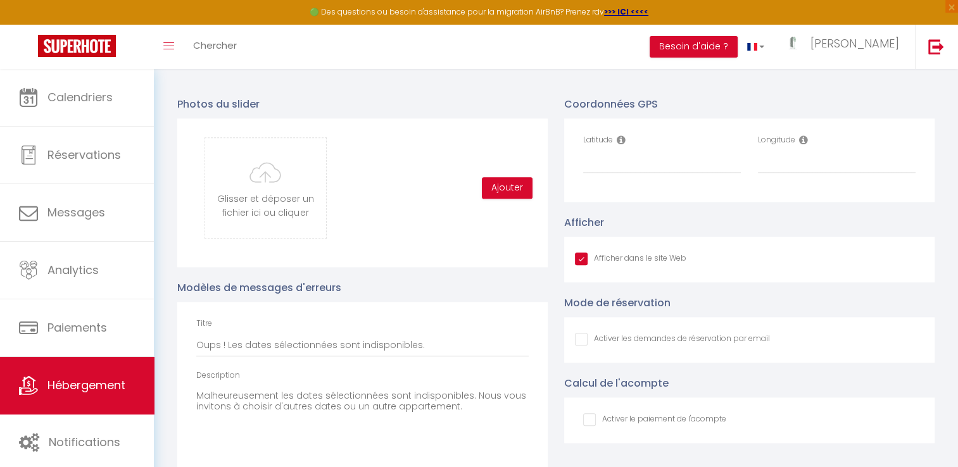
scroll to position [1261, 0]
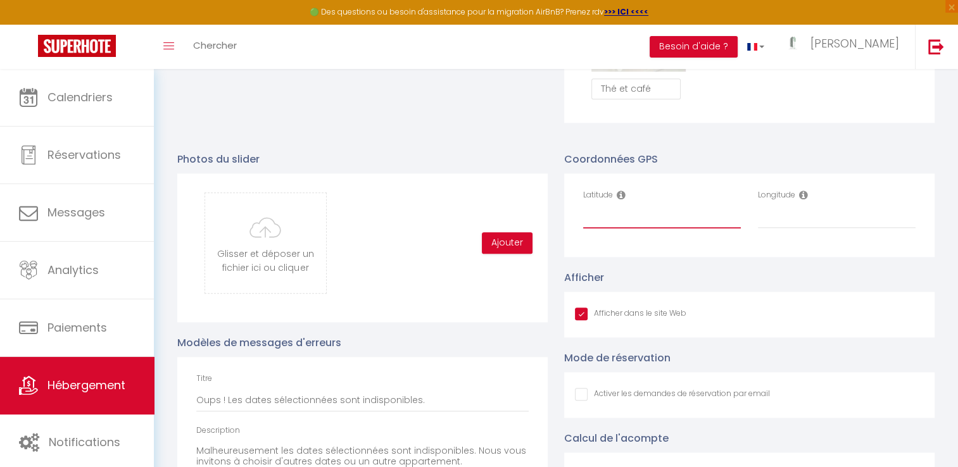
click at [598, 222] on input "Latitude" at bounding box center [662, 217] width 158 height 23
paste input "48.862725"
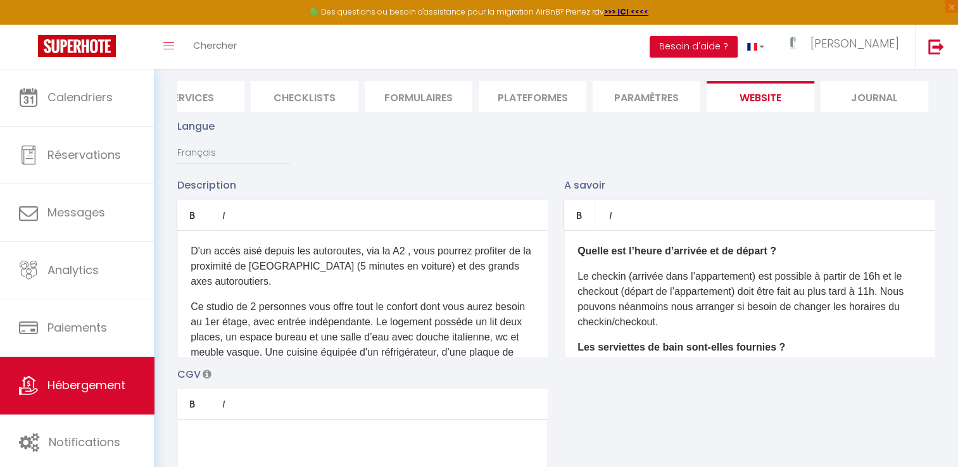
scroll to position [0, 0]
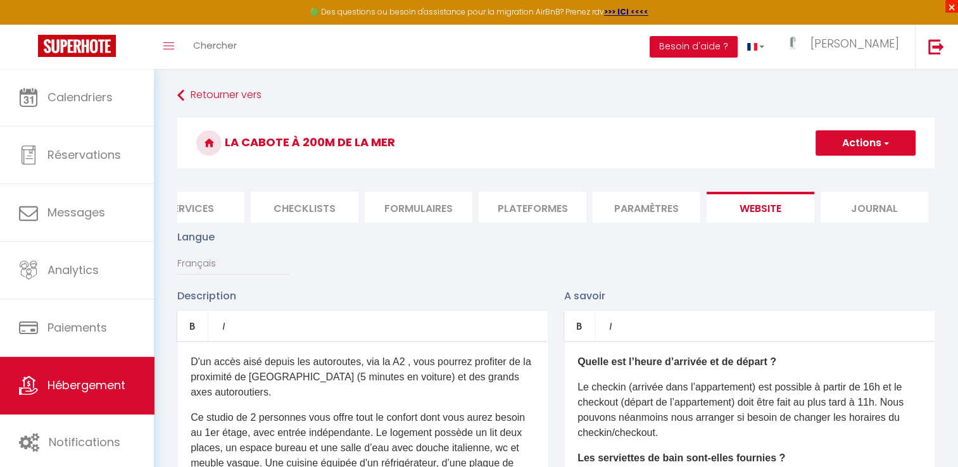
click at [952, 6] on span "×" at bounding box center [951, 6] width 13 height 13
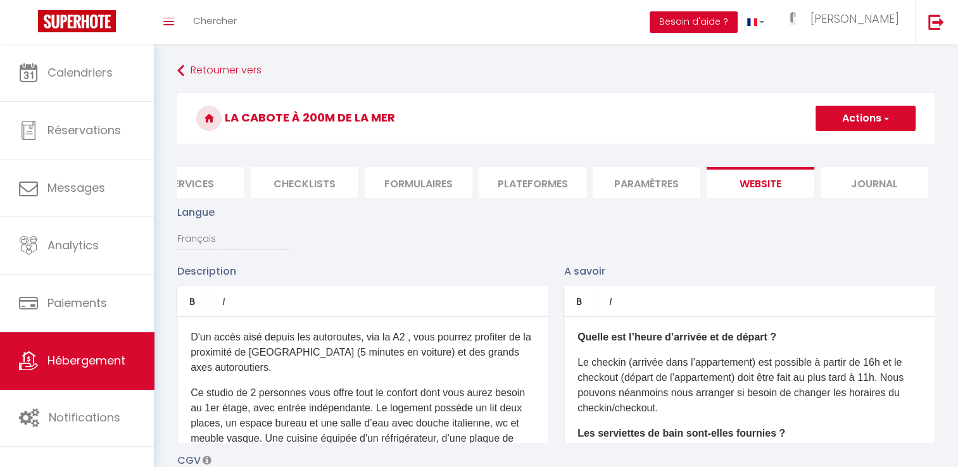
click at [738, 23] on button "Besoin d'aide ?" at bounding box center [694, 22] width 88 height 22
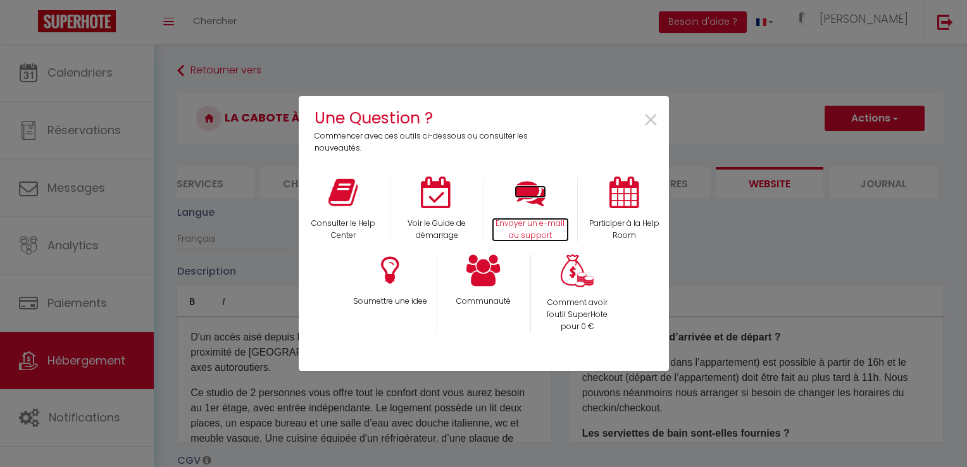
click at [522, 194] on icon at bounding box center [531, 193] width 32 height 32
click at [649, 122] on span "×" at bounding box center [651, 121] width 17 height 40
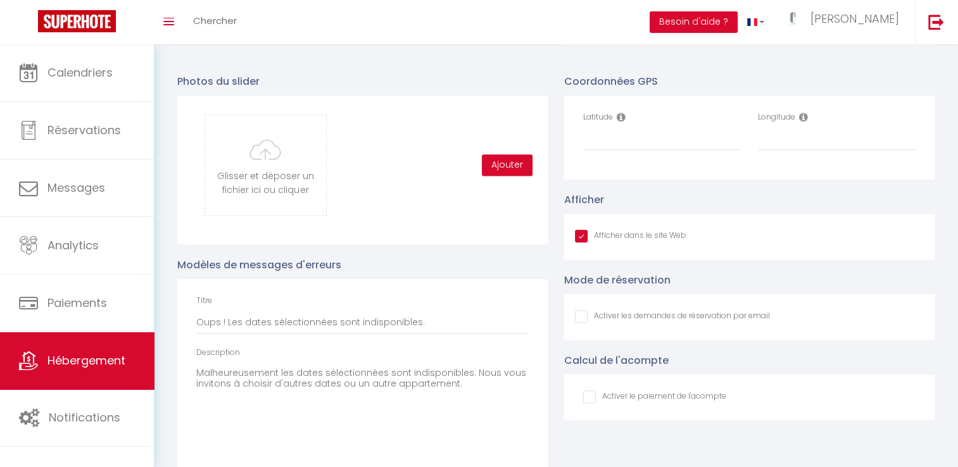
scroll to position [1314, 0]
click at [618, 123] on icon at bounding box center [621, 118] width 9 height 10
click at [622, 123] on icon at bounding box center [621, 118] width 9 height 10
click at [803, 123] on icon at bounding box center [803, 118] width 9 height 10
click at [637, 151] on input "Latitude" at bounding box center [662, 140] width 158 height 23
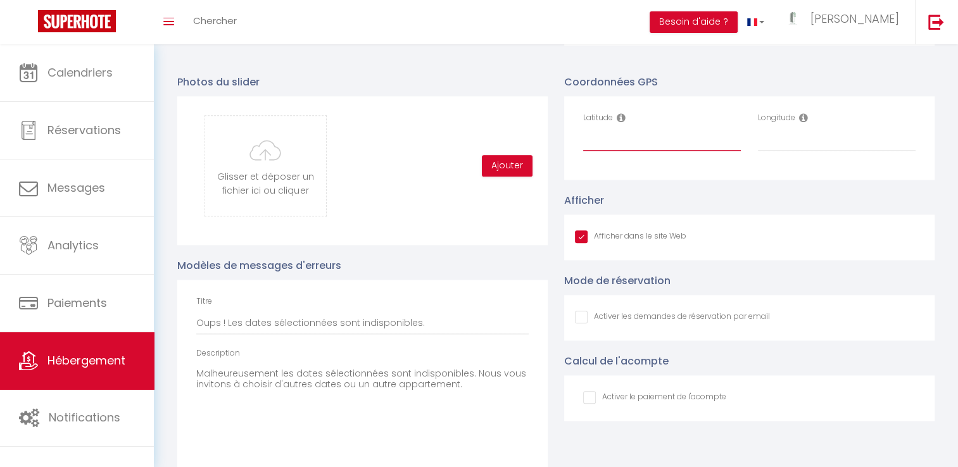
paste input "49.708135"
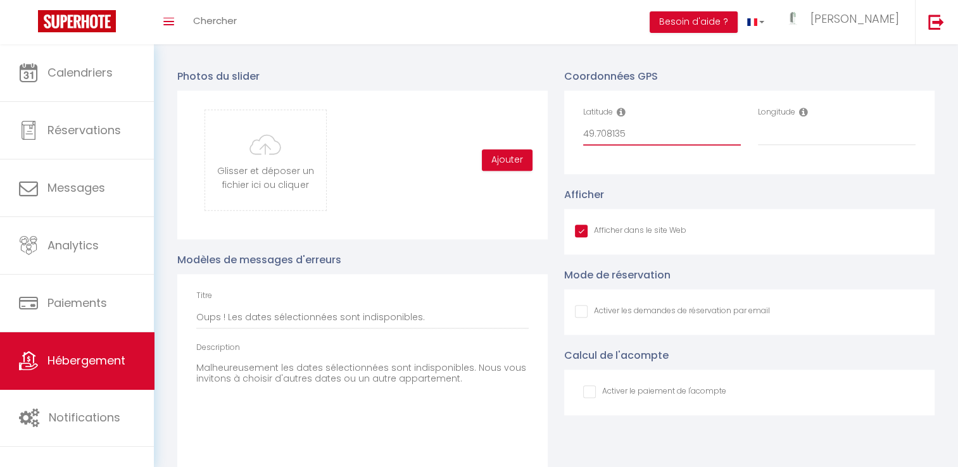
scroll to position [1322, 0]
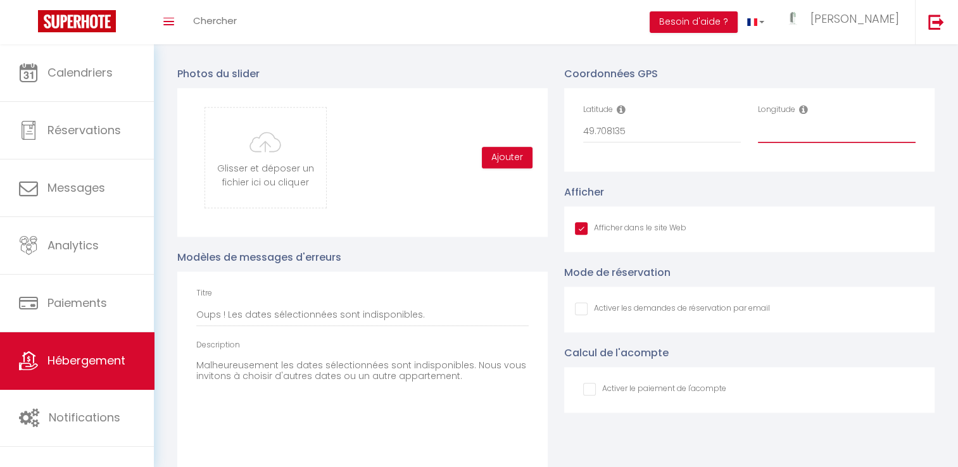
click at [784, 140] on input "Longitude" at bounding box center [837, 131] width 158 height 23
paste input "0.205209"
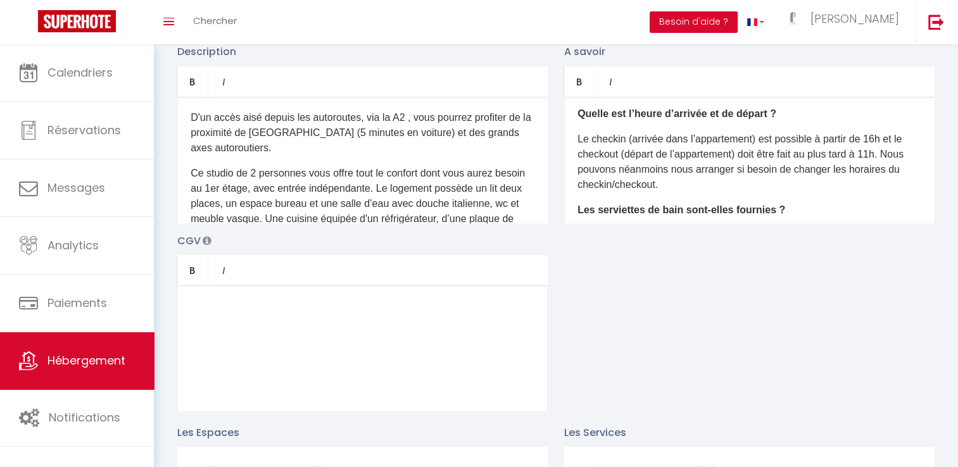
scroll to position [0, 0]
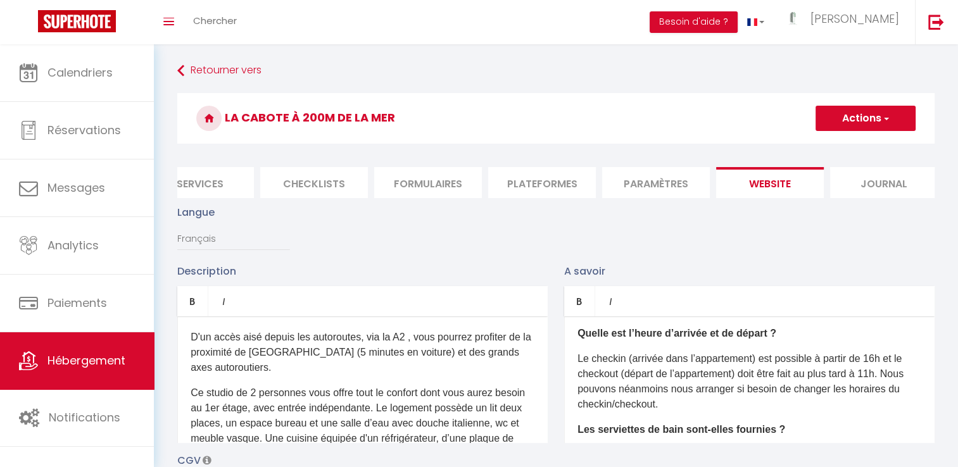
click at [862, 125] on button "Actions" at bounding box center [865, 118] width 100 height 25
click at [849, 146] on input "Enregistrer" at bounding box center [850, 146] width 47 height 13
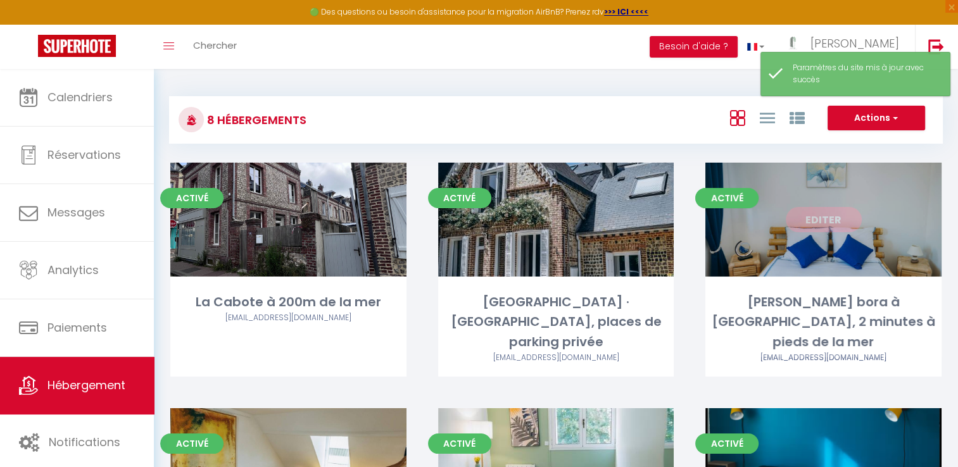
click at [819, 208] on link "Editer" at bounding box center [824, 219] width 76 height 25
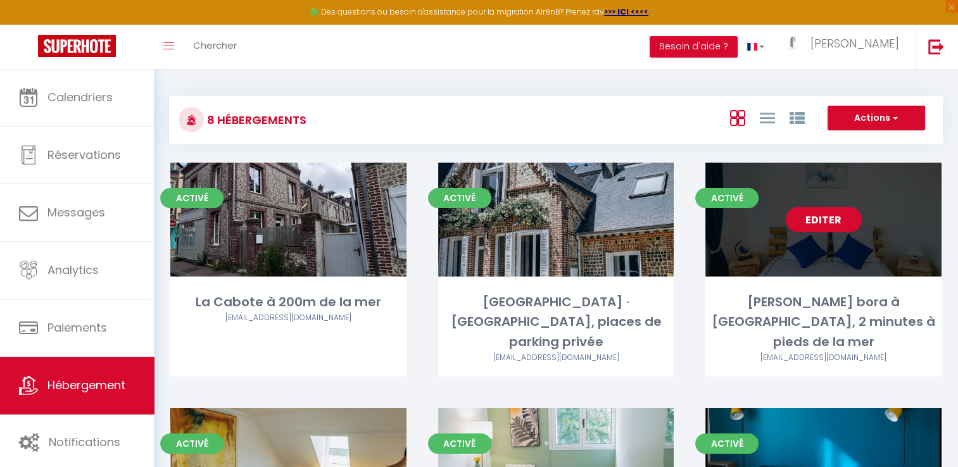
click at [824, 217] on link "Editer" at bounding box center [824, 219] width 76 height 25
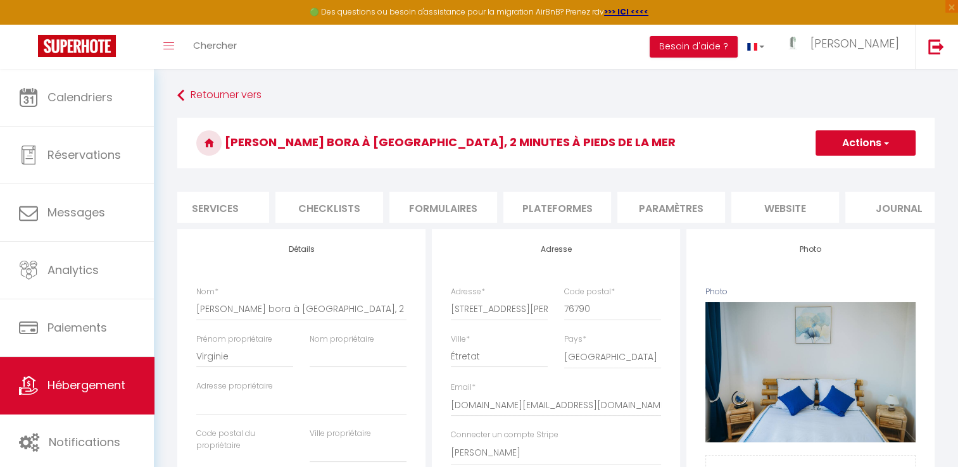
scroll to position [0, 382]
click at [740, 199] on li "website" at bounding box center [760, 207] width 108 height 31
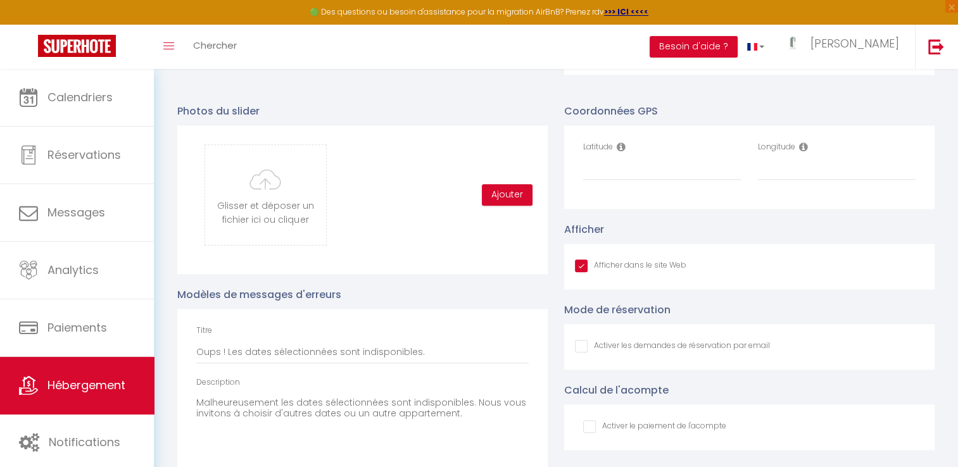
scroll to position [1357, 0]
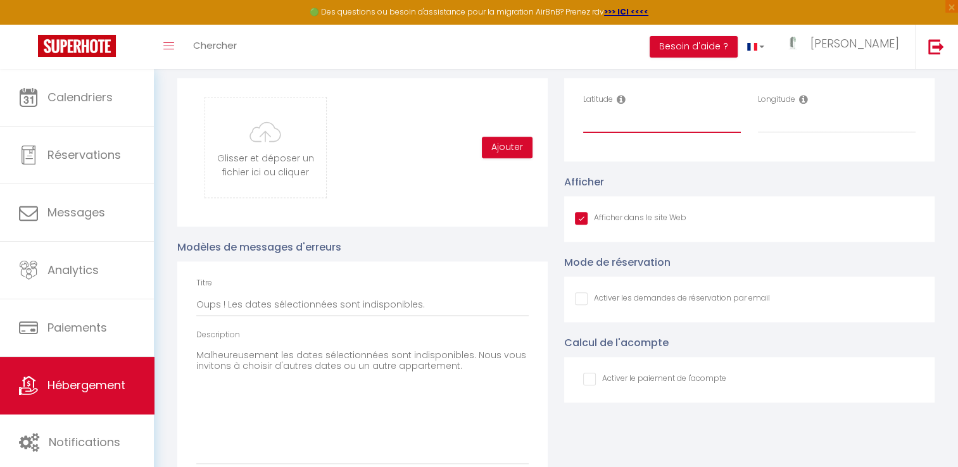
paste input "49.707260"
click at [783, 127] on input "Longitude" at bounding box center [837, 121] width 158 height 23
paste input "0.203566"
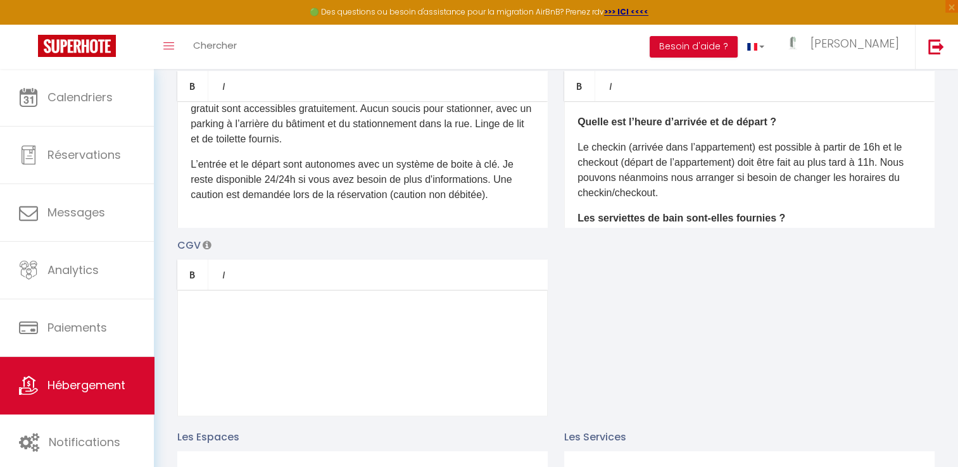
scroll to position [0, 0]
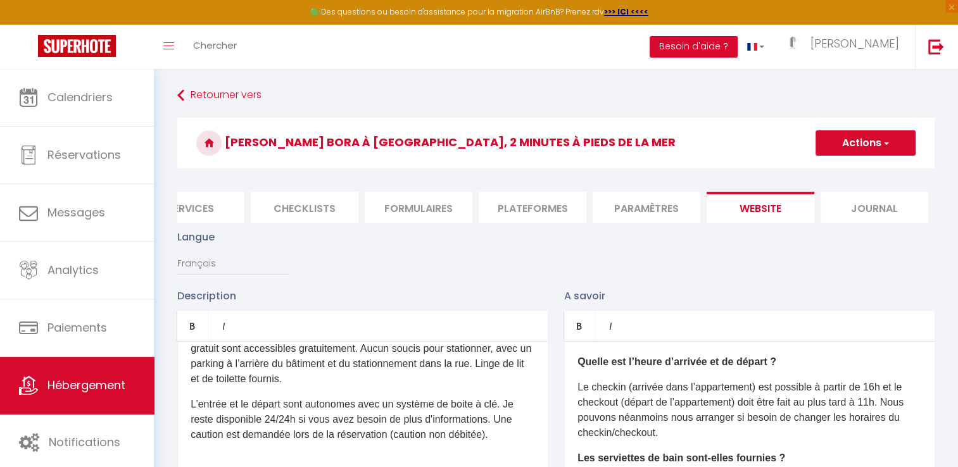
click at [836, 142] on button "Actions" at bounding box center [865, 142] width 100 height 25
click at [860, 166] on input "Enregistrer" at bounding box center [850, 171] width 47 height 13
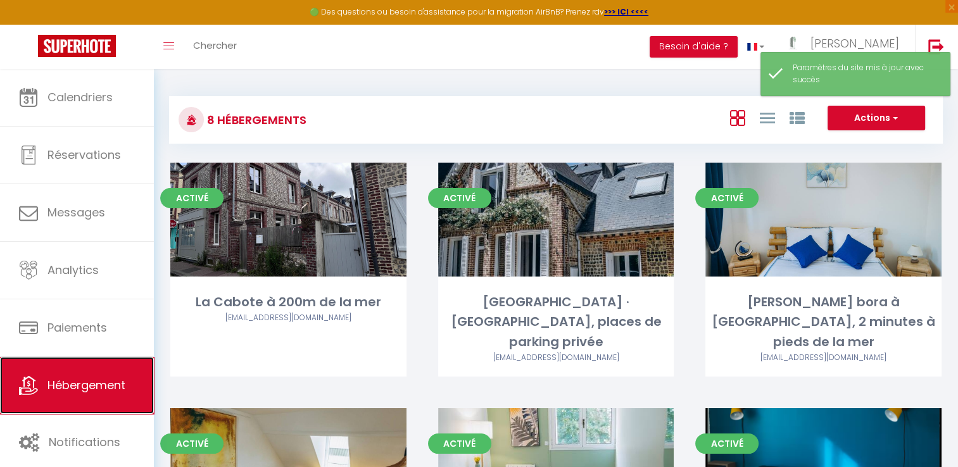
click at [94, 384] on span "Hébergement" at bounding box center [86, 385] width 78 height 16
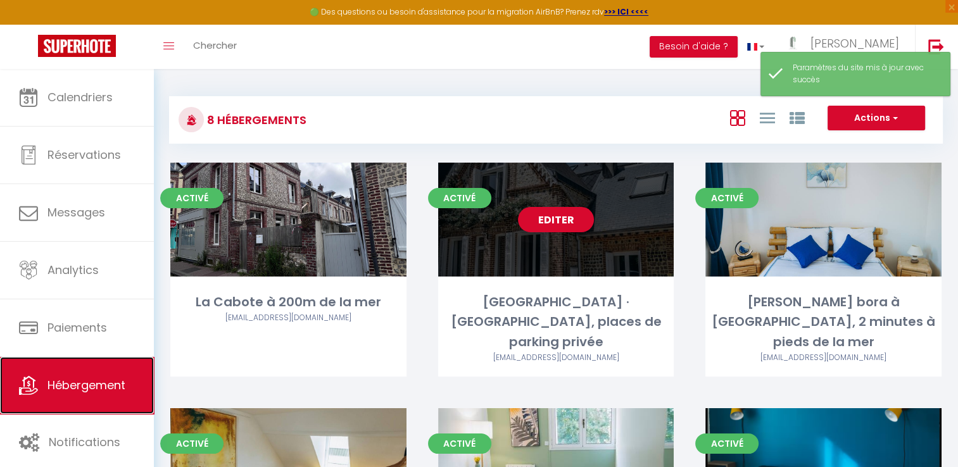
scroll to position [215, 0]
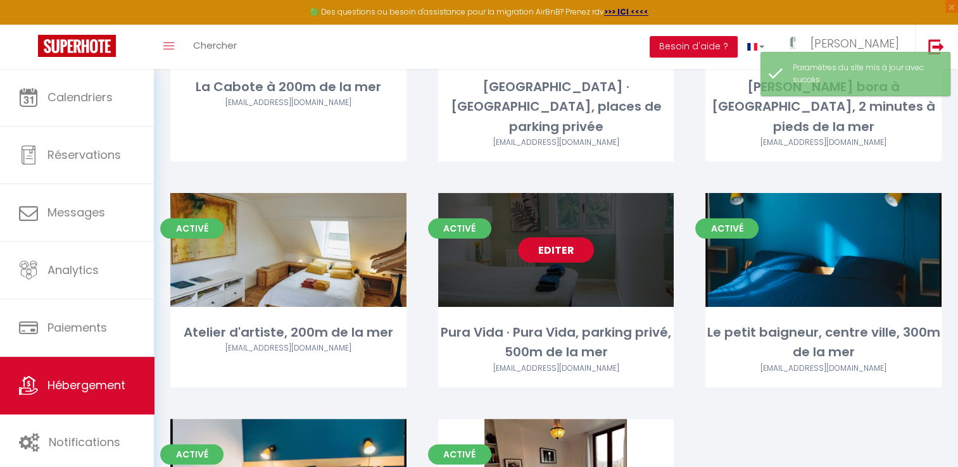
click at [564, 237] on link "Editer" at bounding box center [556, 249] width 76 height 25
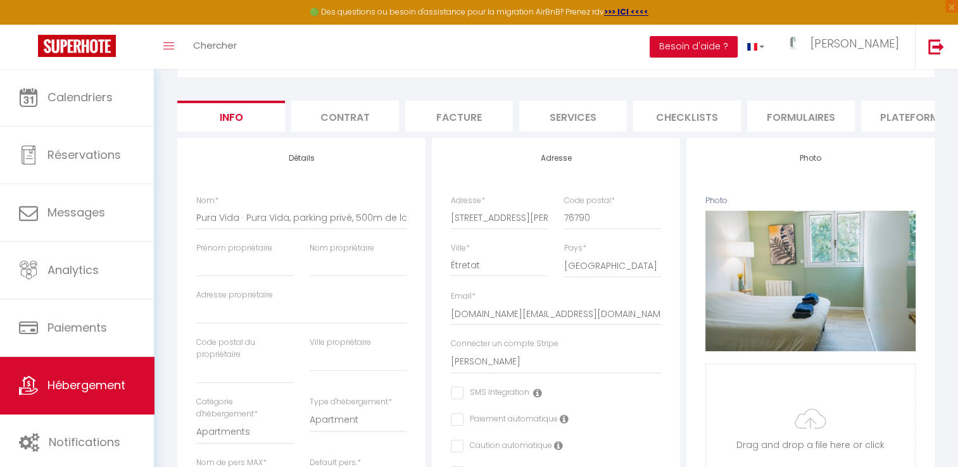
scroll to position [86, 0]
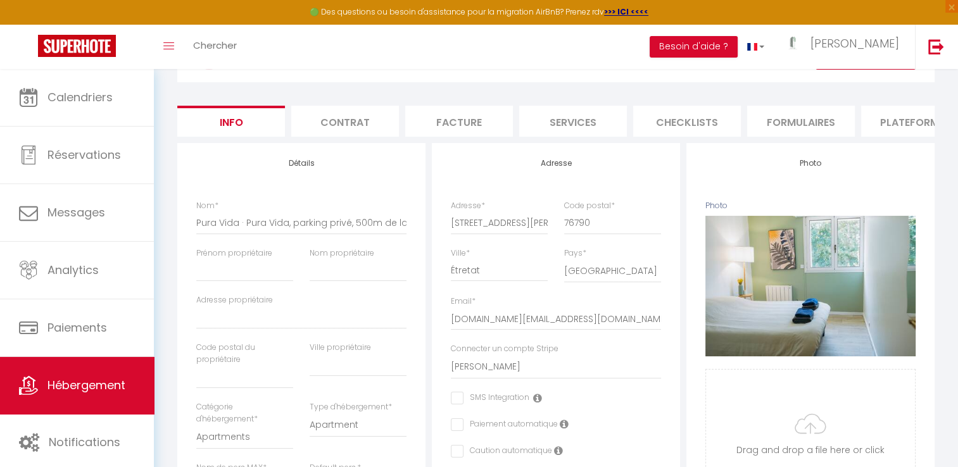
click at [907, 132] on li "Plateformes" at bounding box center [915, 121] width 108 height 31
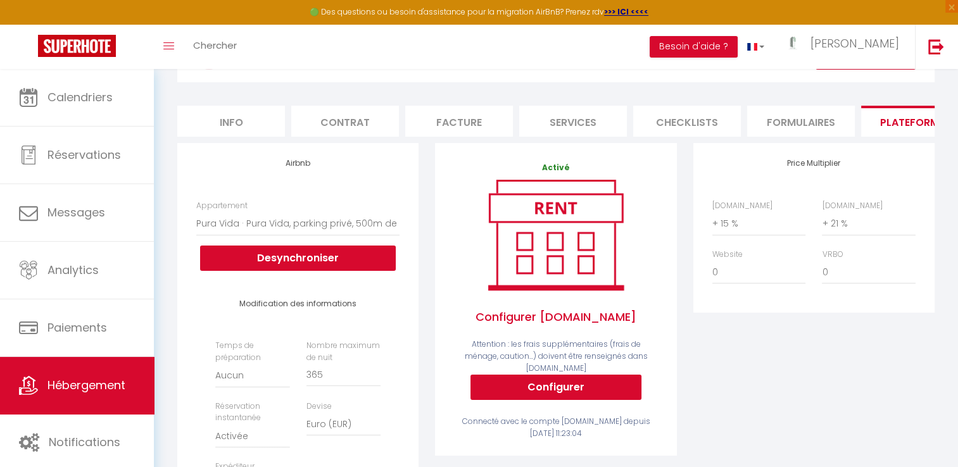
scroll to position [0, 311]
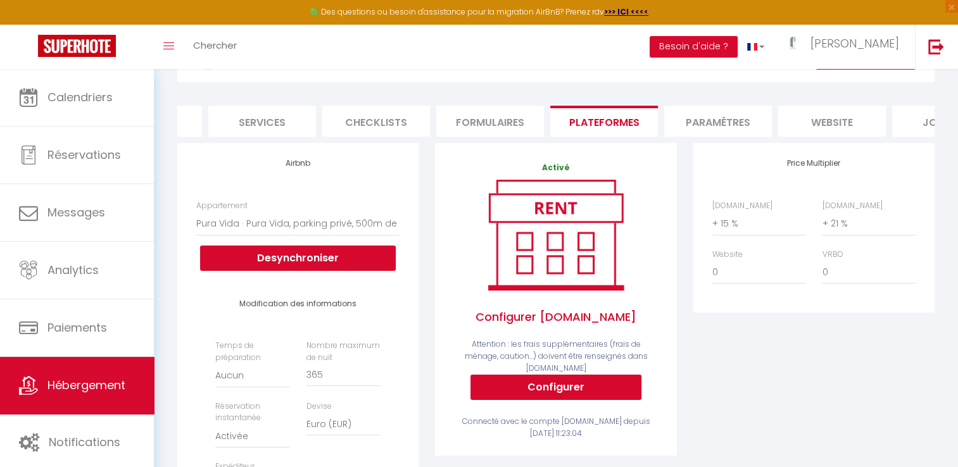
click at [861, 130] on li "website" at bounding box center [832, 121] width 108 height 31
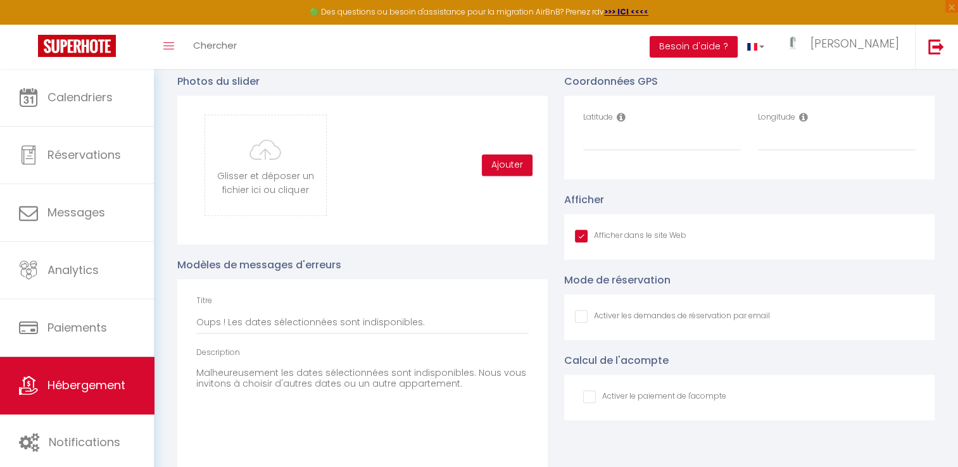
scroll to position [1340, 0]
click at [613, 150] on input "Latitude" at bounding box center [662, 138] width 158 height 23
paste input "49.705393"
click at [781, 149] on input "Longitude" at bounding box center [837, 138] width 158 height 23
paste input "0.206711"
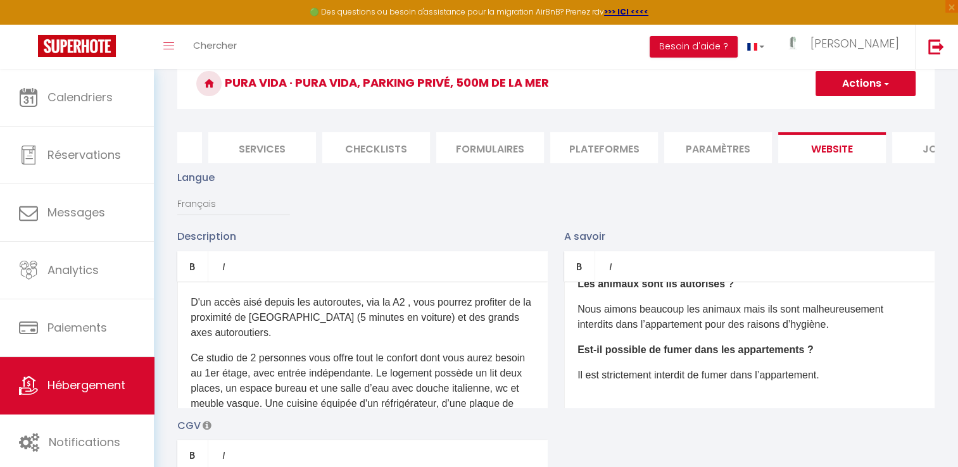
scroll to position [0, 0]
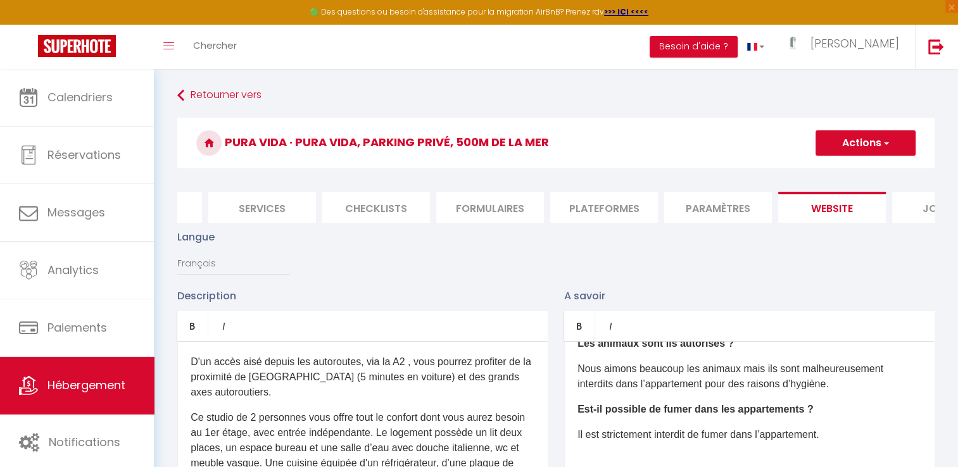
click at [867, 146] on button "Actions" at bounding box center [865, 142] width 100 height 25
click at [855, 172] on input "Enregistrer" at bounding box center [850, 171] width 47 height 13
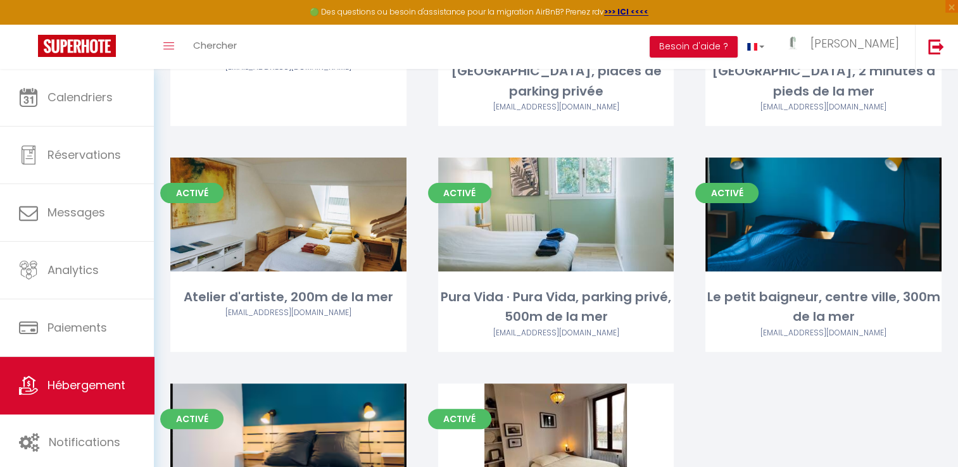
scroll to position [344, 0]
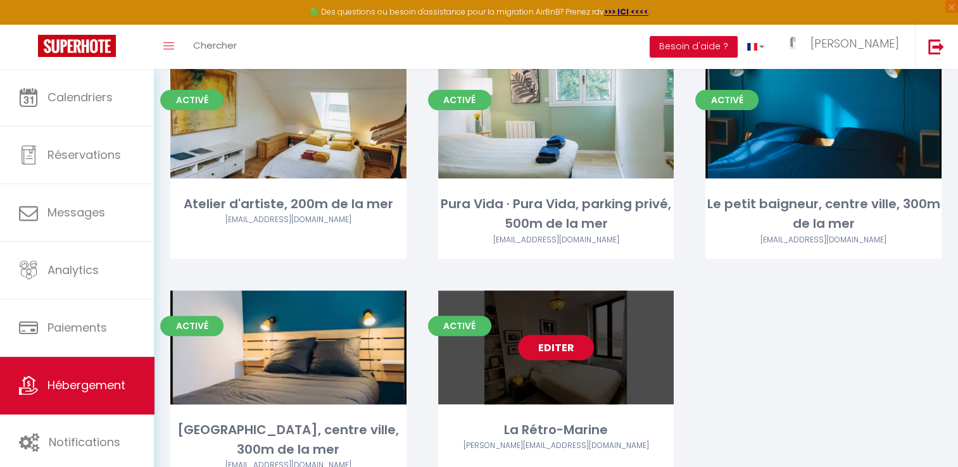
click at [560, 335] on link "Editer" at bounding box center [556, 347] width 76 height 25
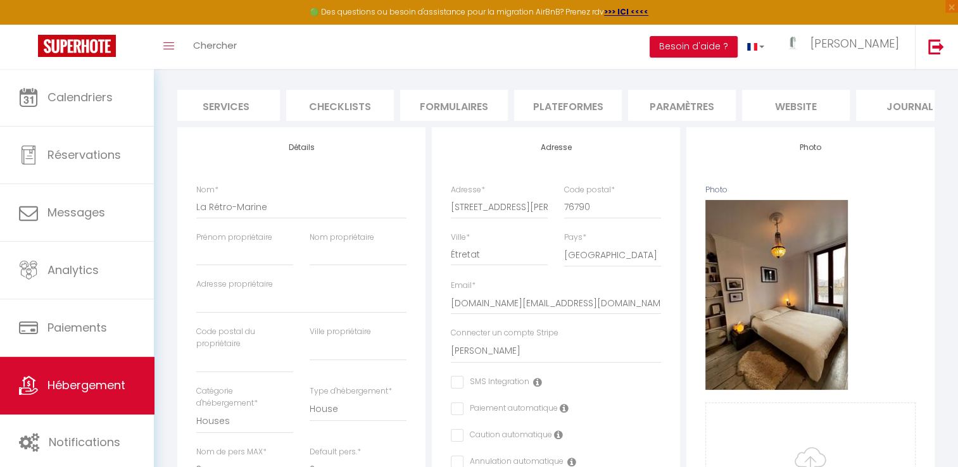
scroll to position [0, 382]
click at [785, 100] on li "website" at bounding box center [760, 105] width 108 height 31
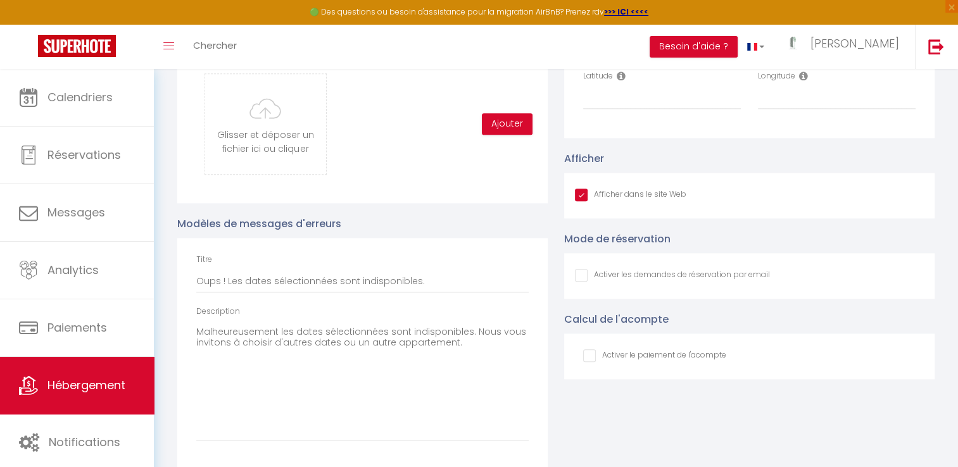
scroll to position [1212, 0]
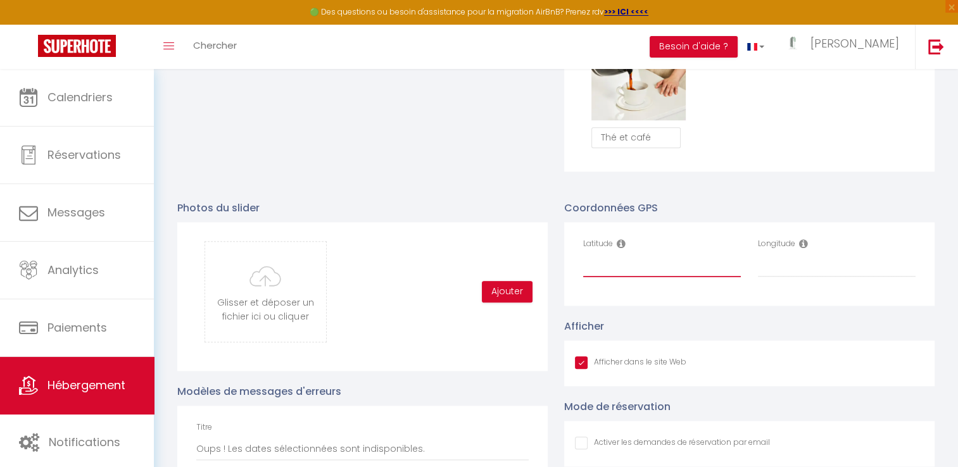
click at [646, 268] on input "Latitude" at bounding box center [662, 265] width 158 height 23
paste input "49.707728"
click at [770, 277] on input "Longitude" at bounding box center [837, 265] width 158 height 23
paste input "0.201903"
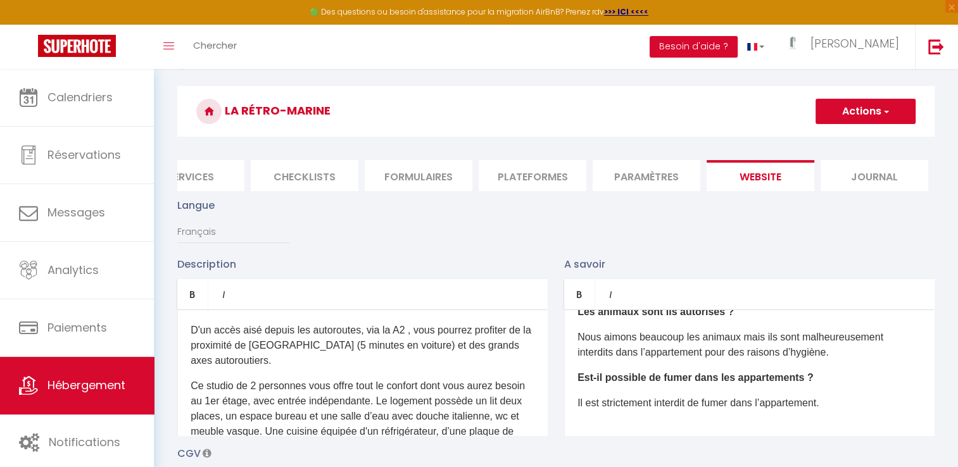
scroll to position [0, 0]
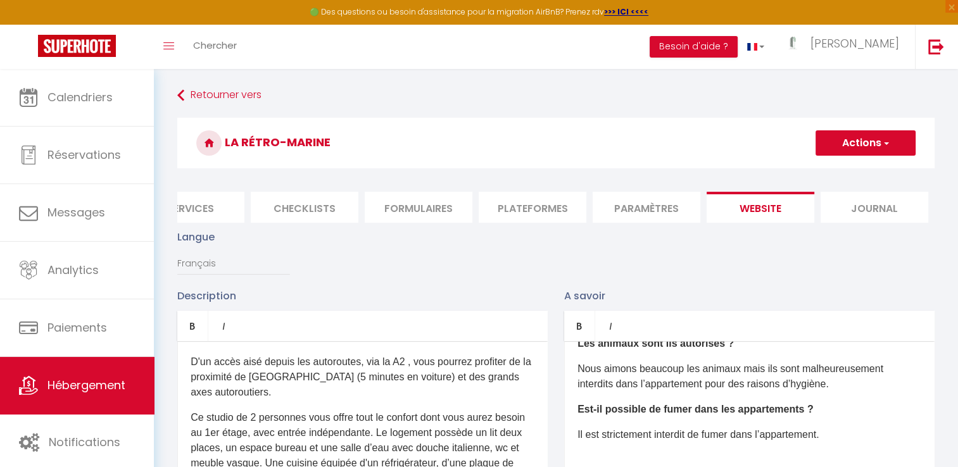
click at [853, 142] on button "Actions" at bounding box center [865, 142] width 100 height 25
click at [850, 169] on input "Enregistrer" at bounding box center [850, 171] width 47 height 13
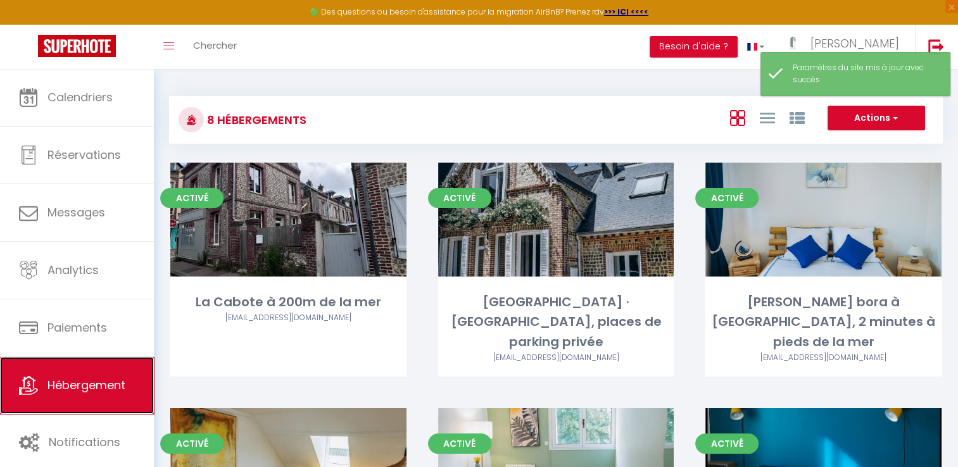
click at [91, 379] on span "Hébergement" at bounding box center [86, 385] width 78 height 16
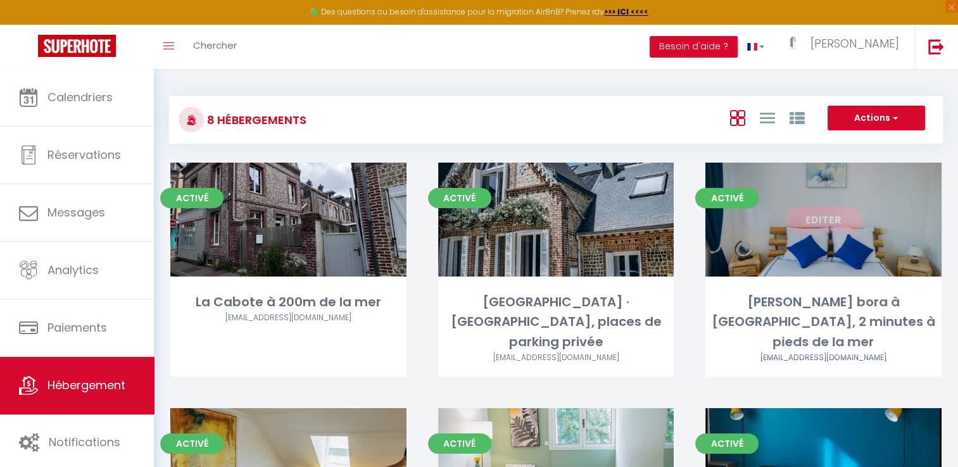
click at [828, 228] on link "Editer" at bounding box center [824, 219] width 76 height 25
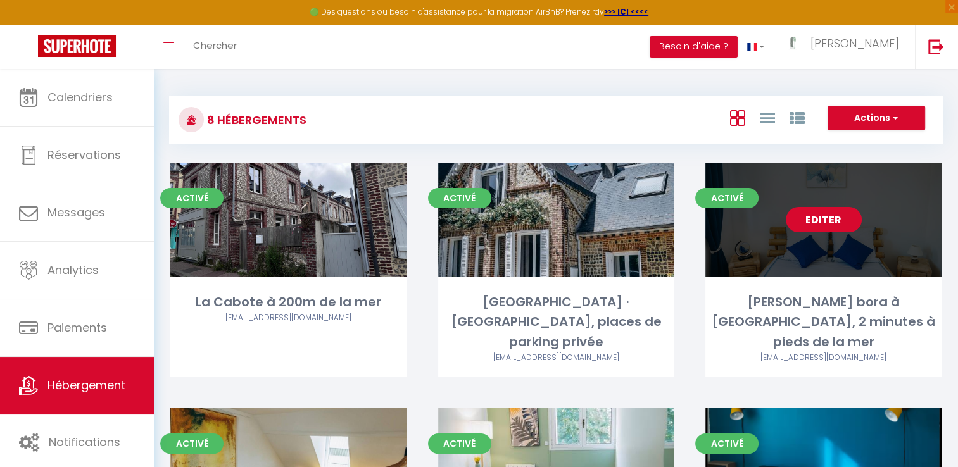
click at [833, 219] on link "Editer" at bounding box center [824, 219] width 76 height 25
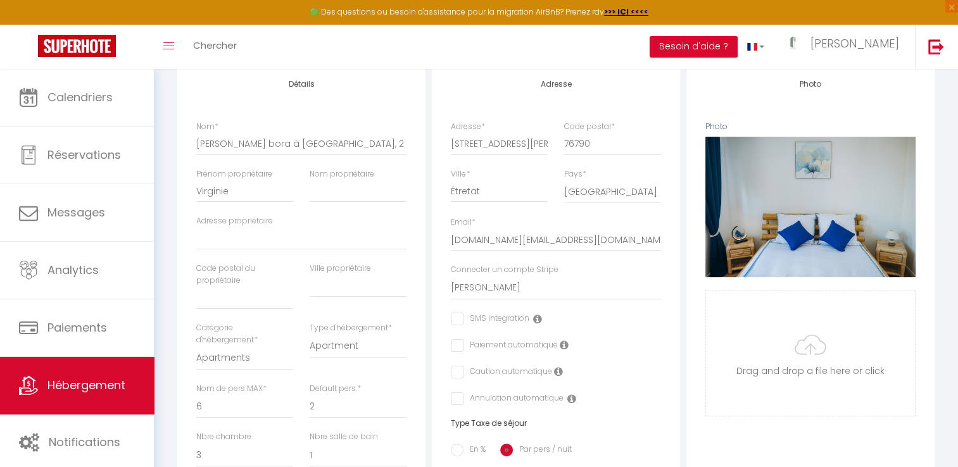
scroll to position [165, 0]
click at [342, 203] on input "Nom propriétaire" at bounding box center [358, 191] width 97 height 23
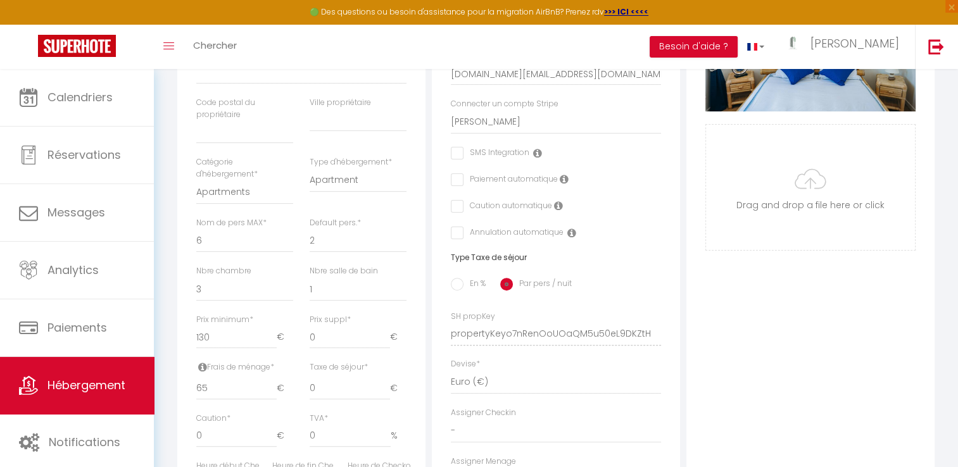
scroll to position [0, 0]
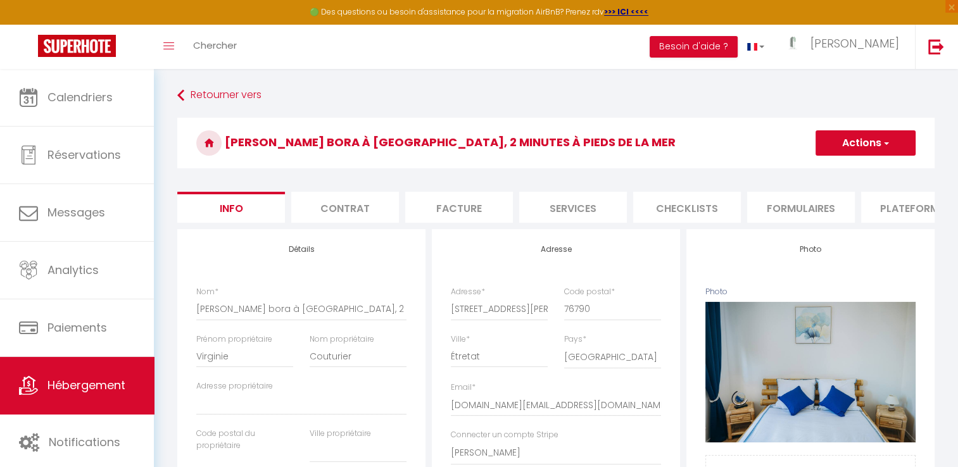
click at [871, 134] on button "Actions" at bounding box center [865, 142] width 100 height 25
click at [816, 166] on input "Enregistrer" at bounding box center [815, 171] width 47 height 13
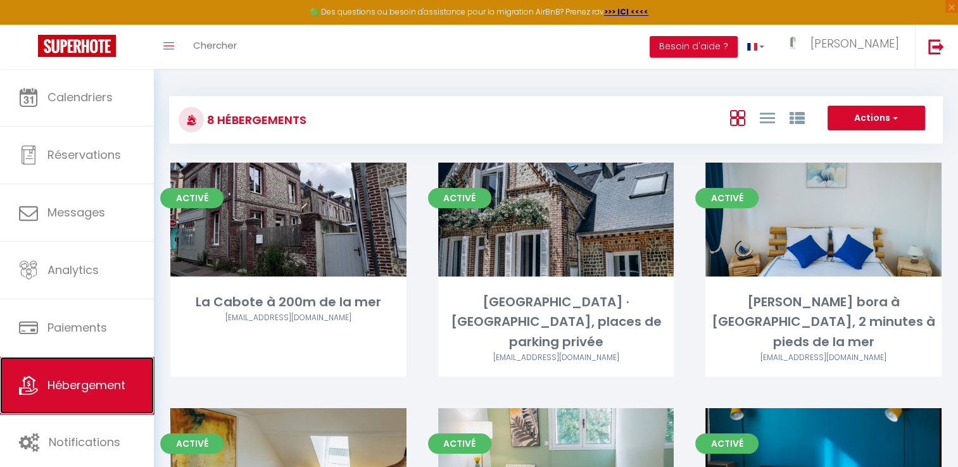
click at [111, 392] on span "Hébergement" at bounding box center [86, 385] width 78 height 16
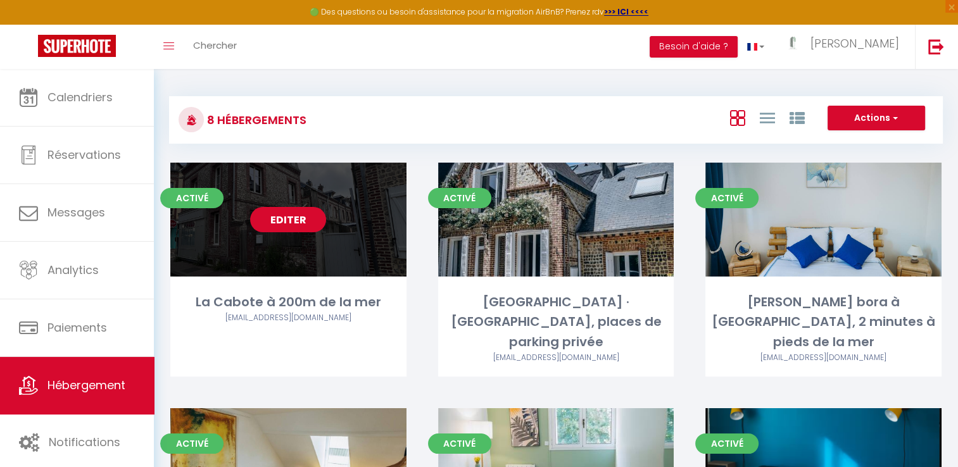
click at [284, 222] on link "Editer" at bounding box center [288, 219] width 76 height 25
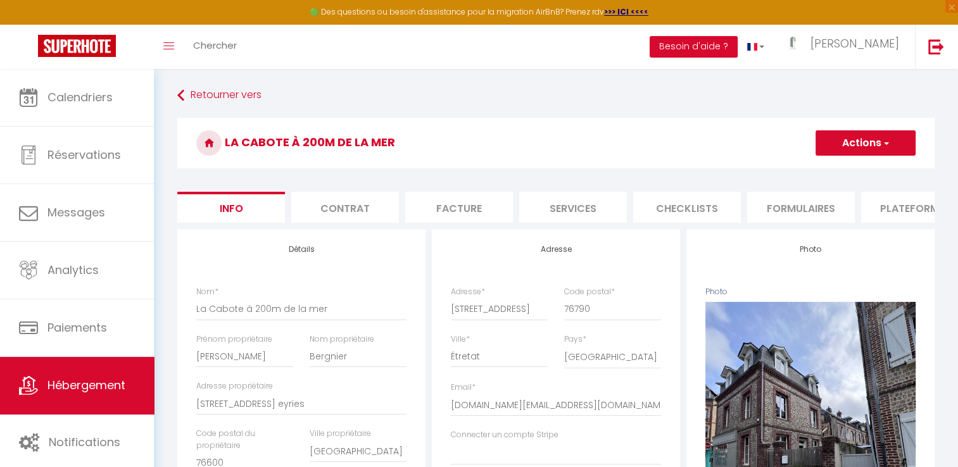
scroll to position [305, 0]
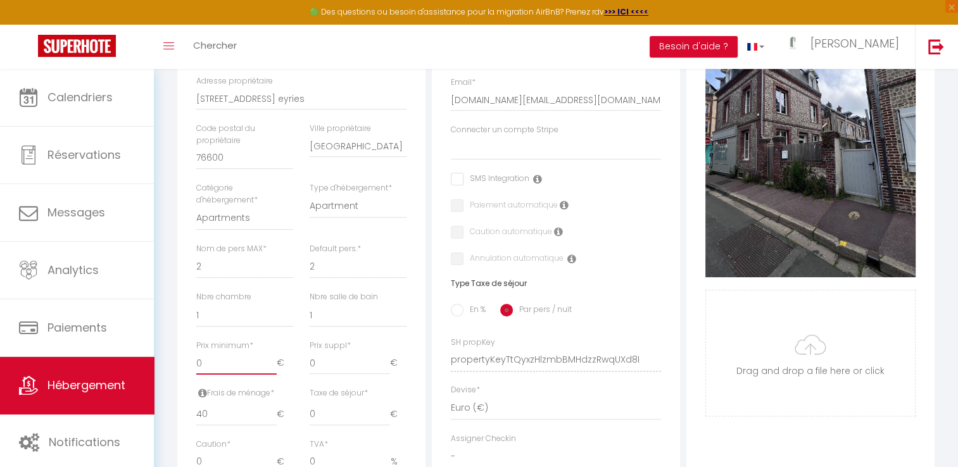
click at [217, 374] on input "0" at bounding box center [236, 363] width 80 height 23
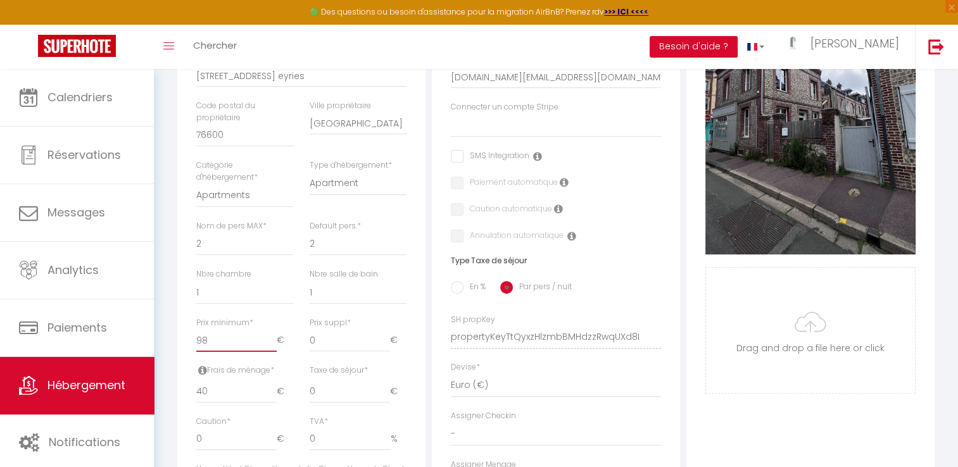
scroll to position [329, 0]
click at [686, 337] on div "Photo Photo Supprimer Drag and drop a file here or click Ooops, something wrong…" at bounding box center [810, 328] width 248 height 854
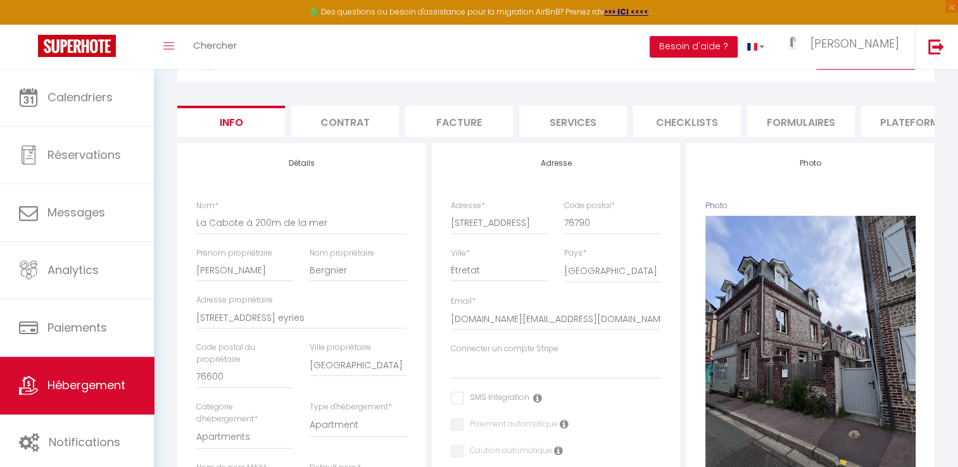
scroll to position [22, 0]
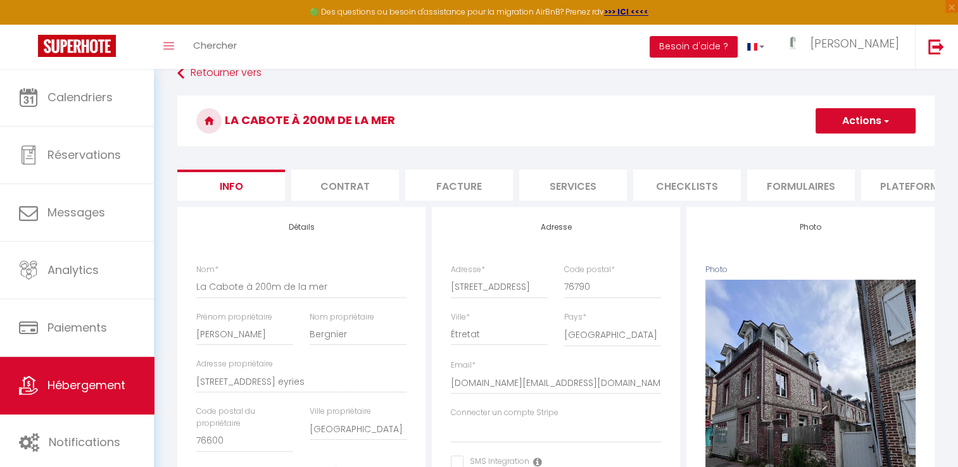
click at [881, 118] on span "button" at bounding box center [885, 121] width 8 height 13
click at [819, 148] on input "Enregistrer" at bounding box center [815, 148] width 47 height 13
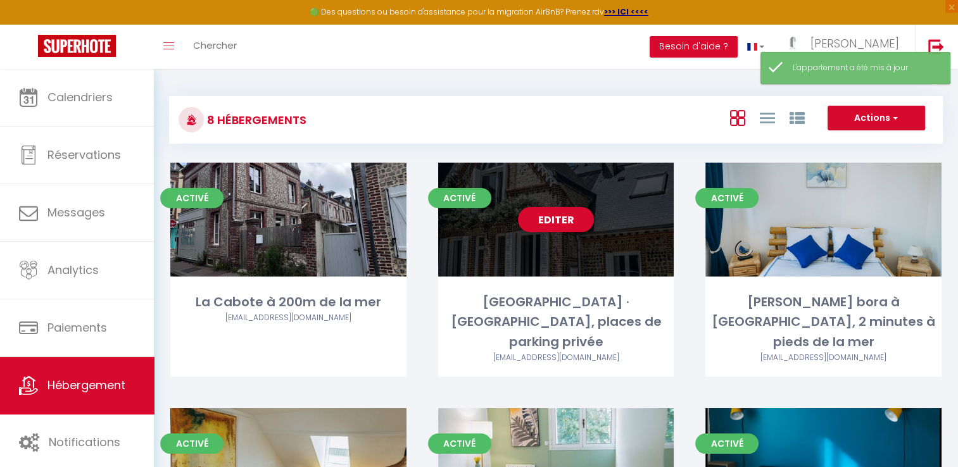
scroll to position [191, 0]
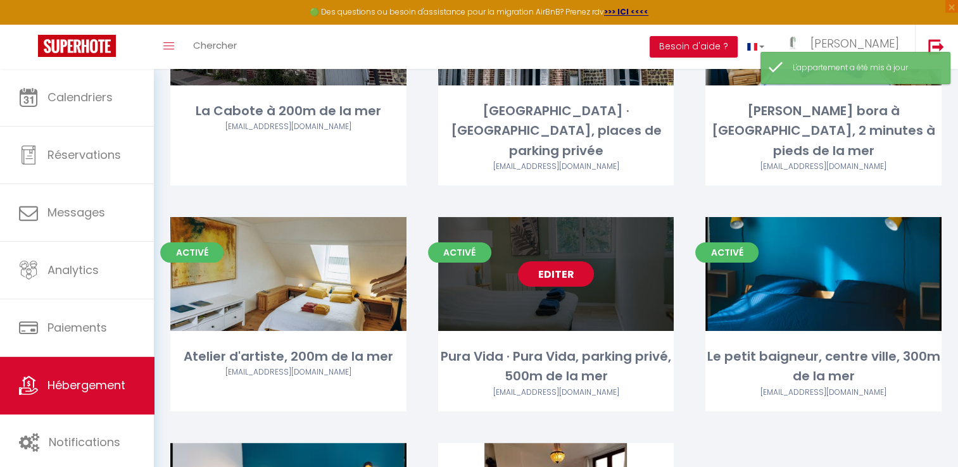
click at [567, 261] on link "Editer" at bounding box center [556, 273] width 76 height 25
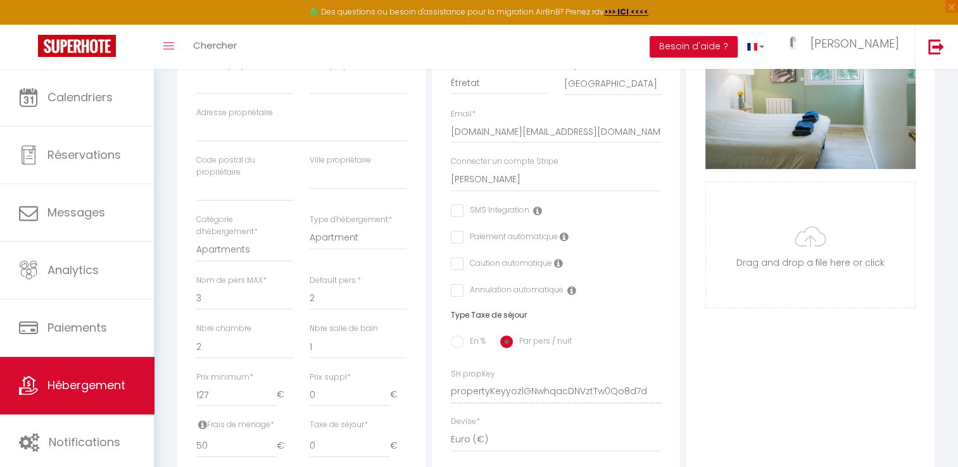
scroll to position [281, 0]
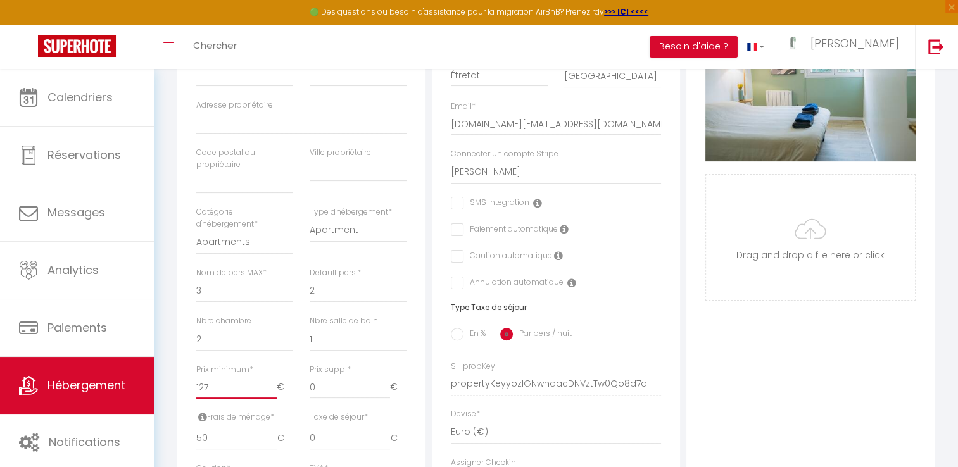
click at [224, 396] on input "127" at bounding box center [236, 387] width 80 height 23
click at [341, 341] on select "0 1 2 3 4 5 6 7 8 9 10 11 12 13" at bounding box center [358, 339] width 97 height 24
click at [684, 355] on div "Photo Photo Supprimer Drag and drop a file here or click Ooops, something wrong…" at bounding box center [810, 375] width 254 height 854
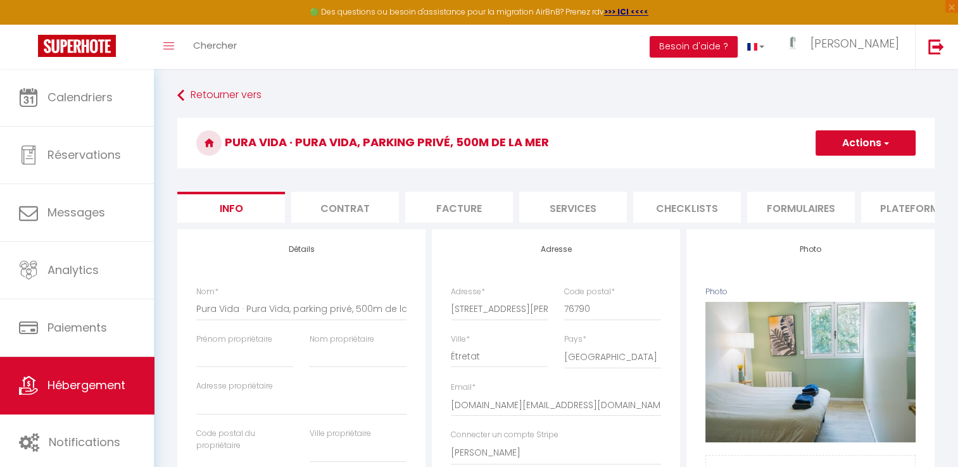
click at [846, 138] on button "Actions" at bounding box center [865, 142] width 100 height 25
click at [822, 171] on input "Enregistrer" at bounding box center [815, 171] width 47 height 13
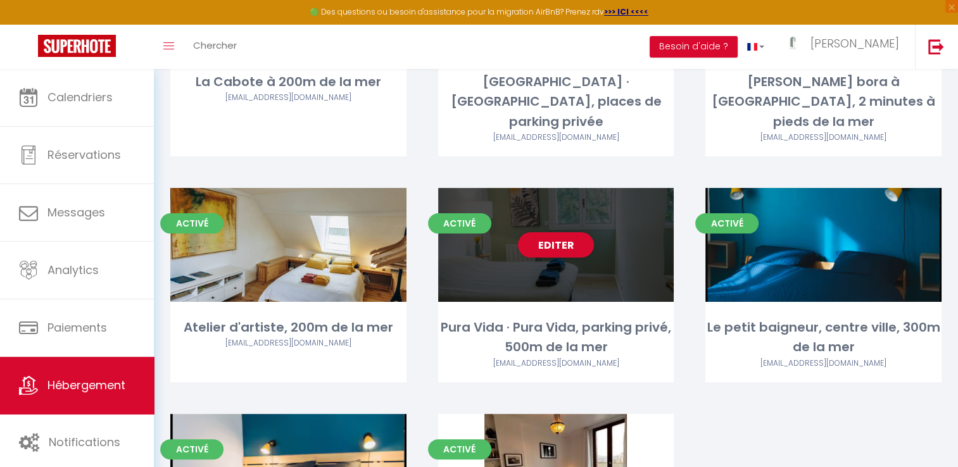
scroll to position [387, 0]
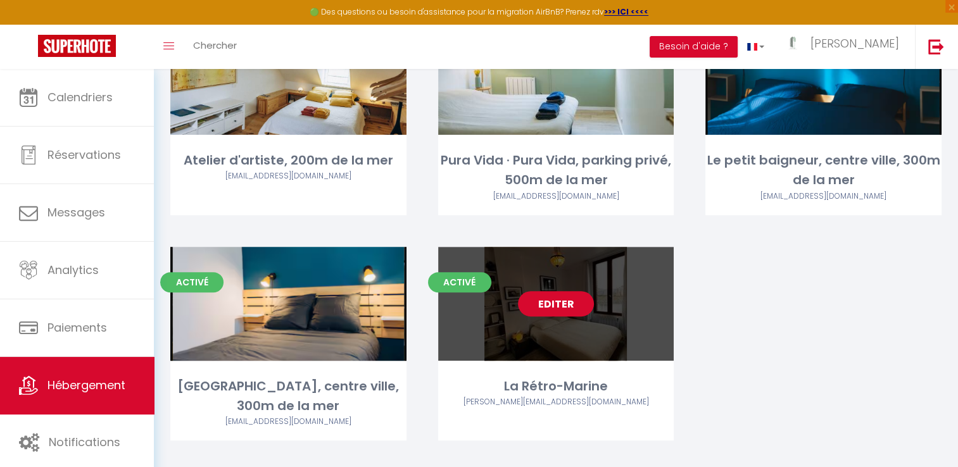
click at [546, 291] on link "Editer" at bounding box center [556, 303] width 76 height 25
click at [568, 291] on link "Editer" at bounding box center [556, 303] width 76 height 25
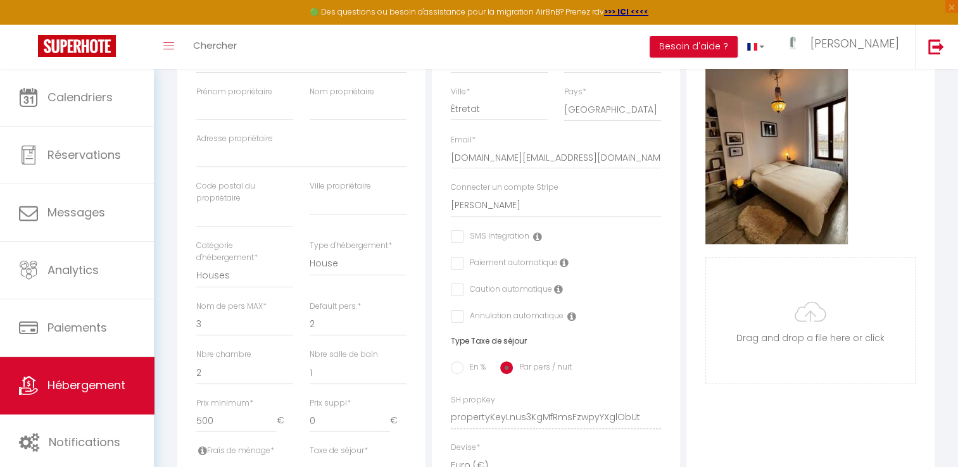
scroll to position [265, 0]
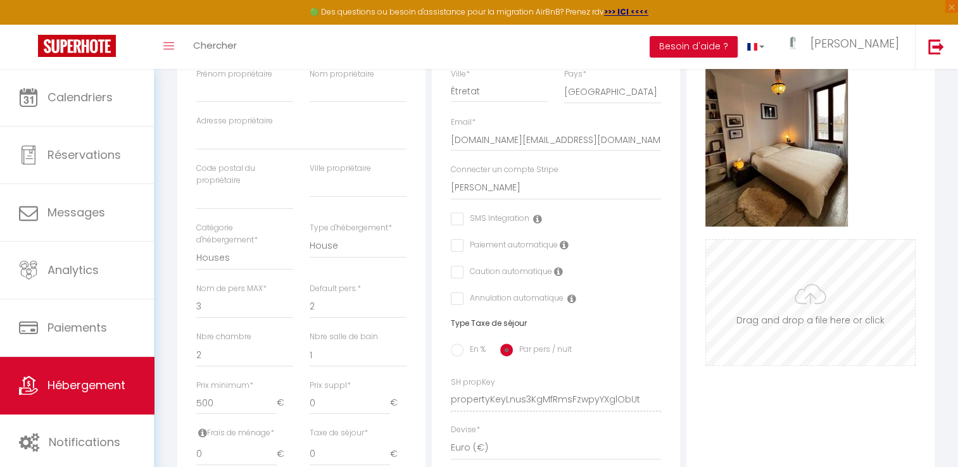
click at [807, 306] on input "Photo" at bounding box center [810, 302] width 209 height 125
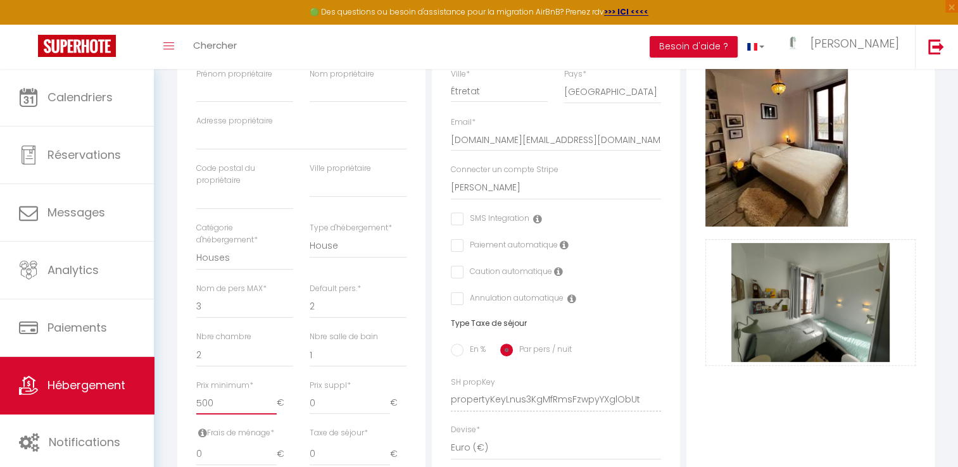
click at [225, 412] on input "500" at bounding box center [236, 403] width 80 height 23
click at [683, 353] on div "Photo Photo Supprimer Drag and drop a file here or click Ooops, something wrong…" at bounding box center [810, 391] width 254 height 854
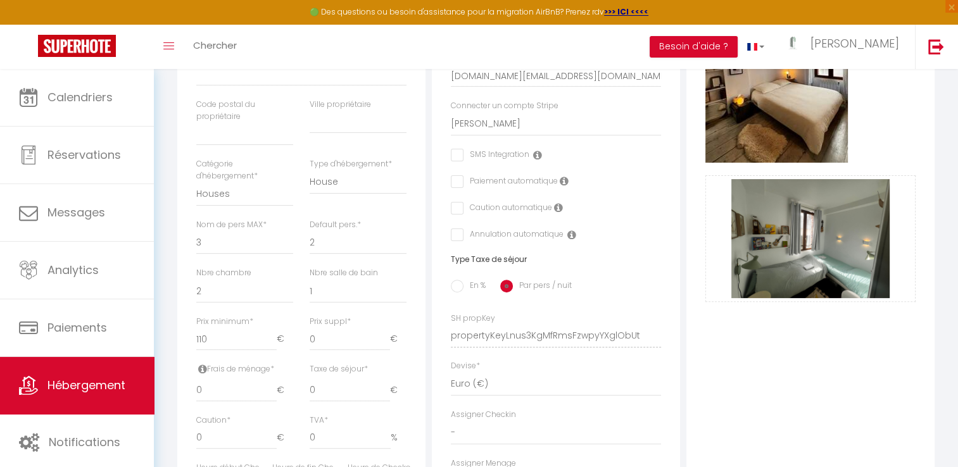
scroll to position [0, 0]
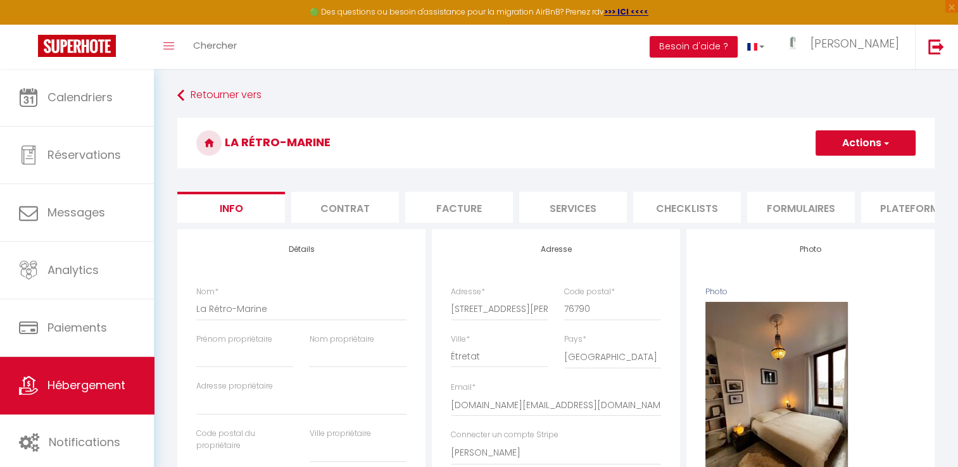
click at [872, 146] on button "Actions" at bounding box center [865, 142] width 100 height 25
click at [813, 173] on input "Enregistrer" at bounding box center [815, 171] width 47 height 13
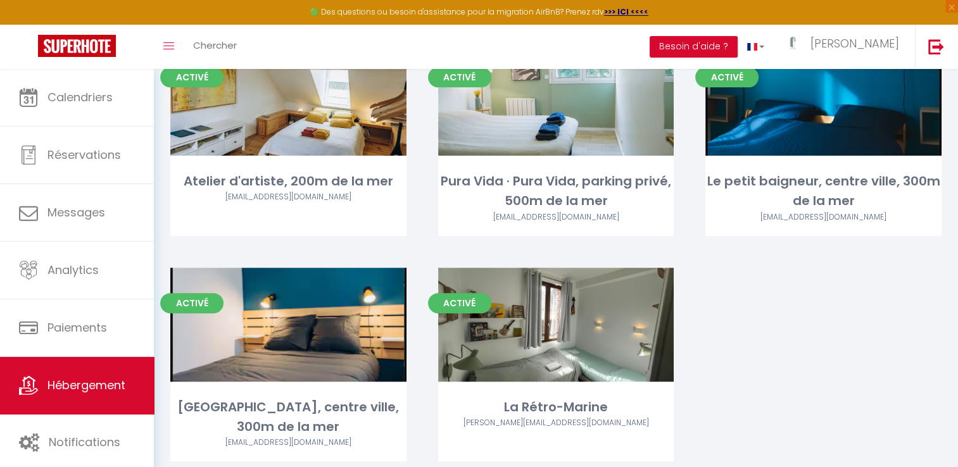
scroll to position [367, 0]
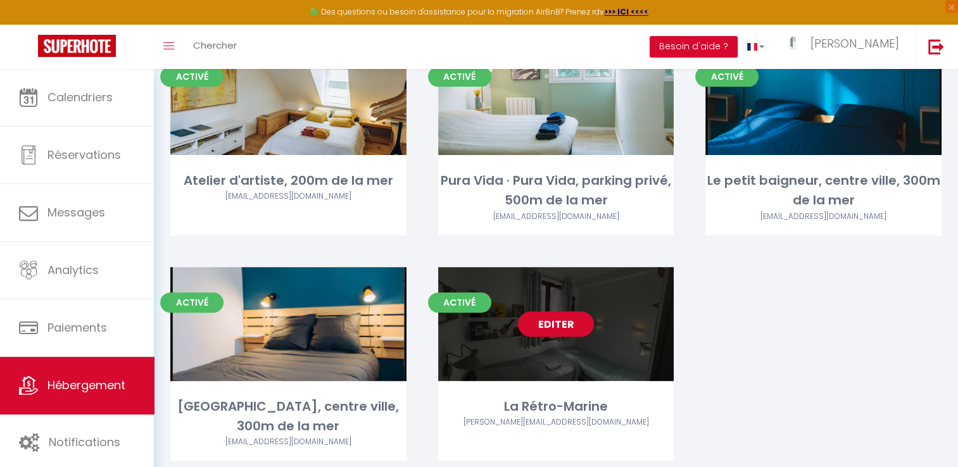
click at [561, 311] on link "Editer" at bounding box center [556, 323] width 76 height 25
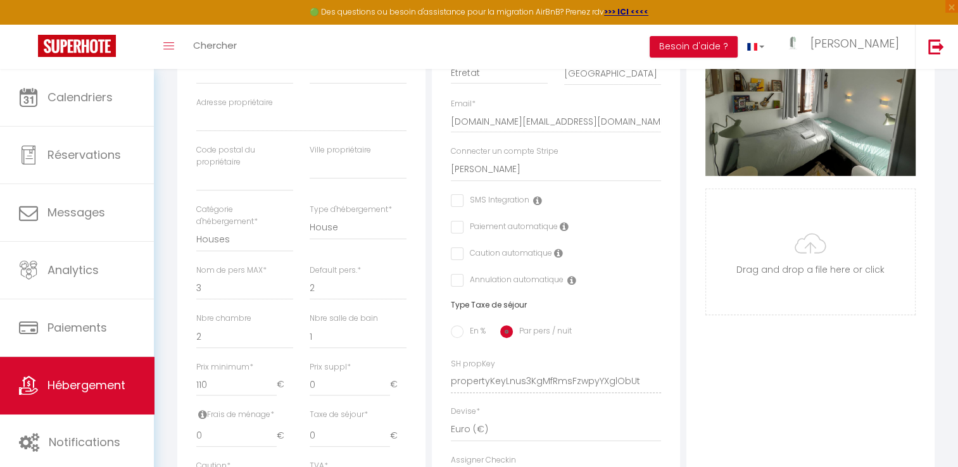
scroll to position [296, 0]
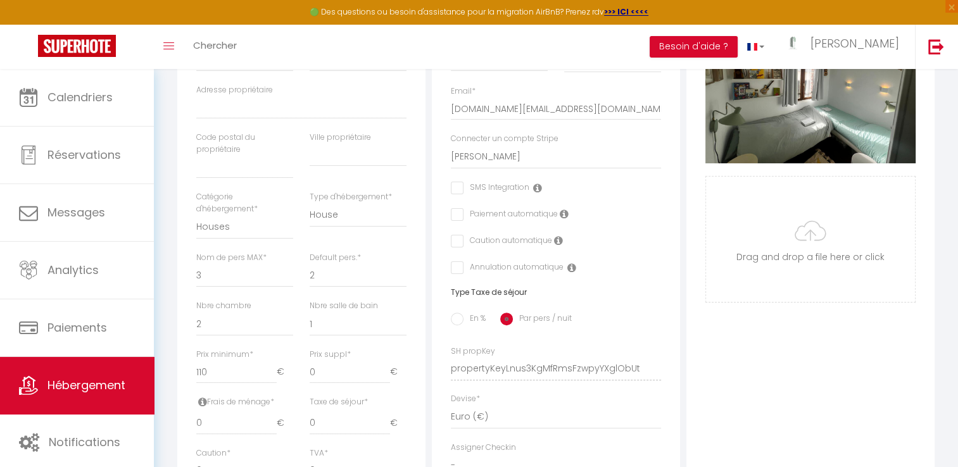
click at [195, 379] on div "Prix minimum * 110 €" at bounding box center [244, 372] width 113 height 47
click at [216, 380] on input "110" at bounding box center [236, 372] width 80 height 23
click at [429, 399] on div "Adresse Adresse * [STREET_ADDRESS][PERSON_NAME] [GEOGRAPHIC_DATA] [GEOGRAPHIC_D…" at bounding box center [556, 360] width 254 height 854
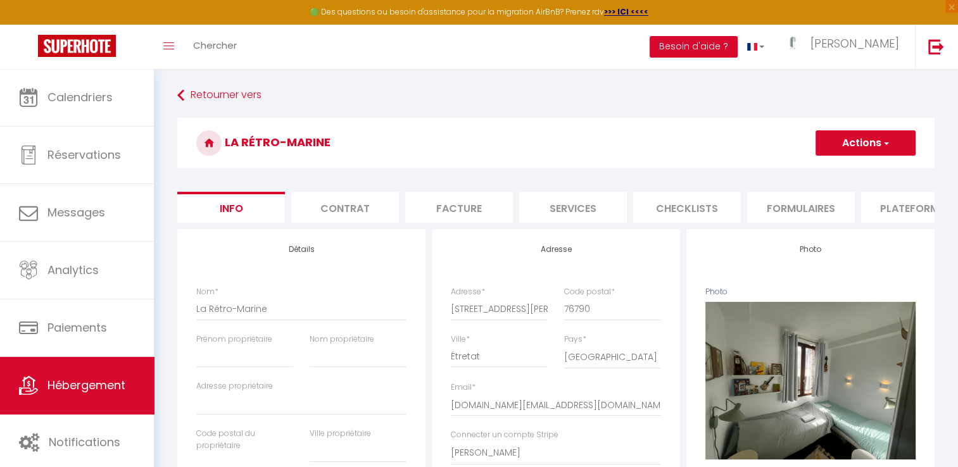
click at [879, 141] on button "Actions" at bounding box center [865, 142] width 100 height 25
click at [834, 168] on input "Enregistrer" at bounding box center [815, 171] width 47 height 13
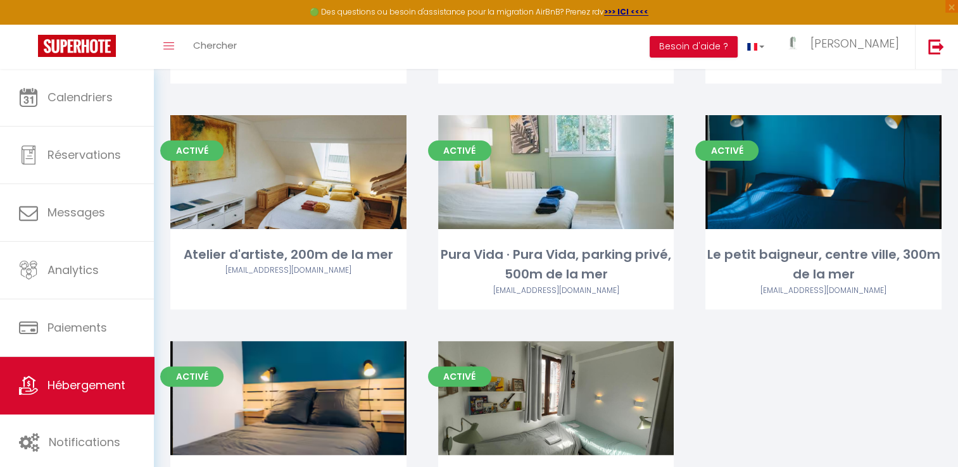
scroll to position [387, 0]
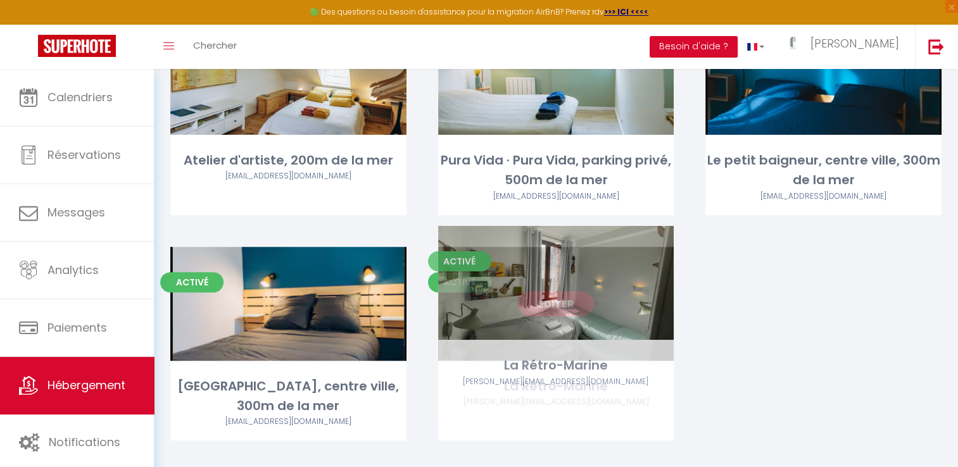
click at [575, 291] on link "Editer" at bounding box center [556, 303] width 76 height 25
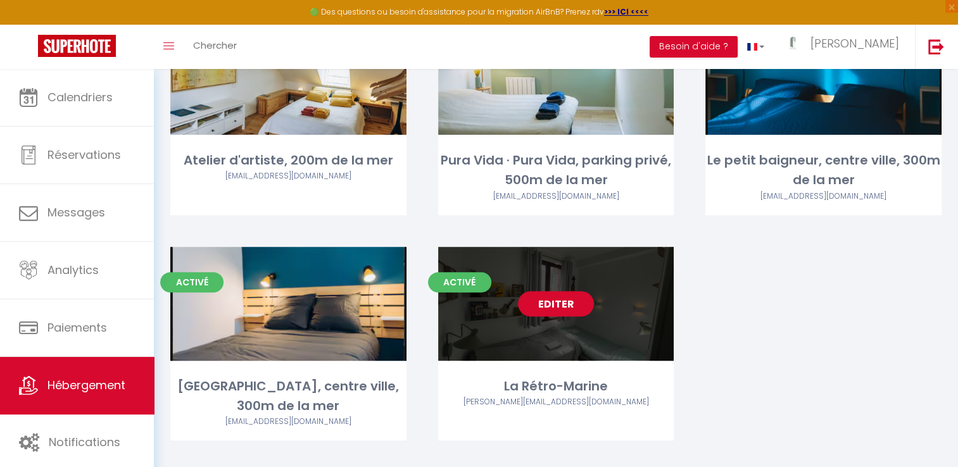
click at [560, 291] on link "Editer" at bounding box center [556, 303] width 76 height 25
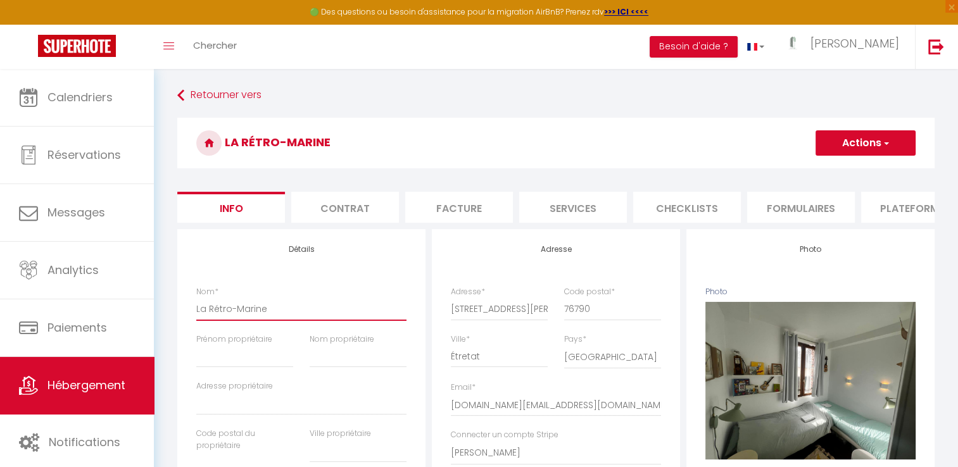
click at [277, 317] on input "La Rétro-Marine" at bounding box center [301, 309] width 210 height 23
click at [850, 146] on button "Actions" at bounding box center [865, 142] width 100 height 25
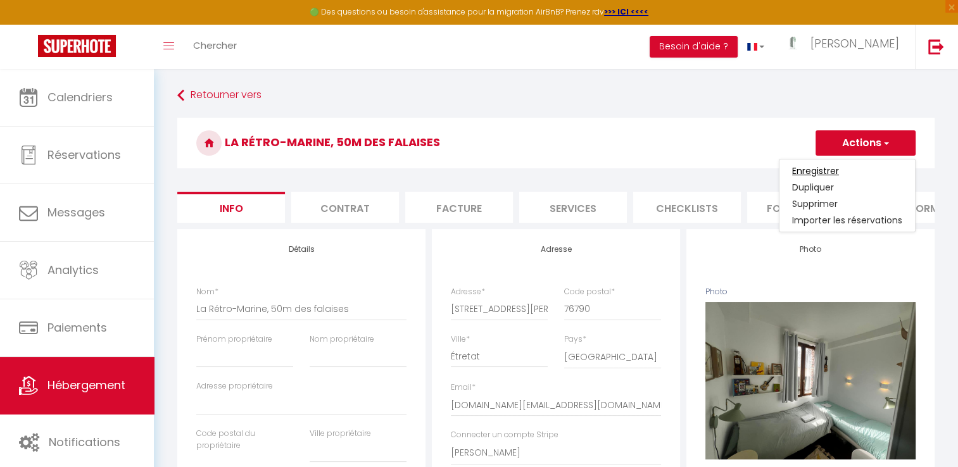
click at [824, 168] on input "Enregistrer" at bounding box center [815, 171] width 47 height 13
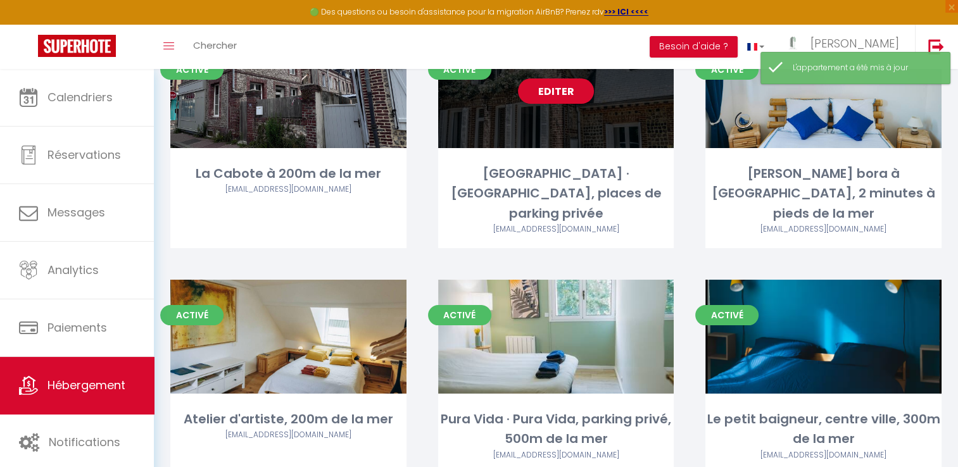
scroll to position [96, 0]
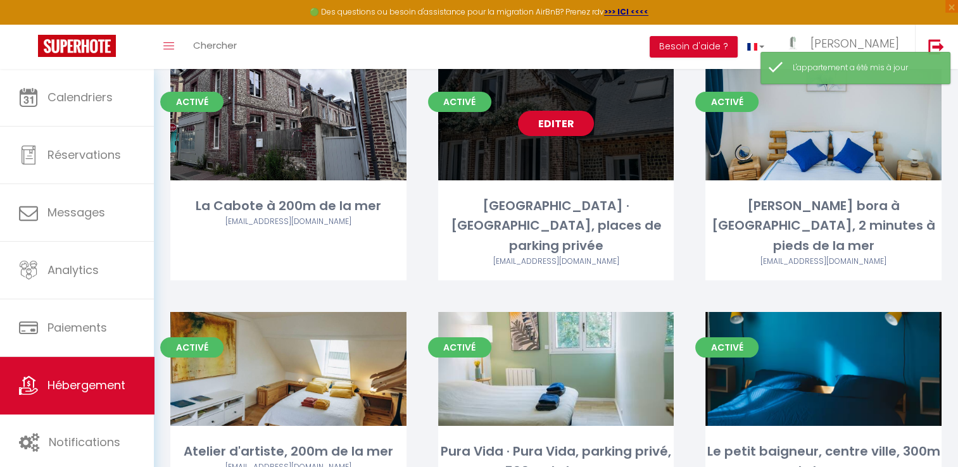
click at [549, 122] on link "Editer" at bounding box center [556, 123] width 76 height 25
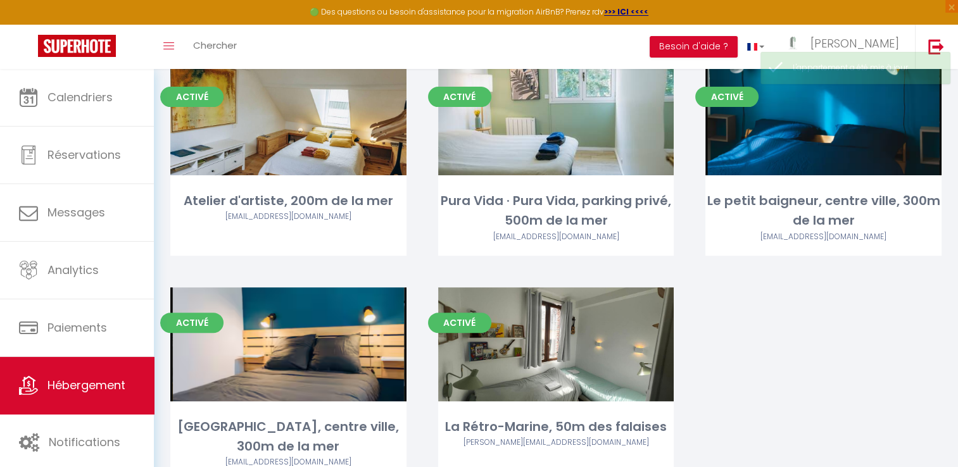
scroll to position [357, 0]
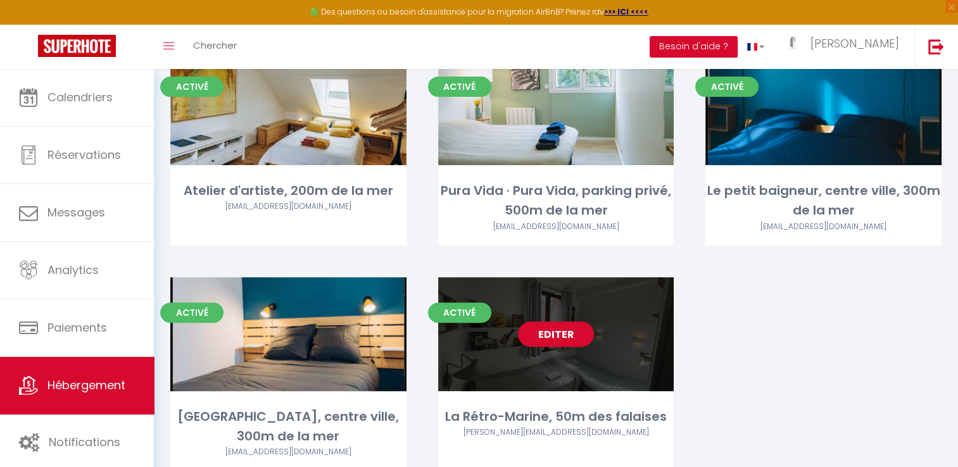
click at [567, 322] on link "Editer" at bounding box center [556, 334] width 76 height 25
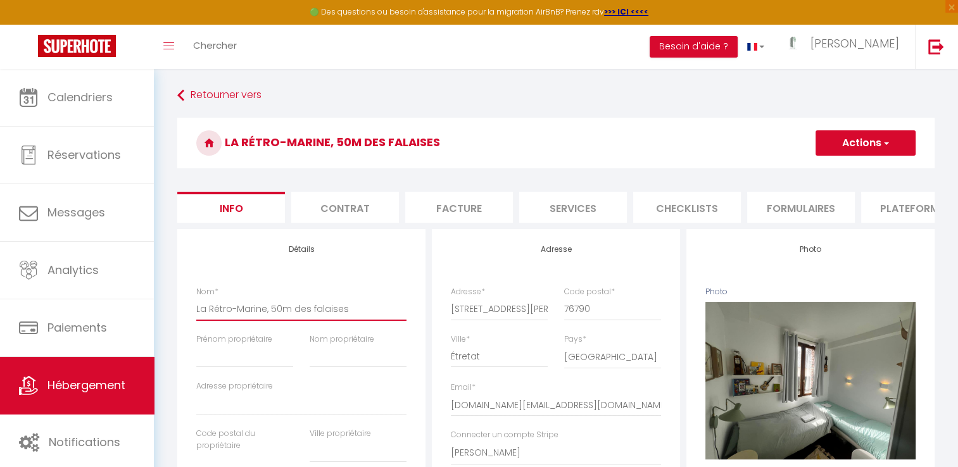
click at [268, 320] on input "La Rétro-Marine, 50m des falaises" at bounding box center [301, 309] width 210 height 23
click at [877, 137] on button "Actions" at bounding box center [865, 142] width 100 height 25
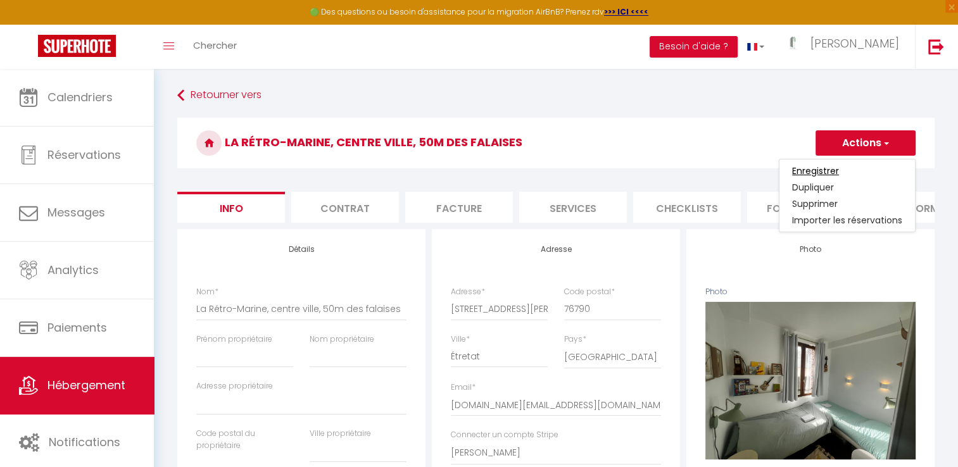
click at [829, 172] on input "Enregistrer" at bounding box center [815, 171] width 47 height 13
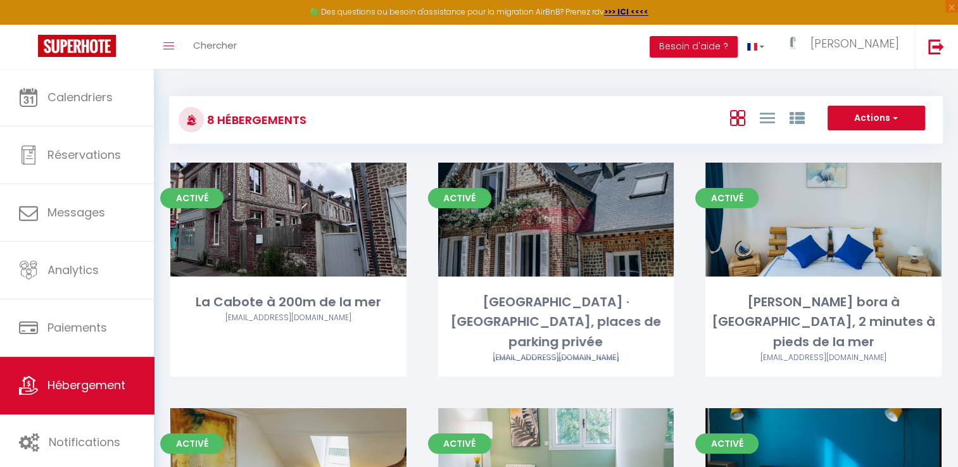
click at [555, 221] on link "Editer" at bounding box center [556, 219] width 76 height 25
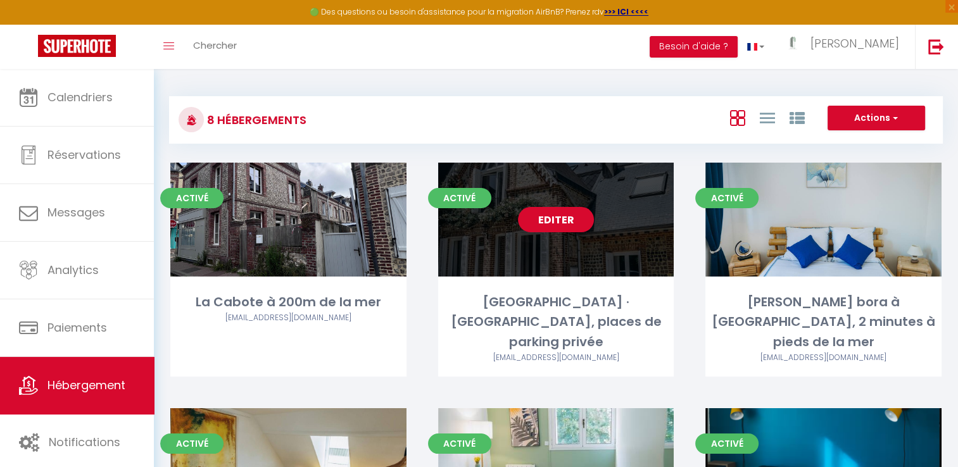
click at [557, 222] on link "Editer" at bounding box center [556, 219] width 76 height 25
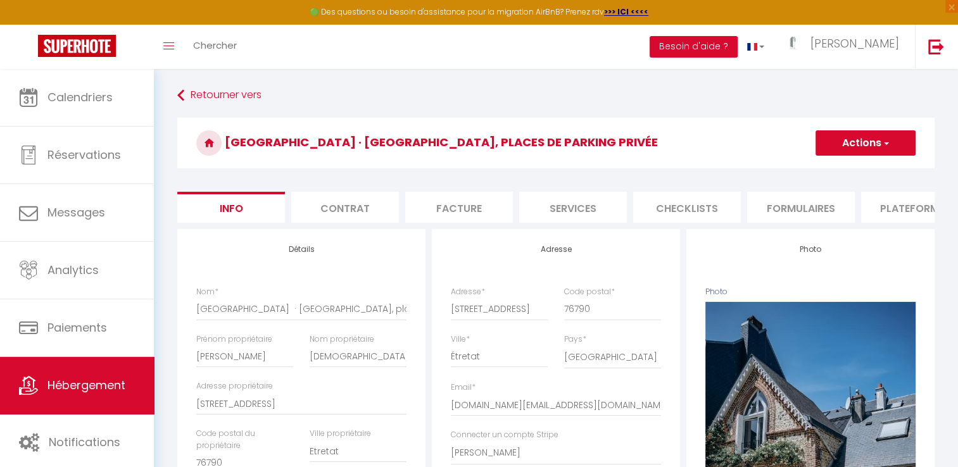
drag, startPoint x: 557, startPoint y: 222, endPoint x: 881, endPoint y: 269, distance: 327.0
